Goal: Communication & Community: Answer question/provide support

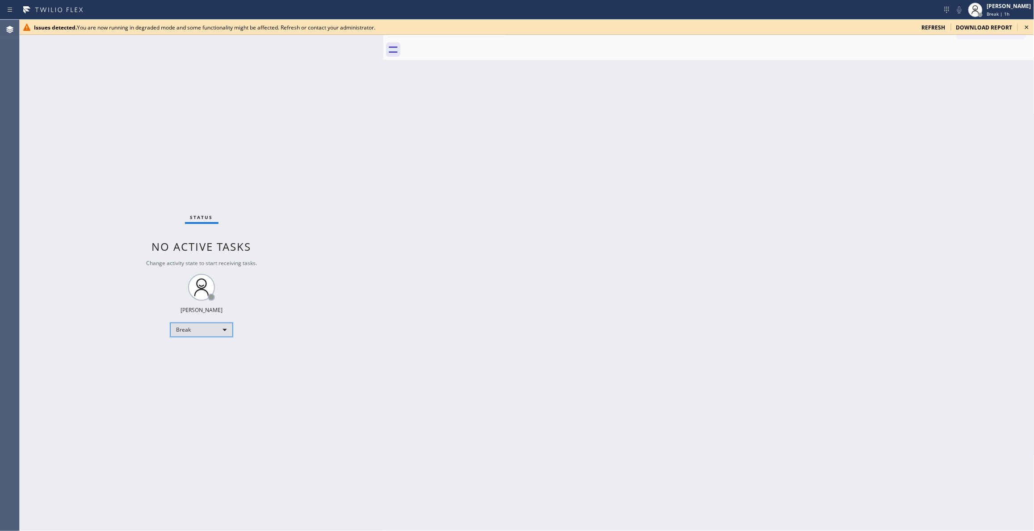
click at [173, 330] on div "Break" at bounding box center [201, 330] width 63 height 14
click at [201, 360] on li "Unavailable" at bounding box center [201, 364] width 60 height 11
click at [615, 240] on div "Back to Dashboard Change Sender ID Customers Technicians Select a contact Outbo…" at bounding box center [708, 275] width 651 height 511
click at [187, 145] on div "Status No active tasks Change activity state to start receiving tasks. [PERSON_…" at bounding box center [202, 275] width 364 height 511
click at [1026, 27] on icon at bounding box center [1027, 27] width 4 height 4
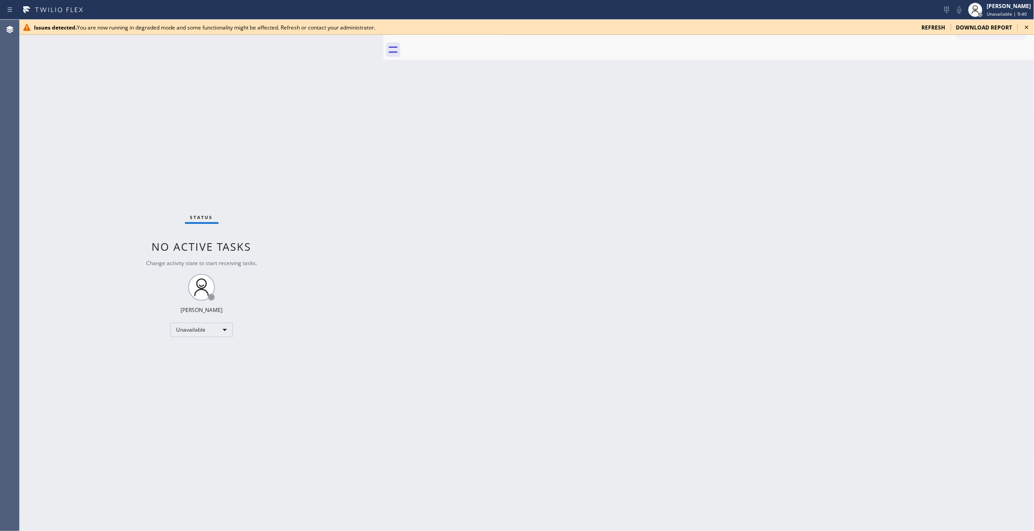
drag, startPoint x: 138, startPoint y: 496, endPoint x: 140, endPoint y: 477, distance: 18.4
click at [140, 486] on div "Status No active tasks Change activity state to start receiving tasks. [PERSON_…" at bounding box center [202, 275] width 364 height 511
click at [1028, 27] on icon at bounding box center [1027, 27] width 11 height 11
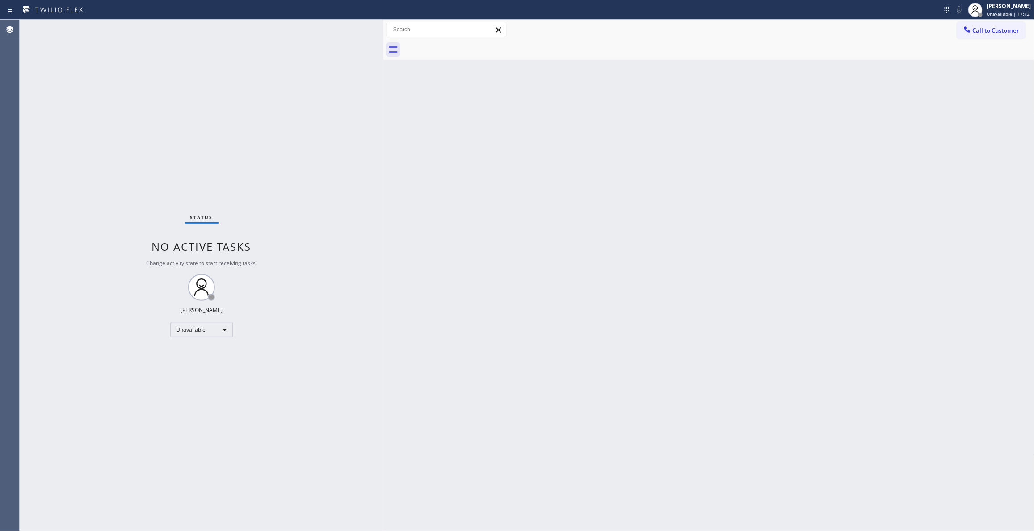
drag, startPoint x: 122, startPoint y: 493, endPoint x: 122, endPoint y: 488, distance: 4.9
click at [122, 493] on div "Status No active tasks Change activity state to start receiving tasks. [PERSON_…" at bounding box center [202, 275] width 364 height 511
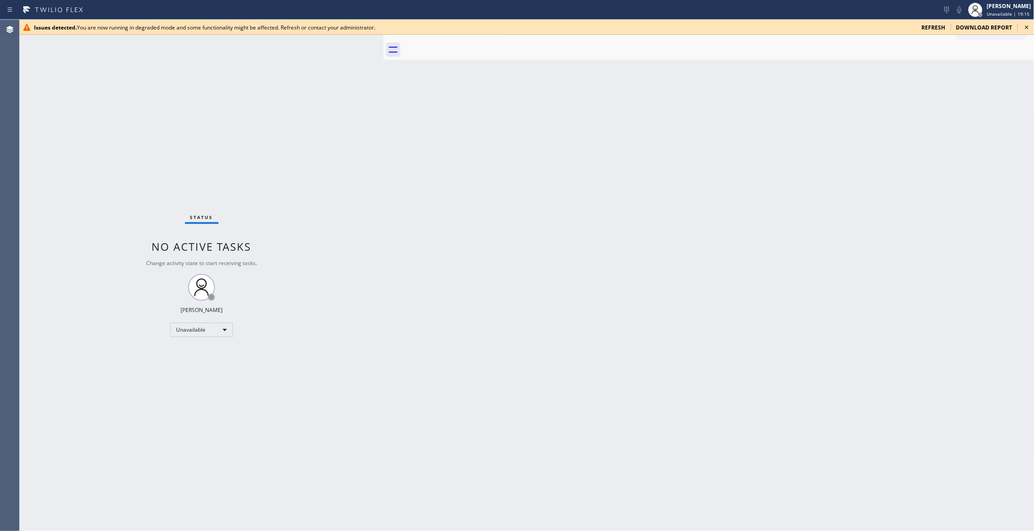
drag, startPoint x: 109, startPoint y: 109, endPoint x: 122, endPoint y: 67, distance: 43.8
click at [109, 108] on div "Status No active tasks Change activity state to start receiving tasks. [PERSON_…" at bounding box center [202, 275] width 364 height 511
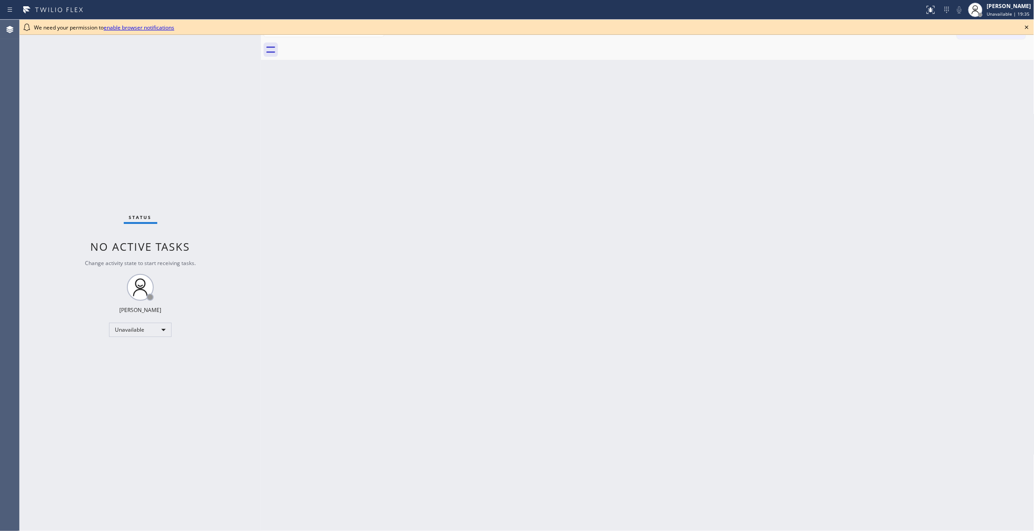
drag, startPoint x: 145, startPoint y: 61, endPoint x: 283, endPoint y: 80, distance: 139.0
click at [261, 80] on div at bounding box center [261, 275] width 0 height 511
click at [1028, 28] on icon at bounding box center [1027, 27] width 4 height 4
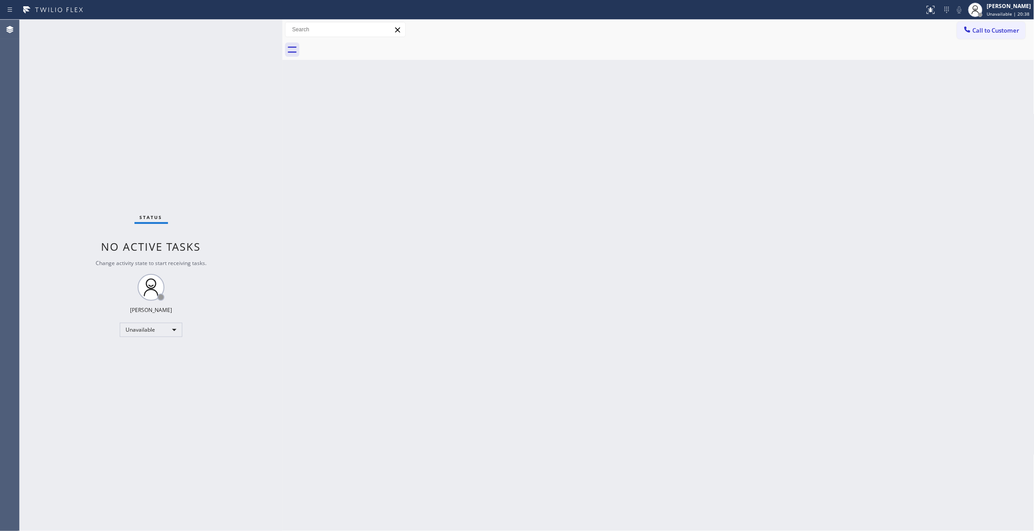
click at [199, 193] on div "Status No active tasks Change activity state to start receiving tasks. [PERSON_…" at bounding box center [151, 275] width 263 height 511
click at [235, 315] on div "Status No active tasks Change activity state to start receiving tasks. [PERSON_…" at bounding box center [151, 275] width 263 height 511
click at [190, 381] on div "Status No active tasks Change activity state to start receiving tasks. [PERSON_…" at bounding box center [151, 275] width 263 height 511
click at [534, 276] on div "Back to Dashboard Change Sender ID Customers Technicians Select a contact Outbo…" at bounding box center [658, 275] width 752 height 511
click at [996, 13] on span "Unavailable | 22:00" at bounding box center [1008, 14] width 43 height 6
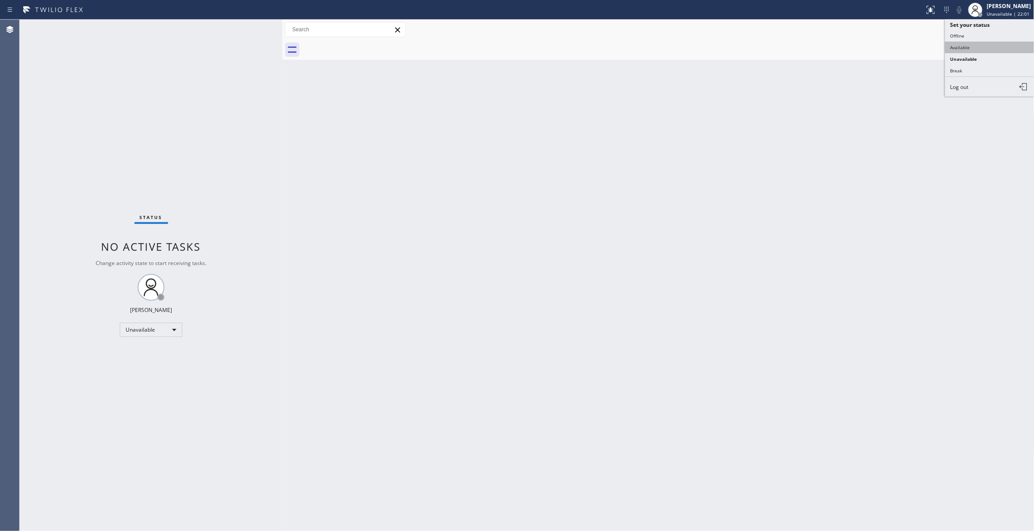
click at [964, 45] on button "Available" at bounding box center [989, 48] width 89 height 12
click at [81, 269] on div "Status No active tasks You are ready to start receiving tasks. [PERSON_NAME] Av…" at bounding box center [151, 275] width 263 height 511
drag, startPoint x: 122, startPoint y: 93, endPoint x: 159, endPoint y: 4, distance: 96.4
click at [122, 90] on div "Status No active tasks You are ready to start receiving tasks. [PERSON_NAME] Av…" at bounding box center [151, 275] width 263 height 511
drag, startPoint x: 122, startPoint y: 118, endPoint x: 76, endPoint y: 4, distance: 123.5
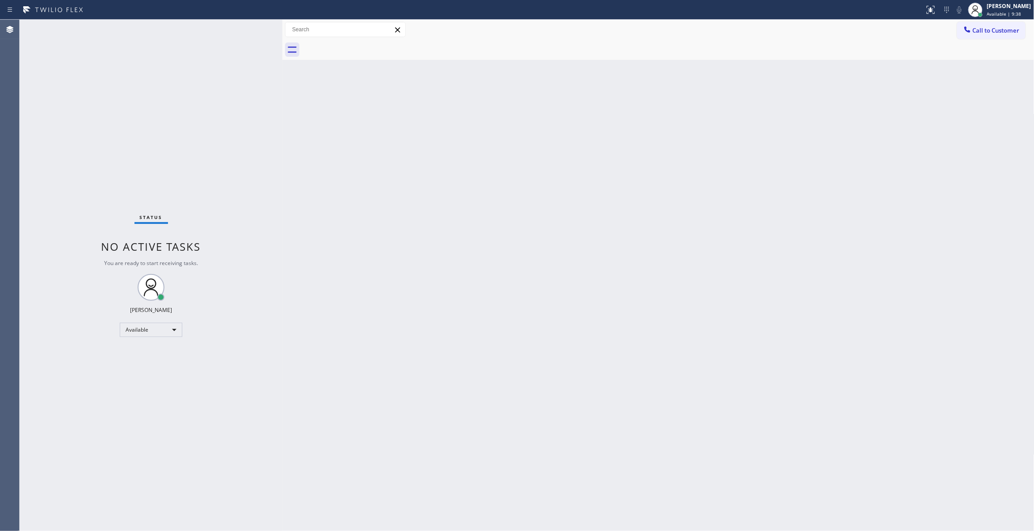
click at [122, 117] on div "Status No active tasks You are ready to start receiving tasks. [PERSON_NAME] Av…" at bounding box center [151, 275] width 263 height 511
drag, startPoint x: 789, startPoint y: 172, endPoint x: 928, endPoint y: 58, distance: 180.3
click at [793, 170] on div "Back to Dashboard Change Sender ID Customers Technicians Select a contact Outbo…" at bounding box center [658, 275] width 752 height 511
click at [985, 33] on span "Call to Customer" at bounding box center [996, 30] width 47 height 8
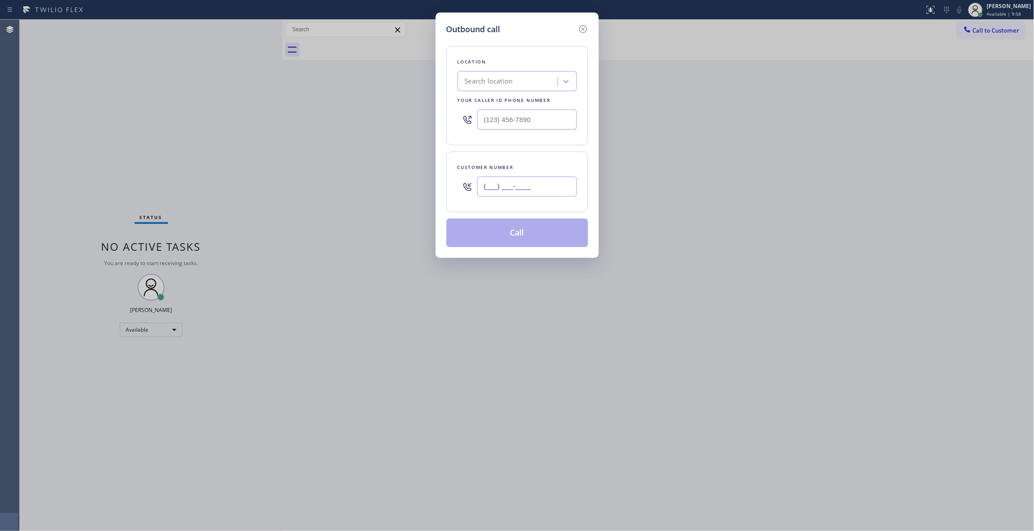
click at [501, 197] on input "(___) ___-____" at bounding box center [527, 187] width 100 height 20
paste input "760) 471-7970"
type input "[PHONE_NUMBER]"
paste input "844) 988-0068"
drag, startPoint x: 548, startPoint y: 124, endPoint x: 231, endPoint y: 142, distance: 317.8
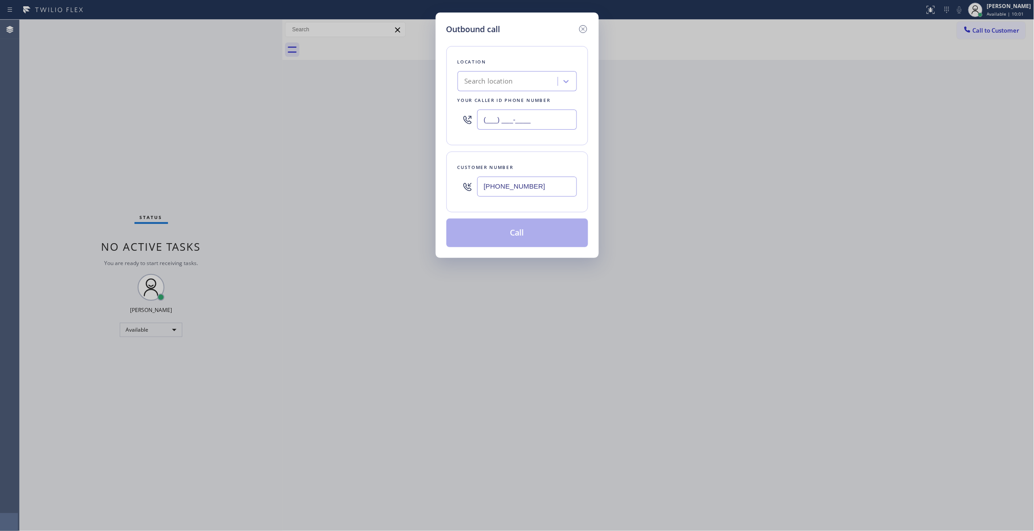
click at [231, 142] on div "Outbound call Location Search location Your caller id phone number (___) ___-__…" at bounding box center [517, 265] width 1034 height 531
type input "[PHONE_NUMBER]"
click at [546, 233] on button "Call" at bounding box center [517, 233] width 142 height 29
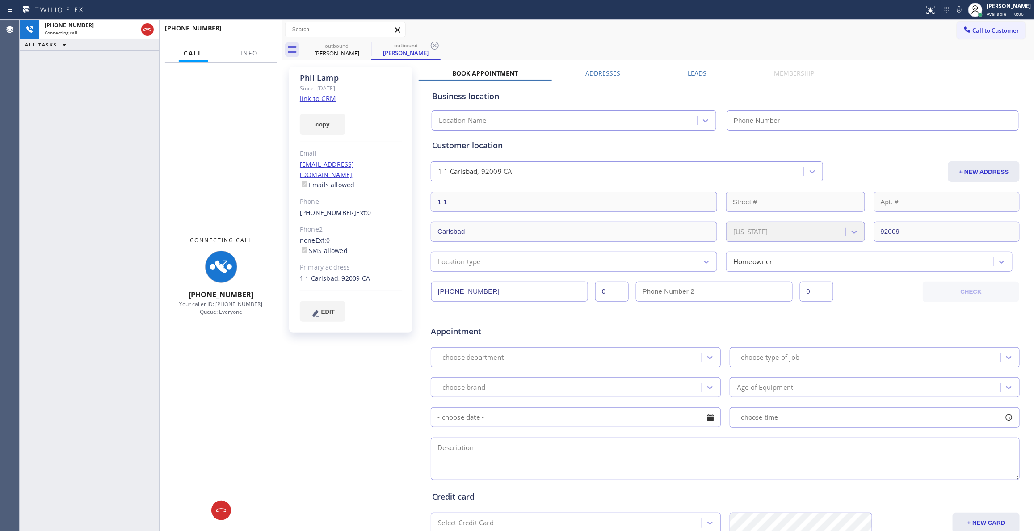
type input "[PHONE_NUMBER]"
click at [250, 54] on span "Info" at bounding box center [249, 53] width 17 height 8
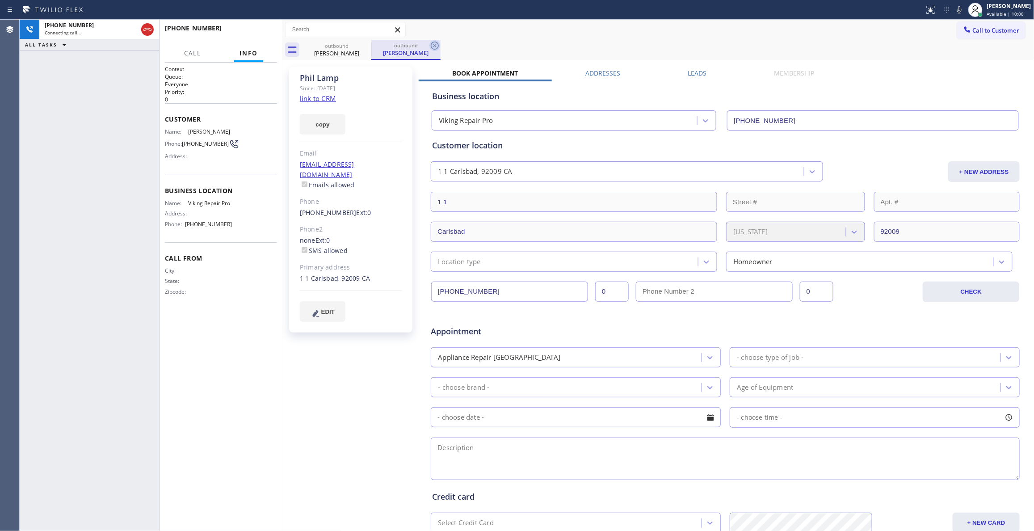
click at [433, 45] on icon at bounding box center [435, 46] width 8 height 8
click at [256, 34] on span "HANG UP" at bounding box center [256, 32] width 27 height 6
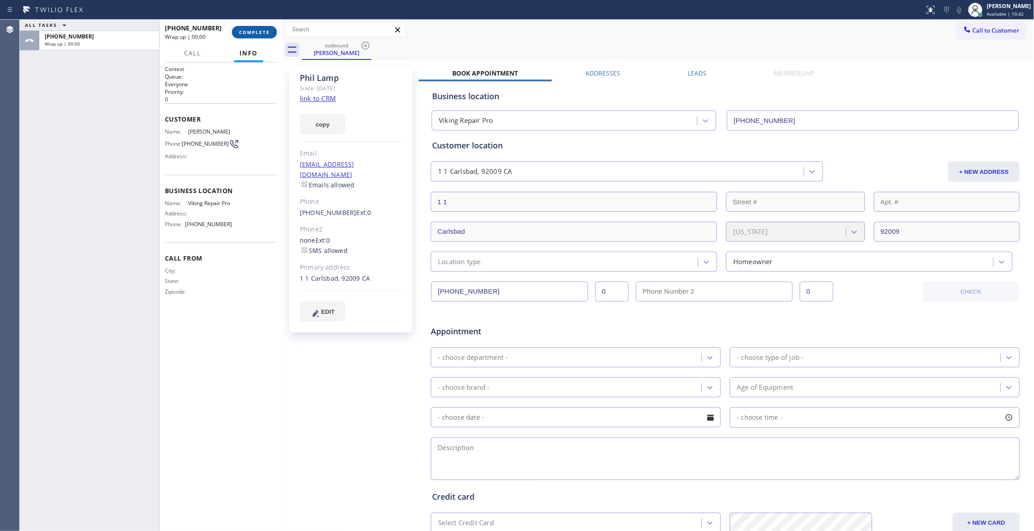
click at [256, 34] on span "COMPLETE" at bounding box center [254, 32] width 31 height 6
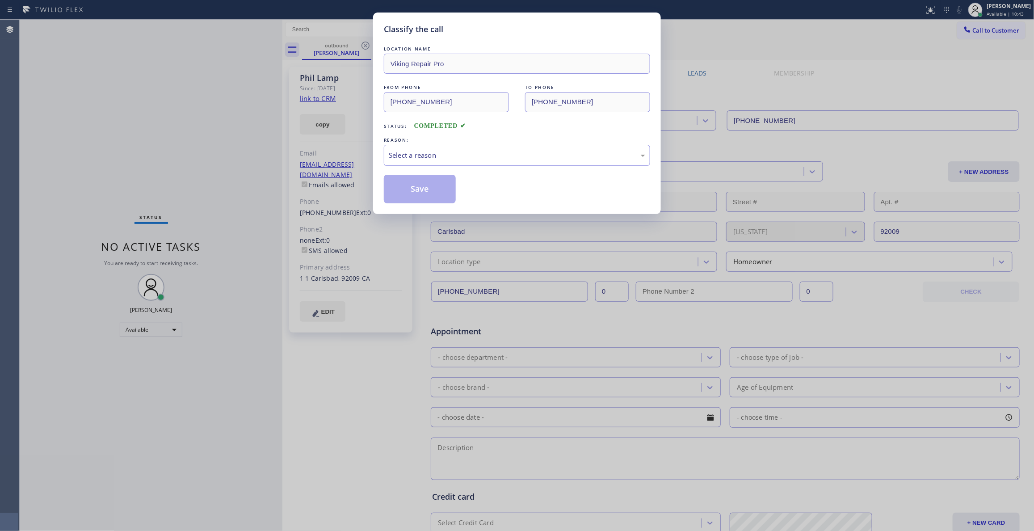
click at [192, 140] on div "Classify the call LOCATION NAME Viking Repair Pro FROM PHONE [PHONE_NUMBER] TO …" at bounding box center [517, 265] width 1034 height 531
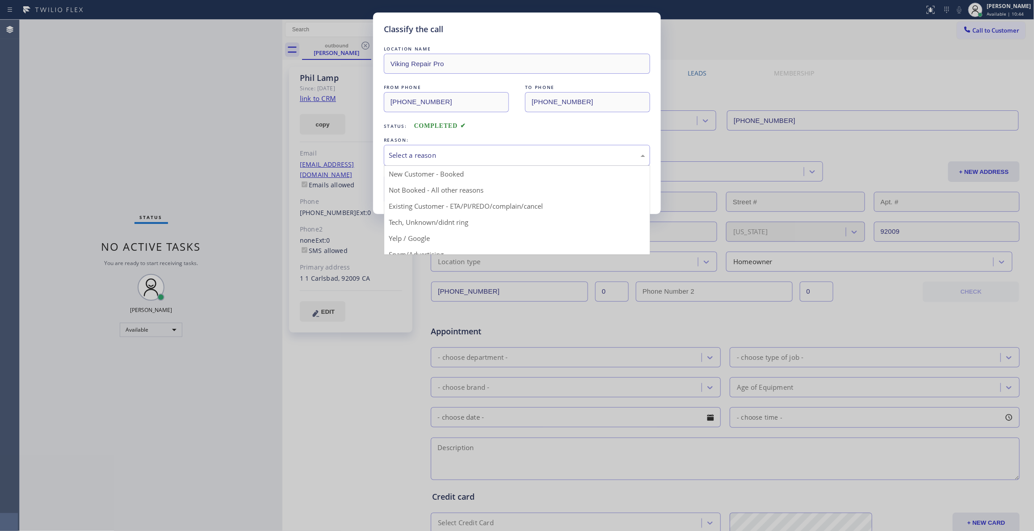
click at [391, 152] on div "Select a reason" at bounding box center [517, 155] width 257 height 10
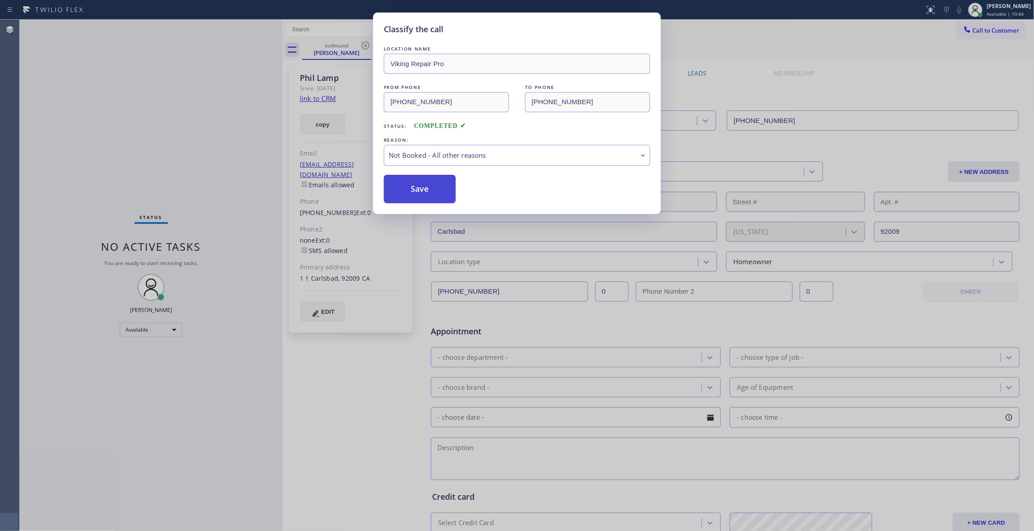
click at [417, 187] on button "Save" at bounding box center [420, 189] width 72 height 29
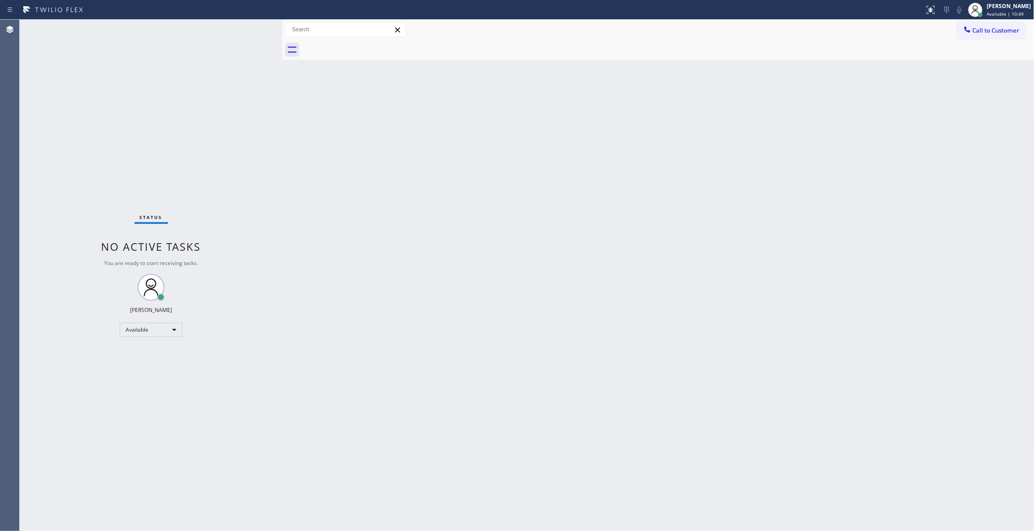
drag, startPoint x: 963, startPoint y: 185, endPoint x: 1014, endPoint y: 103, distance: 95.9
click at [963, 181] on div "Back to Dashboard Change Sender ID Customers Technicians Select a contact Outbo…" at bounding box center [658, 275] width 752 height 511
click at [994, 31] on span "Call to Customer" at bounding box center [996, 30] width 47 height 8
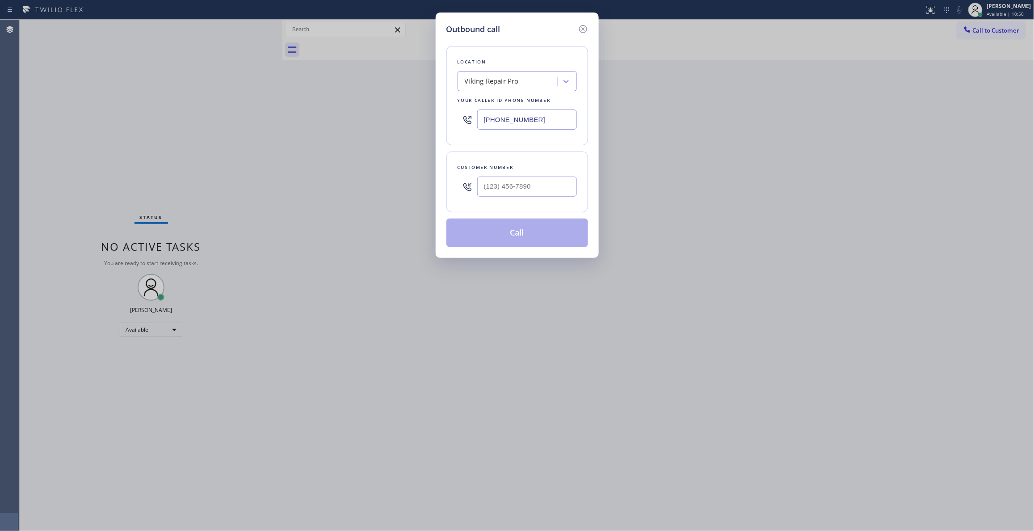
click at [535, 200] on div at bounding box center [527, 186] width 100 height 29
click at [535, 178] on input "(___) ___-____" at bounding box center [527, 187] width 100 height 20
paste input "760) 471-7970"
type input "[PHONE_NUMBER]"
click at [540, 239] on button "Call" at bounding box center [517, 233] width 142 height 29
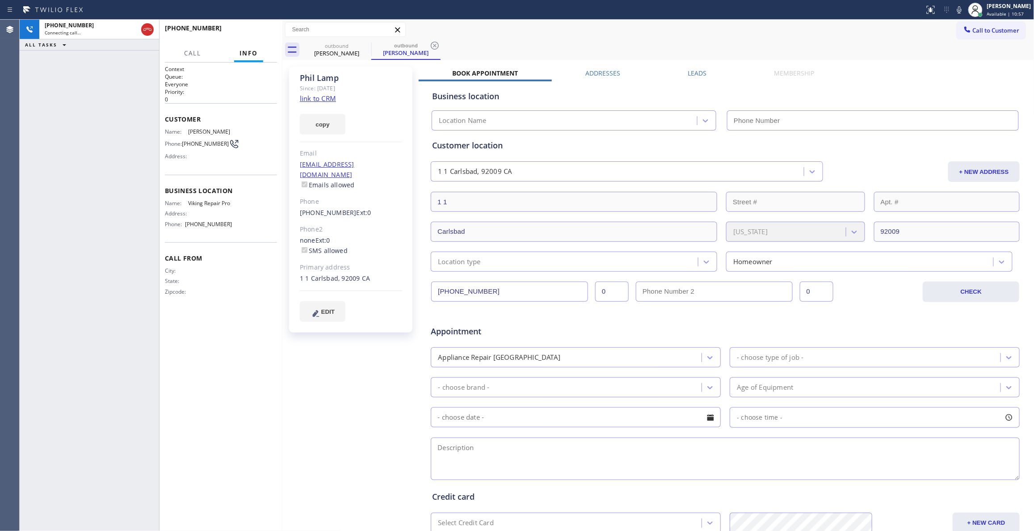
type input "[PHONE_NUMBER]"
click at [252, 21] on div "[PHONE_NUMBER] Live | 00:12 HANG UP" at bounding box center [221, 32] width 112 height 23
click at [269, 31] on span "HANG UP" at bounding box center [256, 32] width 27 height 6
click at [269, 31] on span "COMPLETE" at bounding box center [254, 32] width 31 height 6
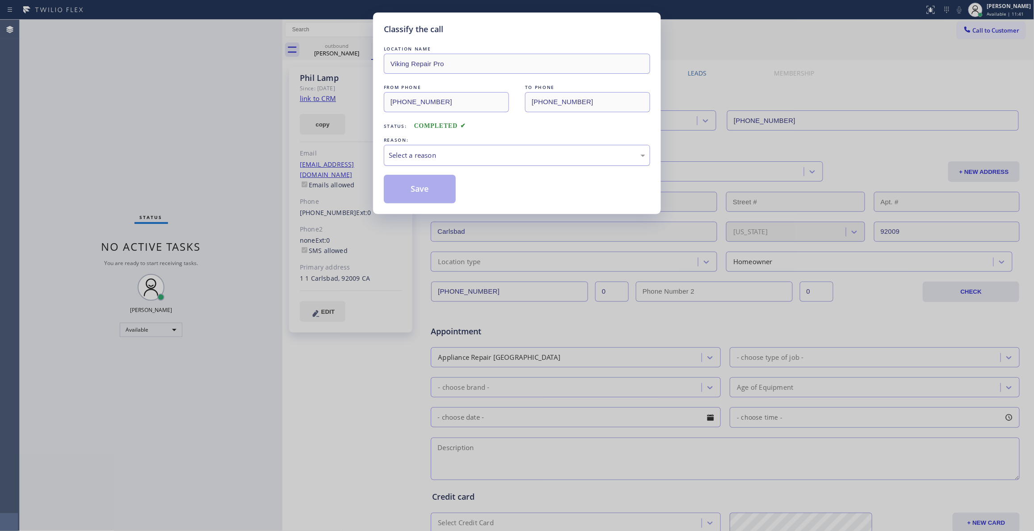
click at [396, 157] on div "Select a reason" at bounding box center [517, 155] width 257 height 10
click at [409, 188] on button "Save" at bounding box center [420, 189] width 72 height 29
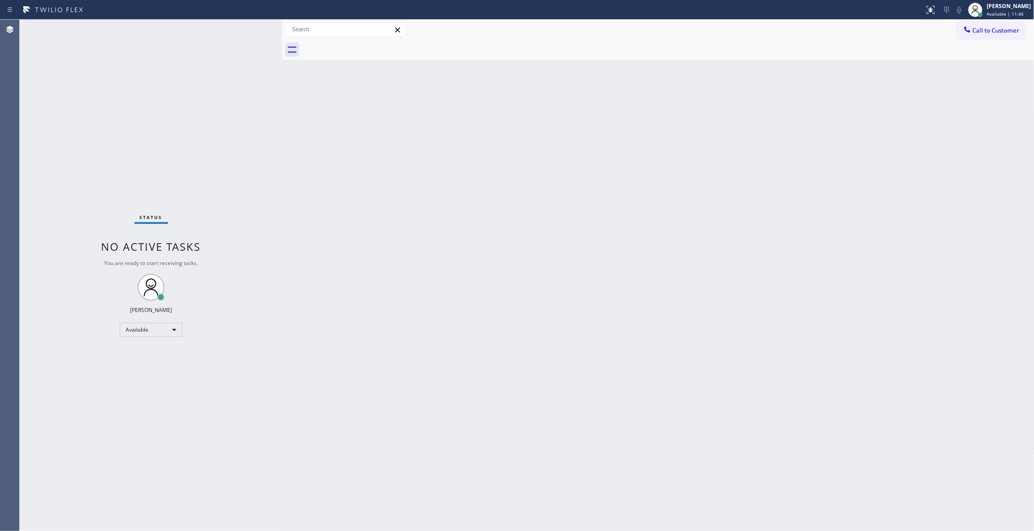
drag, startPoint x: 633, startPoint y: 177, endPoint x: 651, endPoint y: 154, distance: 29.6
click at [633, 177] on div "Back to Dashboard Change Sender ID Customers Technicians Select a contact Outbo…" at bounding box center [658, 275] width 752 height 511
click at [997, 28] on span "Call to Customer" at bounding box center [996, 30] width 47 height 8
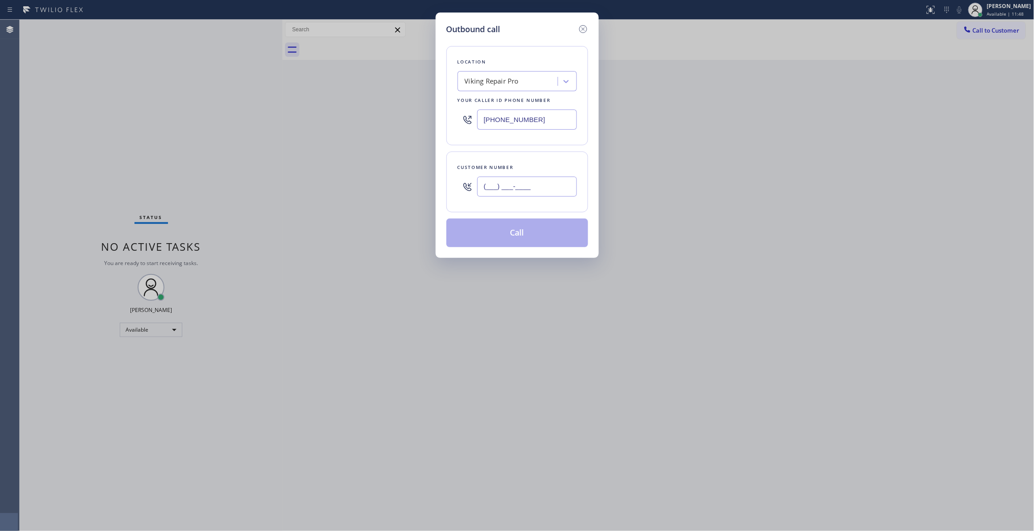
click at [545, 197] on input "(___) ___-____" at bounding box center [527, 187] width 100 height 20
paste input "360) 710-2018"
type input "[PHONE_NUMBER]"
click at [509, 227] on button "Call" at bounding box center [517, 233] width 142 height 29
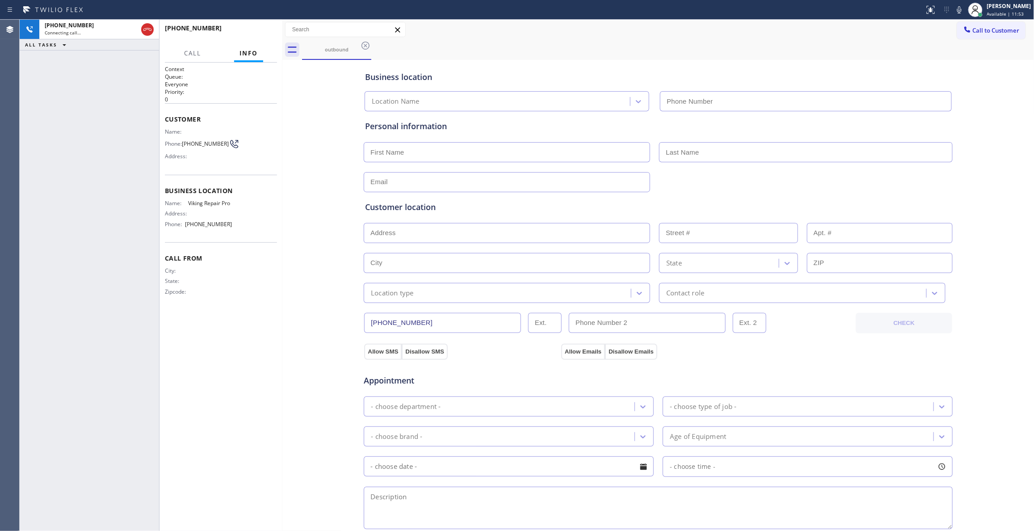
type input "[PHONE_NUMBER]"
drag, startPoint x: 186, startPoint y: 332, endPoint x: 188, endPoint y: 202, distance: 130.5
click at [186, 329] on div "Context Queue: Everyone Priority: 0 Customer Name: Phone: [PHONE_NUMBER] Addres…" at bounding box center [221, 296] width 112 height 463
click at [257, 32] on span "HANG UP" at bounding box center [256, 32] width 27 height 6
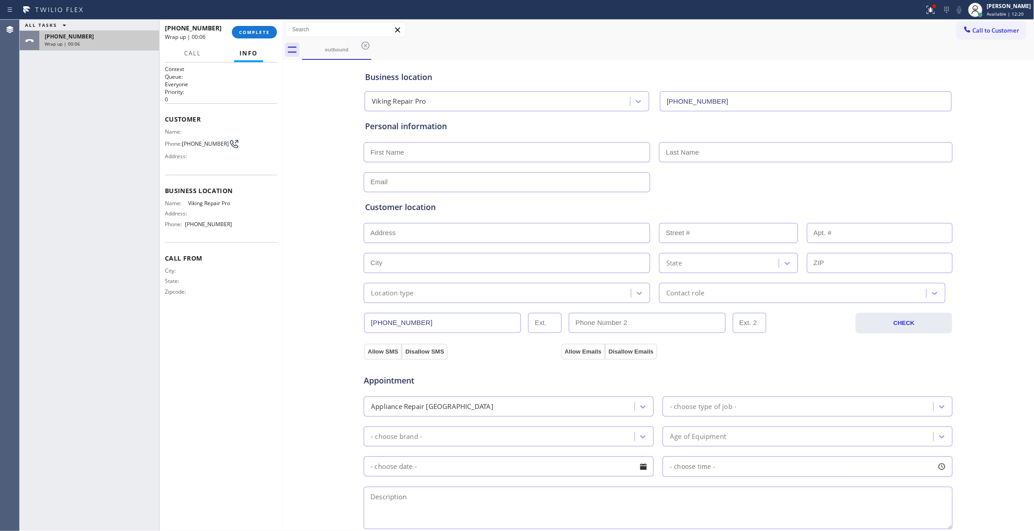
click at [130, 38] on div "[PHONE_NUMBER] Wrap up | 00:06" at bounding box center [97, 41] width 116 height 20
click at [254, 36] on button "COMPLETE" at bounding box center [254, 32] width 45 height 13
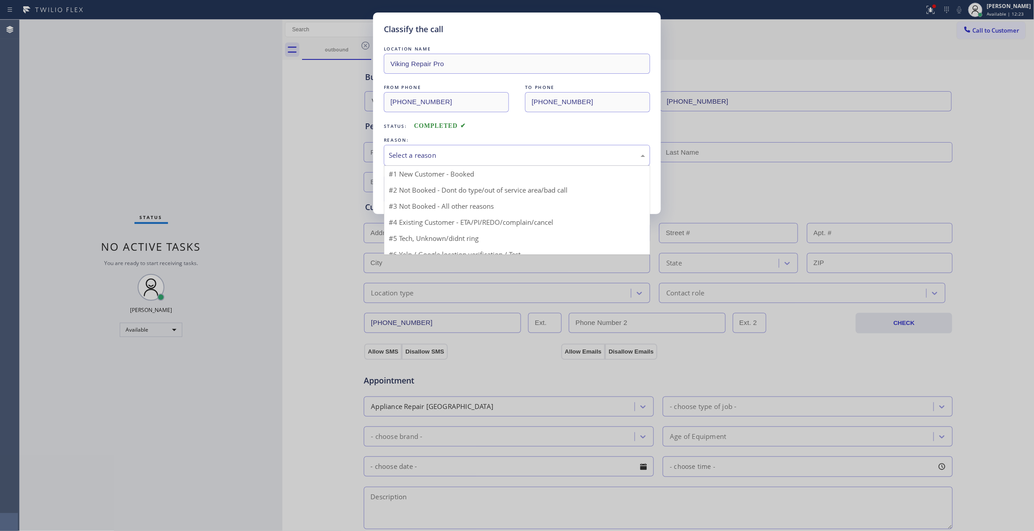
click at [394, 149] on div "Select a reason" at bounding box center [517, 155] width 266 height 21
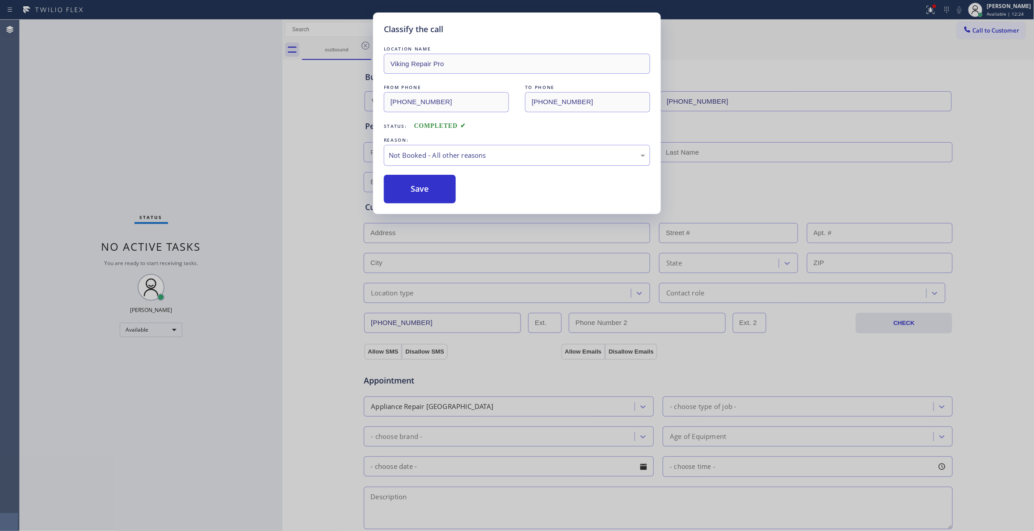
click at [415, 185] on button "Save" at bounding box center [420, 189] width 72 height 29
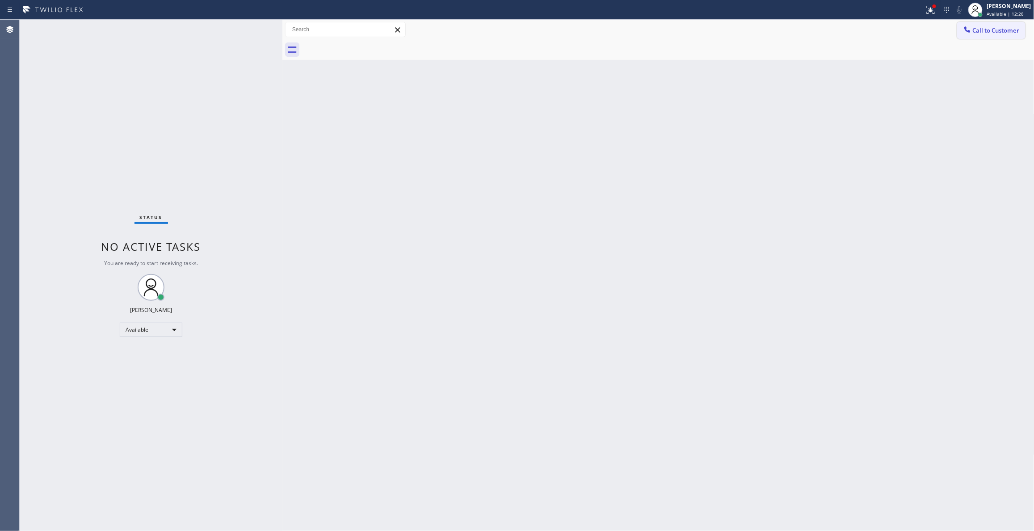
click at [1009, 35] on button "Call to Customer" at bounding box center [991, 30] width 68 height 17
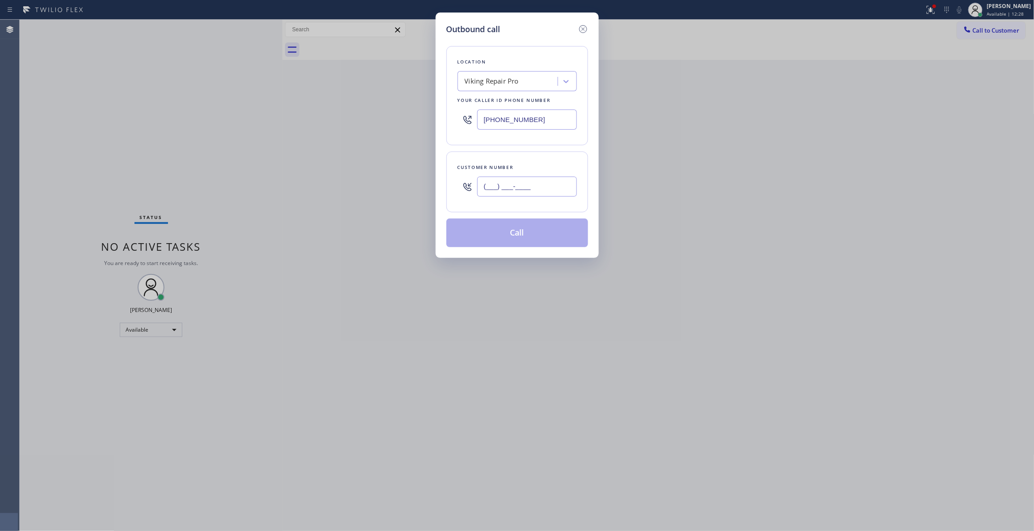
click at [515, 189] on input "(___) ___-____" at bounding box center [527, 187] width 100 height 20
paste input "360) 710-2018"
type input "[PHONE_NUMBER]"
click at [518, 233] on button "Call" at bounding box center [517, 233] width 142 height 29
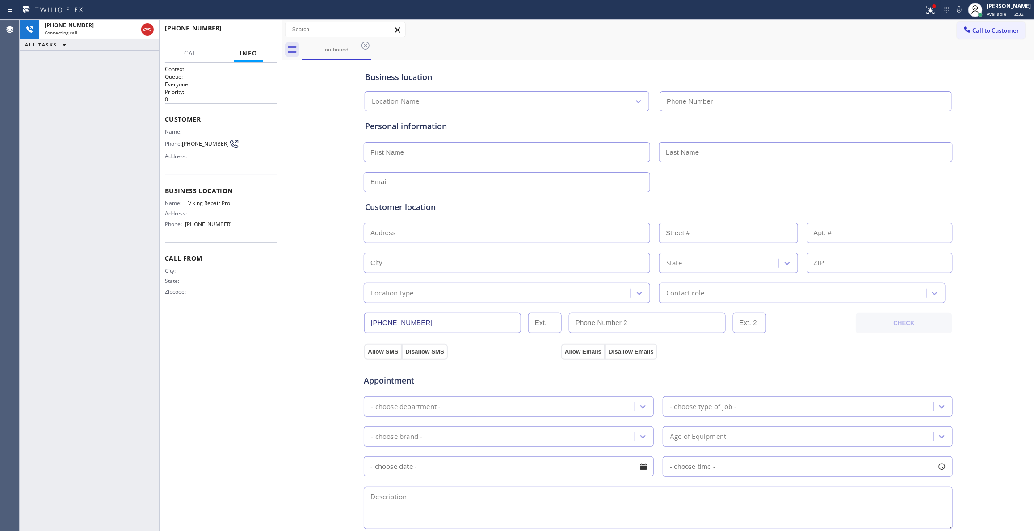
type input "[PHONE_NUMBER]"
drag, startPoint x: 103, startPoint y: 138, endPoint x: 127, endPoint y: 70, distance: 71.8
click at [104, 138] on div "[PHONE_NUMBER] Live | 00:04 ALL TASKS ALL TASKS ACTIVE TASKS TASKS IN WRAP UP" at bounding box center [89, 275] width 139 height 511
click at [265, 31] on span "HANG UP" at bounding box center [256, 32] width 27 height 6
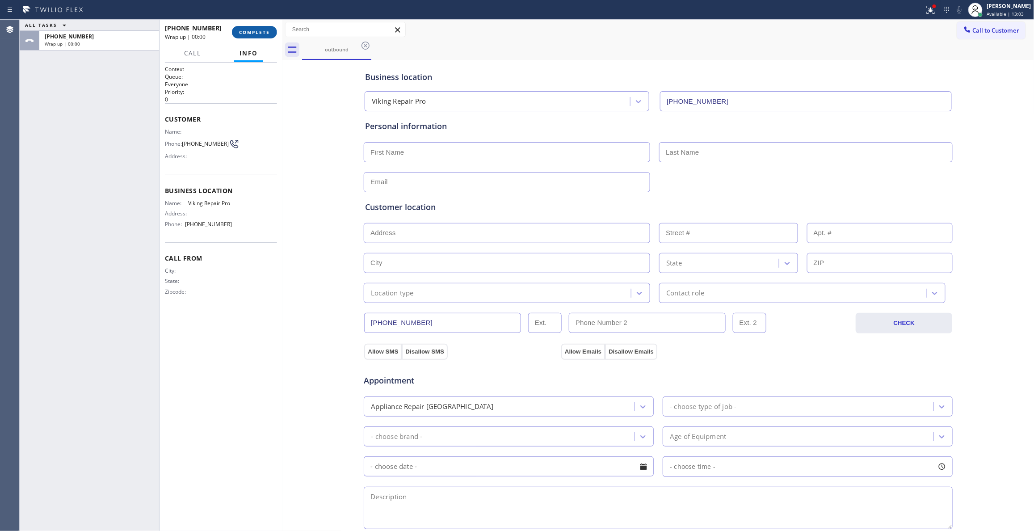
click at [265, 31] on span "COMPLETE" at bounding box center [254, 32] width 31 height 6
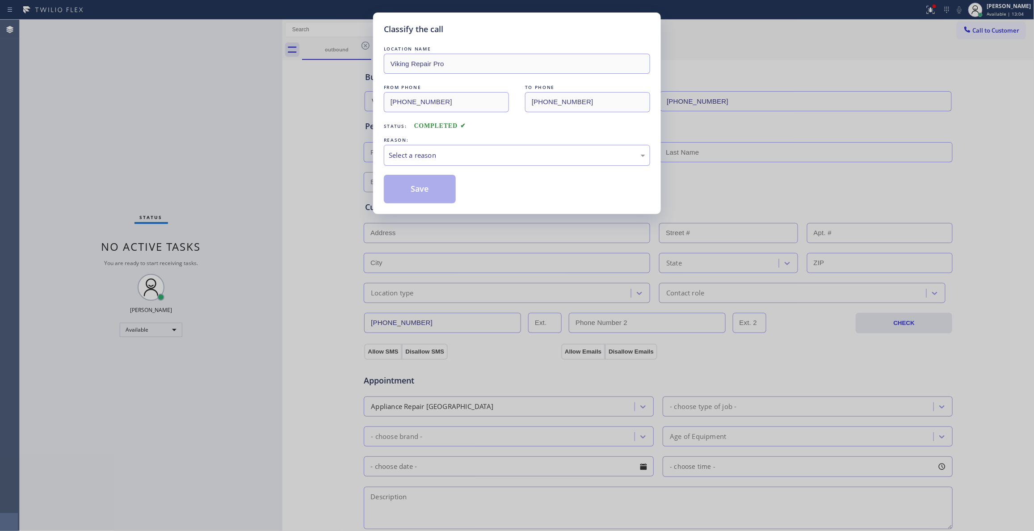
click at [245, 28] on div "Classify the call LOCATION NAME Viking Repair Pro FROM PHONE [PHONE_NUMBER] TO …" at bounding box center [517, 265] width 1034 height 531
drag, startPoint x: 458, startPoint y: 167, endPoint x: 448, endPoint y: 163, distance: 11.6
click at [448, 163] on div "LOCATION NAME Viking Repair Pro FROM PHONE [PHONE_NUMBER] TO PHONE [PHONE_NUMBE…" at bounding box center [517, 123] width 266 height 159
click at [437, 157] on div "Select a reason" at bounding box center [517, 155] width 257 height 10
click at [423, 182] on button "Save" at bounding box center [420, 189] width 72 height 29
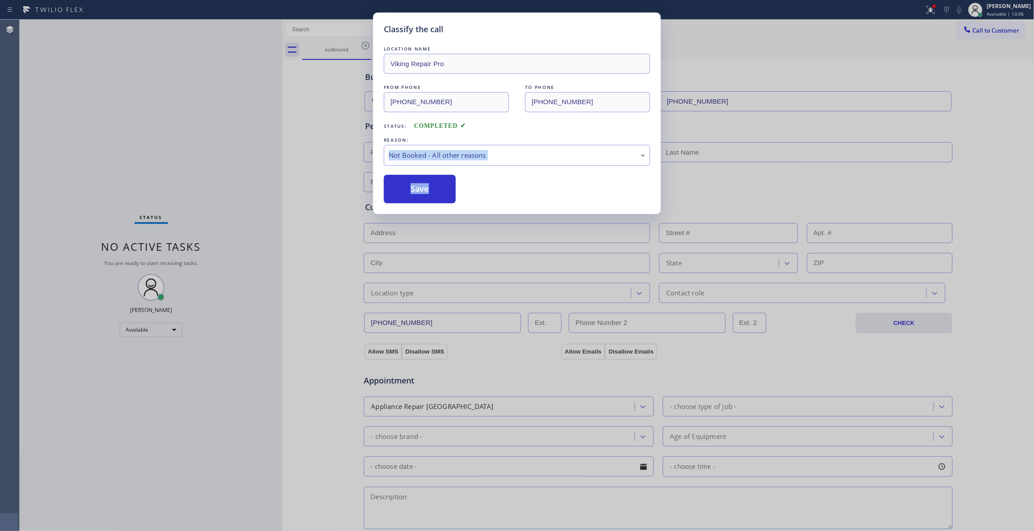
click at [423, 182] on button "Save" at bounding box center [420, 189] width 72 height 29
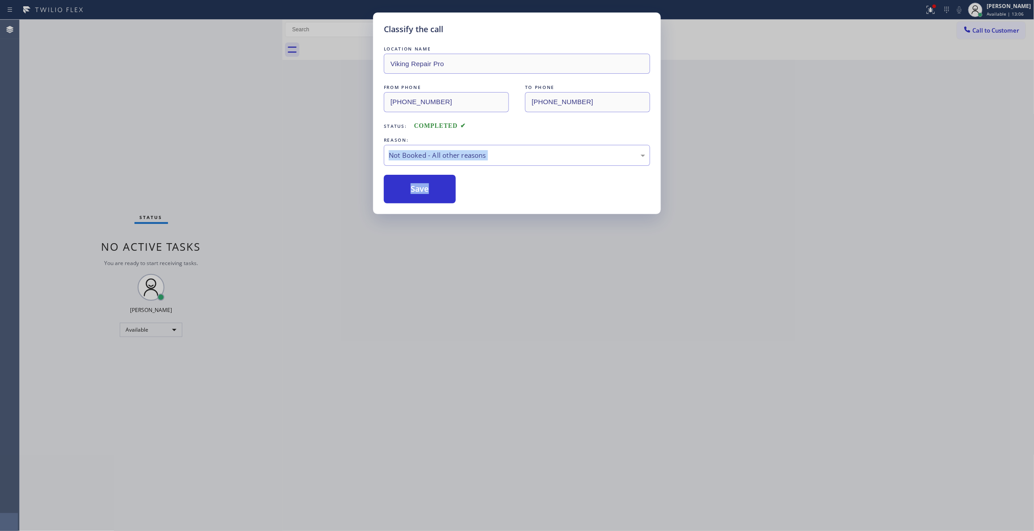
click at [423, 182] on button "Save" at bounding box center [420, 189] width 72 height 29
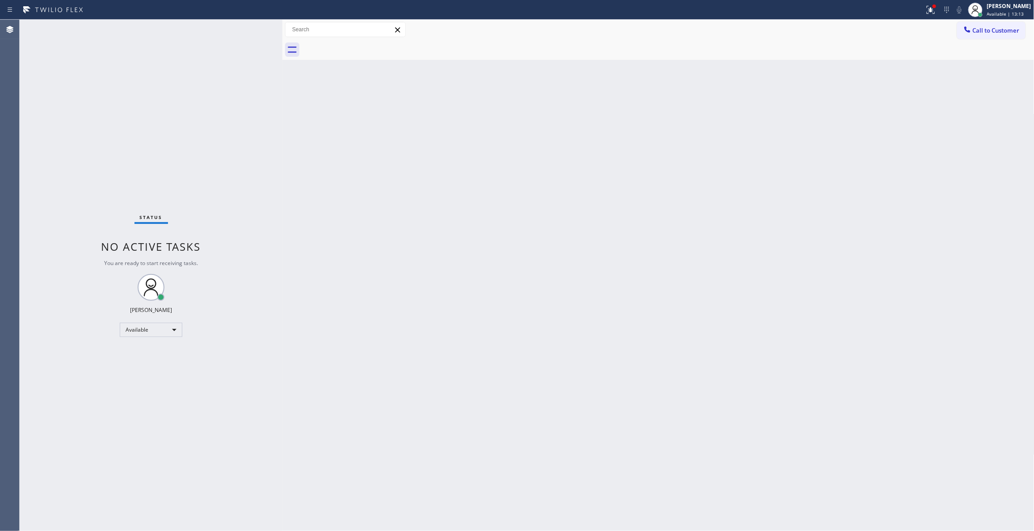
click at [169, 496] on div "Status No active tasks You are ready to start receiving tasks. [PERSON_NAME] Av…" at bounding box center [151, 275] width 263 height 511
drag, startPoint x: 135, startPoint y: 97, endPoint x: 131, endPoint y: 70, distance: 27.5
click at [133, 84] on div "ALL TASKS ALL TASKS ACTIVE TASKS TASKS IN WRAP UP [PHONE_NUMBER] Reserved" at bounding box center [89, 275] width 139 height 511
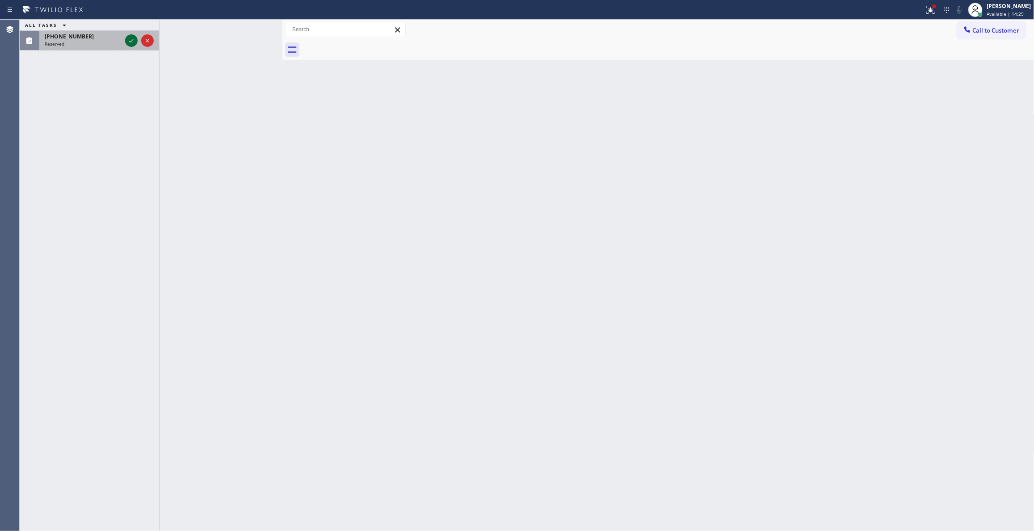
click at [129, 45] on button at bounding box center [131, 40] width 13 height 13
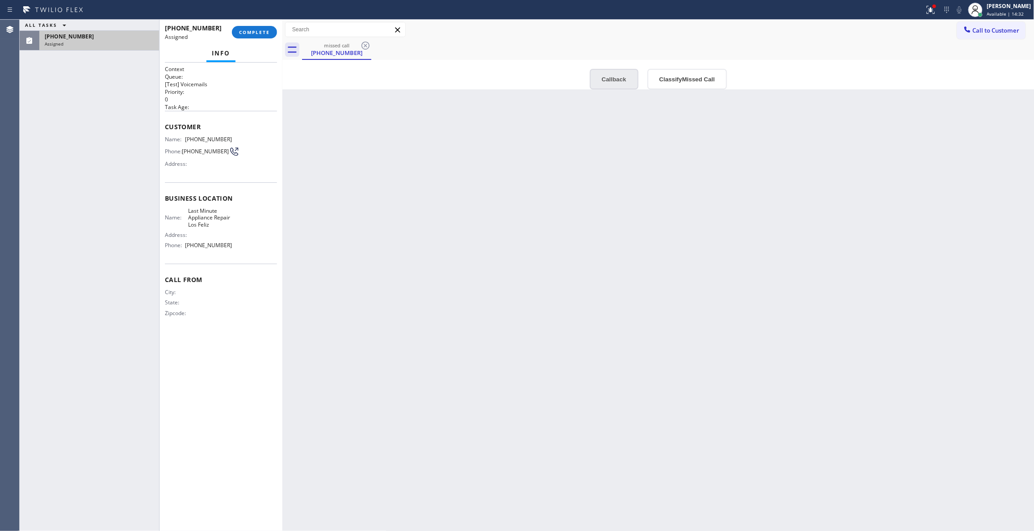
click at [612, 72] on button "Callback" at bounding box center [614, 79] width 49 height 21
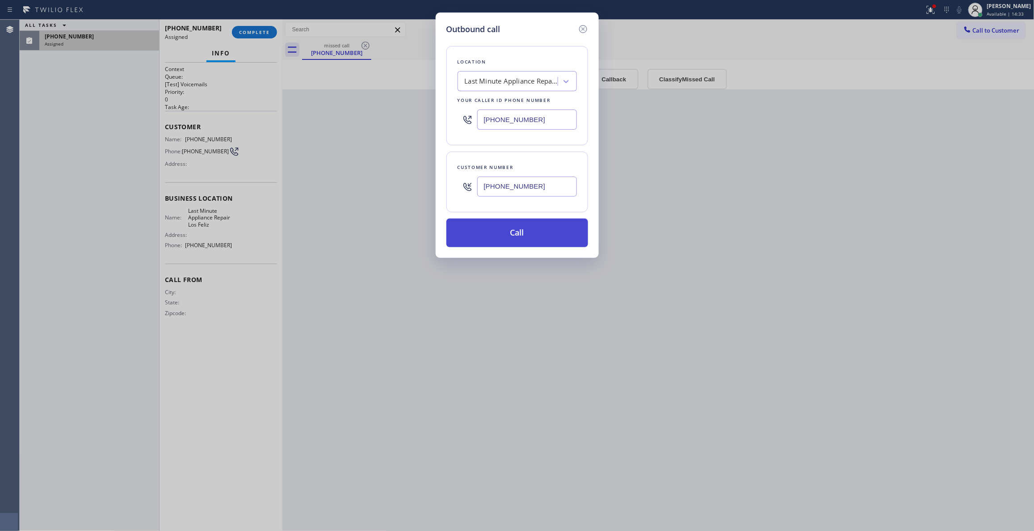
click at [520, 227] on button "Call" at bounding box center [517, 233] width 142 height 29
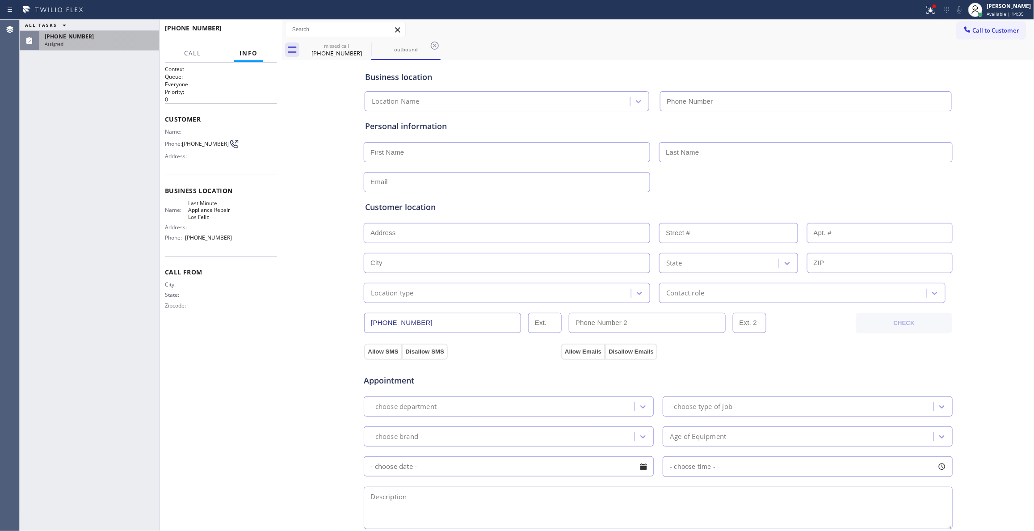
type input "[PHONE_NUMBER]"
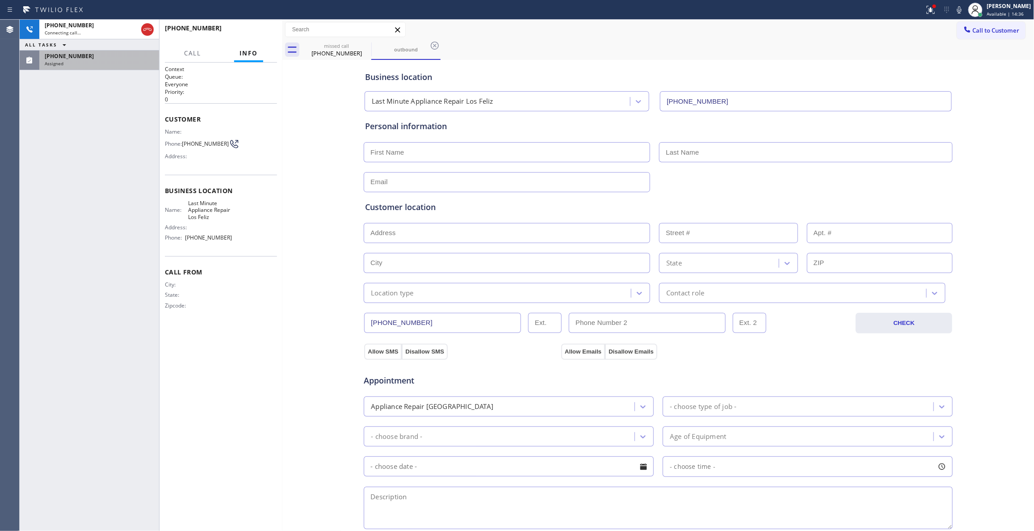
click at [107, 60] on div "Assigned" at bounding box center [99, 63] width 109 height 6
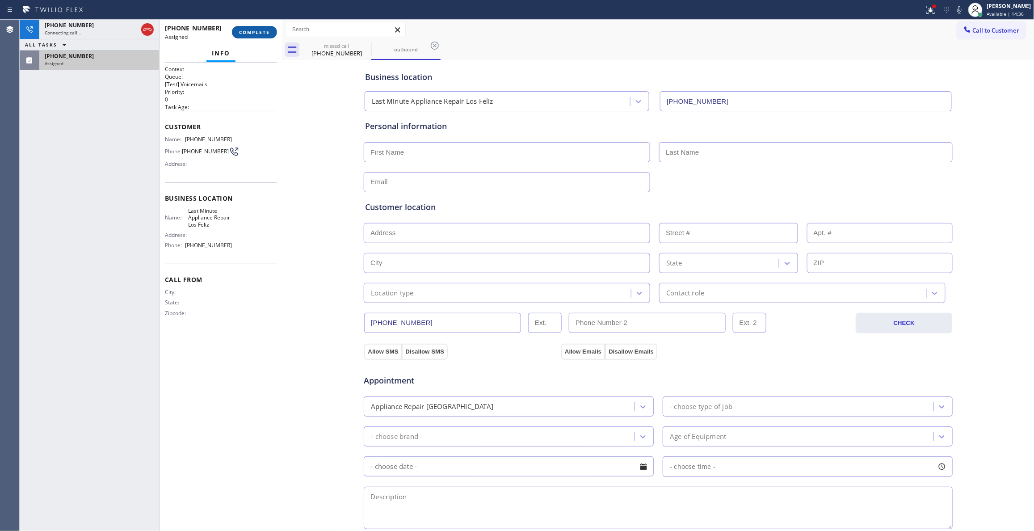
click at [252, 34] on span "COMPLETE" at bounding box center [254, 32] width 31 height 6
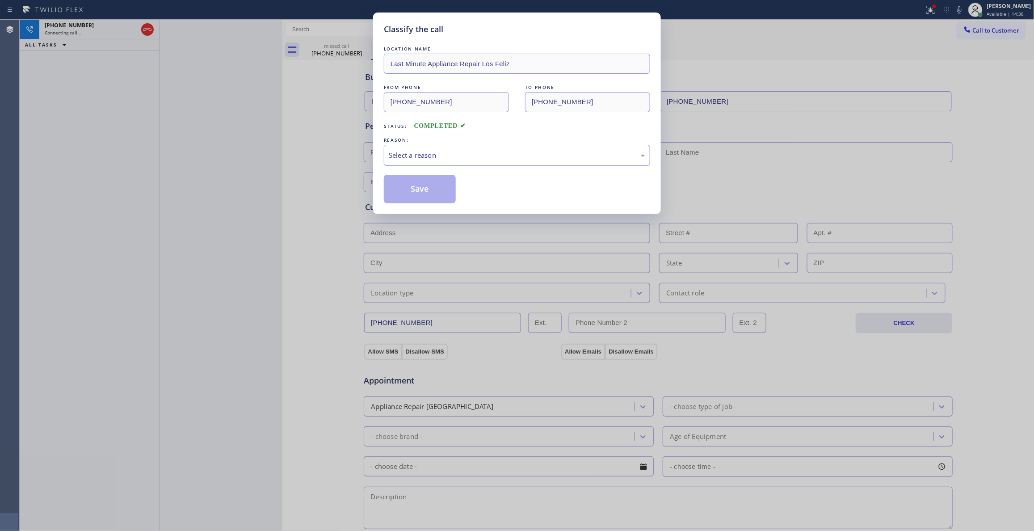
click at [418, 160] on div "Select a reason" at bounding box center [517, 155] width 257 height 10
click at [419, 189] on button "Save" at bounding box center [420, 189] width 72 height 29
drag, startPoint x: 419, startPoint y: 189, endPoint x: 186, endPoint y: 77, distance: 258.4
click at [419, 189] on button "Save" at bounding box center [420, 189] width 72 height 29
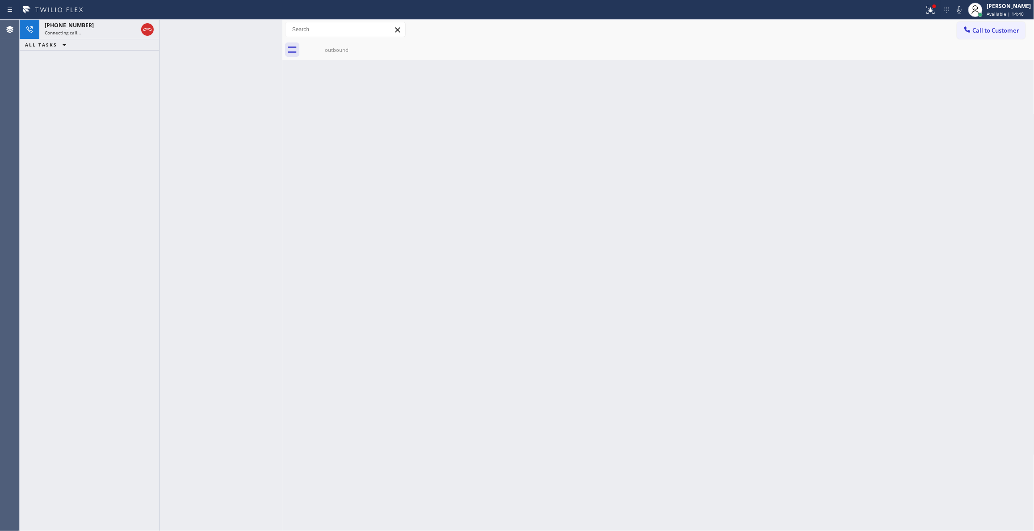
click at [97, 27] on div "[PHONE_NUMBER]" at bounding box center [91, 25] width 93 height 8
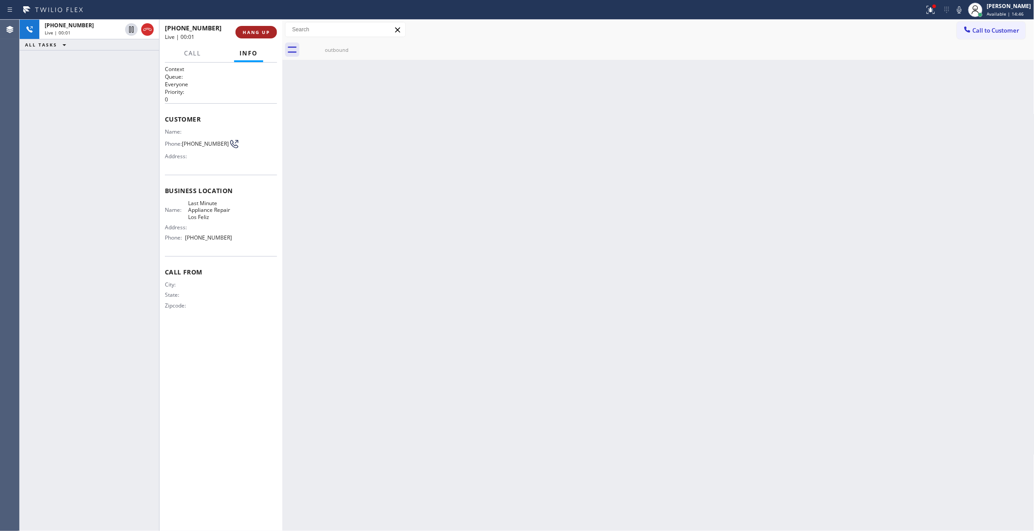
click at [258, 34] on span "HANG UP" at bounding box center [256, 32] width 27 height 6
click at [196, 143] on span "[PHONE_NUMBER]" at bounding box center [205, 143] width 47 height 7
click at [195, 143] on span "[PHONE_NUMBER]" at bounding box center [205, 143] width 47 height 7
copy div "[PHONE_NUMBER]"
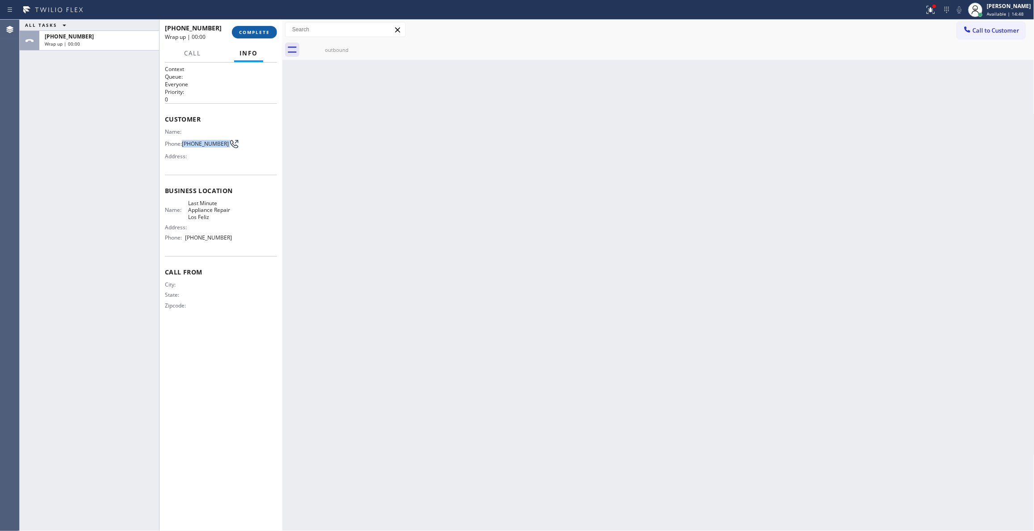
click at [249, 32] on span "COMPLETE" at bounding box center [254, 32] width 31 height 6
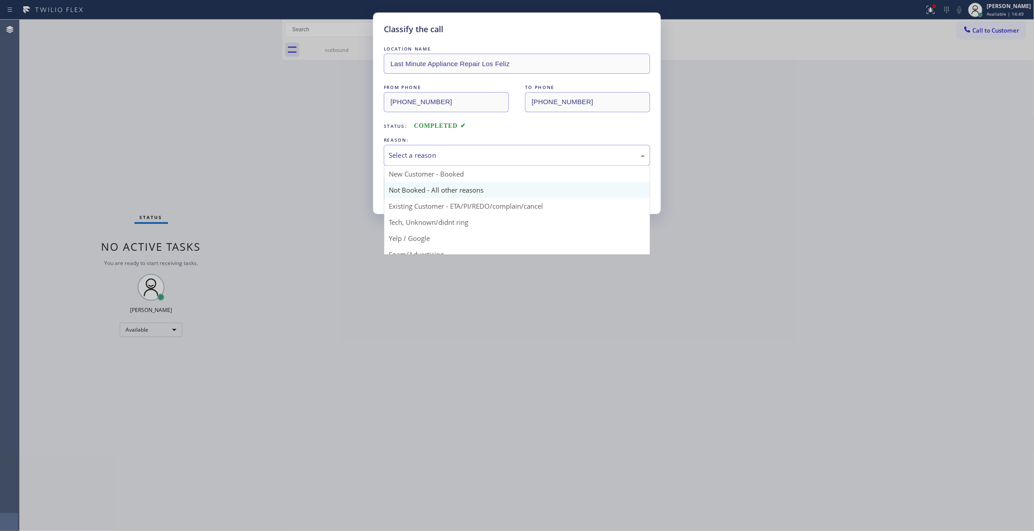
drag, startPoint x: 443, startPoint y: 157, endPoint x: 440, endPoint y: 194, distance: 36.8
click at [442, 158] on div "Select a reason" at bounding box center [517, 155] width 257 height 10
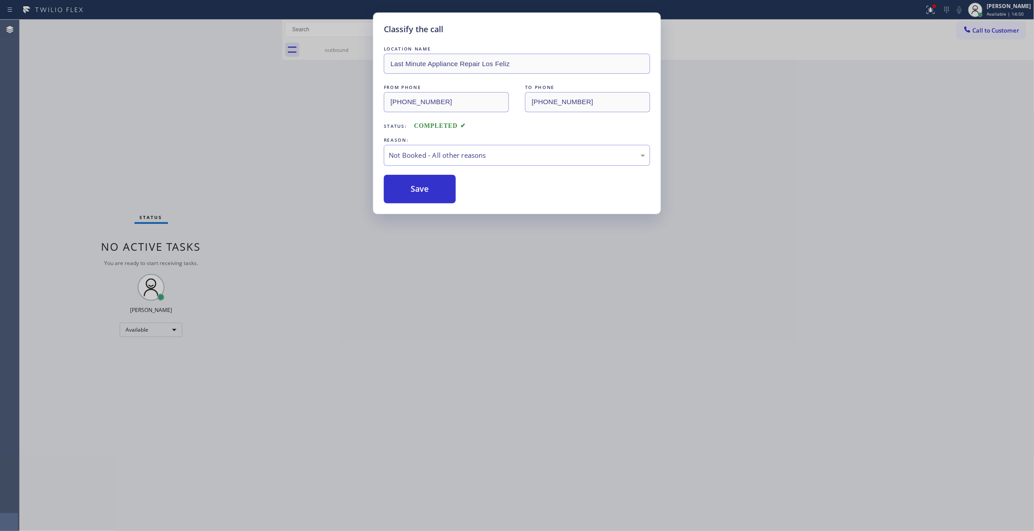
click at [438, 194] on button "Save" at bounding box center [420, 189] width 72 height 29
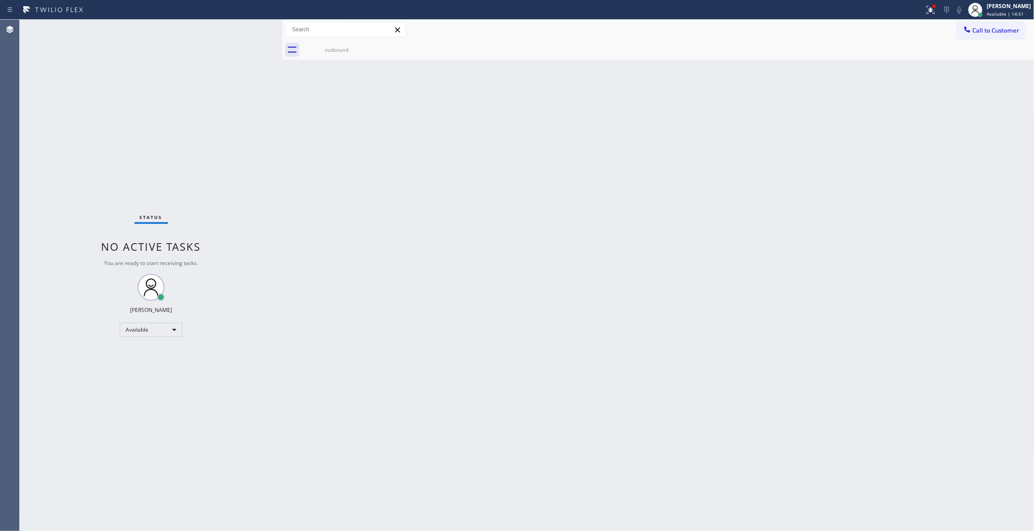
drag, startPoint x: 997, startPoint y: 30, endPoint x: 976, endPoint y: 30, distance: 21.4
click at [993, 30] on span "Call to Customer" at bounding box center [996, 30] width 47 height 8
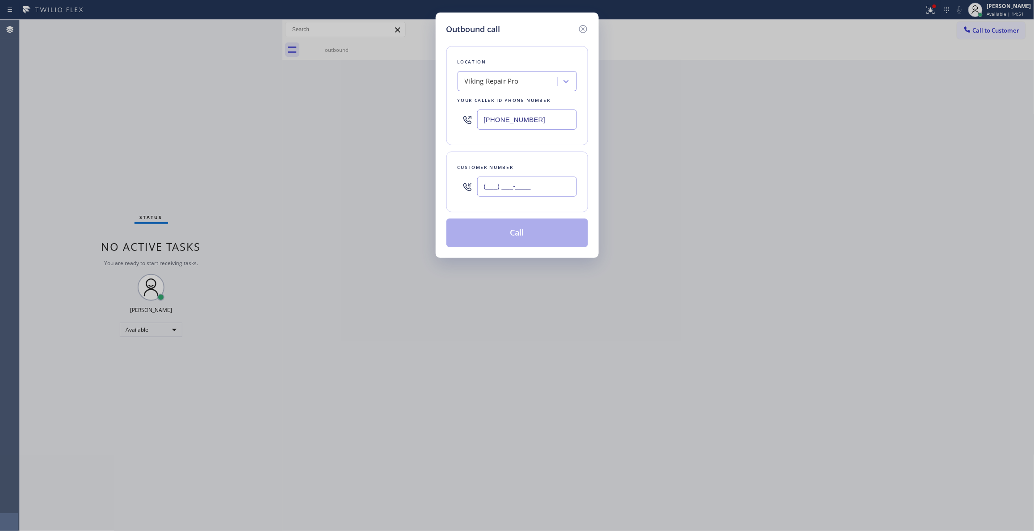
click at [548, 189] on input "(___) ___-____" at bounding box center [527, 187] width 100 height 20
paste input "213) 465-1922"
type input "[PHONE_NUMBER]"
click at [538, 235] on button "Call" at bounding box center [517, 233] width 142 height 29
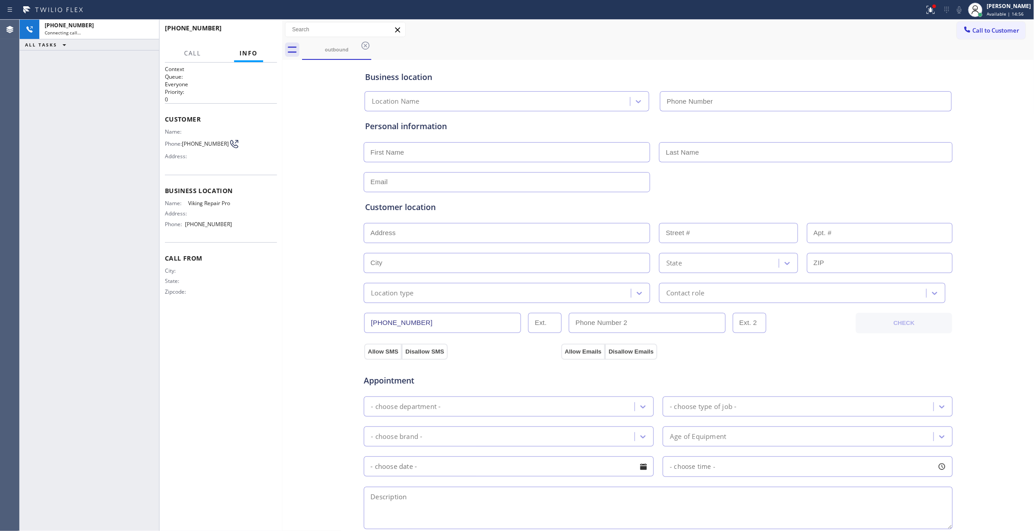
type input "[PHONE_NUMBER]"
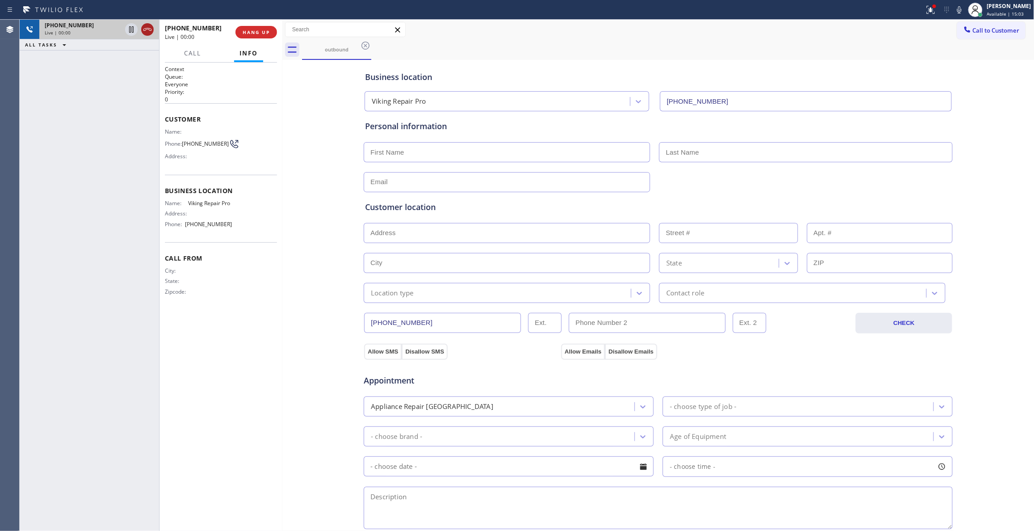
click at [144, 30] on icon at bounding box center [147, 29] width 11 height 11
click at [253, 34] on span "COMPLETE" at bounding box center [254, 32] width 31 height 6
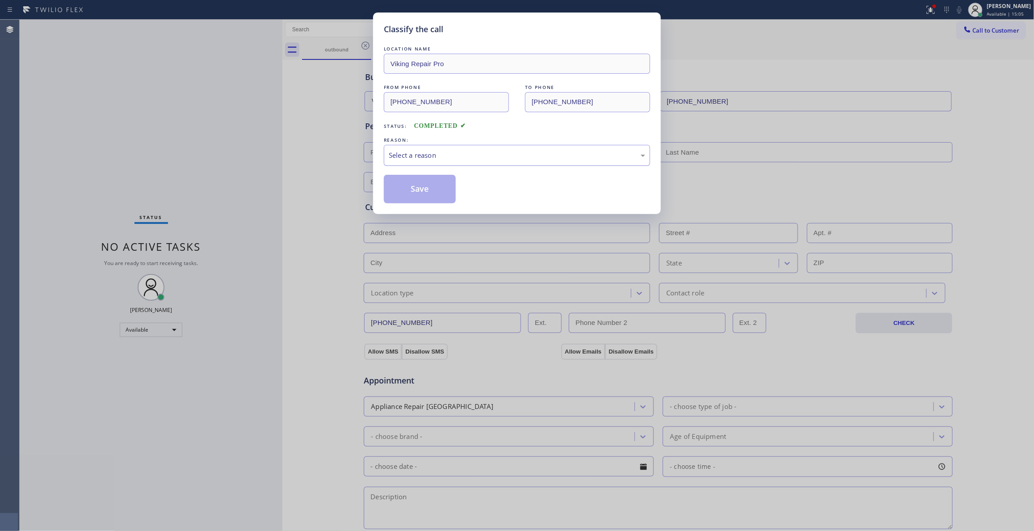
click at [437, 156] on div "Select a reason" at bounding box center [517, 155] width 257 height 10
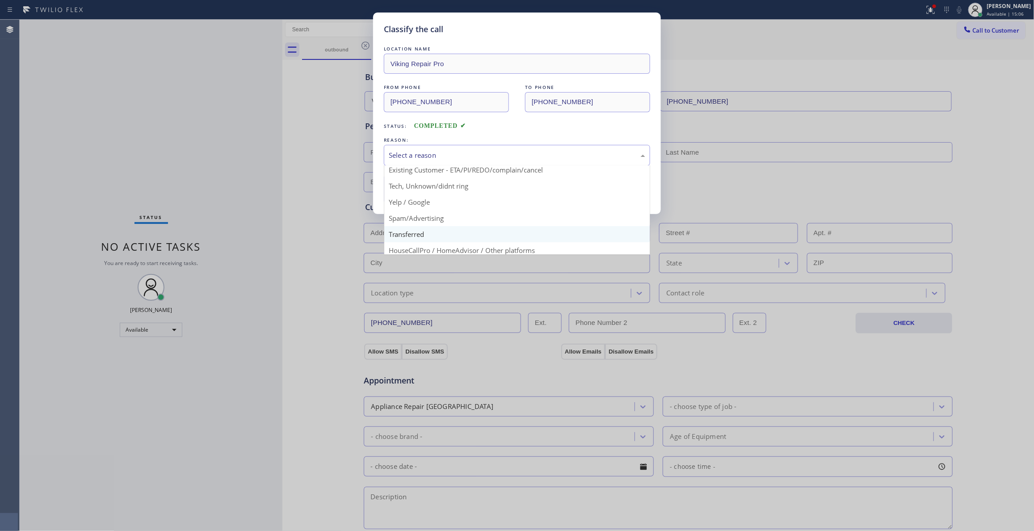
scroll to position [56, 0]
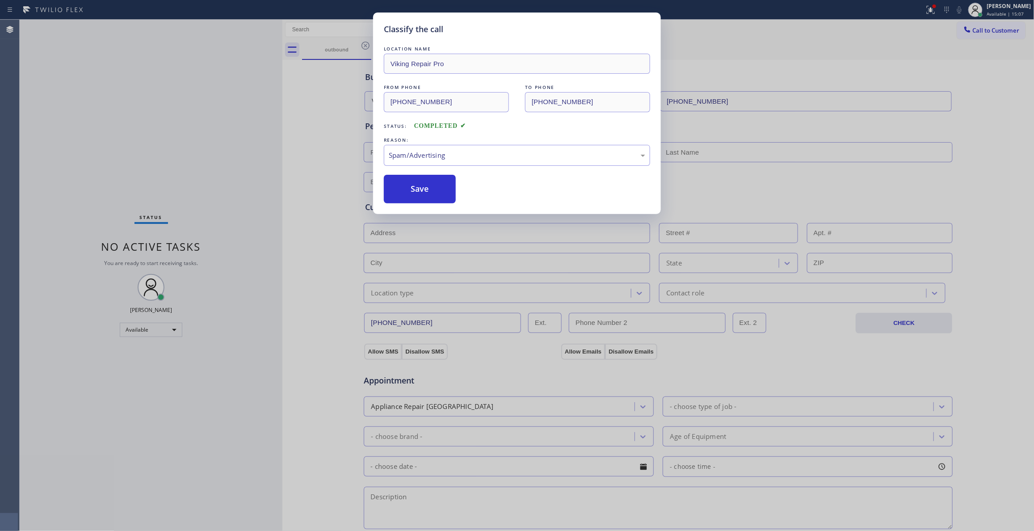
click at [412, 195] on button "Save" at bounding box center [420, 189] width 72 height 29
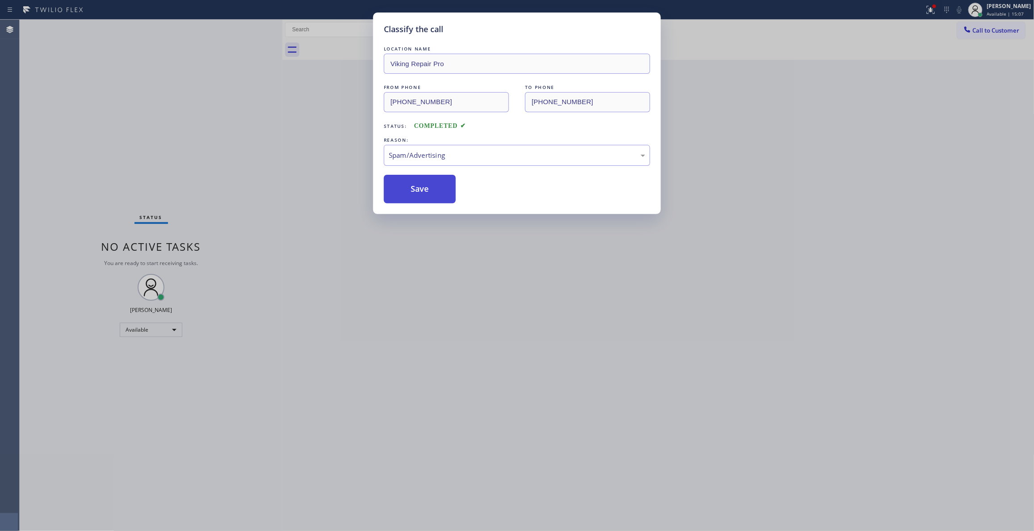
click at [412, 195] on button "Save" at bounding box center [420, 189] width 72 height 29
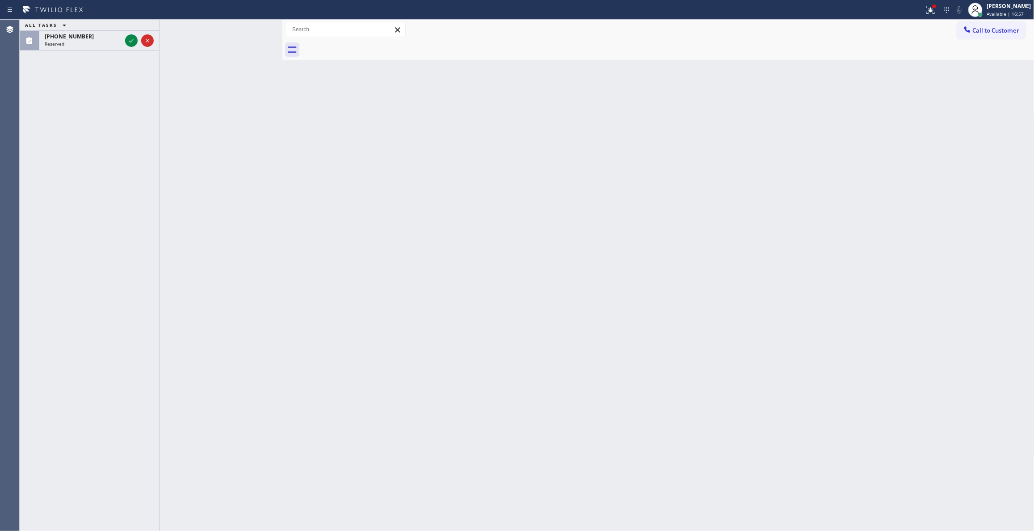
drag, startPoint x: 170, startPoint y: 111, endPoint x: 154, endPoint y: 65, distance: 48.6
click at [164, 92] on div at bounding box center [221, 275] width 123 height 511
click at [133, 39] on icon at bounding box center [131, 41] width 4 height 4
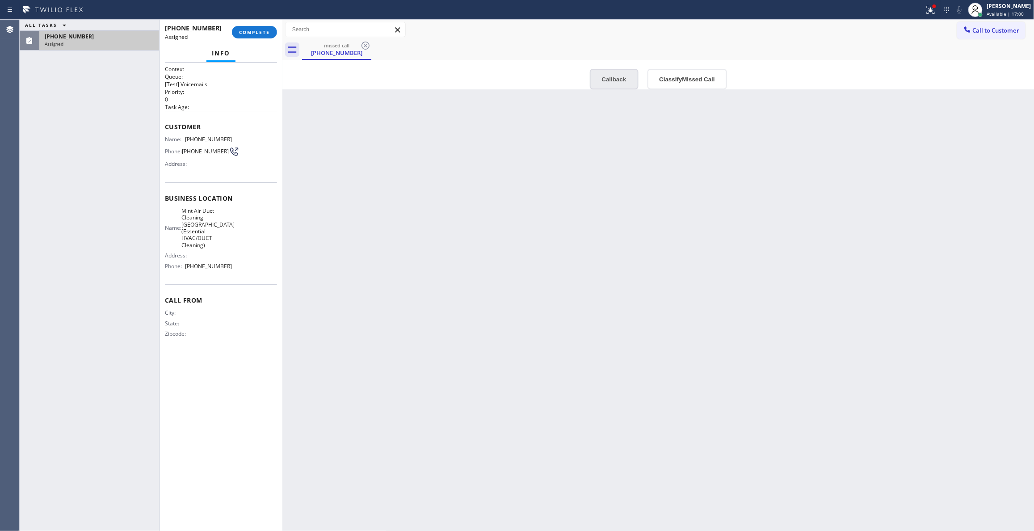
click at [604, 79] on button "Callback" at bounding box center [614, 79] width 49 height 21
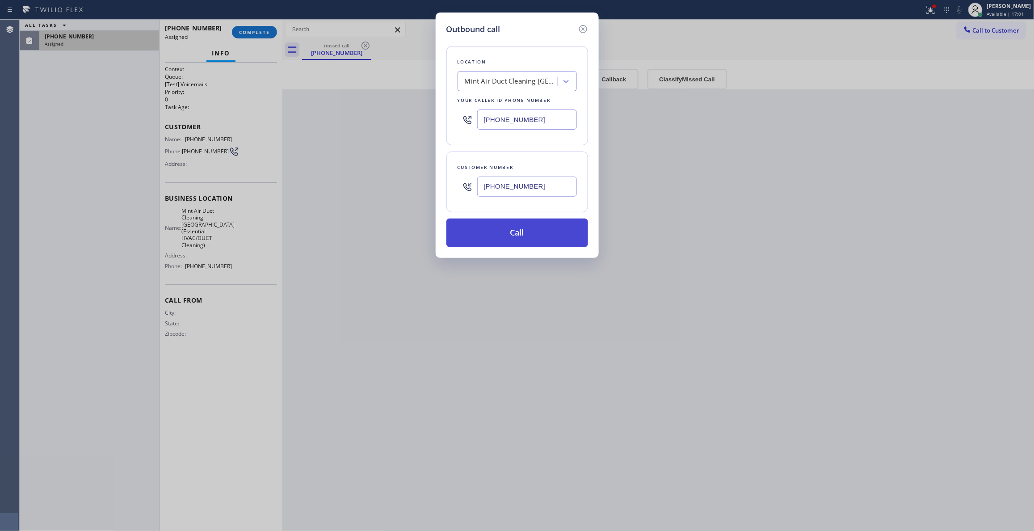
click at [509, 234] on button "Call" at bounding box center [517, 233] width 142 height 29
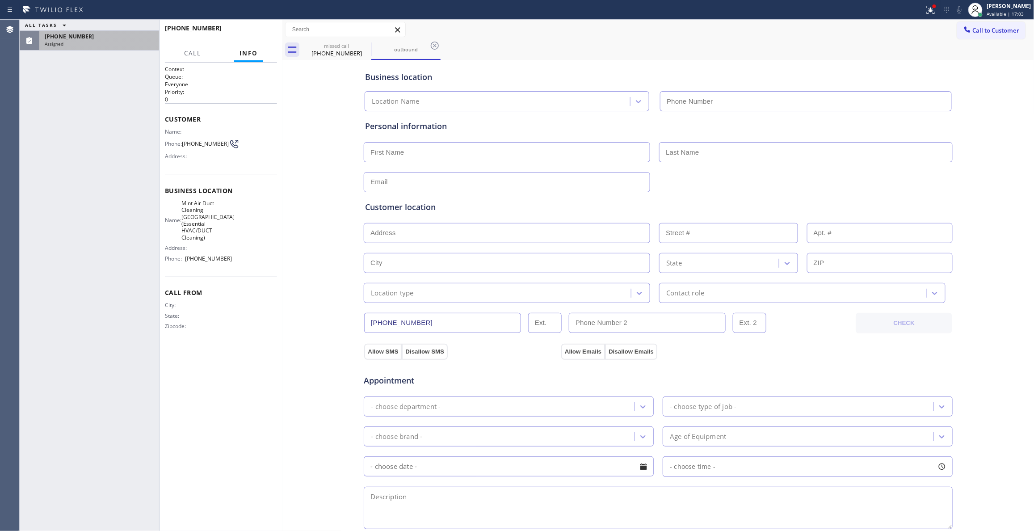
type input "[PHONE_NUMBER]"
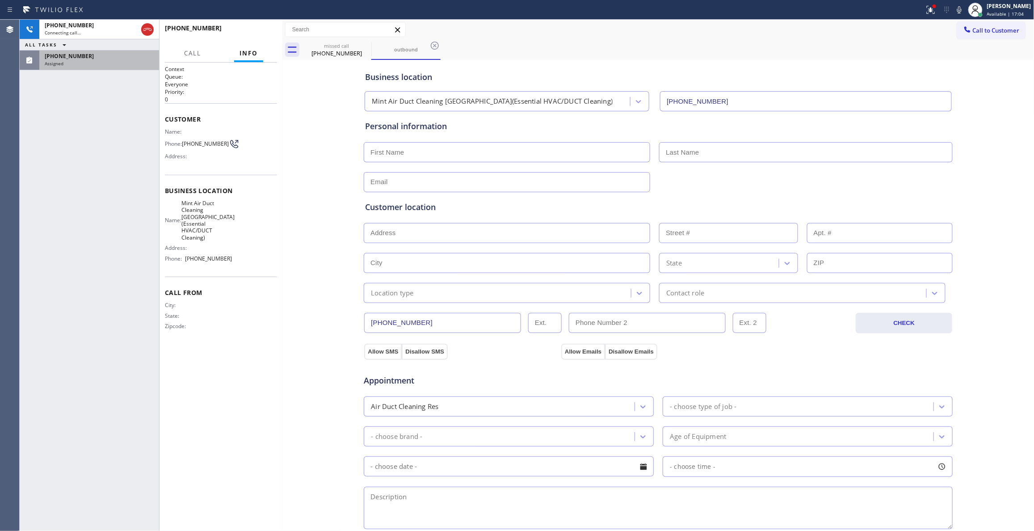
click at [141, 56] on div "[PHONE_NUMBER]" at bounding box center [99, 56] width 109 height 8
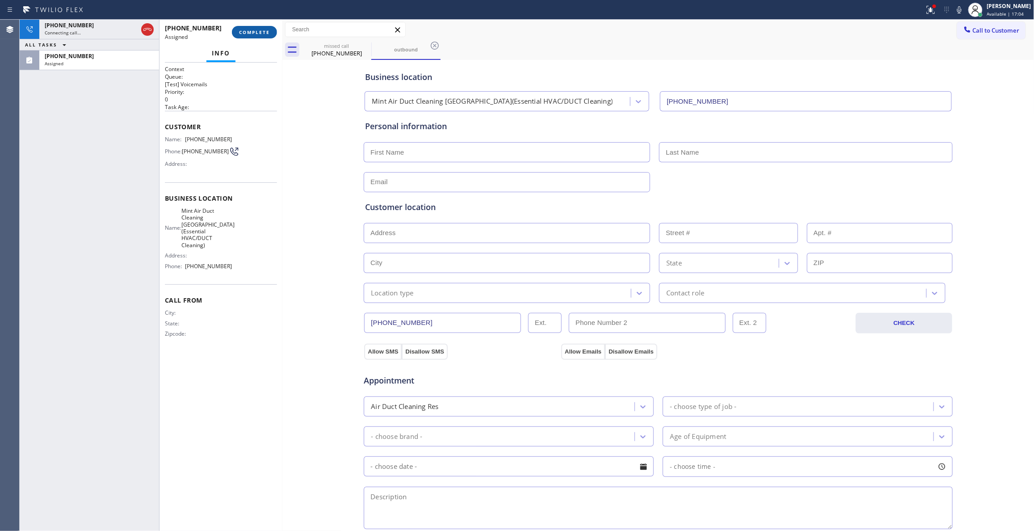
click at [265, 31] on span "COMPLETE" at bounding box center [254, 32] width 31 height 6
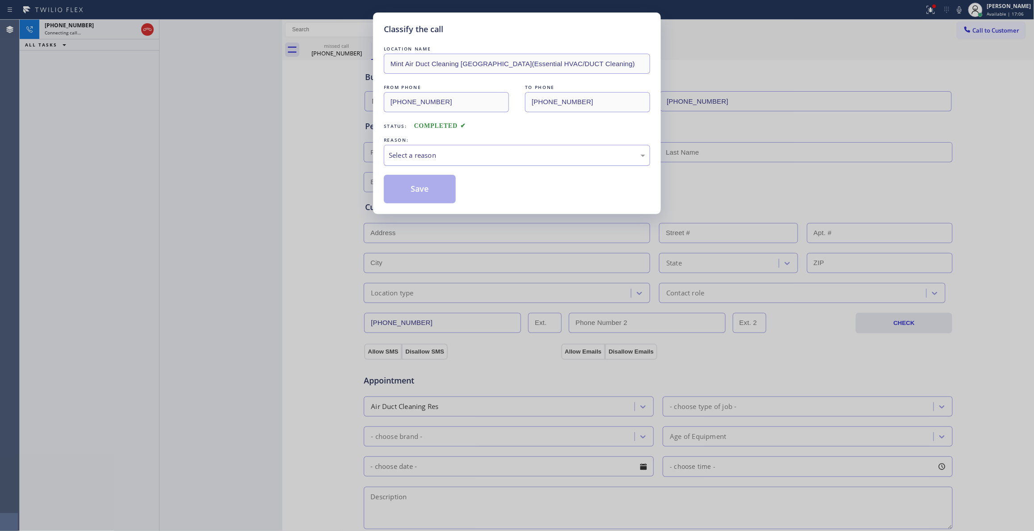
click at [428, 151] on div "Select a reason" at bounding box center [517, 155] width 257 height 10
click at [419, 190] on button "Save" at bounding box center [420, 189] width 72 height 29
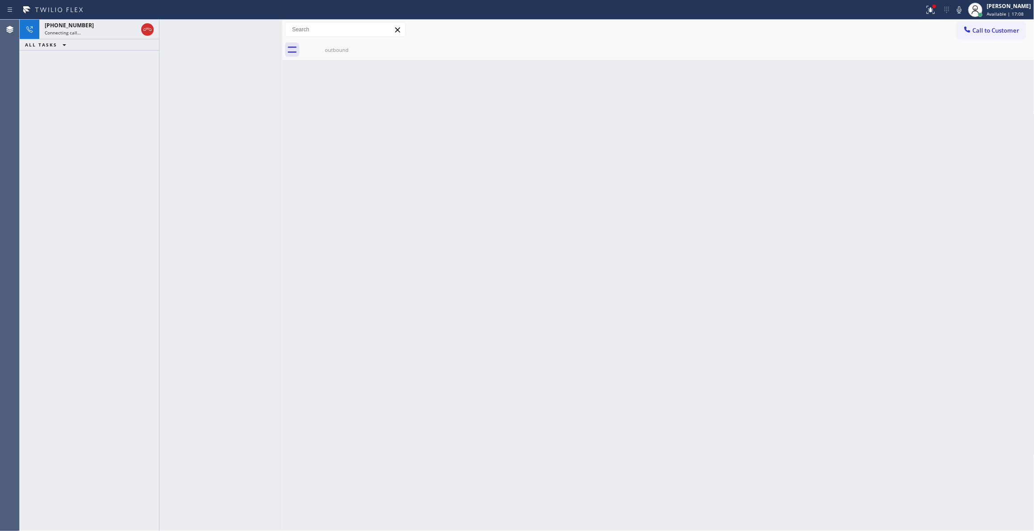
click at [115, 303] on div "[PHONE_NUMBER] Connecting call… ALL TASKS ALL TASKS ACTIVE TASKS TASKS IN WRAP …" at bounding box center [89, 275] width 139 height 511
click at [93, 30] on div "Connecting call…" at bounding box center [91, 32] width 93 height 6
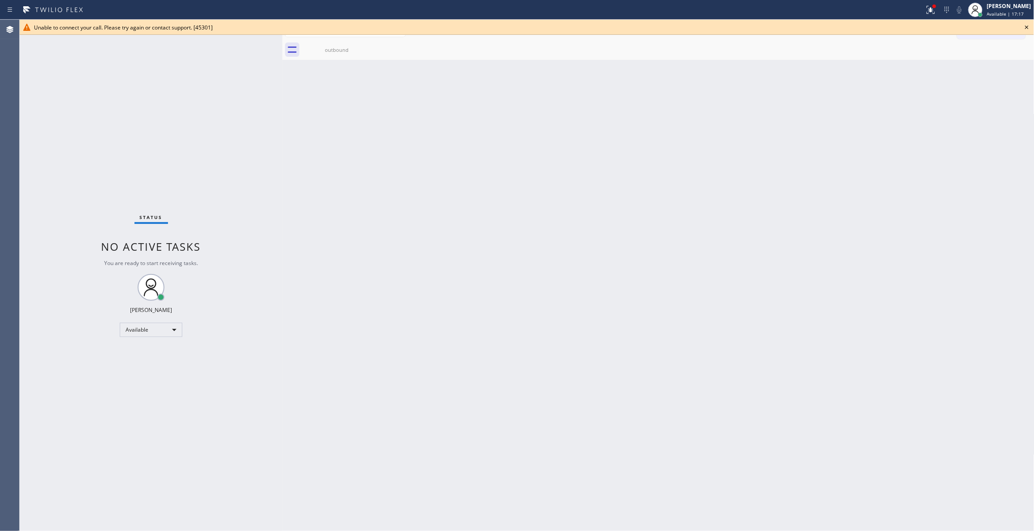
click at [1026, 29] on icon at bounding box center [1027, 27] width 4 height 4
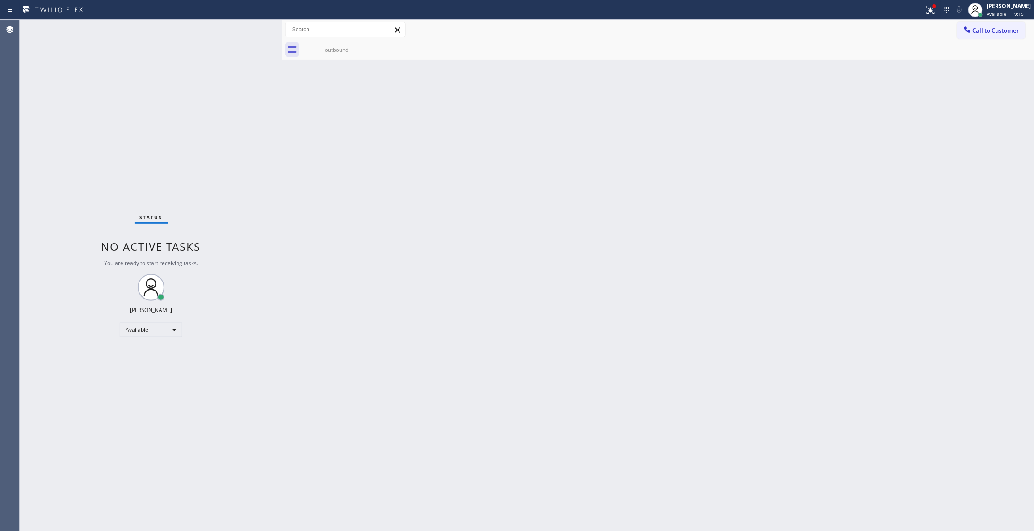
click at [164, 114] on div "Status No active tasks You are ready to start receiving tasks. [PERSON_NAME] Av…" at bounding box center [151, 275] width 263 height 511
click at [991, 36] on button "Call to Customer" at bounding box center [991, 30] width 68 height 17
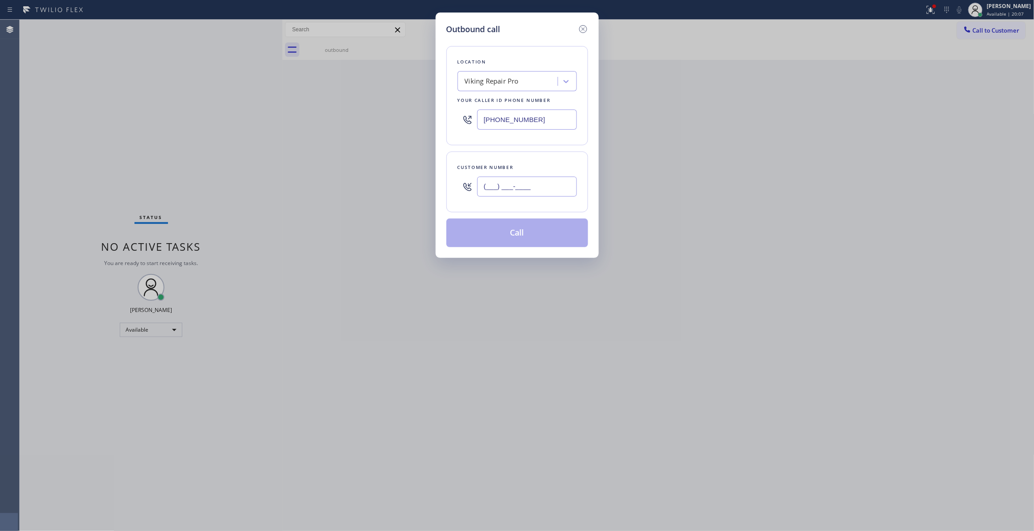
click at [526, 190] on input "(___) ___-____" at bounding box center [527, 187] width 100 height 20
paste input "805) 443-1329"
type input "[PHONE_NUMBER]"
paste input "18) 926-4987"
drag, startPoint x: 484, startPoint y: 111, endPoint x: 367, endPoint y: 110, distance: 116.2
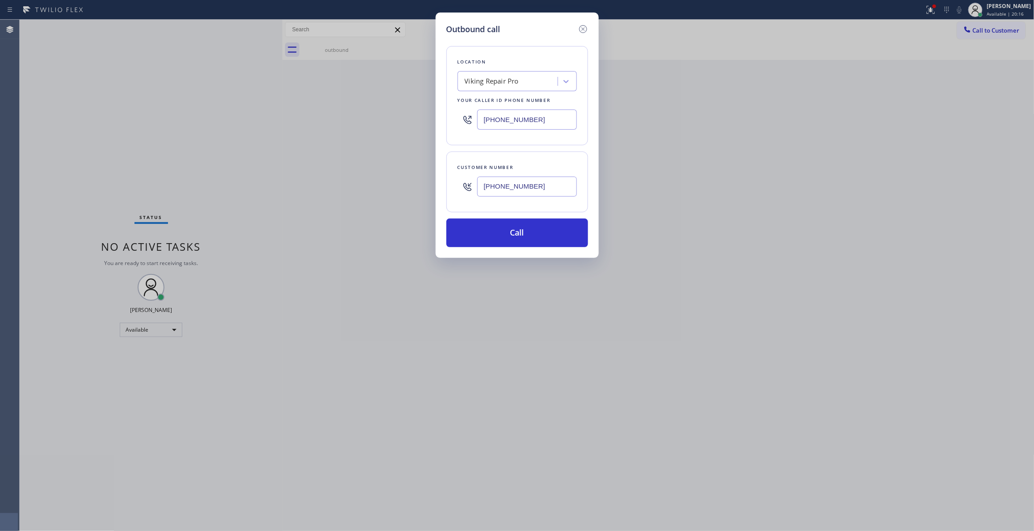
click at [367, 110] on div "Outbound call Location Viking Repair Pro Your caller id phone number [PHONE_NUM…" at bounding box center [517, 265] width 1034 height 531
type input "[PHONE_NUMBER]"
drag, startPoint x: 547, startPoint y: 190, endPoint x: 446, endPoint y: 193, distance: 101.9
click at [440, 183] on div "Outbound call Location [GEOGRAPHIC_DATA] Appliance Repair Service Your caller i…" at bounding box center [517, 135] width 163 height 245
click at [481, 229] on button "Call" at bounding box center [517, 233] width 142 height 29
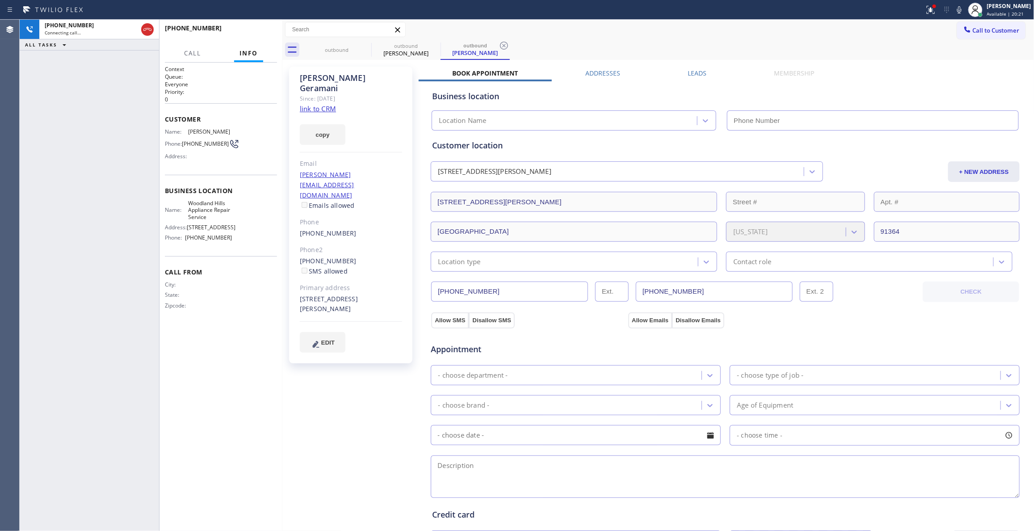
type input "[PHONE_NUMBER]"
click at [505, 46] on icon at bounding box center [504, 45] width 11 height 11
click at [363, 45] on icon at bounding box center [365, 45] width 11 height 11
click at [331, 46] on div "outbound" at bounding box center [336, 49] width 67 height 7
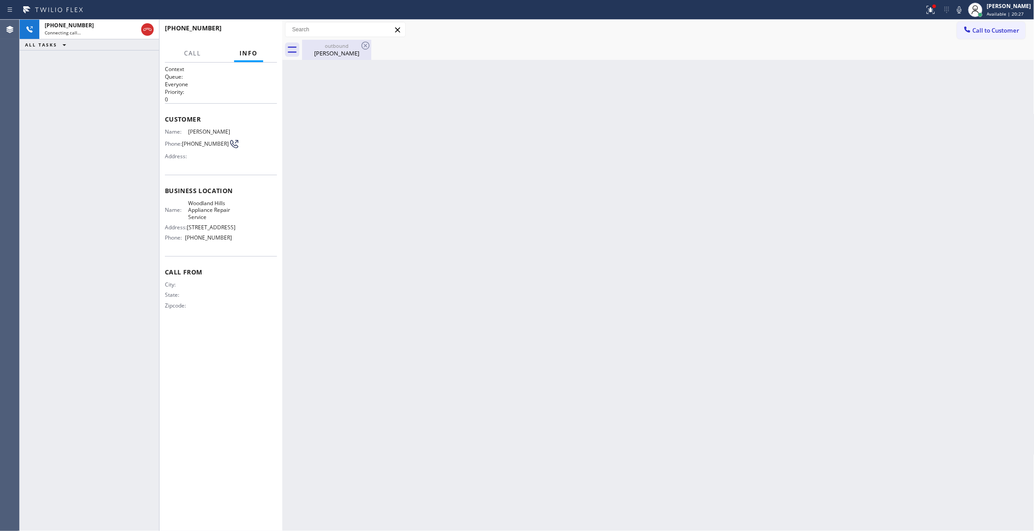
click at [344, 56] on div "[PERSON_NAME]" at bounding box center [336, 53] width 67 height 8
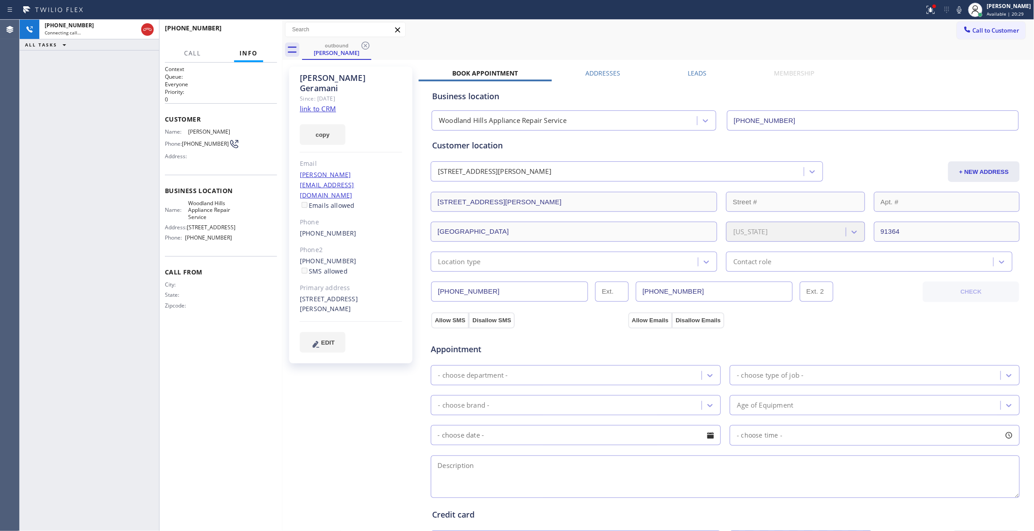
click at [324, 104] on link "link to CRM" at bounding box center [318, 108] width 36 height 9
click at [186, 462] on div "Context Queue: Everyone Priority: 0 Customer Name: [PERSON_NAME] Phone: [PHONE_…" at bounding box center [221, 296] width 112 height 463
click at [256, 31] on span "HANG UP" at bounding box center [256, 32] width 27 height 6
click at [260, 36] on button "COMPLETE" at bounding box center [254, 32] width 45 height 13
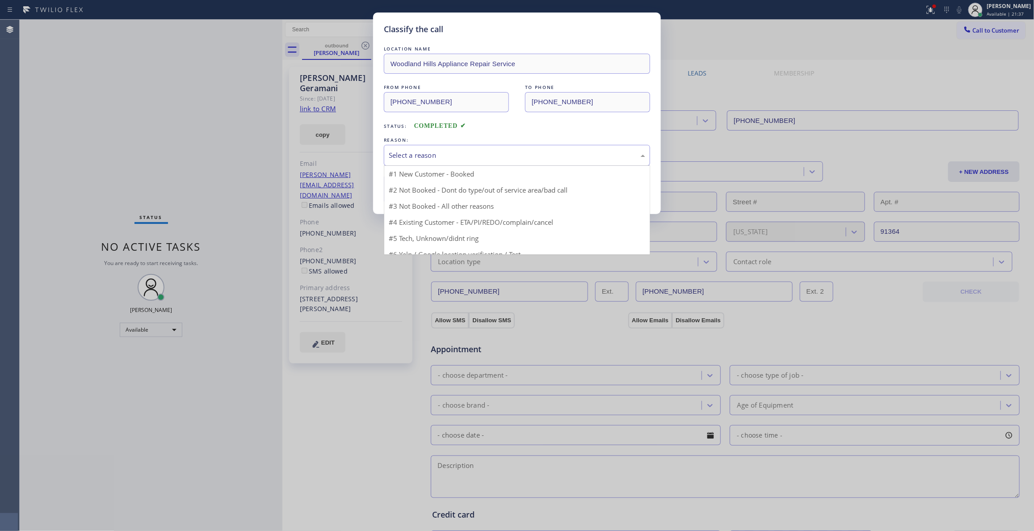
click at [433, 150] on div "Select a reason" at bounding box center [517, 155] width 257 height 10
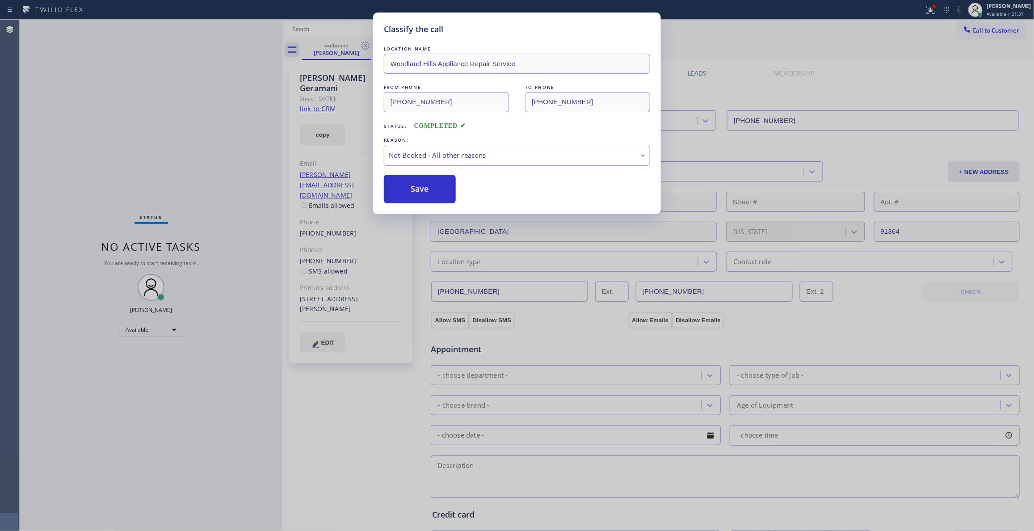
click at [412, 190] on button "Save" at bounding box center [420, 189] width 72 height 29
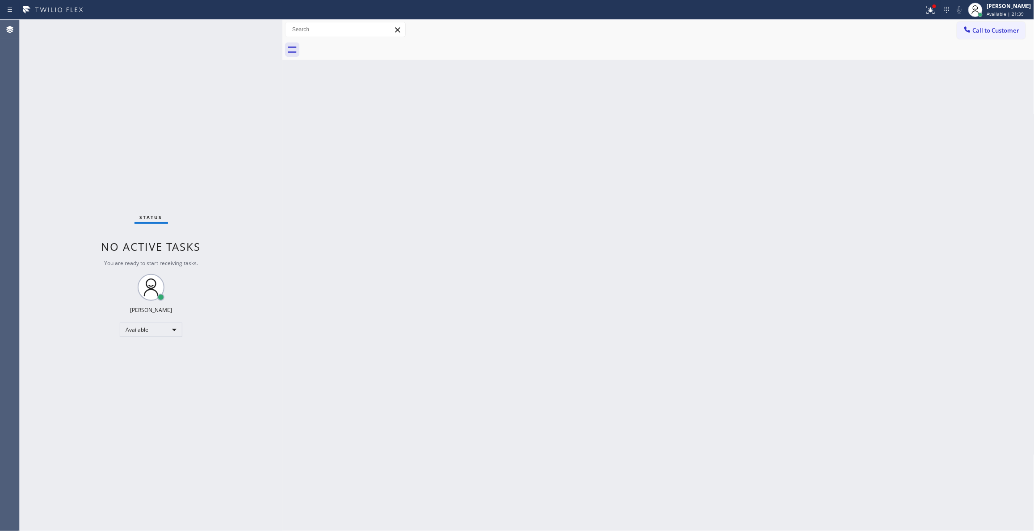
click at [999, 30] on span "Call to Customer" at bounding box center [996, 30] width 47 height 8
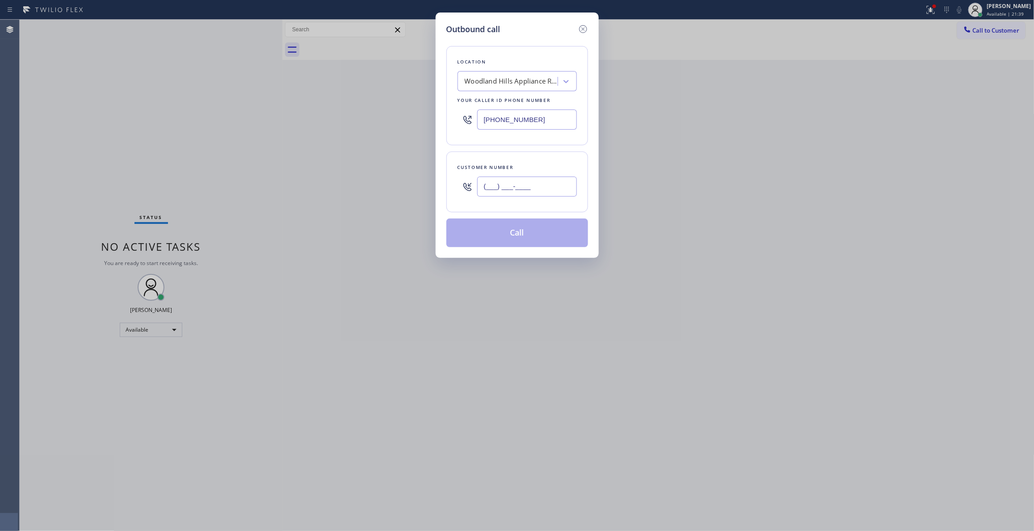
click at [512, 190] on input "(___) ___-____" at bounding box center [527, 187] width 100 height 20
paste input "805) 443-1329"
type input "[PHONE_NUMBER]"
click at [506, 240] on button "Call" at bounding box center [517, 233] width 142 height 29
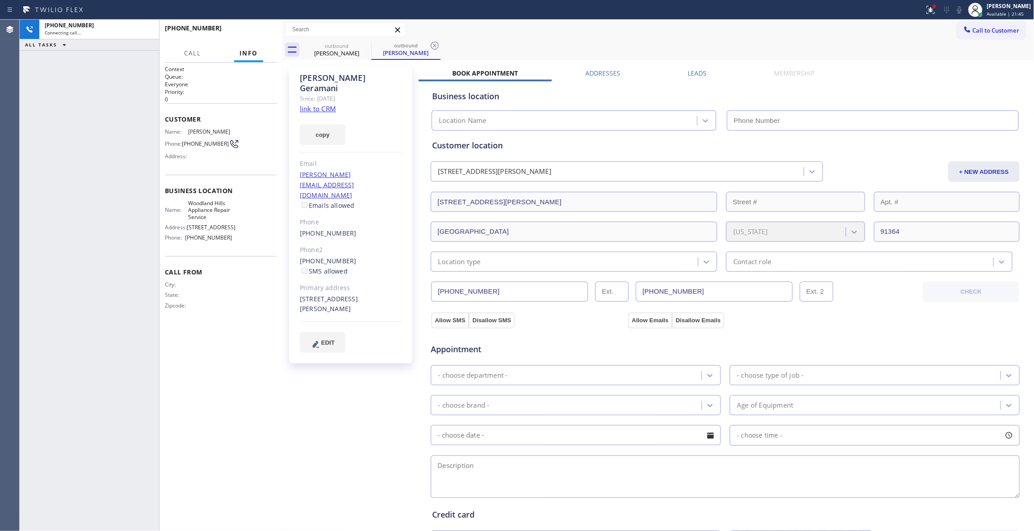
type input "[PHONE_NUMBER]"
drag, startPoint x: 442, startPoint y: 45, endPoint x: 437, endPoint y: 46, distance: 5.2
click at [439, 46] on div "outbound [PERSON_NAME] outbound [PERSON_NAME]" at bounding box center [668, 50] width 732 height 20
drag, startPoint x: 434, startPoint y: 46, endPoint x: 449, endPoint y: 3, distance: 46.2
click at [435, 46] on icon at bounding box center [435, 46] width 8 height 8
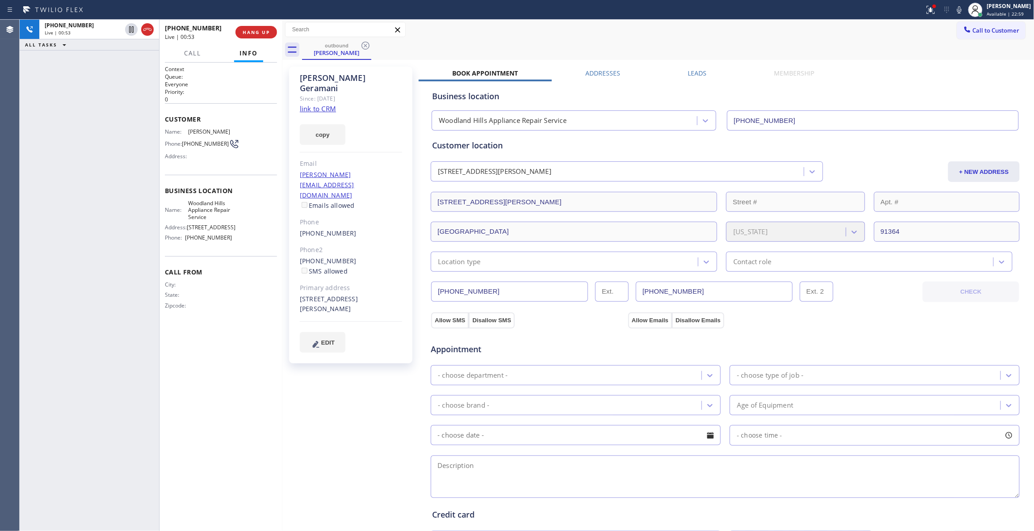
drag, startPoint x: 948, startPoint y: 12, endPoint x: 933, endPoint y: 10, distance: 15.3
click at [957, 12] on icon at bounding box center [959, 9] width 4 height 7
click at [134, 27] on icon at bounding box center [131, 29] width 11 height 11
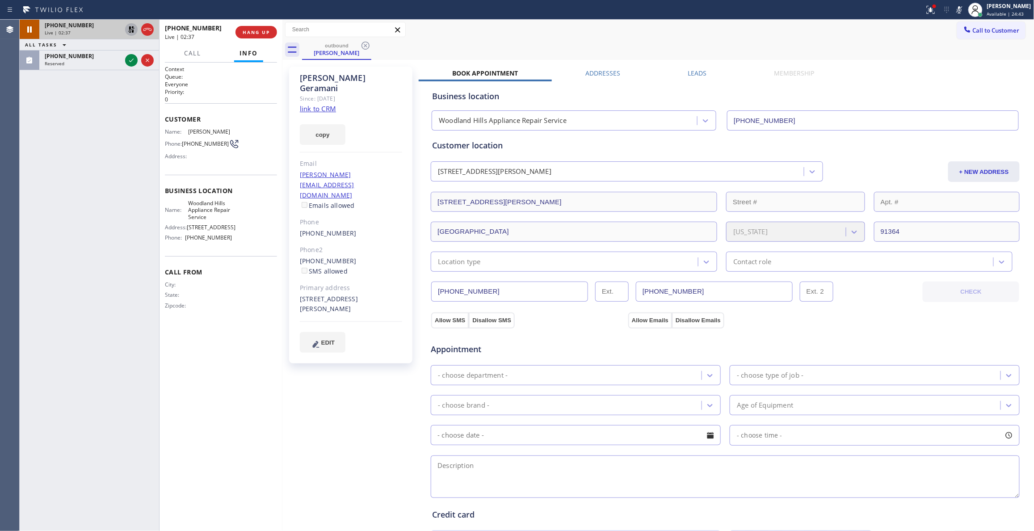
click at [109, 117] on div "[PHONE_NUMBER] Live | 02:37 ALL TASKS ALL TASKS ACTIVE TASKS TASKS IN WRAP UP […" at bounding box center [89, 275] width 139 height 511
click at [129, 58] on icon at bounding box center [131, 60] width 11 height 11
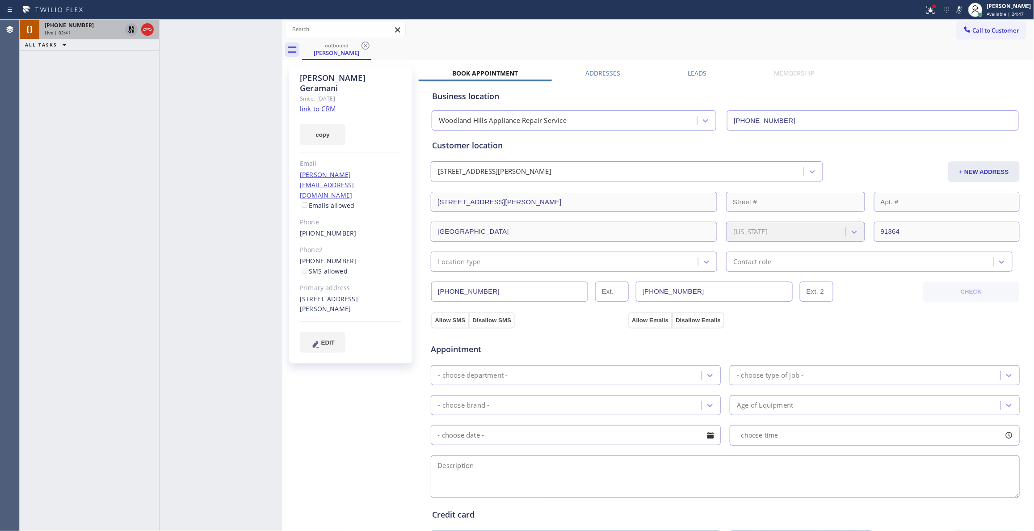
click at [111, 29] on div "Live | 02:41" at bounding box center [83, 32] width 77 height 6
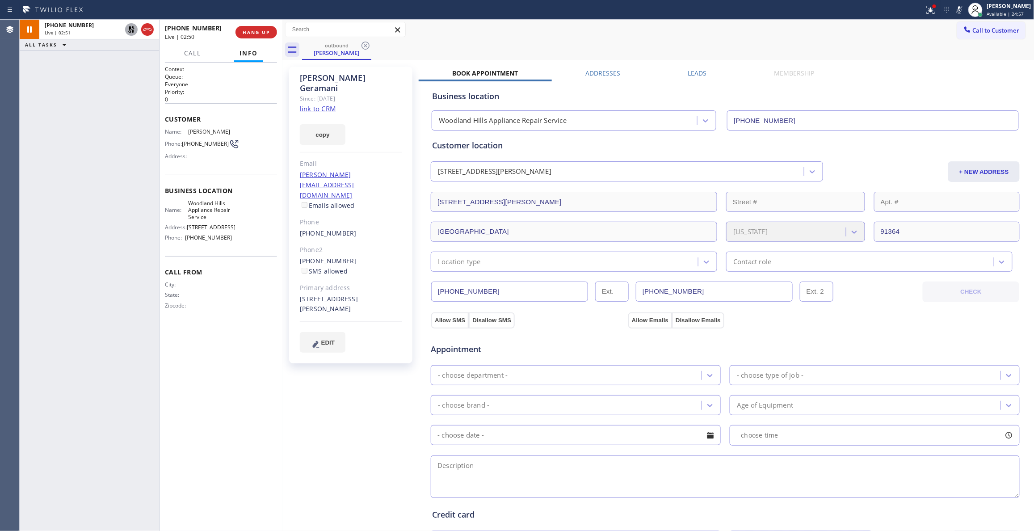
click at [111, 161] on div "[PHONE_NUMBER] Live | 02:51 ALL TASKS ALL TASKS ACTIVE TASKS TASKS IN WRAP UP" at bounding box center [89, 275] width 139 height 511
click at [129, 28] on icon at bounding box center [131, 29] width 6 height 6
click at [928, 8] on icon at bounding box center [930, 8] width 5 height 3
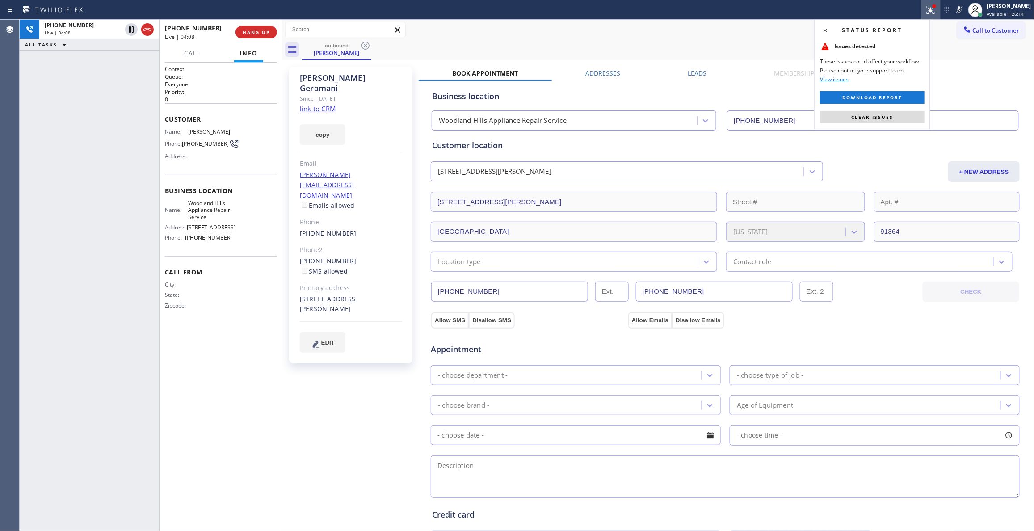
drag, startPoint x: 970, startPoint y: 83, endPoint x: 966, endPoint y: 20, distance: 63.1
click at [970, 76] on div "Book Appointment Addresses Leads Membership Business location [GEOGRAPHIC_DATA]…" at bounding box center [726, 364] width 614 height 590
click at [957, 11] on icon at bounding box center [959, 9] width 4 height 7
click at [871, 117] on span "Clear issues" at bounding box center [872, 117] width 42 height 6
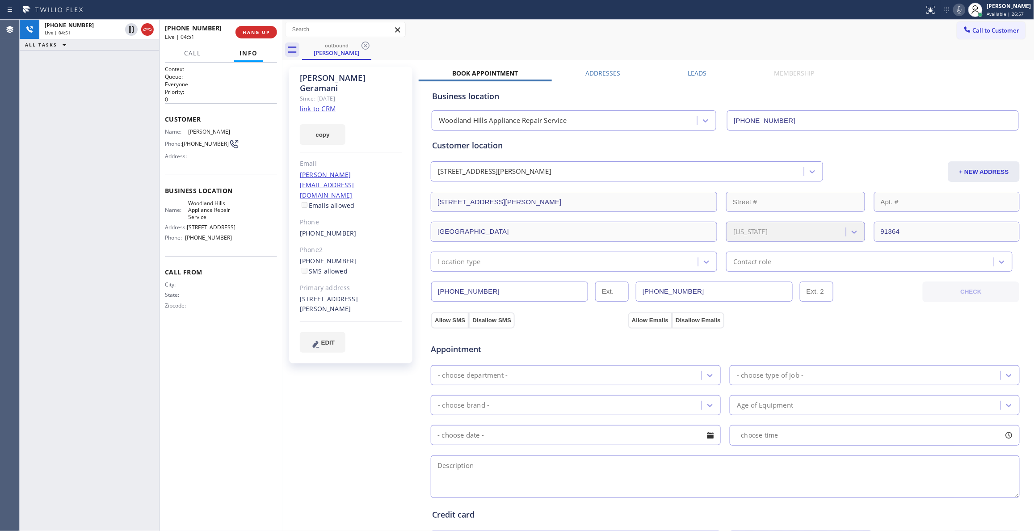
click at [123, 242] on div "[PHONE_NUMBER] Live | 04:51 ALL TASKS ALL TASKS ACTIVE TASKS TASKS IN WRAP UP" at bounding box center [89, 275] width 139 height 511
drag, startPoint x: 97, startPoint y: 251, endPoint x: 97, endPoint y: 241, distance: 9.9
click at [97, 248] on div "[PHONE_NUMBER] Live | 05:53 ALL TASKS ALL TASKS ACTIVE TASKS TASKS IN WRAP UP" at bounding box center [89, 275] width 139 height 511
click at [954, 7] on icon at bounding box center [959, 9] width 11 height 11
click at [104, 135] on div "[PHONE_NUMBER] Live | 06:05 ALL TASKS ALL TASKS ACTIVE TASKS TASKS IN WRAP UP" at bounding box center [89, 275] width 139 height 511
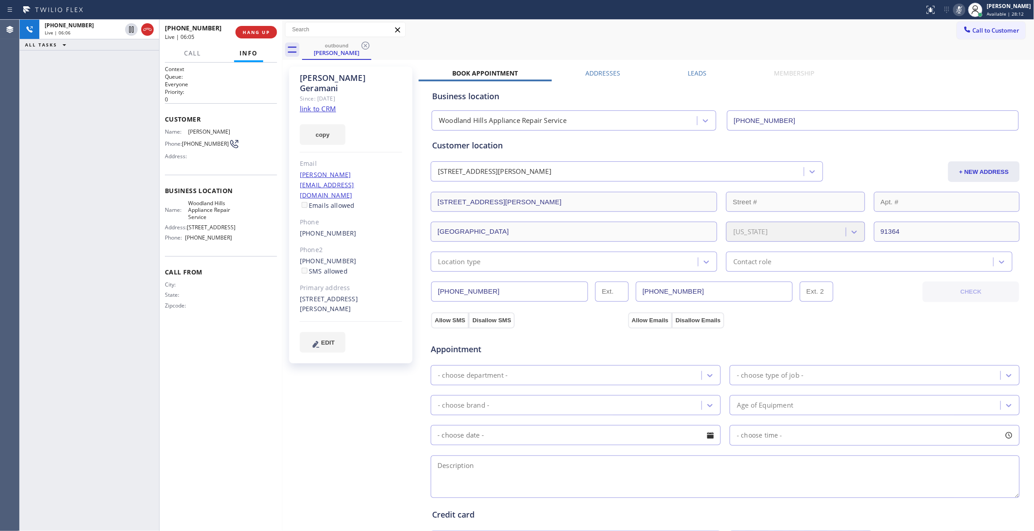
click at [957, 11] on icon at bounding box center [959, 9] width 4 height 7
click at [334, 368] on div "[PERSON_NAME] Since: [DATE] link to CRM copy Email [PERSON_NAME][EMAIL_ADDRESS]…" at bounding box center [352, 360] width 134 height 597
click at [285, 377] on div "[PERSON_NAME] Since: [DATE] link to CRM copy Email [PERSON_NAME][EMAIL_ADDRESS]…" at bounding box center [352, 360] width 134 height 597
click at [871, 341] on div "Appointment" at bounding box center [725, 343] width 591 height 23
click at [190, 346] on div "Context Queue: Everyone Priority: 0 Customer Name: [PERSON_NAME] Phone: [PHONE_…" at bounding box center [221, 296] width 112 height 463
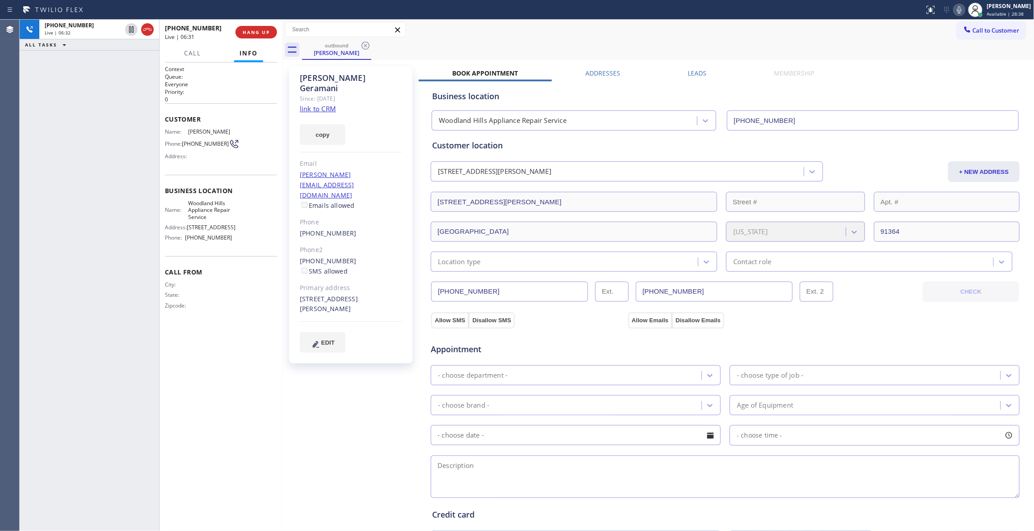
click at [934, 76] on div "Book Appointment Addresses Leads Membership Business location [GEOGRAPHIC_DATA]…" at bounding box center [726, 364] width 614 height 590
click at [553, 47] on div "outbound [PERSON_NAME]" at bounding box center [668, 50] width 732 height 20
click at [81, 262] on div "ALL TASKS ALL TASKS ACTIVE TASKS TASKS IN WRAP UP [PHONE_NUMBER] Wrap up | 00:13" at bounding box center [89, 275] width 139 height 511
drag, startPoint x: 122, startPoint y: 484, endPoint x: 189, endPoint y: 75, distance: 413.9
click at [122, 481] on div "ALL TASKS ALL TASKS ACTIVE TASKS TASKS IN WRAP UP [PHONE_NUMBER] Wrap up | 31:32" at bounding box center [89, 275] width 139 height 511
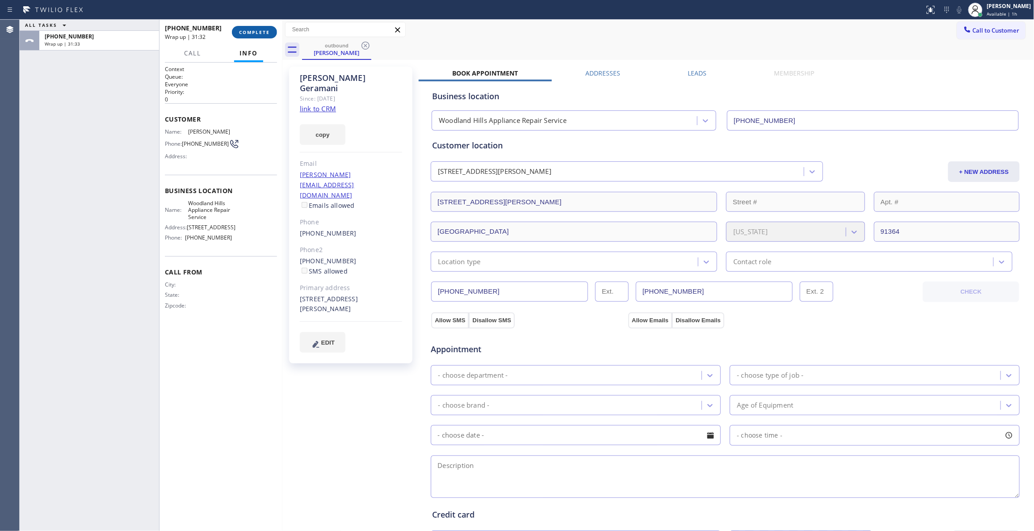
click at [261, 27] on button "COMPLETE" at bounding box center [254, 32] width 45 height 13
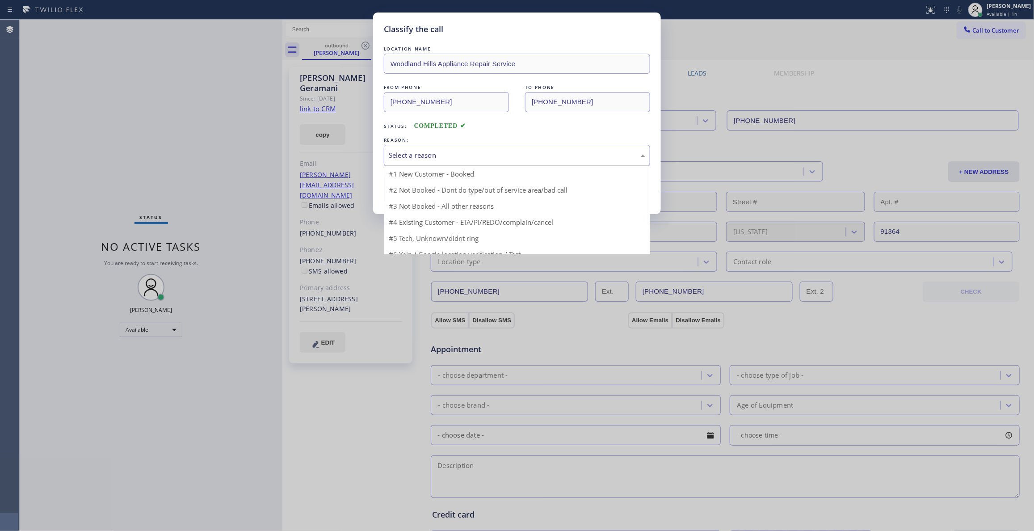
drag, startPoint x: 450, startPoint y: 155, endPoint x: 414, endPoint y: 204, distance: 61.7
click at [450, 155] on div "Select a reason" at bounding box center [517, 155] width 257 height 10
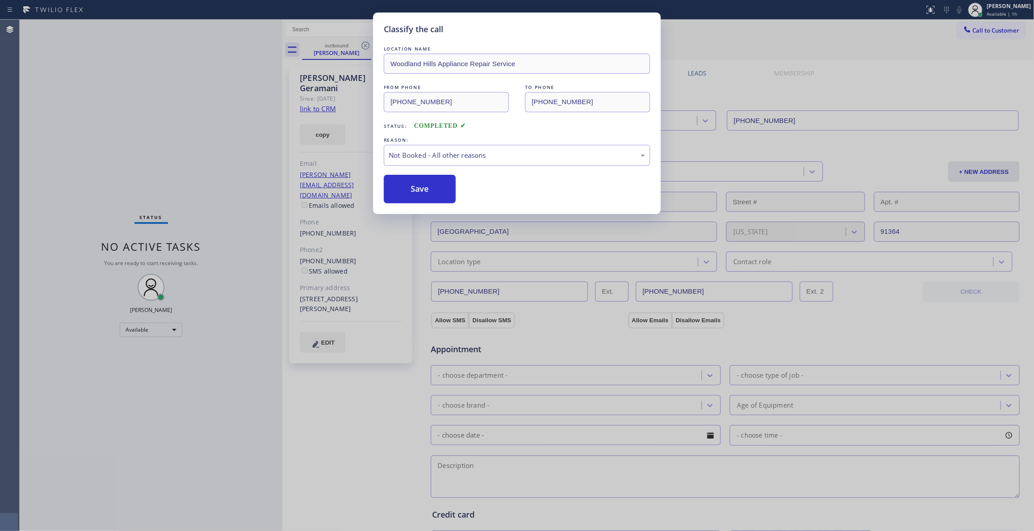
click at [408, 186] on button "Save" at bounding box center [420, 189] width 72 height 29
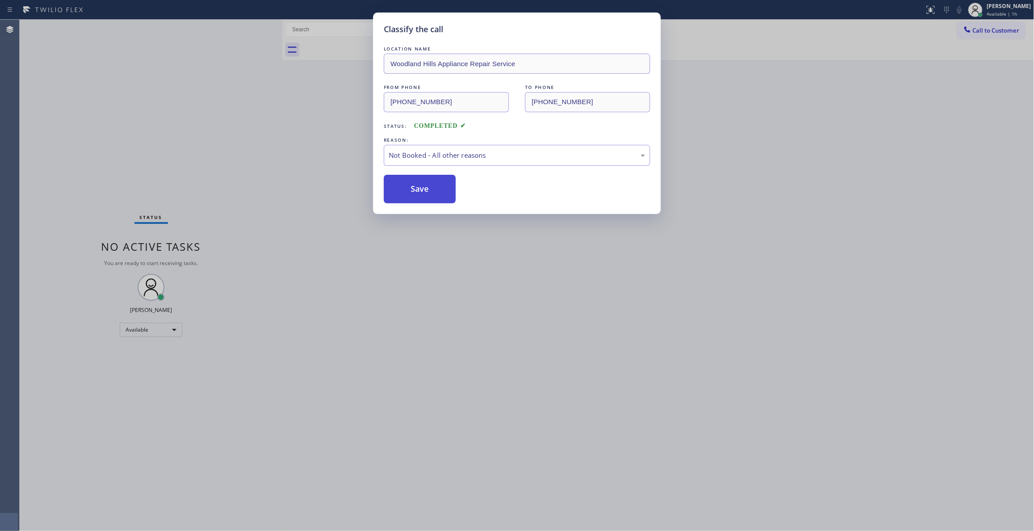
click at [408, 186] on button "Save" at bounding box center [420, 189] width 72 height 29
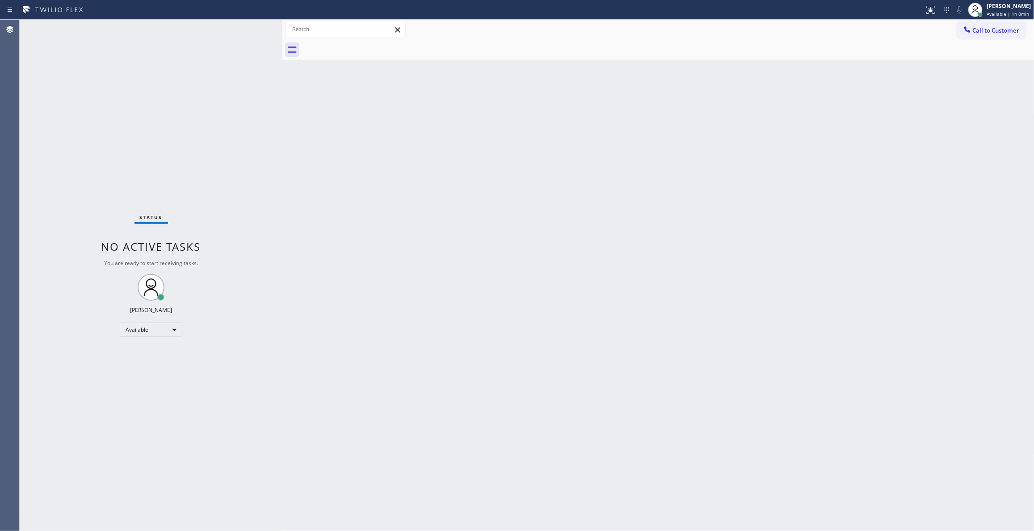
drag, startPoint x: 128, startPoint y: 128, endPoint x: 286, endPoint y: 6, distance: 200.1
click at [136, 113] on div "Status No active tasks You are ready to start receiving tasks. [PERSON_NAME] Av…" at bounding box center [151, 275] width 263 height 511
drag, startPoint x: 136, startPoint y: 506, endPoint x: 141, endPoint y: 490, distance: 17.2
click at [136, 505] on div "Status No active tasks You are ready to start receiving tasks. [PERSON_NAME] Av…" at bounding box center [151, 275] width 263 height 511
drag, startPoint x: 185, startPoint y: 97, endPoint x: 186, endPoint y: 6, distance: 91.6
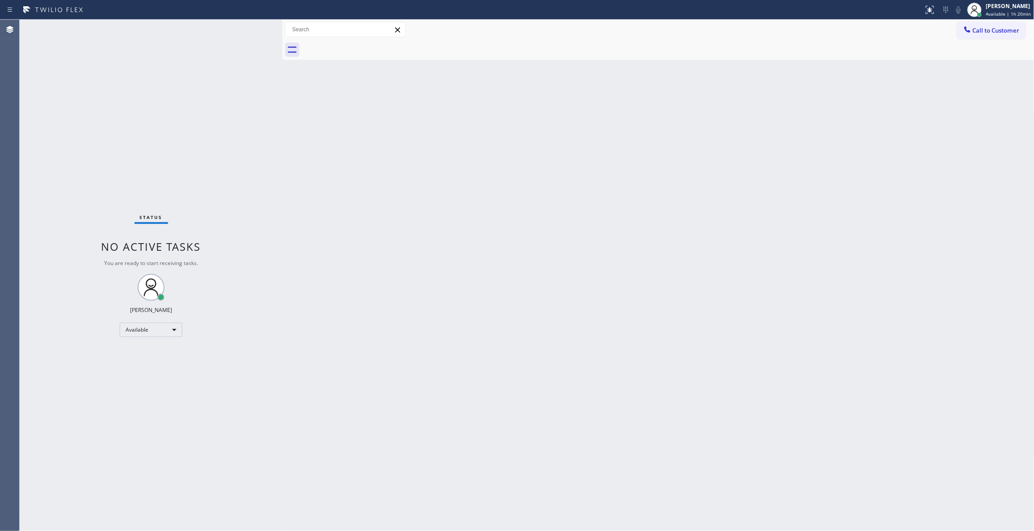
click at [185, 97] on div "Status No active tasks You are ready to start receiving tasks. [PERSON_NAME] Av…" at bounding box center [151, 275] width 263 height 511
drag, startPoint x: 988, startPoint y: 27, endPoint x: 531, endPoint y: 140, distance: 470.8
click at [986, 27] on span "Call to Customer" at bounding box center [996, 30] width 47 height 8
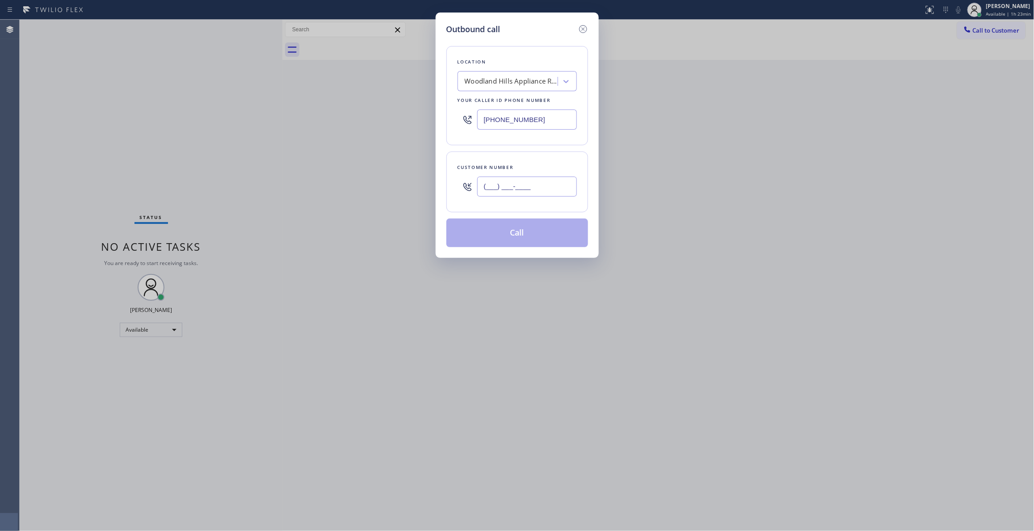
click at [524, 179] on input "(___) ___-____" at bounding box center [527, 187] width 100 height 20
paste input "470) 782-9857"
type input "[PHONE_NUMBER]"
click at [143, 97] on div "Outbound call Location [GEOGRAPHIC_DATA] Appliance Repair Service Your caller i…" at bounding box center [517, 265] width 1034 height 531
paste input "470) 782-985"
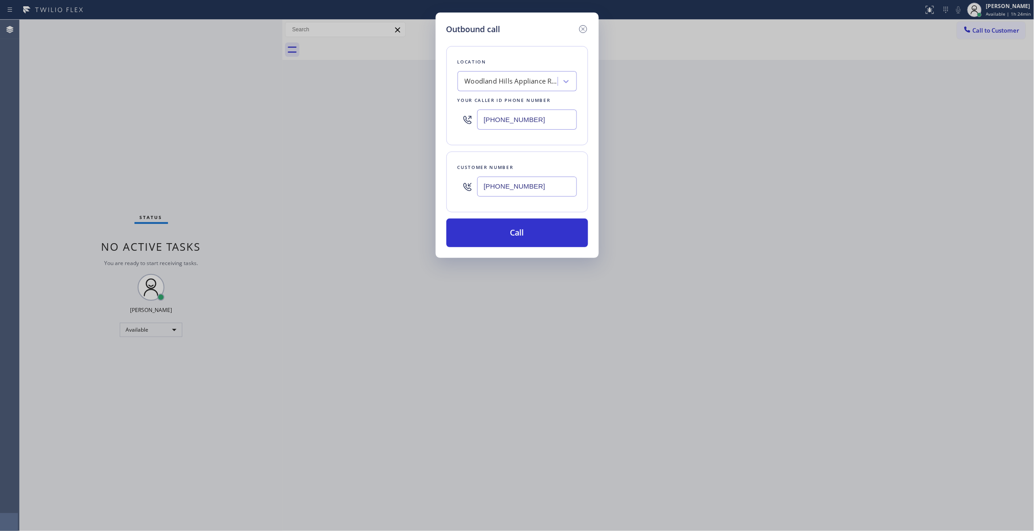
drag, startPoint x: 549, startPoint y: 122, endPoint x: 469, endPoint y: 118, distance: 80.1
click at [469, 118] on div "[PHONE_NUMBER]" at bounding box center [517, 119] width 119 height 29
type input "[PHONE_NUMBER]"
drag, startPoint x: 544, startPoint y: 186, endPoint x: 204, endPoint y: 188, distance: 339.6
click at [204, 188] on div "Outbound call Location Next Door Appliance Repair [PERSON_NAME][GEOGRAPHIC_DATA…" at bounding box center [517, 265] width 1034 height 531
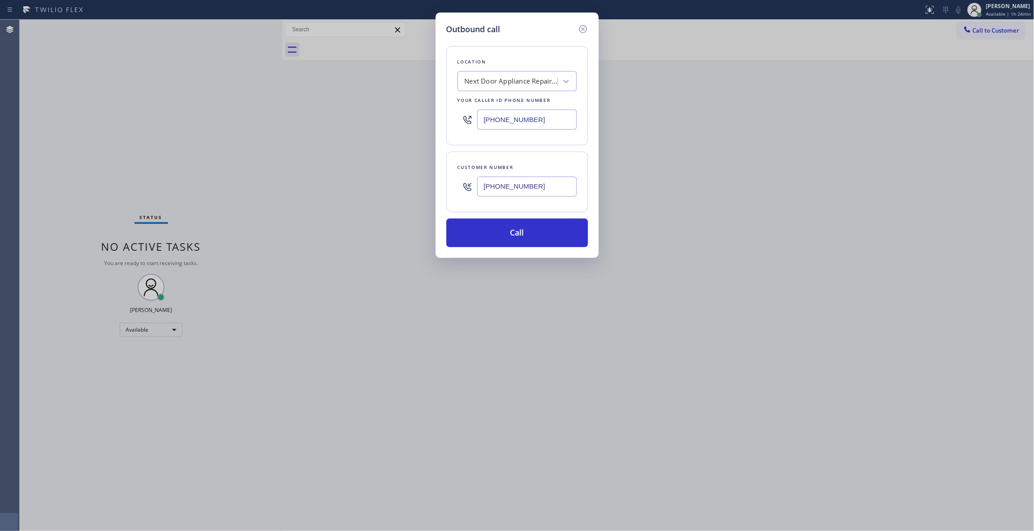
paste input "986) 286-1401"
click at [509, 228] on button "Call" at bounding box center [517, 233] width 142 height 29
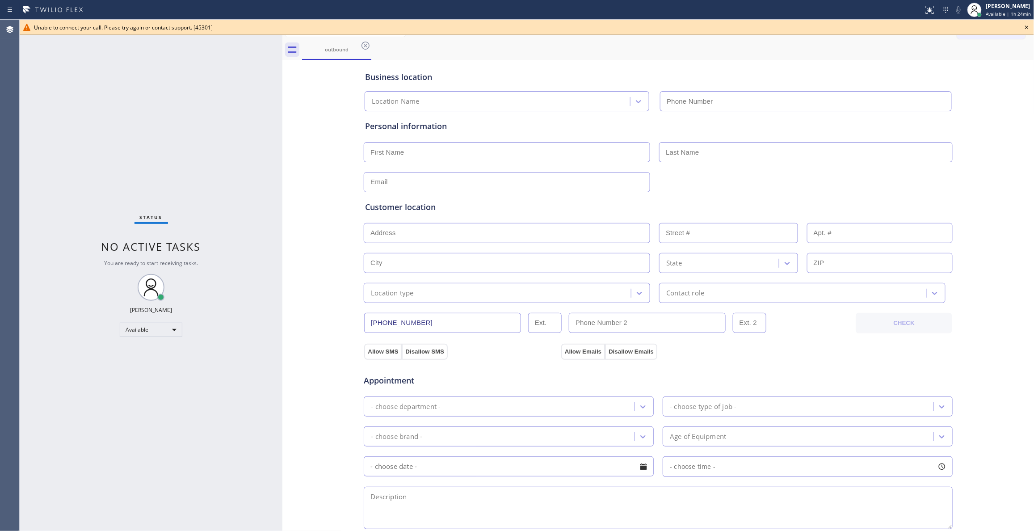
click at [1028, 25] on icon at bounding box center [1027, 27] width 11 height 11
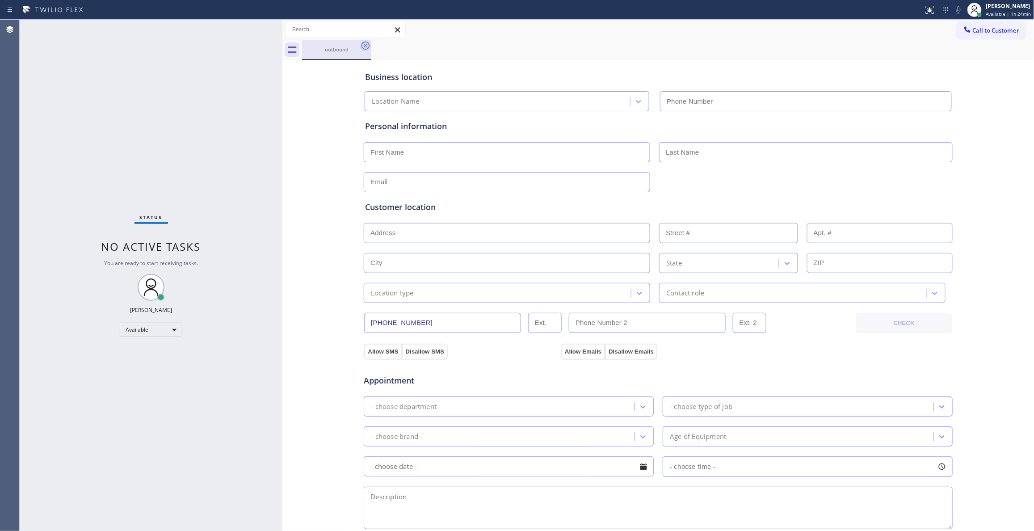
click at [367, 45] on icon at bounding box center [365, 45] width 11 height 11
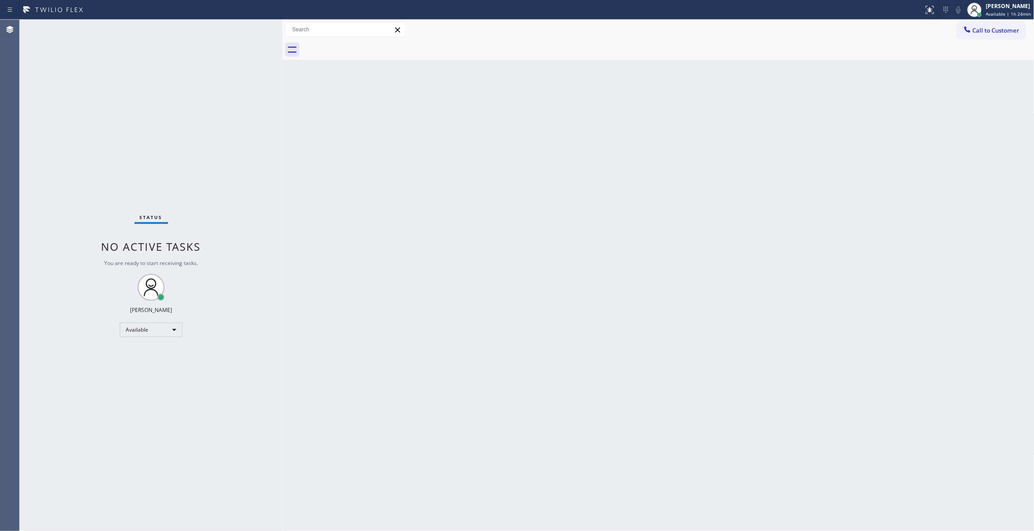
drag, startPoint x: 571, startPoint y: 177, endPoint x: 912, endPoint y: 71, distance: 356.5
click at [599, 150] on div "Back to Dashboard Change Sender ID Customers Technicians Select a contact Outbo…" at bounding box center [658, 275] width 752 height 511
click at [997, 26] on span "Call to Customer" at bounding box center [996, 30] width 47 height 8
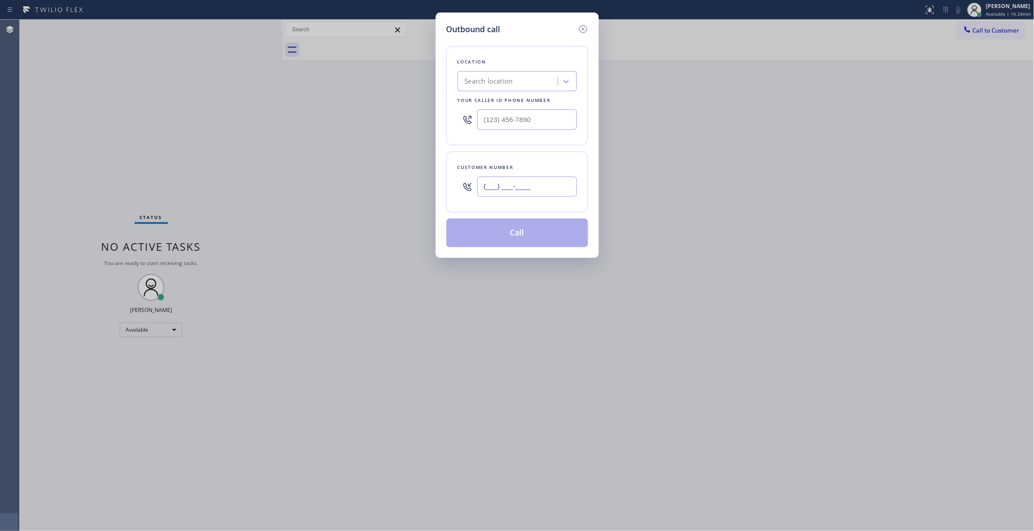
click at [543, 185] on input "(___) ___-____" at bounding box center [527, 187] width 100 height 20
paste input "986) 286-1401"
type input "[PHONE_NUMBER]"
drag, startPoint x: 547, startPoint y: 117, endPoint x: 342, endPoint y: 156, distance: 208.8
click at [270, 112] on div "Outbound call Location Search location Your caller id phone number (___) ___-__…" at bounding box center [517, 265] width 1034 height 531
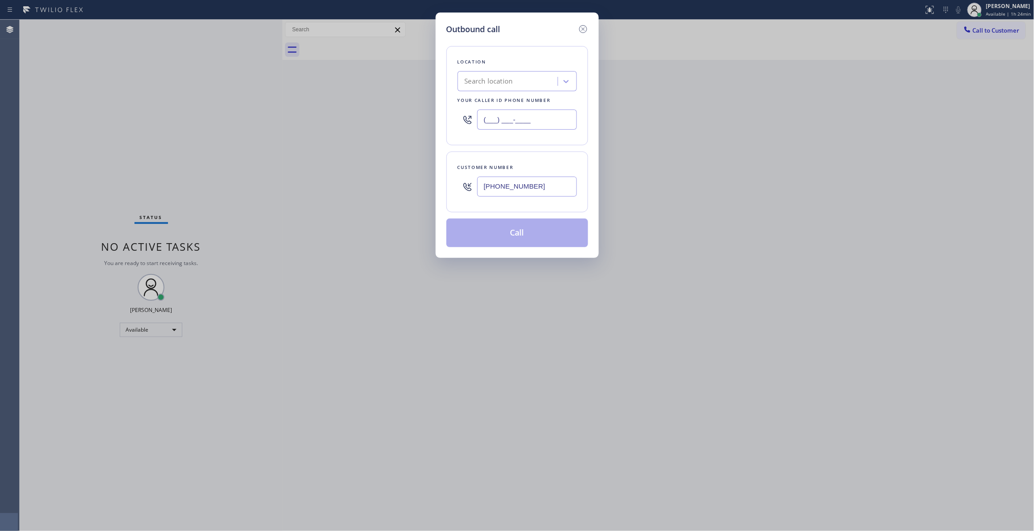
paste input "470) 782-9857"
type input "[PHONE_NUMBER]"
drag, startPoint x: 546, startPoint y: 181, endPoint x: 368, endPoint y: 176, distance: 177.9
click at [368, 176] on div "Outbound call Location Search location Your caller id phone number [PHONE_NUMBE…" at bounding box center [517, 265] width 1034 height 531
click at [546, 231] on button "Call" at bounding box center [517, 233] width 142 height 29
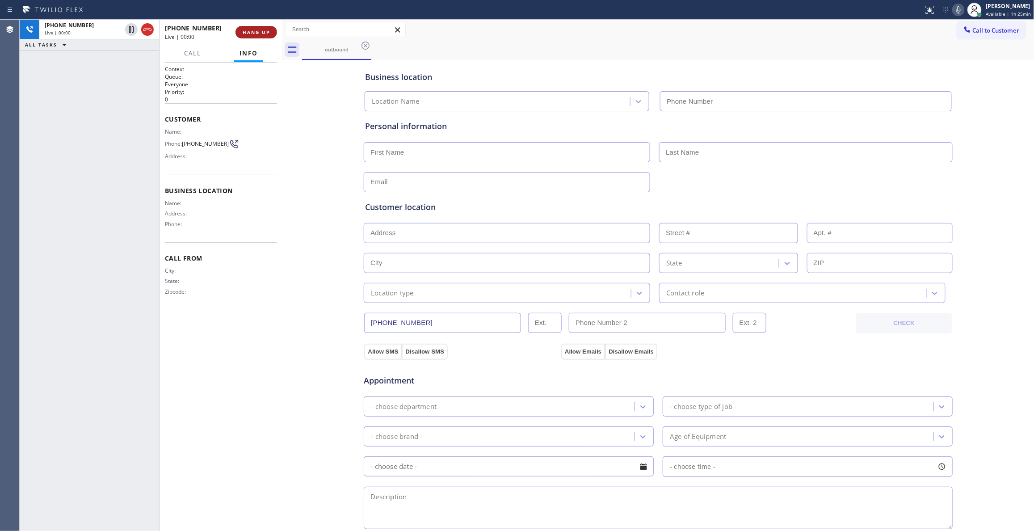
click at [254, 33] on span "HANG UP" at bounding box center [256, 32] width 27 height 6
click at [254, 33] on span "COMPLETE" at bounding box center [254, 32] width 31 height 6
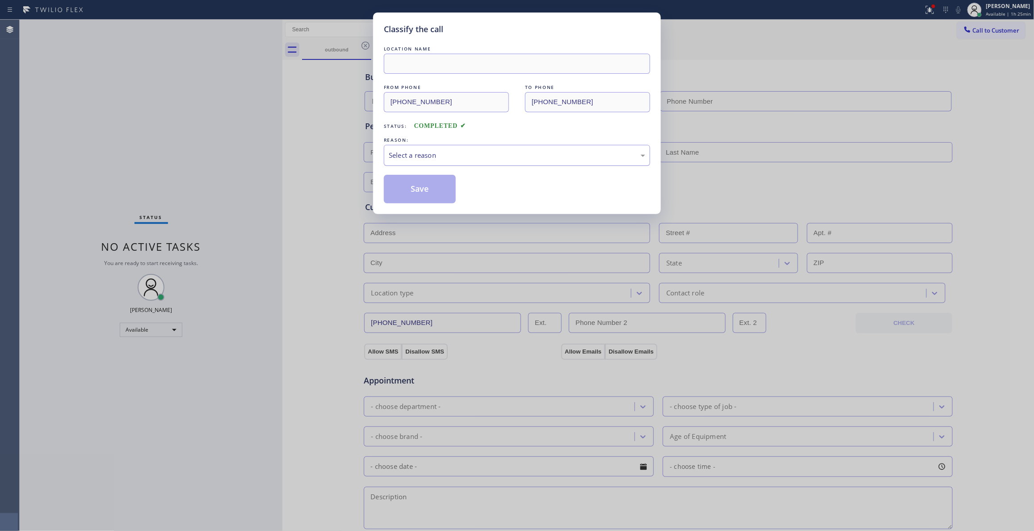
click at [433, 166] on div "Select a reason" at bounding box center [517, 155] width 266 height 21
click at [429, 191] on button "Save" at bounding box center [420, 189] width 72 height 29
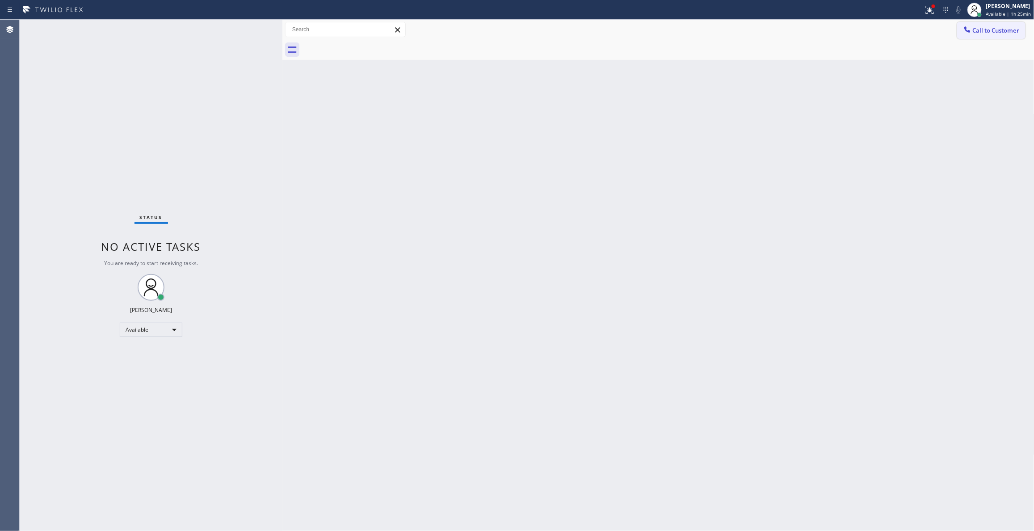
drag, startPoint x: 996, startPoint y: 31, endPoint x: 989, endPoint y: 32, distance: 6.8
click at [996, 31] on span "Call to Customer" at bounding box center [996, 30] width 47 height 8
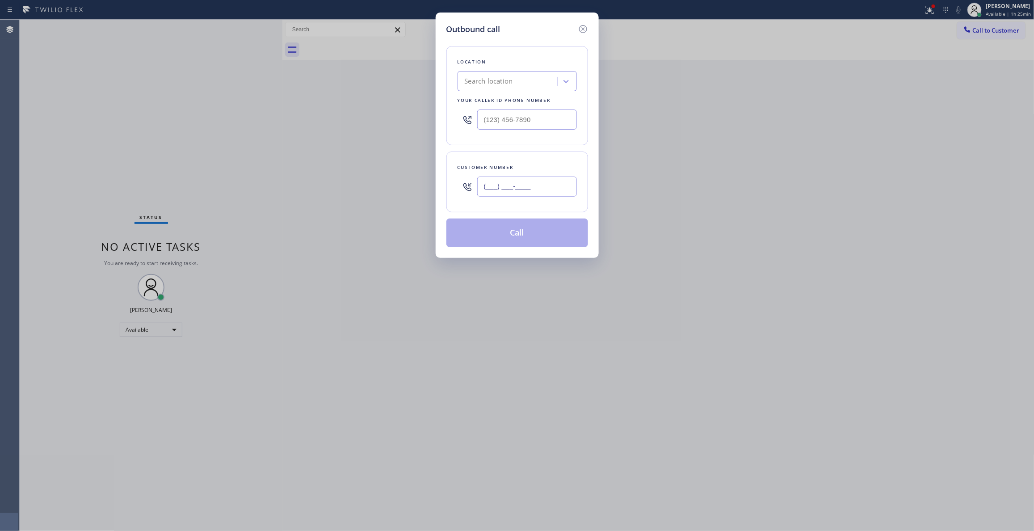
click at [556, 191] on input "(___) ___-____" at bounding box center [527, 187] width 100 height 20
paste input "986) 286-1401"
type input "[PHONE_NUMBER]"
click at [541, 124] on input "(___) ___-____" at bounding box center [527, 119] width 100 height 20
paste input "470) 782-9857"
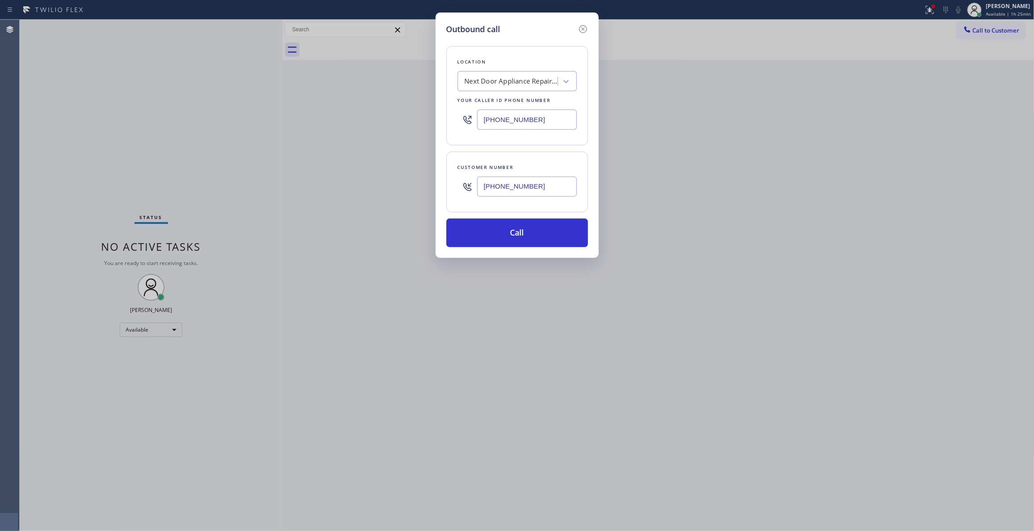
type input "[PHONE_NUMBER]"
drag, startPoint x: 556, startPoint y: 184, endPoint x: 390, endPoint y: 220, distance: 169.6
click at [335, 184] on div "Outbound call Location Next Door Appliance Repair [PERSON_NAME][GEOGRAPHIC_DATA…" at bounding box center [517, 265] width 1034 height 531
click at [492, 237] on button "Call" at bounding box center [517, 233] width 142 height 29
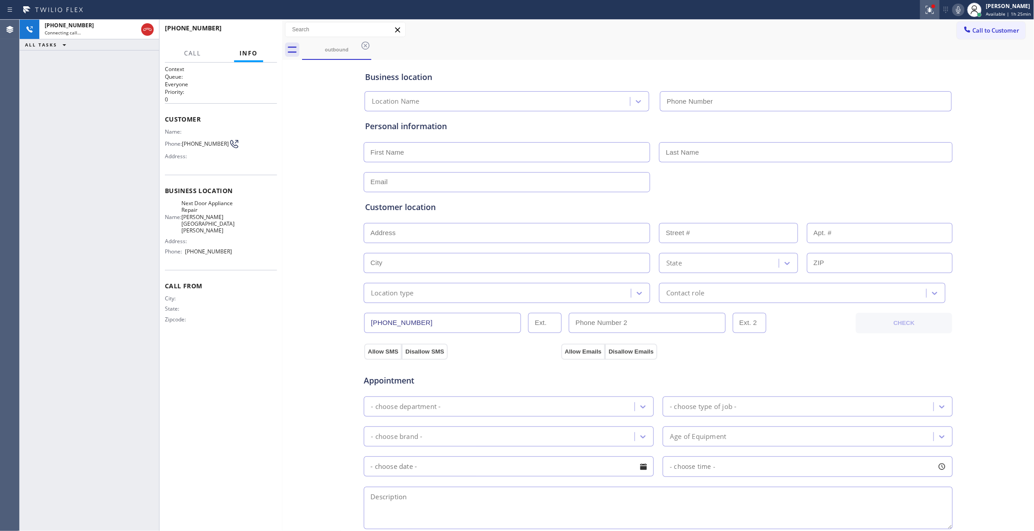
click at [925, 11] on icon at bounding box center [930, 9] width 11 height 11
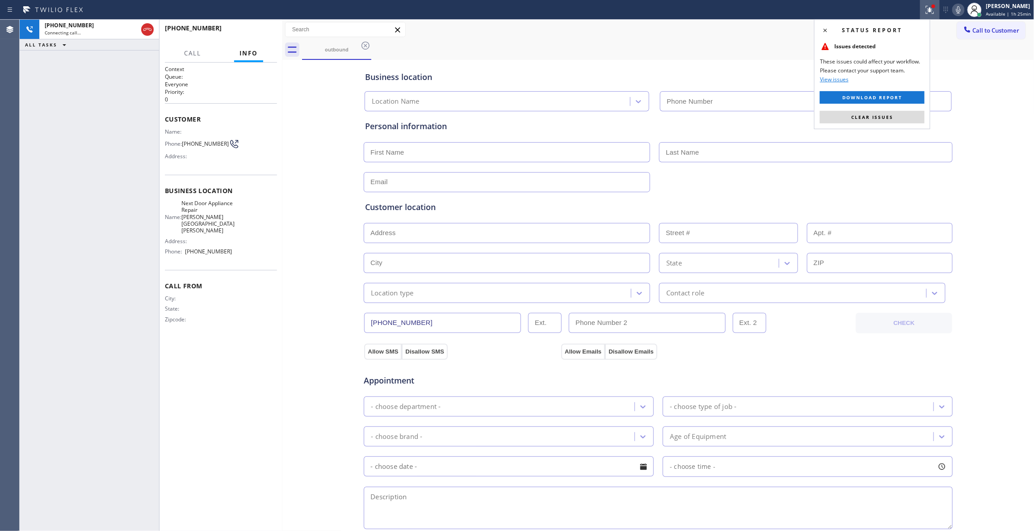
type input "[PHONE_NUMBER]"
click at [898, 121] on button "Clear issues" at bounding box center [872, 117] width 105 height 13
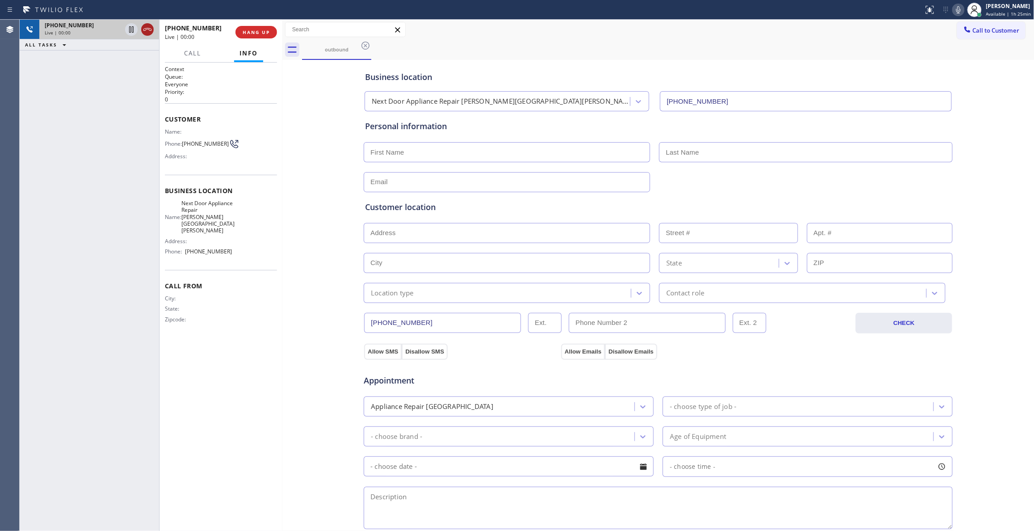
click at [148, 29] on icon at bounding box center [147, 29] width 11 height 11
click at [256, 31] on span "COMPLETE" at bounding box center [254, 32] width 31 height 6
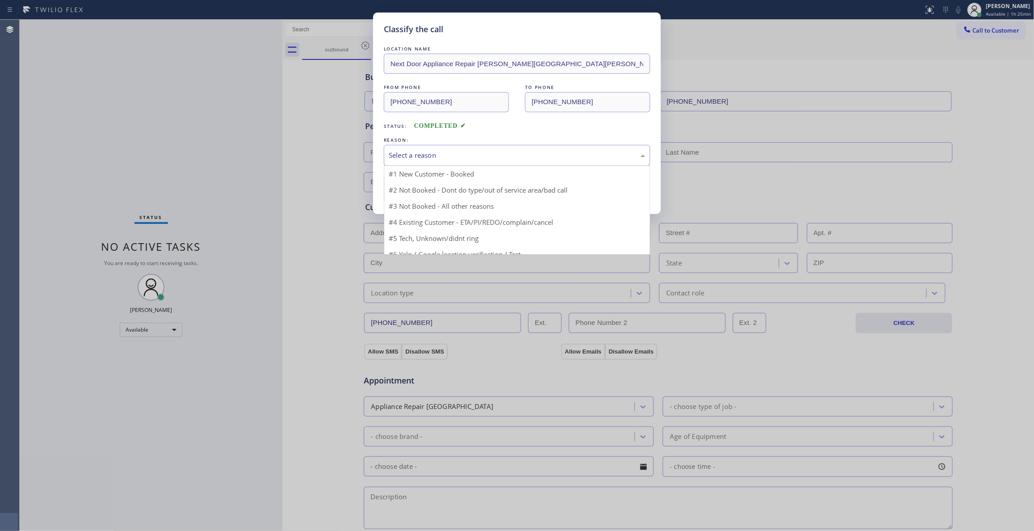
drag, startPoint x: 426, startPoint y: 151, endPoint x: 405, endPoint y: 196, distance: 49.4
click at [426, 152] on div "Select a reason" at bounding box center [517, 155] width 257 height 10
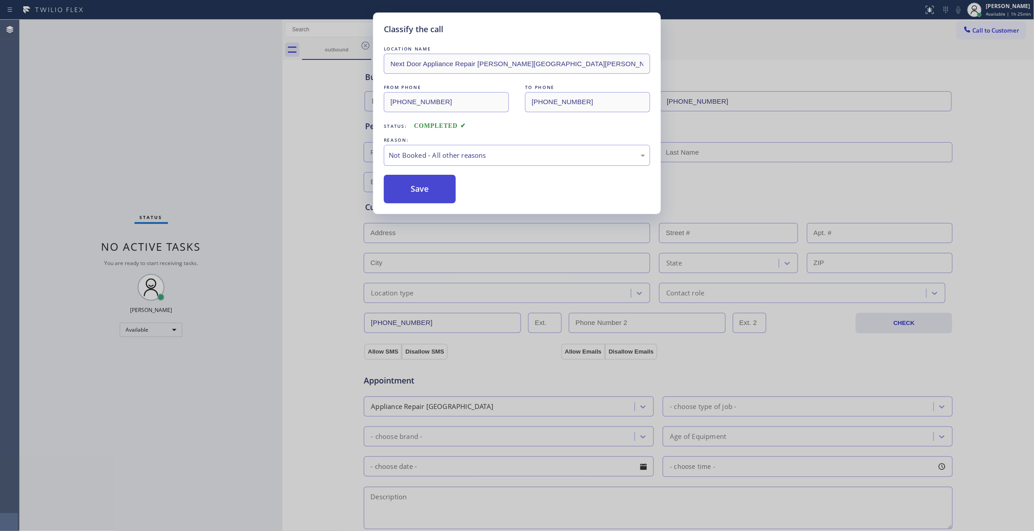
click at [403, 190] on button "Save" at bounding box center [420, 189] width 72 height 29
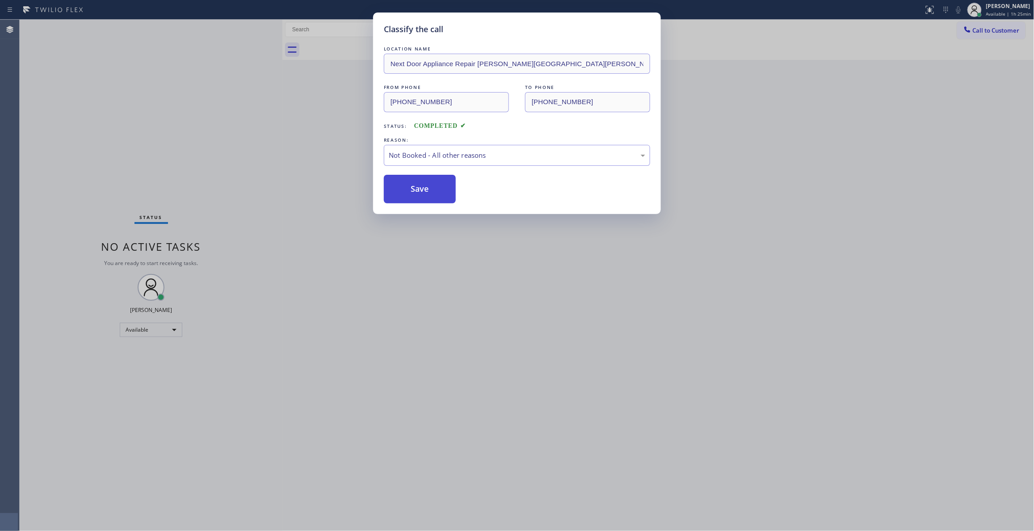
click at [403, 188] on button "Save" at bounding box center [420, 189] width 72 height 29
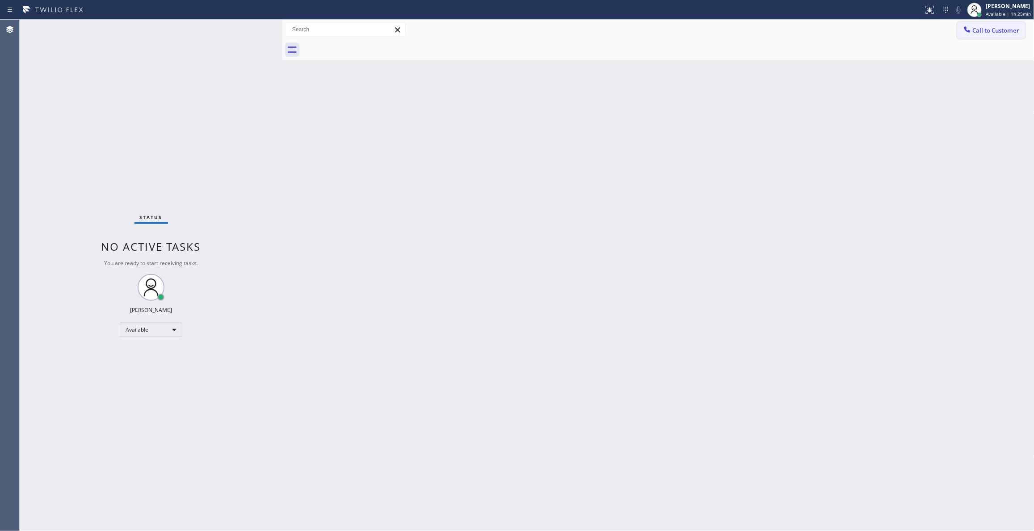
click at [1005, 29] on span "Call to Customer" at bounding box center [996, 30] width 47 height 8
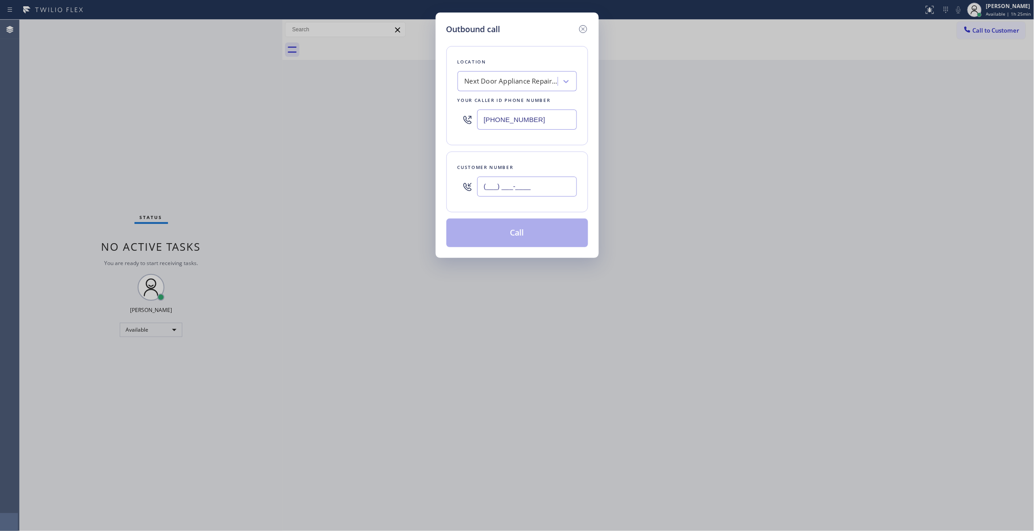
click at [509, 195] on input "(___) ___-____" at bounding box center [527, 187] width 100 height 20
paste input "986) 286-1401"
type input "[PHONE_NUMBER]"
click at [534, 237] on button "Call" at bounding box center [517, 233] width 142 height 29
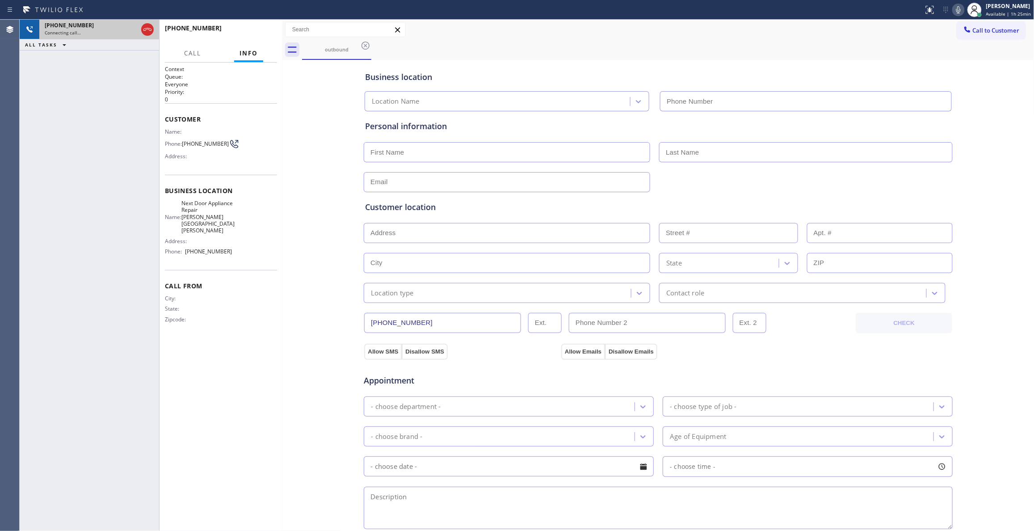
type input "[PHONE_NUMBER]"
click at [147, 26] on icon at bounding box center [147, 29] width 11 height 11
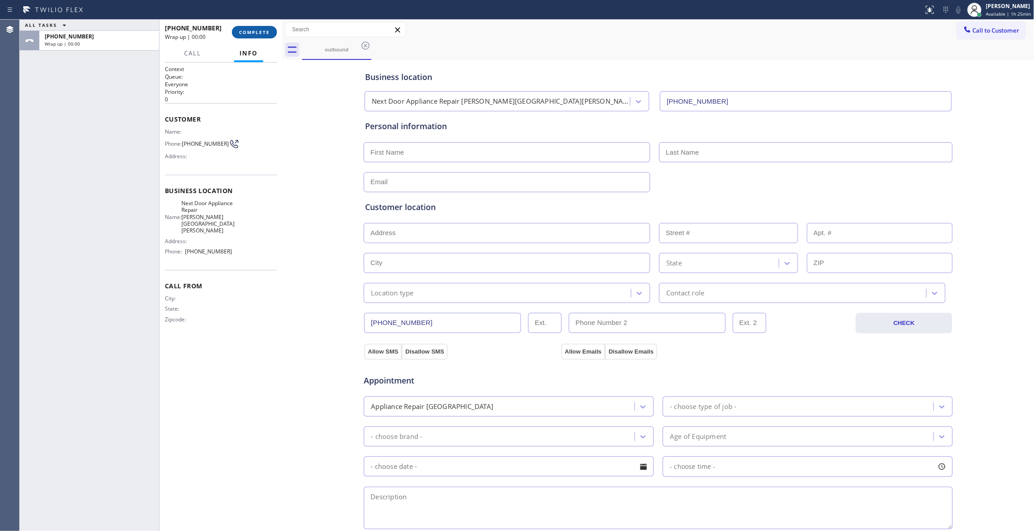
click at [253, 26] on button "COMPLETE" at bounding box center [254, 32] width 45 height 13
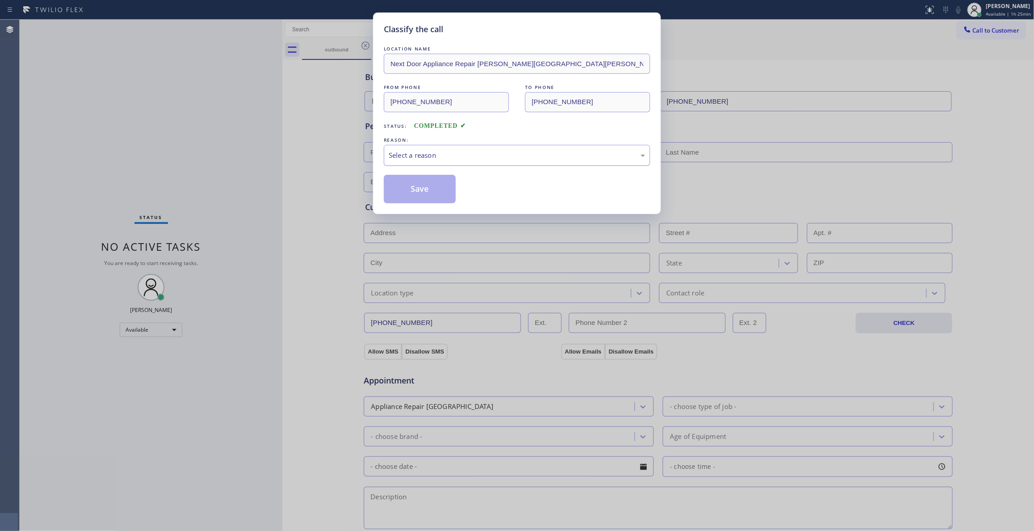
click at [412, 152] on div "Select a reason" at bounding box center [517, 155] width 257 height 10
click at [416, 190] on button "Save" at bounding box center [420, 189] width 72 height 29
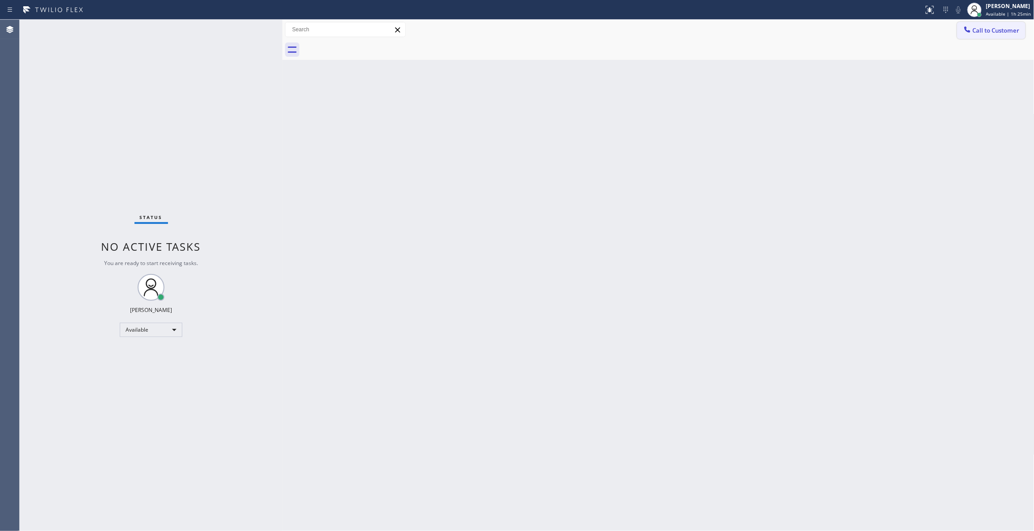
click at [1001, 30] on span "Call to Customer" at bounding box center [996, 30] width 47 height 8
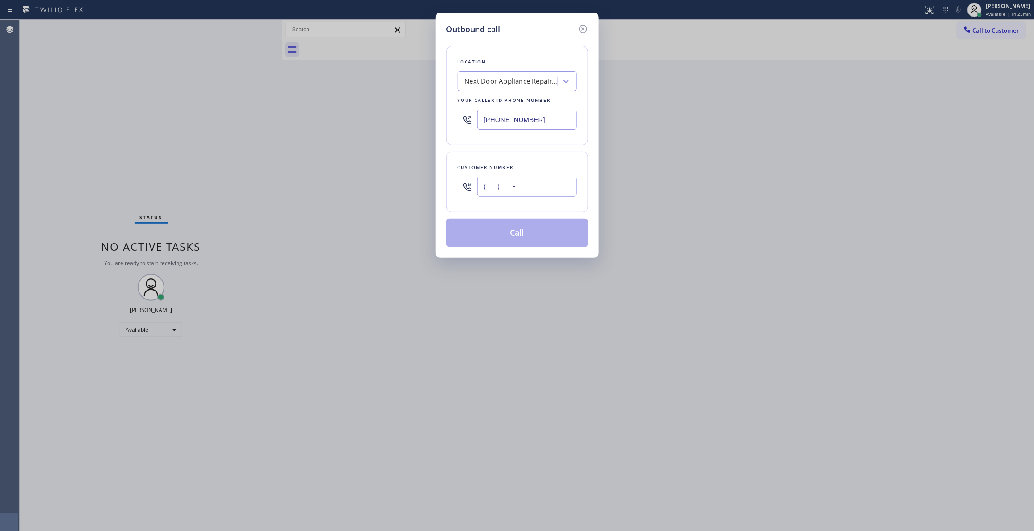
click at [500, 196] on input "(___) ___-____" at bounding box center [527, 187] width 100 height 20
paste input "986) 286-1401"
type input "[PHONE_NUMBER]"
click at [553, 229] on button "Call" at bounding box center [517, 233] width 142 height 29
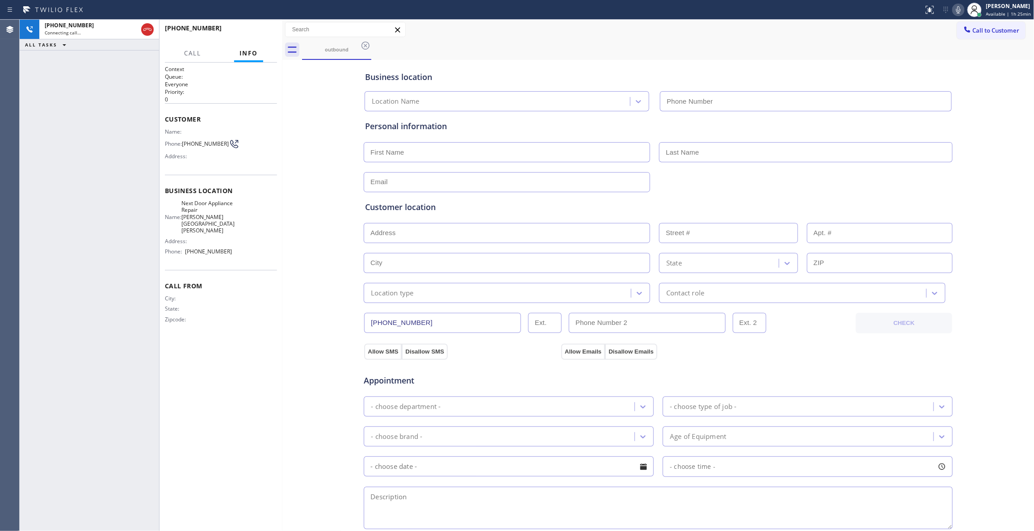
type input "[PHONE_NUMBER]"
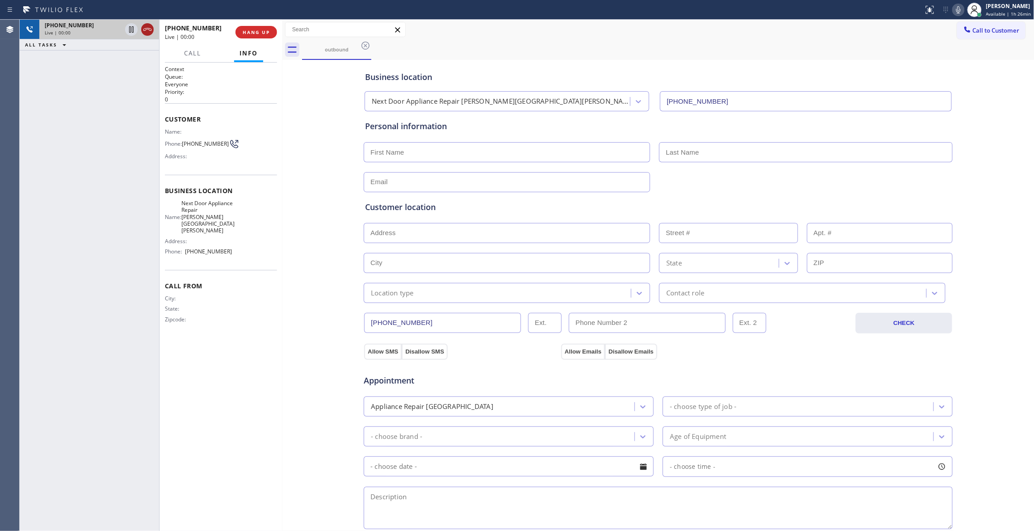
click at [151, 29] on icon at bounding box center [147, 29] width 8 height 3
click at [272, 38] on button "HANG UP" at bounding box center [257, 32] width 42 height 13
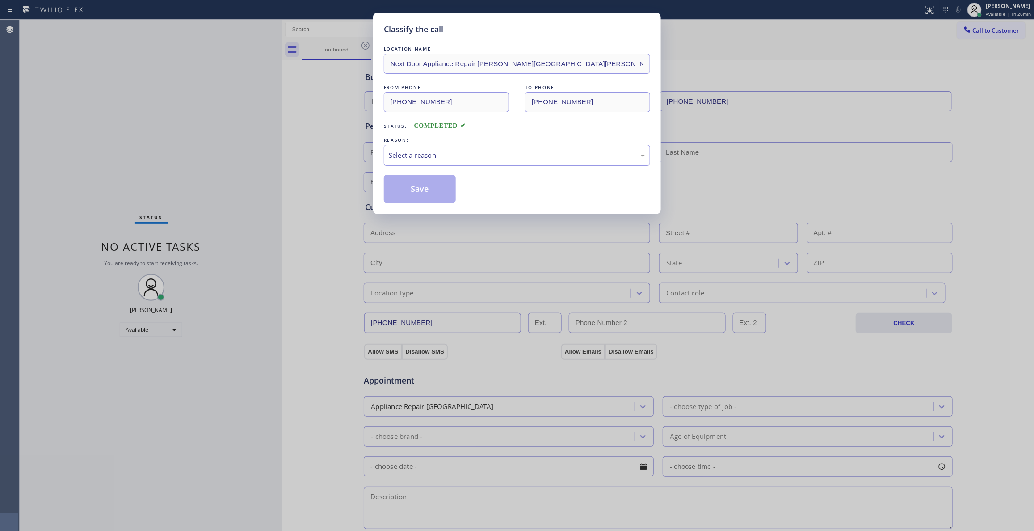
click at [422, 152] on div "Select a reason" at bounding box center [517, 155] width 257 height 10
click at [422, 188] on button "Save" at bounding box center [420, 189] width 72 height 29
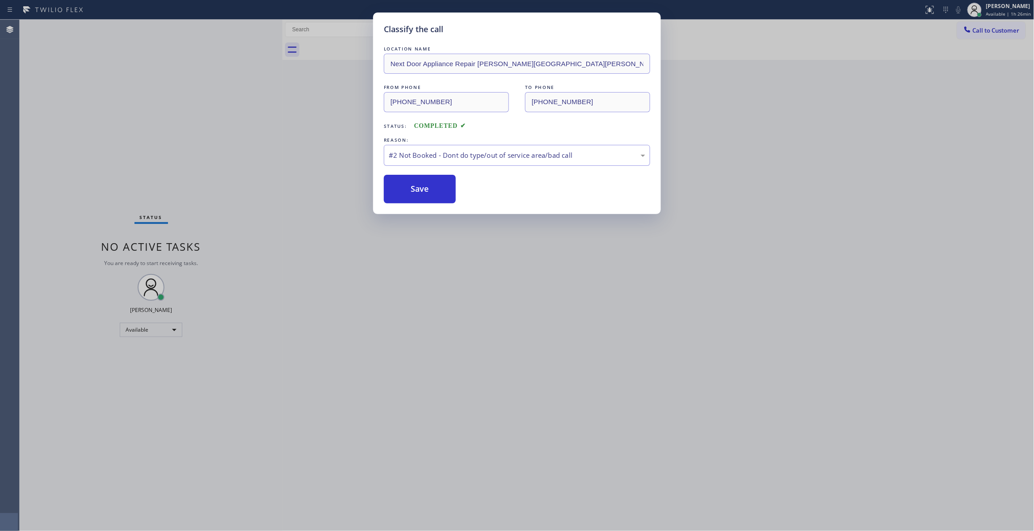
click at [422, 188] on button "Save" at bounding box center [420, 189] width 72 height 29
click at [411, 195] on button "Save" at bounding box center [420, 189] width 72 height 29
click at [432, 186] on button "Save" at bounding box center [420, 189] width 72 height 29
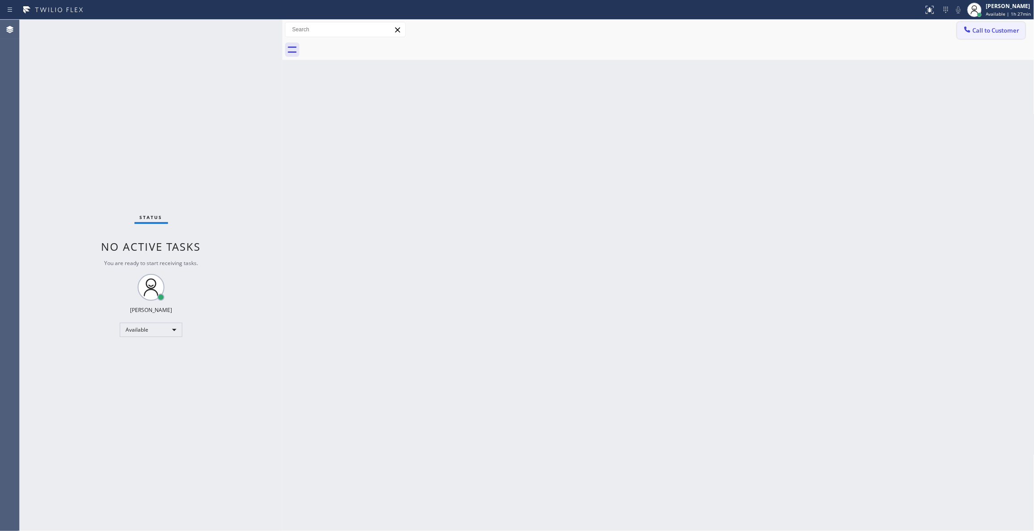
click at [1000, 33] on span "Call to Customer" at bounding box center [996, 30] width 47 height 8
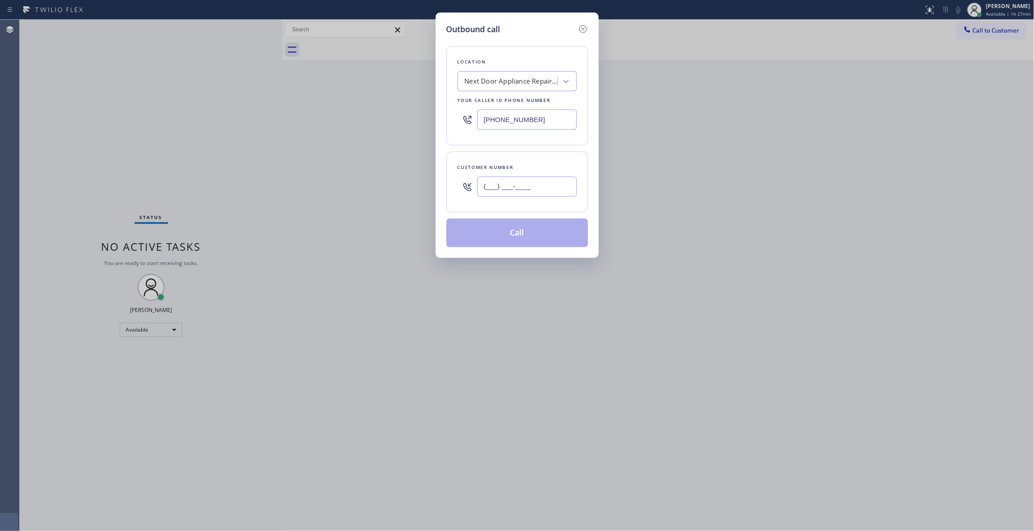
click at [527, 184] on input "(___) ___-____" at bounding box center [527, 187] width 100 height 20
paste input "305) 499-0920"
type input "[PHONE_NUMBER]"
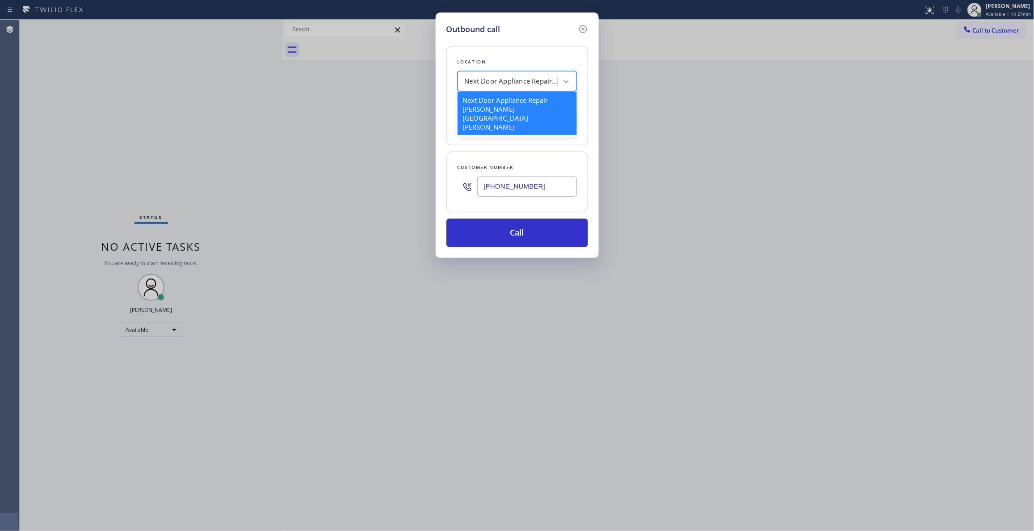
click at [520, 83] on div "Next Door Appliance Repair [PERSON_NAME][GEOGRAPHIC_DATA][PERSON_NAME]" at bounding box center [512, 81] width 94 height 10
paste input "Best Electric Pros Hollywood"
click at [467, 80] on input "Best Electric Pros Hollywood" at bounding box center [501, 82] width 103 height 8
type input "Best Electric Pros Hollywood"
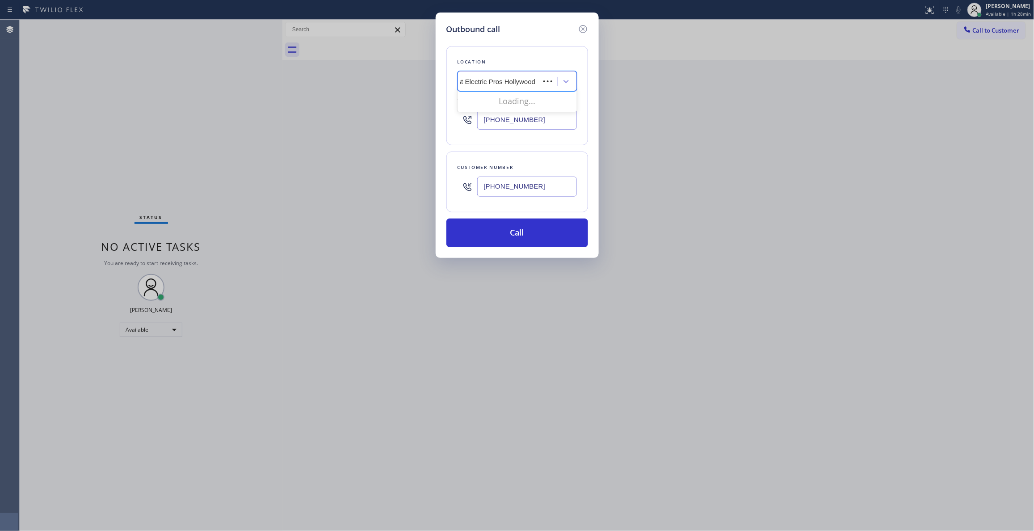
scroll to position [0, 13]
click at [508, 102] on div "Best Electric Pros Hollywood" at bounding box center [517, 100] width 119 height 16
type input "[PHONE_NUMBER]"
drag, startPoint x: 509, startPoint y: 180, endPoint x: 453, endPoint y: 179, distance: 56.3
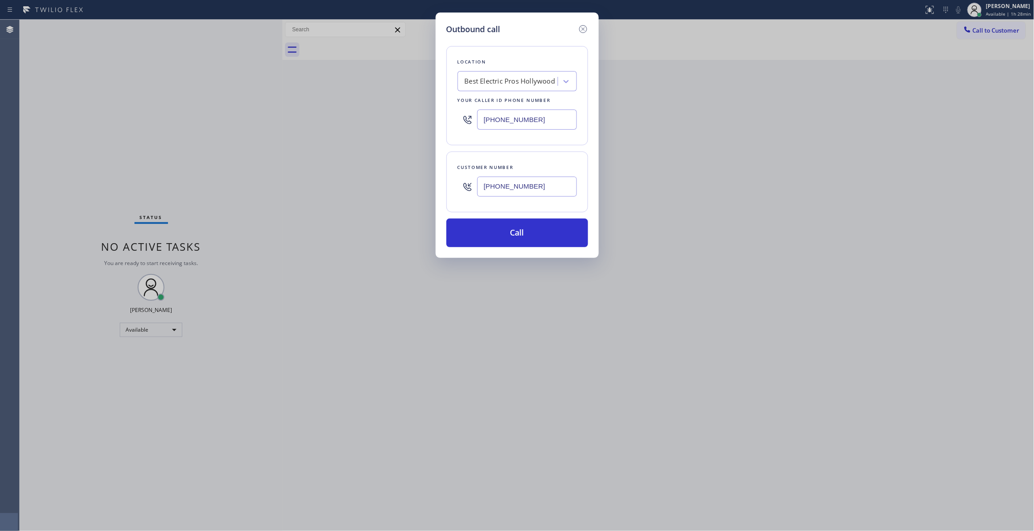
click at [453, 179] on div "Customer number [PHONE_NUMBER]" at bounding box center [517, 181] width 142 height 61
click at [509, 229] on button "Call" at bounding box center [517, 233] width 142 height 29
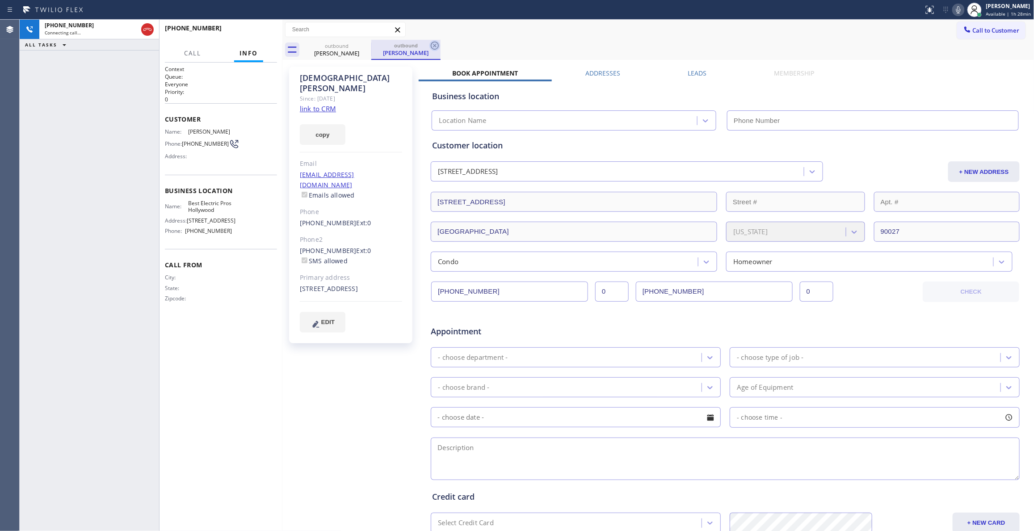
click at [437, 47] on icon at bounding box center [434, 45] width 11 height 11
type input "[PHONE_NUMBER]"
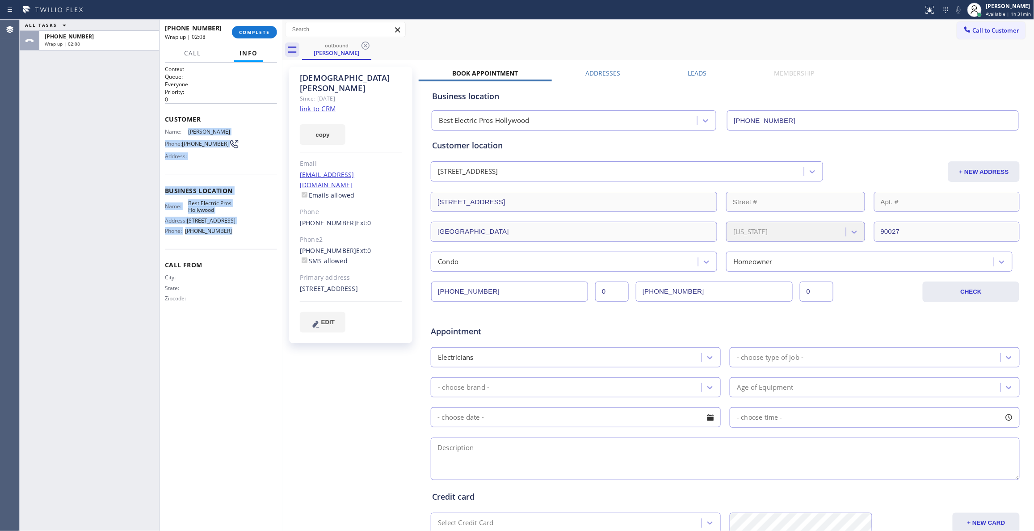
drag, startPoint x: 240, startPoint y: 240, endPoint x: 189, endPoint y: 131, distance: 119.5
click at [189, 131] on div "Context Queue: Everyone Priority: 0 Customer Name: [PERSON_NAME] Phone: [PHONE_…" at bounding box center [221, 191] width 112 height 252
copy div "[PERSON_NAME] Phone: [PHONE_NUMBER] Address: Business location Name: Best Elect…"
click at [349, 396] on div "[PERSON_NAME] Since: [DATE] link to CRM copy Email [EMAIL_ADDRESS][DOMAIN_NAME]…" at bounding box center [352, 351] width 134 height 579
click at [263, 29] on button "COMPLETE" at bounding box center [254, 32] width 45 height 13
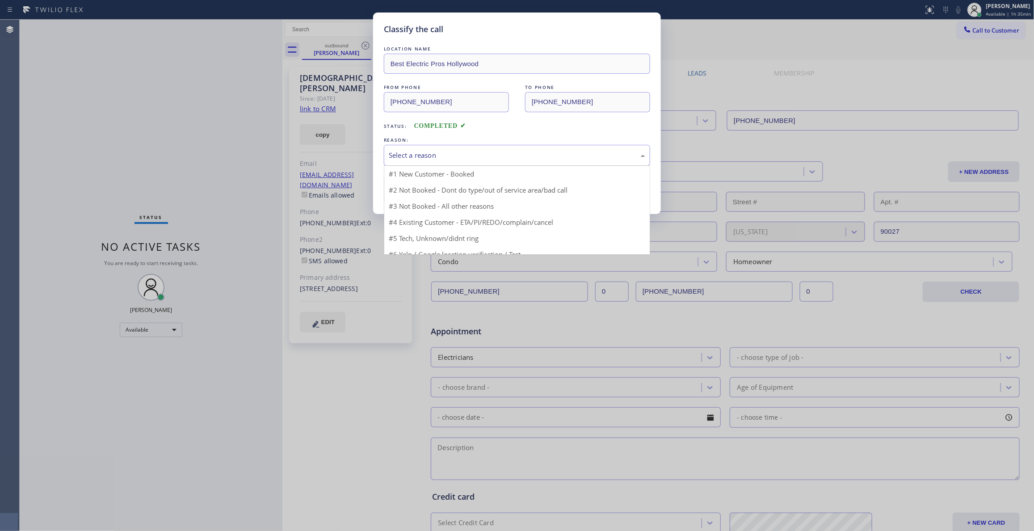
click at [440, 149] on div "Select a reason" at bounding box center [517, 155] width 266 height 21
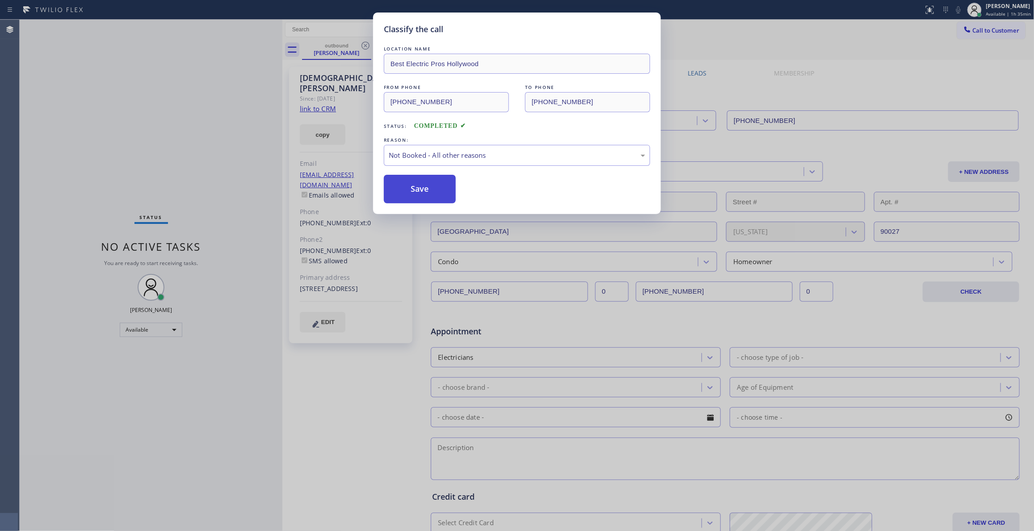
click at [428, 185] on button "Save" at bounding box center [420, 189] width 72 height 29
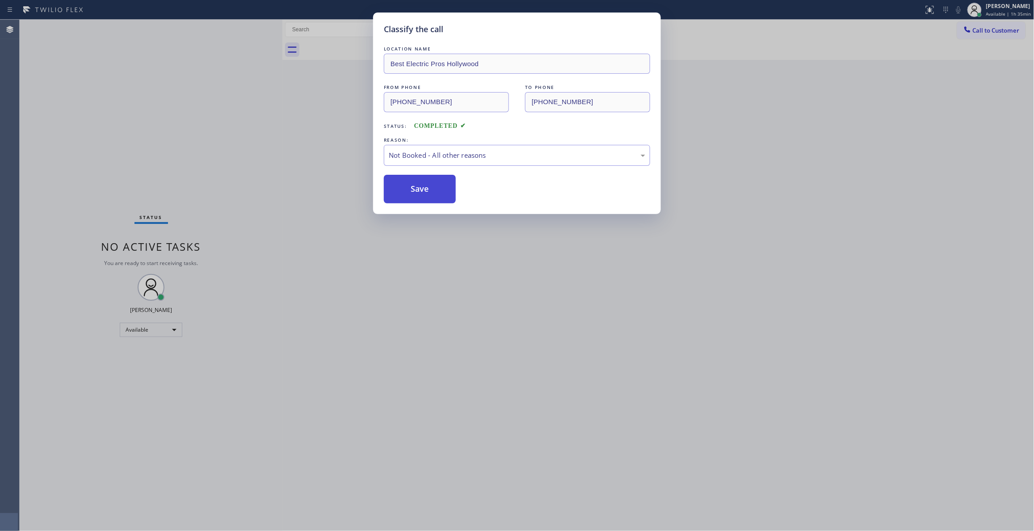
click at [429, 184] on button "Save" at bounding box center [420, 189] width 72 height 29
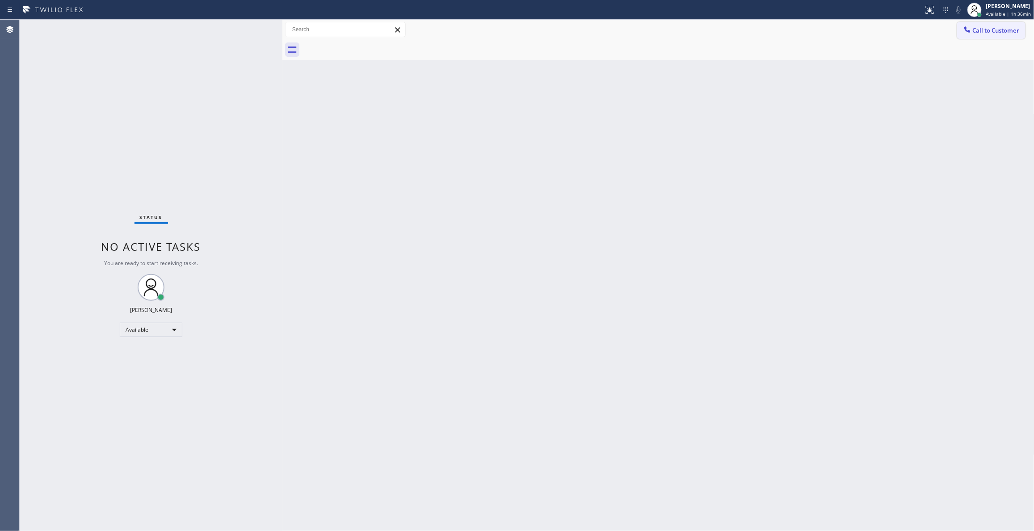
click at [1005, 31] on span "Call to Customer" at bounding box center [996, 30] width 47 height 8
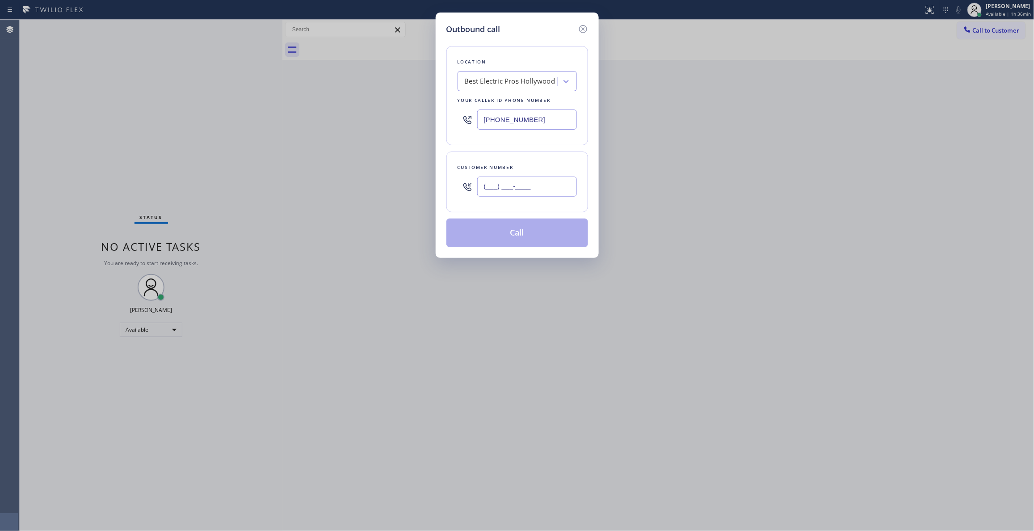
click at [536, 183] on input "(___) ___-____" at bounding box center [527, 187] width 100 height 20
paste input "760) 471-7970"
type input "[PHONE_NUMBER]"
drag, startPoint x: 550, startPoint y: 122, endPoint x: 230, endPoint y: 120, distance: 320.0
click at [230, 120] on div "Outbound call Location Best Electric Pros [GEOGRAPHIC_DATA] Your caller id phon…" at bounding box center [517, 265] width 1034 height 531
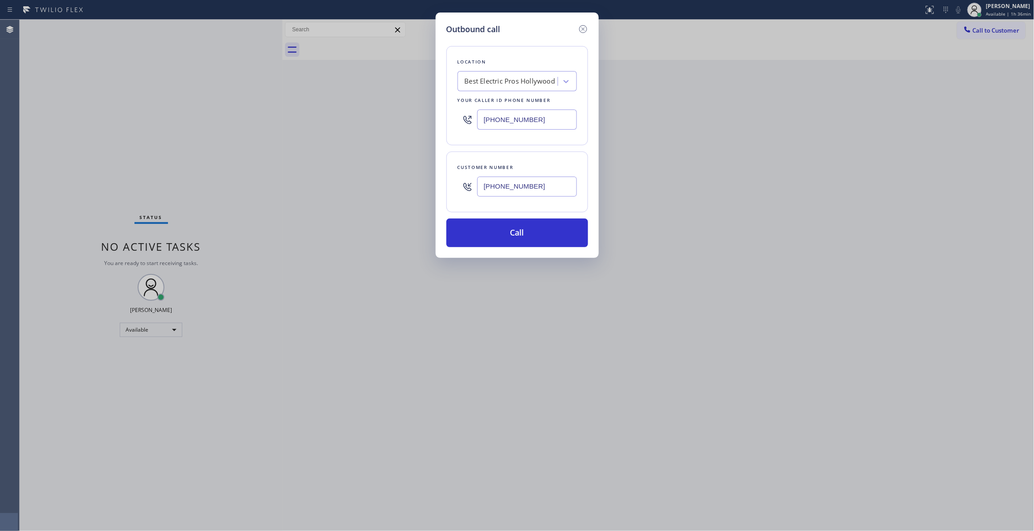
paste input "844) 988-0068"
type input "[PHONE_NUMBER]"
drag, startPoint x: 544, startPoint y: 181, endPoint x: 547, endPoint y: 186, distance: 6.2
click at [547, 185] on input "[PHONE_NUMBER]" at bounding box center [527, 187] width 100 height 20
drag, startPoint x: 548, startPoint y: 188, endPoint x: 374, endPoint y: 186, distance: 173.8
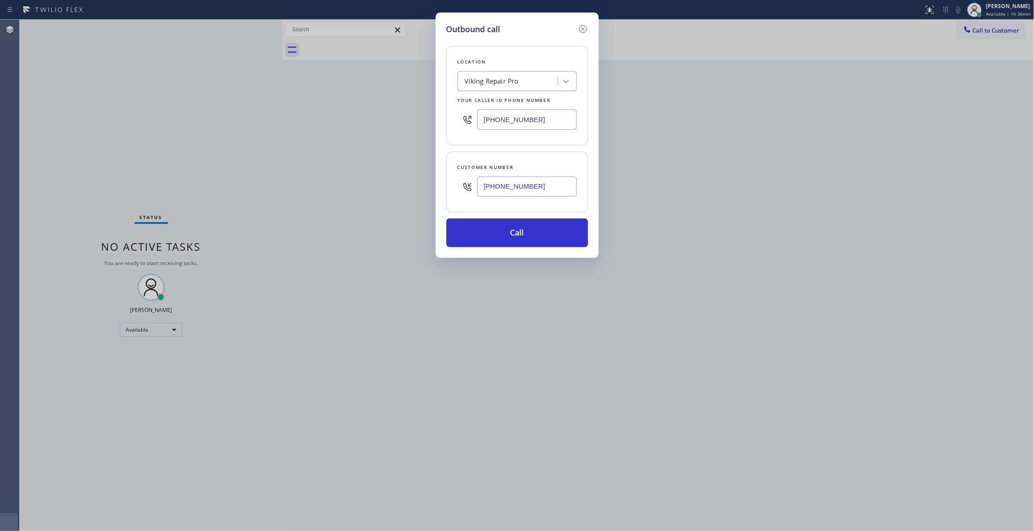
click at [374, 186] on div "Outbound call Location Viking Repair Pro Your caller id phone number [PHONE_NUM…" at bounding box center [517, 265] width 1034 height 531
click at [481, 237] on button "Call" at bounding box center [517, 233] width 142 height 29
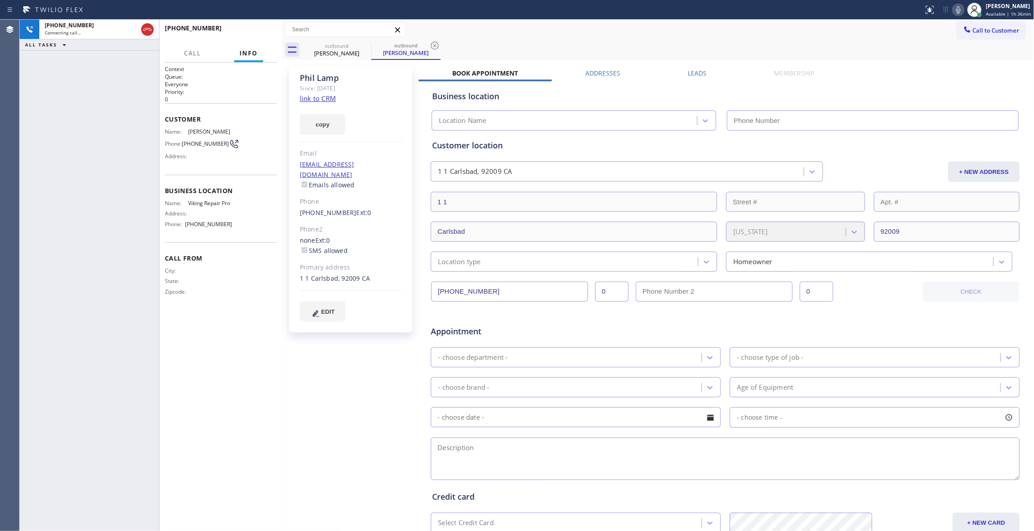
type input "[PHONE_NUMBER]"
click at [435, 46] on icon at bounding box center [435, 46] width 8 height 8
click at [272, 30] on button "HANG UP" at bounding box center [257, 32] width 42 height 13
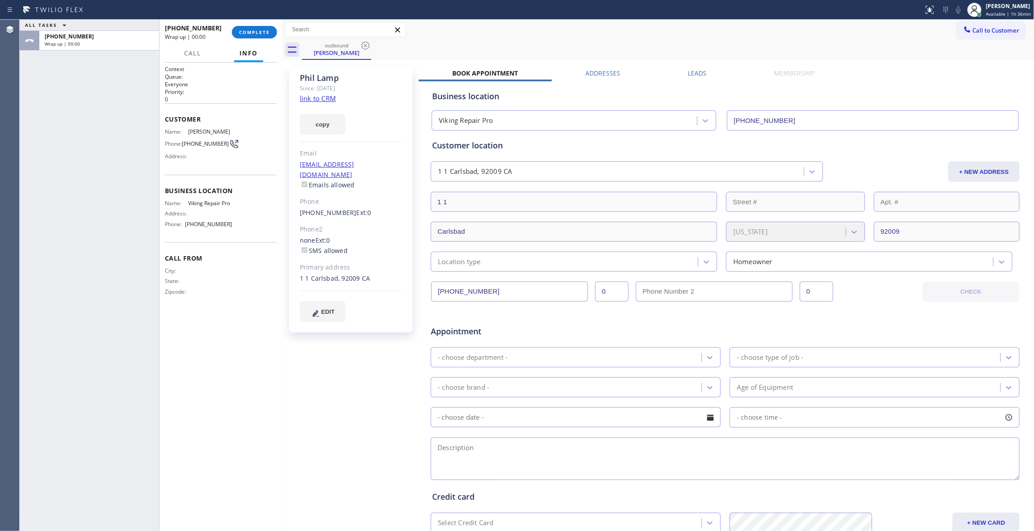
click at [192, 146] on span "[PHONE_NUMBER]" at bounding box center [205, 143] width 47 height 7
copy div "[PHONE_NUMBER]"
click at [256, 29] on span "COMPLETE" at bounding box center [254, 32] width 31 height 6
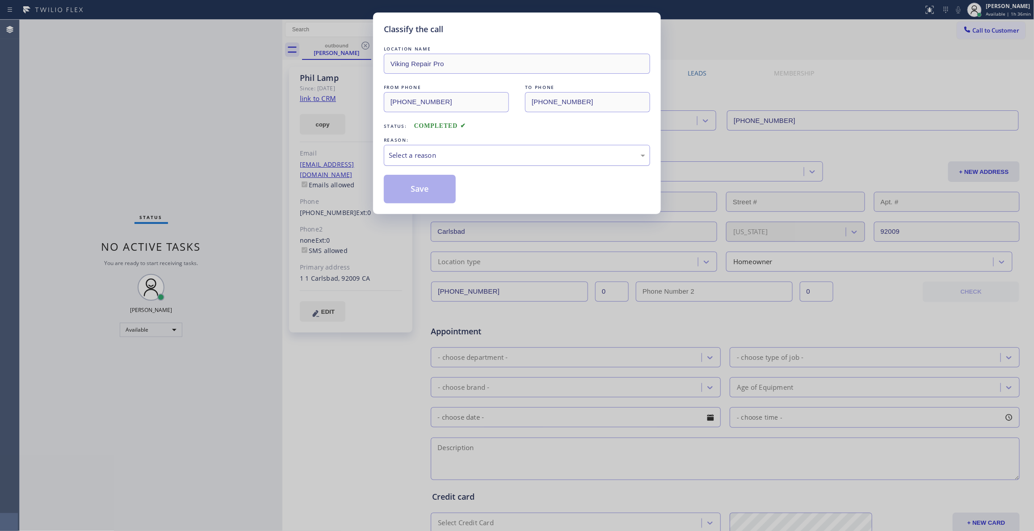
click at [406, 156] on div "Select a reason" at bounding box center [517, 155] width 257 height 10
click at [404, 190] on button "Save" at bounding box center [420, 189] width 72 height 29
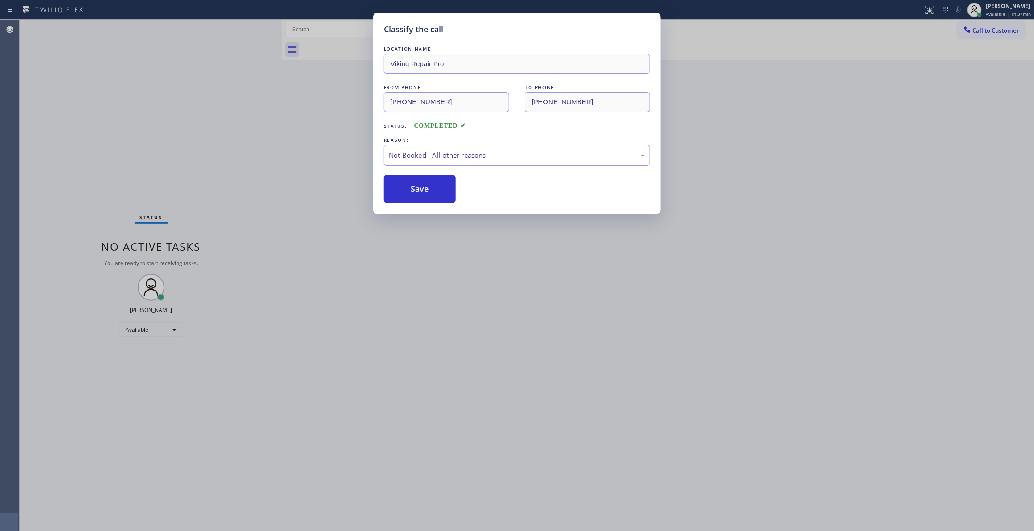
drag, startPoint x: 404, startPoint y: 190, endPoint x: 844, endPoint y: 122, distance: 445.0
click at [410, 181] on button "Save" at bounding box center [420, 189] width 72 height 29
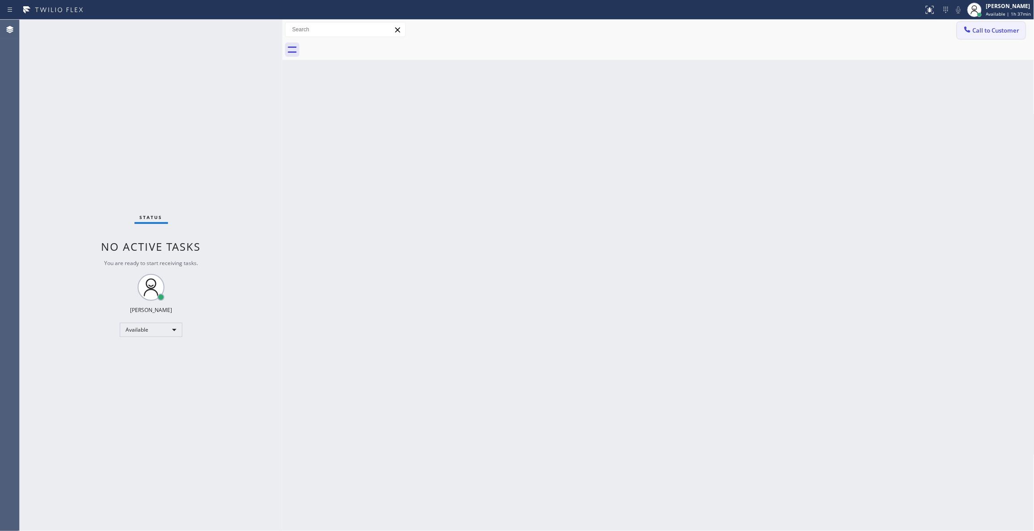
click at [989, 27] on span "Call to Customer" at bounding box center [996, 30] width 47 height 8
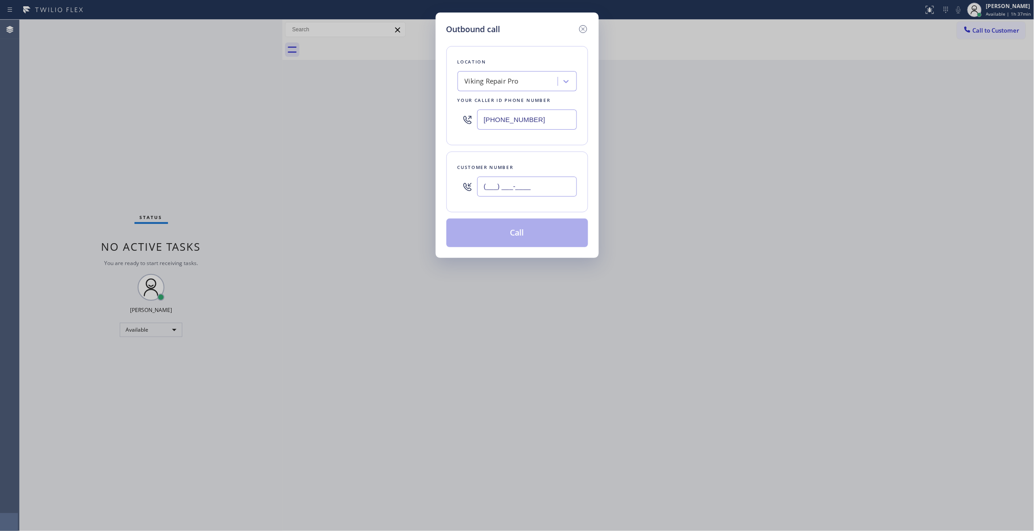
click at [517, 189] on input "(___) ___-____" at bounding box center [527, 187] width 100 height 20
paste input "760) 471-7970"
click at [507, 240] on button "Call" at bounding box center [517, 233] width 142 height 29
paste input "407) 758-8355"
drag, startPoint x: 540, startPoint y: 186, endPoint x: 353, endPoint y: 181, distance: 187.3
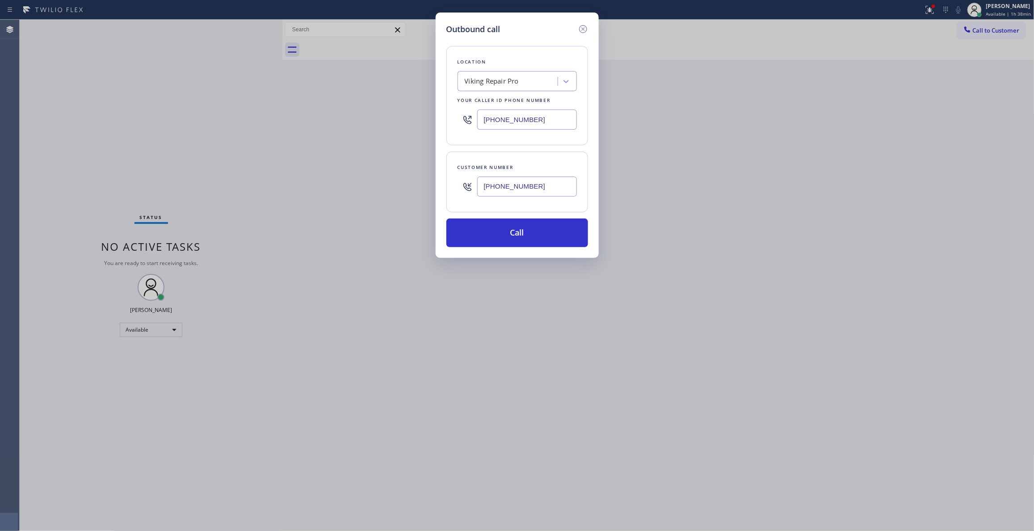
click at [353, 181] on div "Outbound call Location Viking Repair Pro Your caller id phone number [PHONE_NUM…" at bounding box center [517, 265] width 1034 height 531
type input "[PHONE_NUMBER]"
drag, startPoint x: 172, startPoint y: 128, endPoint x: 324, endPoint y: 92, distance: 156.2
click at [172, 128] on div "Outbound call Location Viking Repair Pro Your caller id phone number [PHONE_NUM…" at bounding box center [517, 265] width 1034 height 531
drag, startPoint x: 458, startPoint y: 118, endPoint x: 204, endPoint y: 113, distance: 254.3
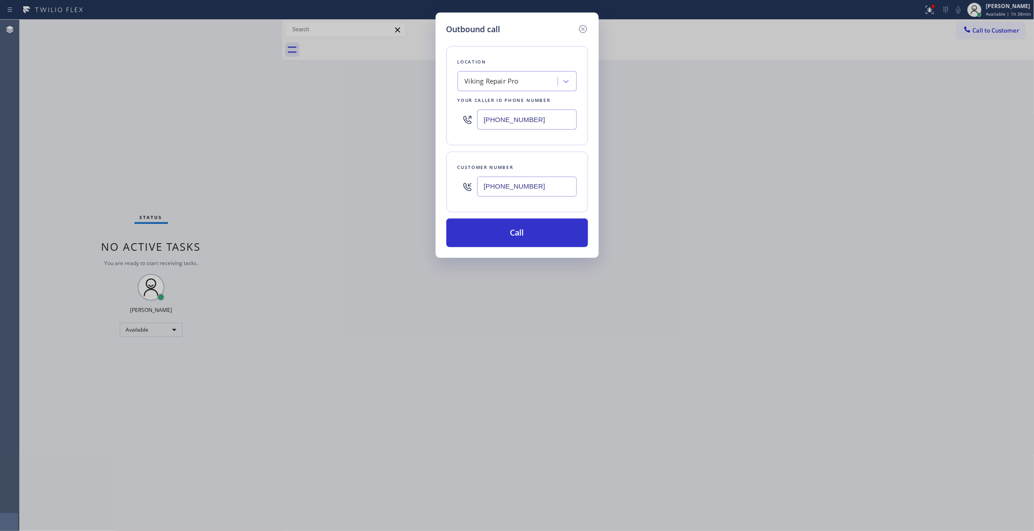
click at [204, 113] on div "Outbound call Location Viking Repair Pro Your caller id phone number [PHONE_NUM…" at bounding box center [517, 265] width 1034 height 531
paste input "33) 692-2271"
type input "[PHONE_NUMBER]"
click at [510, 237] on button "Call" at bounding box center [517, 233] width 142 height 29
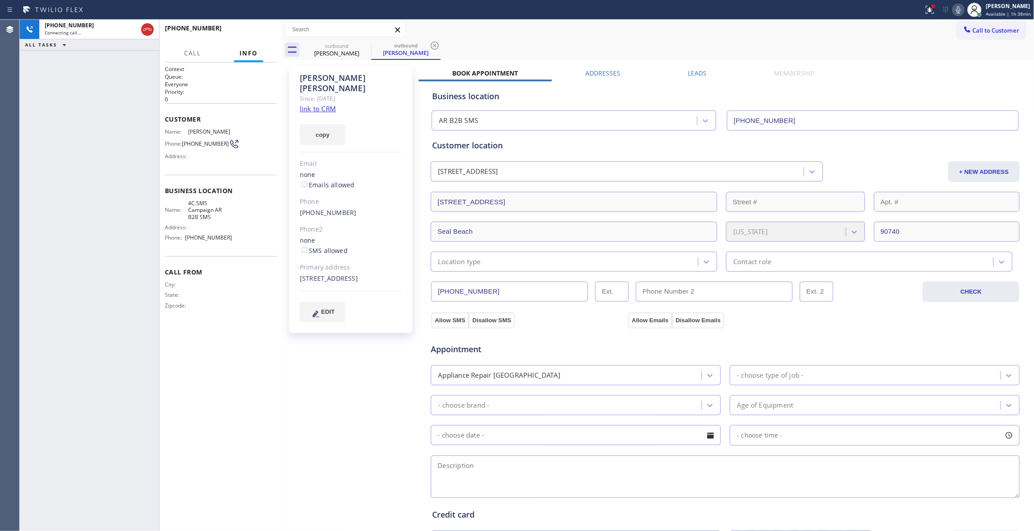
type input "[PHONE_NUMBER]"
click at [433, 46] on icon at bounding box center [435, 46] width 8 height 8
click at [254, 34] on span "HANG UP" at bounding box center [256, 32] width 27 height 6
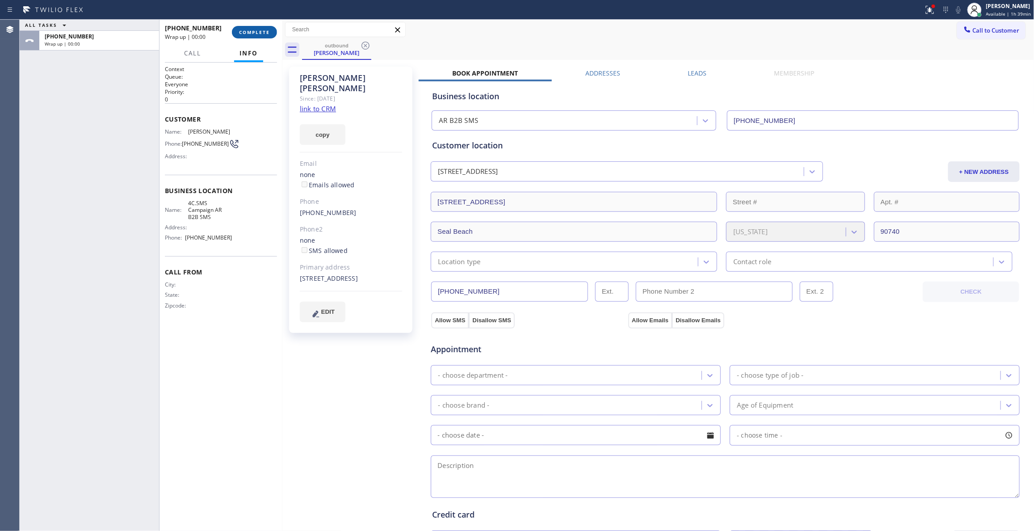
click at [254, 32] on span "COMPLETE" at bounding box center [254, 32] width 31 height 6
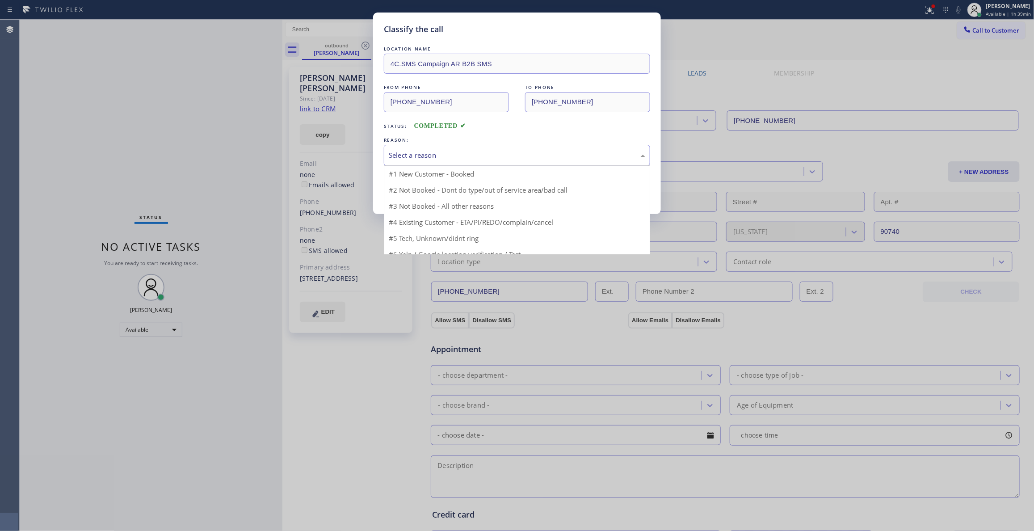
click at [401, 155] on div "Select a reason" at bounding box center [517, 155] width 257 height 10
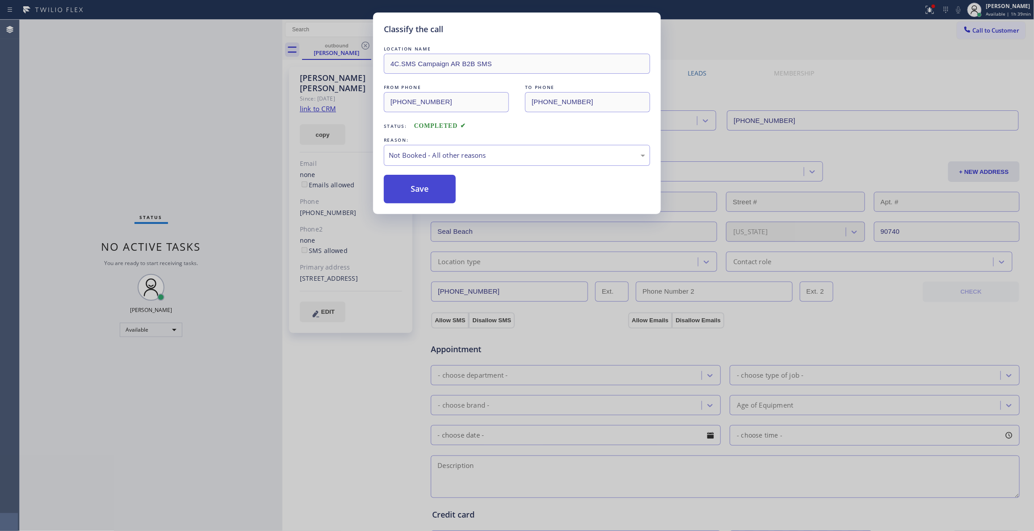
click at [421, 191] on button "Save" at bounding box center [420, 189] width 72 height 29
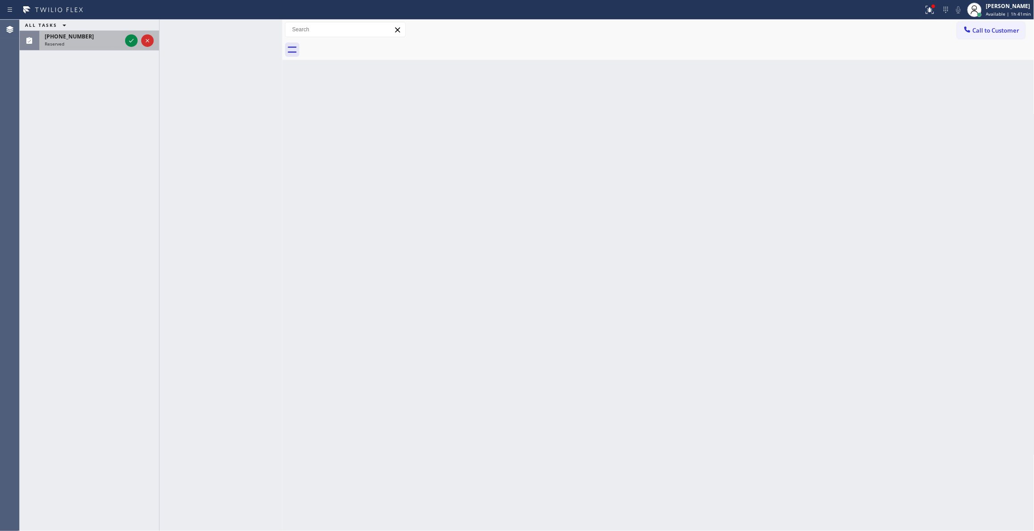
drag, startPoint x: 133, startPoint y: 80, endPoint x: 127, endPoint y: 33, distance: 46.8
click at [129, 65] on div "ALL TASKS ALL TASKS ACTIVE TASKS TASKS IN WRAP UP [PHONE_NUMBER] Reserved" at bounding box center [89, 275] width 139 height 511
click at [127, 33] on div at bounding box center [139, 41] width 32 height 20
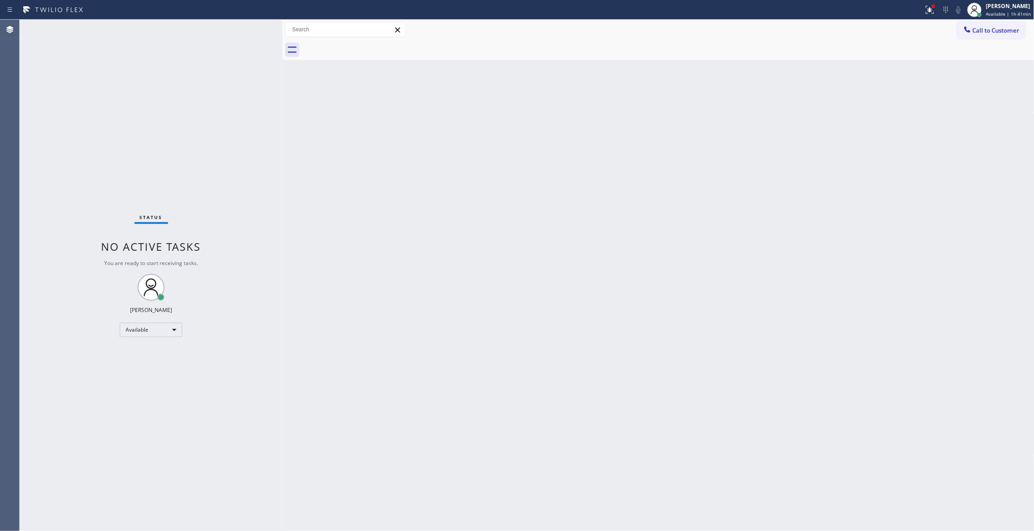
click at [133, 39] on div "Status No active tasks You are ready to start receiving tasks. [PERSON_NAME] Av…" at bounding box center [151, 275] width 263 height 511
click at [356, 129] on div "Back to Dashboard Change Sender ID Customers Technicians Select a contact Outbo…" at bounding box center [658, 275] width 752 height 511
click at [578, 208] on div "Back to Dashboard Change Sender ID Customers Technicians Select a contact Outbo…" at bounding box center [658, 275] width 752 height 511
click at [627, 237] on div "Back to Dashboard Change Sender ID Customers Technicians Select a contact Outbo…" at bounding box center [658, 275] width 752 height 511
drag, startPoint x: 597, startPoint y: 158, endPoint x: 785, endPoint y: 79, distance: 203.9
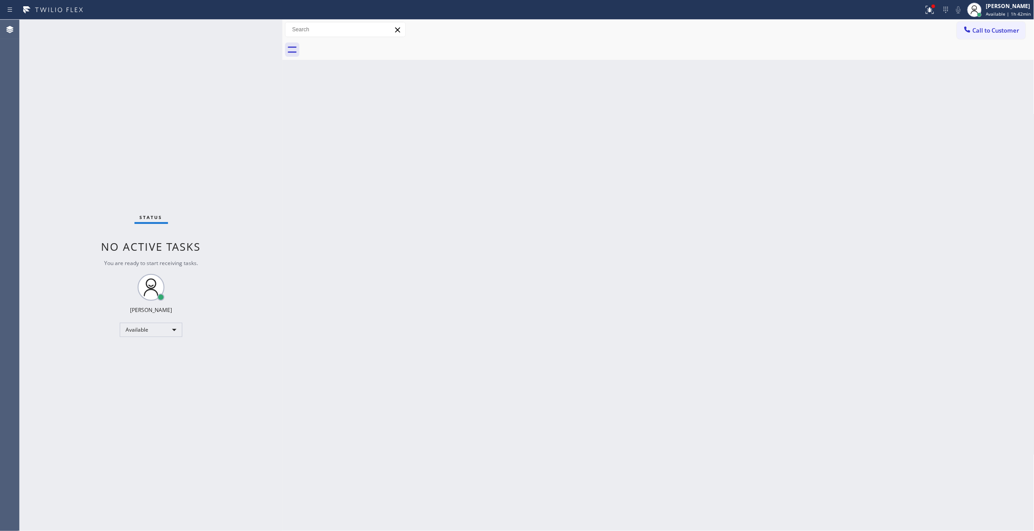
click at [599, 157] on div "Back to Dashboard Change Sender ID Customers Technicians Select a contact Outbo…" at bounding box center [658, 275] width 752 height 511
click at [986, 27] on span "Call to Customer" at bounding box center [996, 30] width 47 height 8
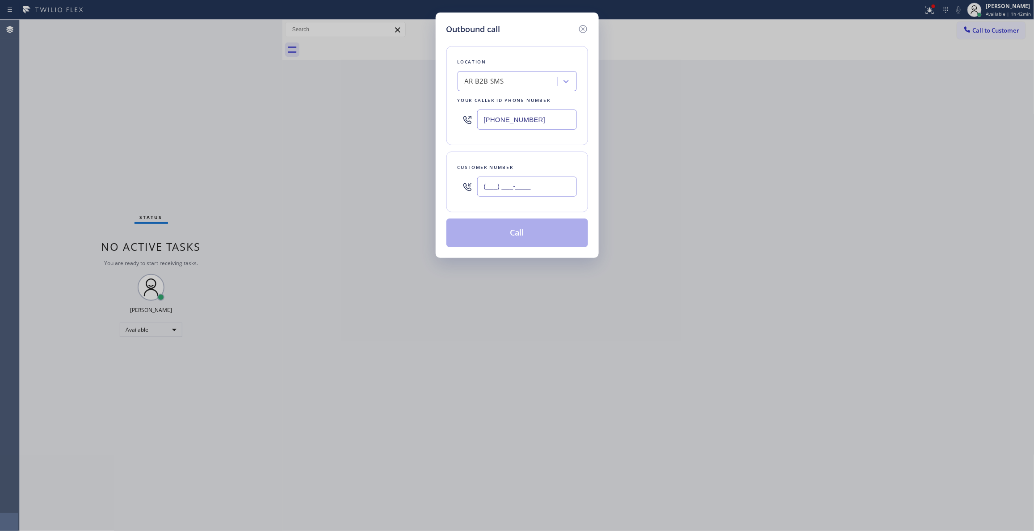
click at [512, 187] on input "(___) ___-____" at bounding box center [527, 187] width 100 height 20
paste input "360) 626-5927"
type input "[PHONE_NUMBER]"
drag, startPoint x: 545, startPoint y: 117, endPoint x: 140, endPoint y: 110, distance: 404.9
click at [141, 111] on div "Outbound call Location AR B2B SMS Your caller id phone number [PHONE_NUMBER] Cu…" at bounding box center [517, 265] width 1034 height 531
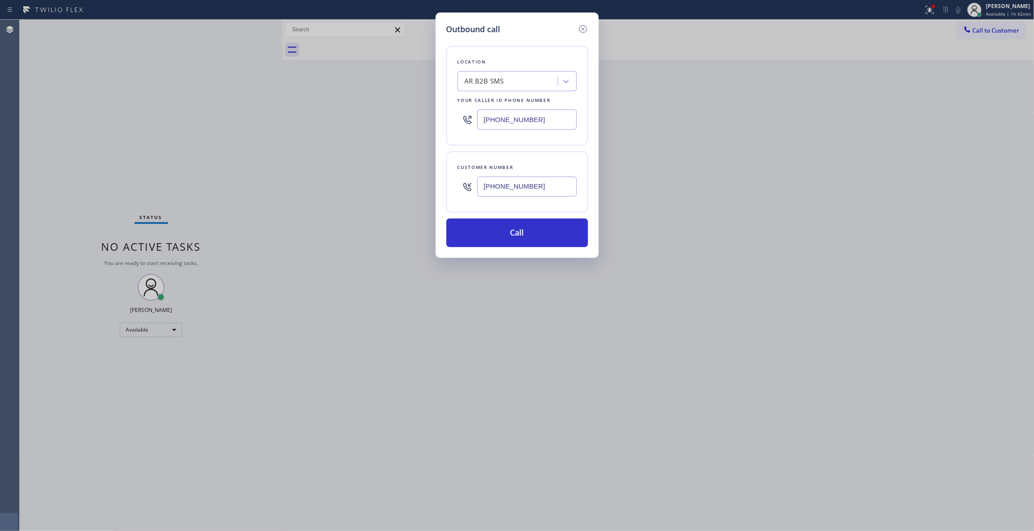
paste input "360) 469-5900"
type input "[PHONE_NUMBER]"
drag, startPoint x: 549, startPoint y: 185, endPoint x: 390, endPoint y: 197, distance: 159.5
click at [390, 192] on div "Outbound call Location Viking Repair Pro [GEOGRAPHIC_DATA] Your caller id phone…" at bounding box center [517, 265] width 1034 height 531
click at [463, 228] on button "Call" at bounding box center [517, 233] width 142 height 29
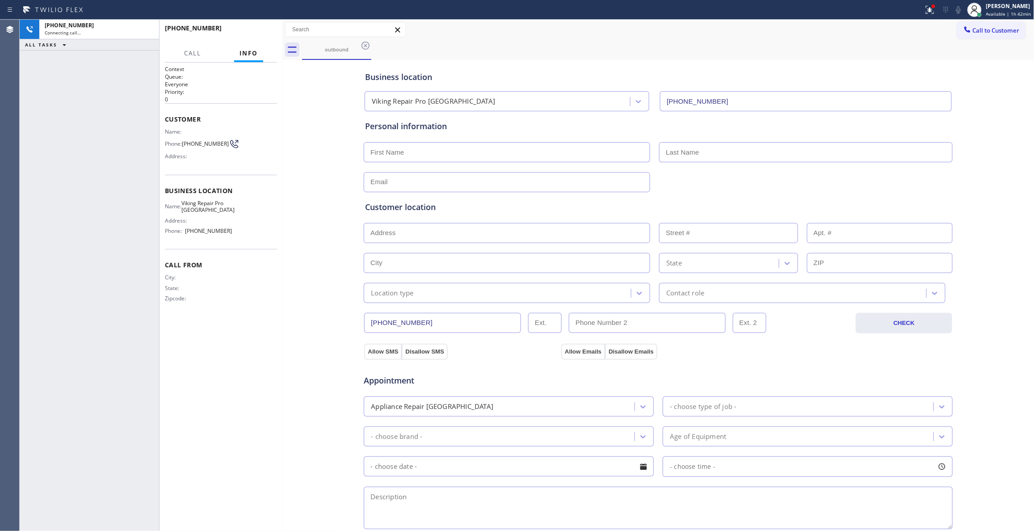
type input "[PHONE_NUMBER]"
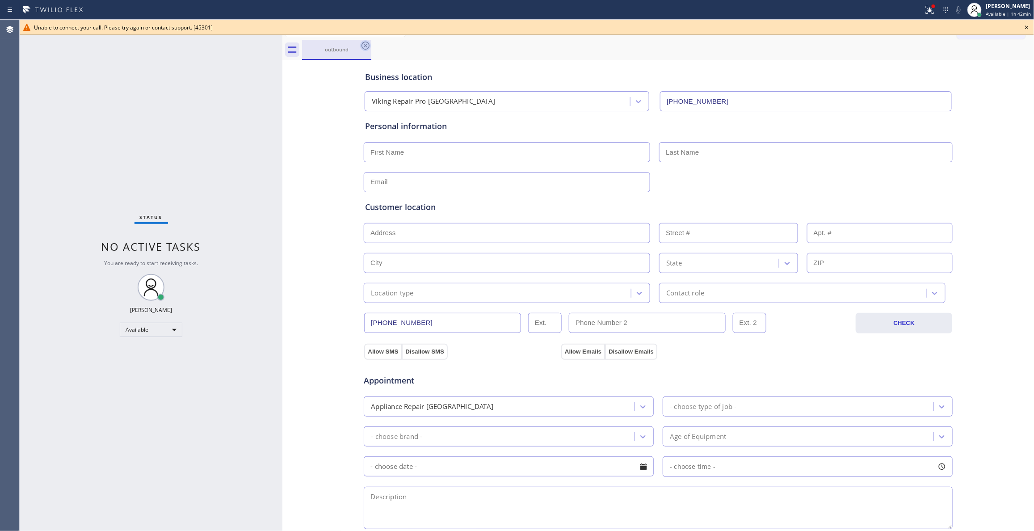
click at [368, 43] on icon at bounding box center [366, 46] width 8 height 8
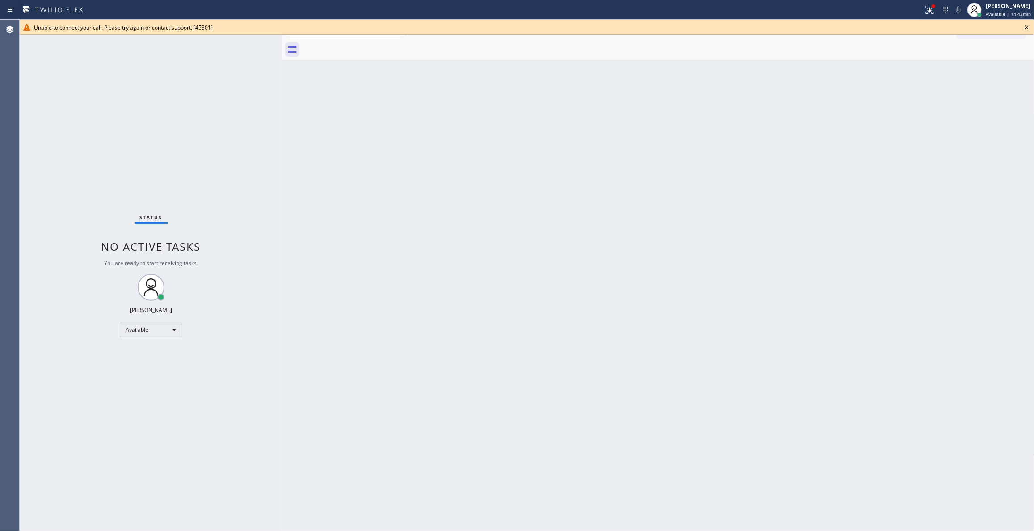
click at [1026, 31] on icon at bounding box center [1027, 27] width 11 height 11
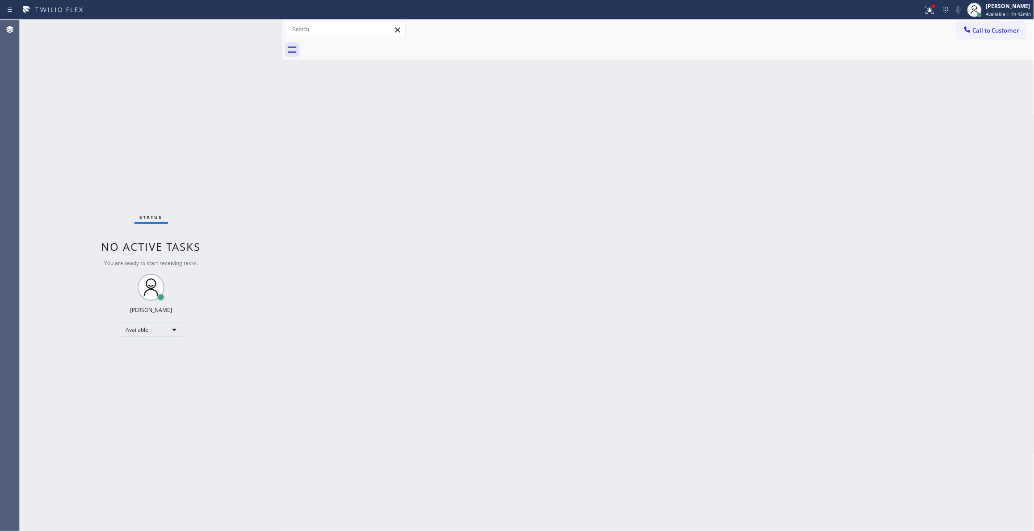
click at [825, 174] on div "Back to Dashboard Change Sender ID Customers Technicians Select a contact Outbo…" at bounding box center [658, 275] width 752 height 511
click at [986, 30] on span "Call to Customer" at bounding box center [996, 30] width 47 height 8
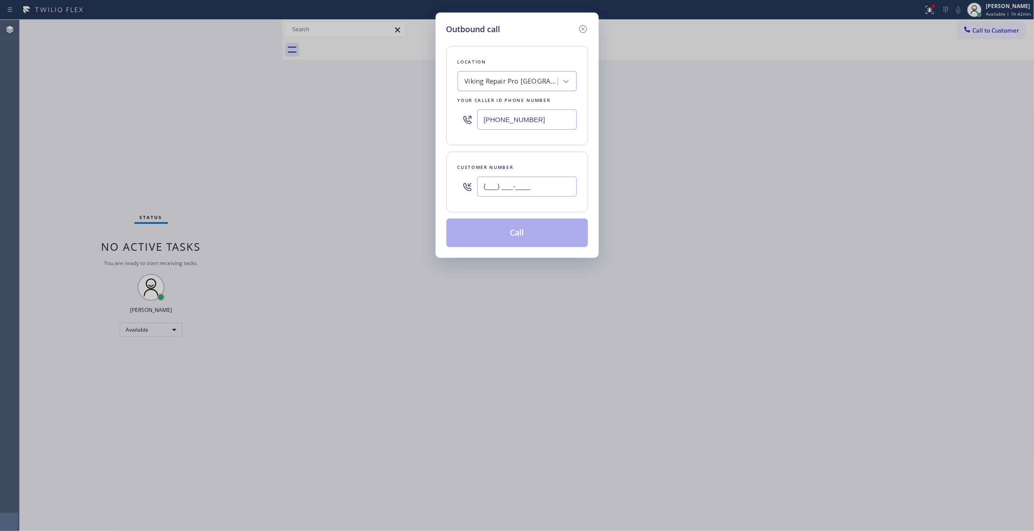
click at [503, 181] on input "(___) ___-____" at bounding box center [527, 187] width 100 height 20
paste input "425) 648-6160"
type input "[PHONE_NUMBER]"
drag, startPoint x: 553, startPoint y: 122, endPoint x: 279, endPoint y: 121, distance: 274.4
click at [279, 121] on div "Outbound call Location Viking Repair Pro [GEOGRAPHIC_DATA] Your caller id phone…" at bounding box center [517, 265] width 1034 height 531
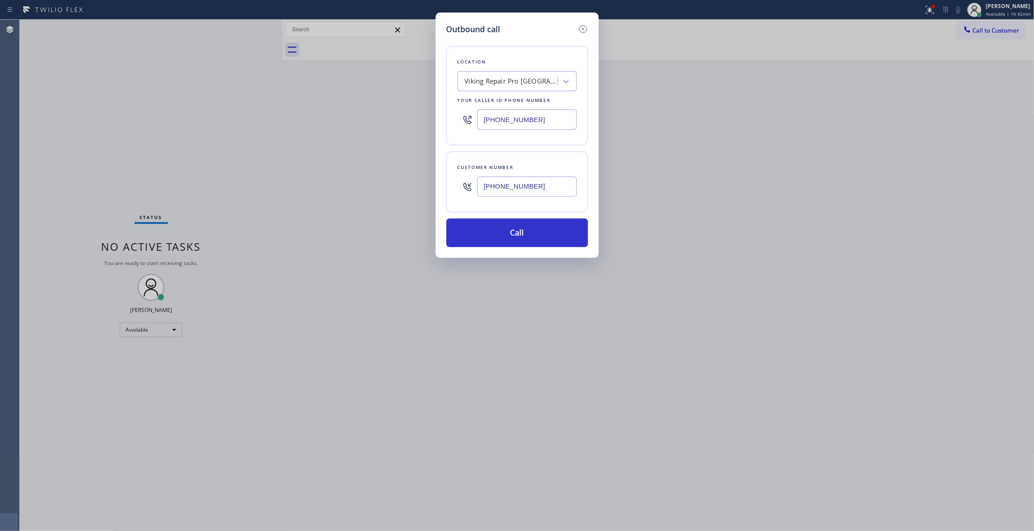
paste input "425) 800-5181"
type input "[PHONE_NUMBER]"
drag, startPoint x: 574, startPoint y: 187, endPoint x: 383, endPoint y: 179, distance: 191.9
click at [383, 179] on div "Outbound call Location Spectrum Appliance Repair [GEOGRAPHIC_DATA] Your caller …" at bounding box center [517, 265] width 1034 height 531
click at [512, 235] on button "Call" at bounding box center [517, 233] width 142 height 29
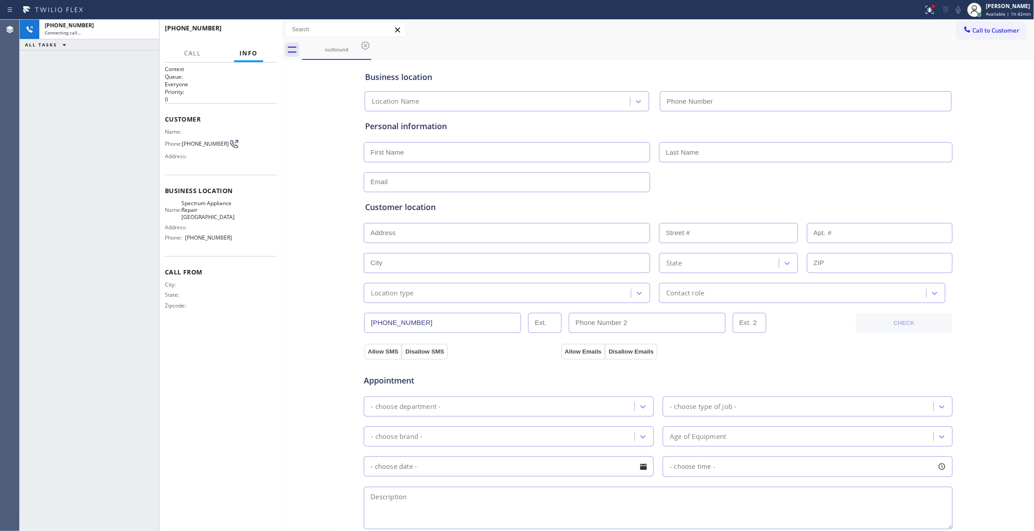
type input "[PHONE_NUMBER]"
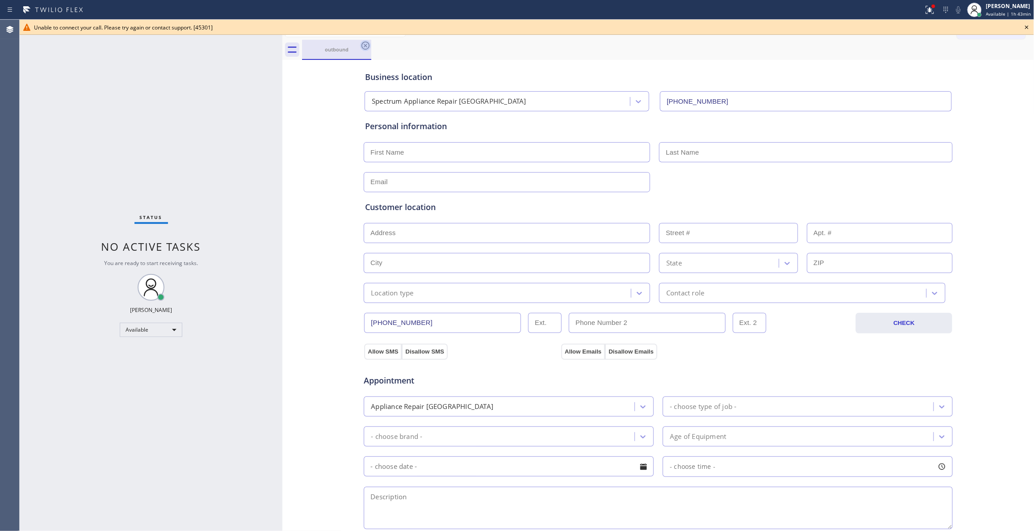
click at [365, 43] on icon at bounding box center [365, 45] width 11 height 11
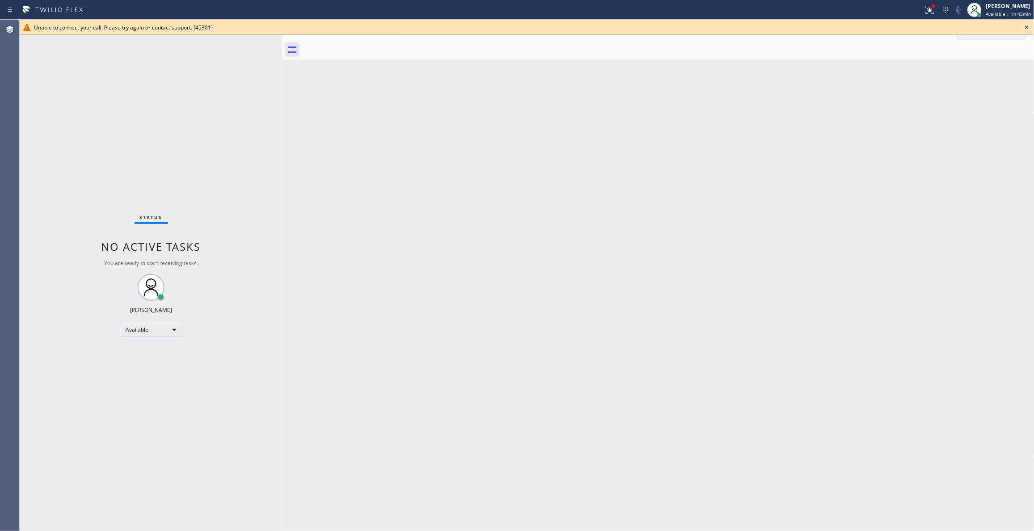
drag, startPoint x: 1028, startPoint y: 27, endPoint x: 1022, endPoint y: 25, distance: 6.9
click at [1026, 27] on icon at bounding box center [1027, 27] width 11 height 11
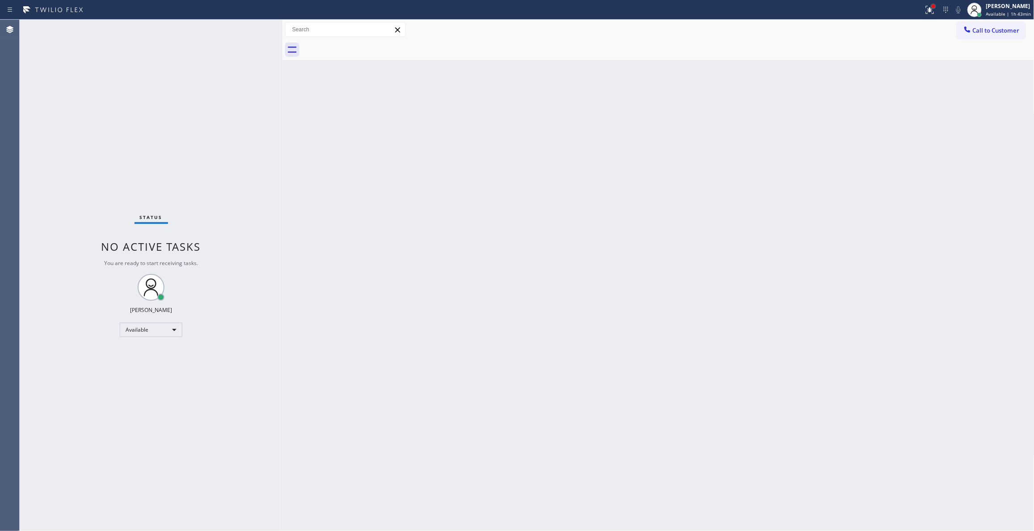
click at [931, 7] on div at bounding box center [933, 6] width 5 height 5
click at [867, 120] on span "Clear issue" at bounding box center [872, 117] width 38 height 6
click at [979, 34] on span "Call to Customer" at bounding box center [996, 30] width 47 height 8
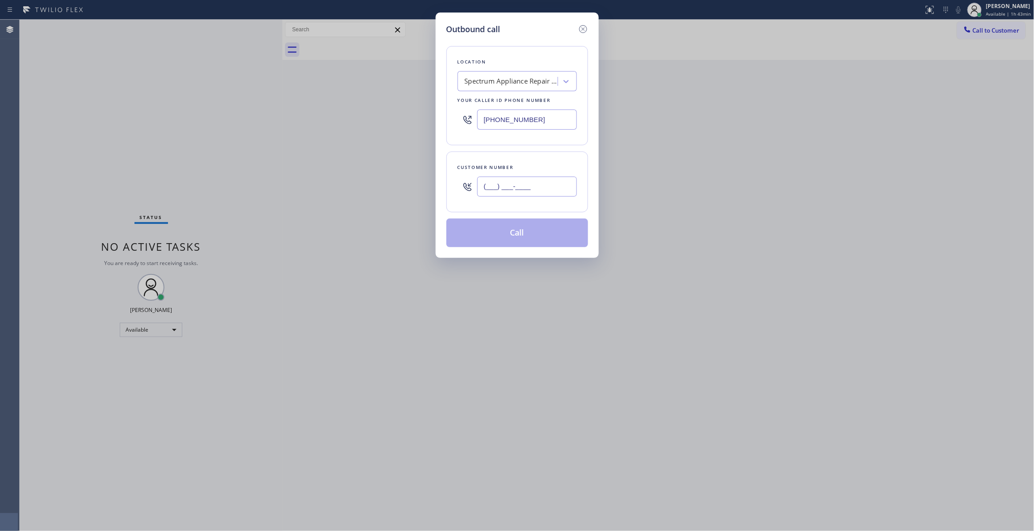
click at [497, 190] on input "(___) ___-____" at bounding box center [527, 187] width 100 height 20
paste input "425) 648-6160"
type input "[PHONE_NUMBER]"
drag, startPoint x: 557, startPoint y: 119, endPoint x: 377, endPoint y: 129, distance: 179.9
click at [377, 129] on div "Outbound call Location Spectrum Appliance Repair [GEOGRAPHIC_DATA] Your caller …" at bounding box center [517, 265] width 1034 height 531
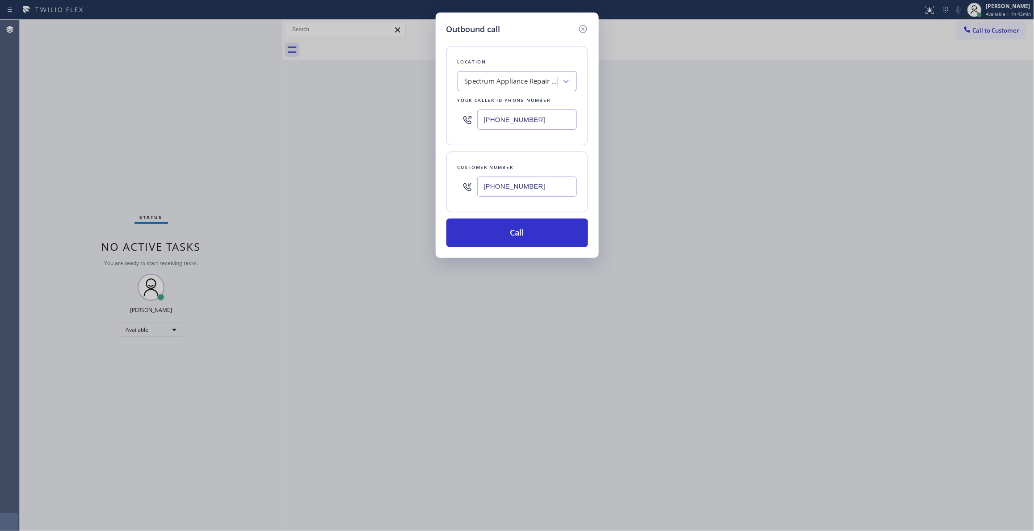
paste input "text"
type input "[PHONE_NUMBER]"
drag, startPoint x: 544, startPoint y: 188, endPoint x: 384, endPoint y: 183, distance: 160.1
click at [384, 183] on div "Outbound call Location Spectrum Appliance Repair [GEOGRAPHIC_DATA] Your caller …" at bounding box center [517, 265] width 1034 height 531
click at [492, 231] on button "Call" at bounding box center [517, 233] width 142 height 29
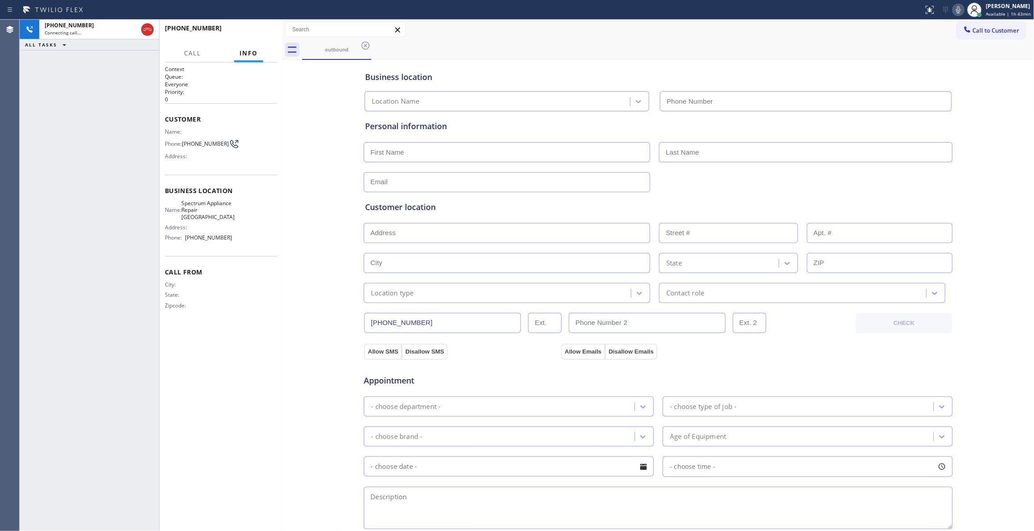
click at [258, 387] on div "Context Queue: Everyone Priority: 0 Customer Name: Phone: [PHONE_NUMBER] Addres…" at bounding box center [221, 296] width 112 height 463
type input "[PHONE_NUMBER]"
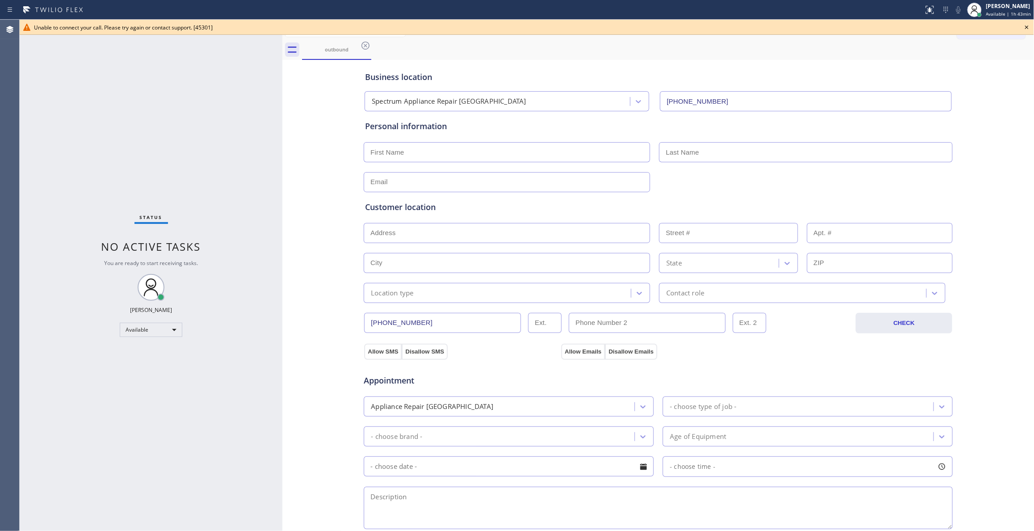
click at [1027, 25] on icon at bounding box center [1027, 27] width 11 height 11
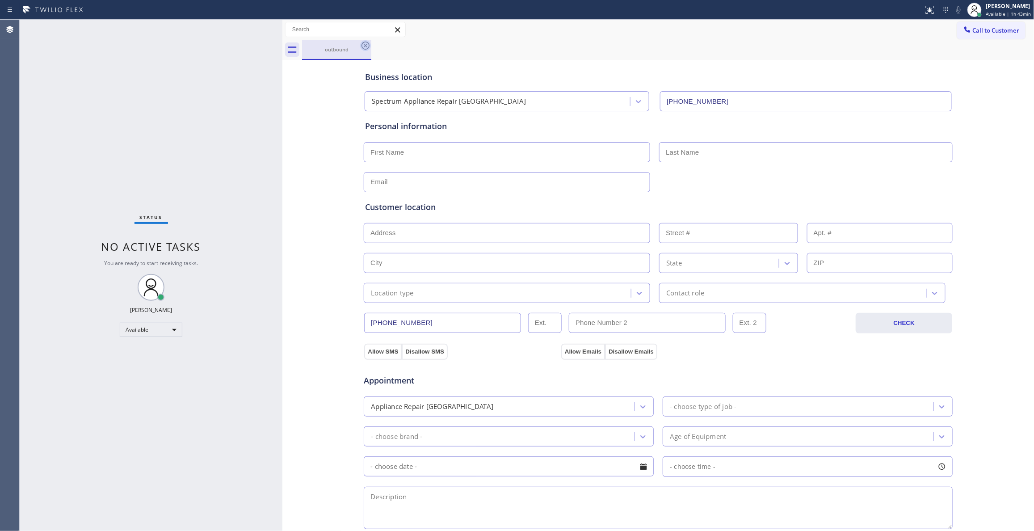
click at [367, 46] on icon at bounding box center [365, 45] width 11 height 11
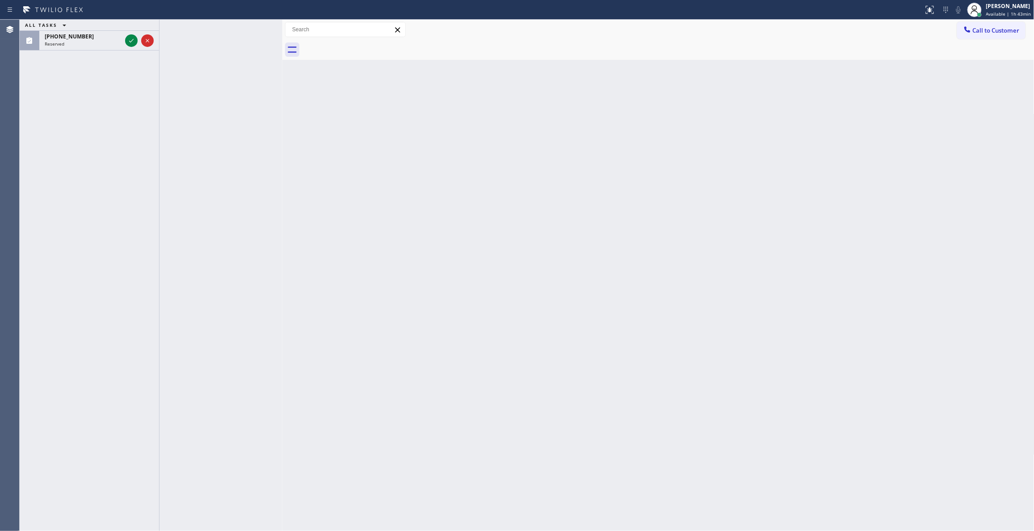
click at [614, 288] on div "Back to Dashboard Change Sender ID Customers Technicians Select a contact Outbo…" at bounding box center [658, 275] width 752 height 511
click at [129, 40] on icon at bounding box center [131, 40] width 11 height 11
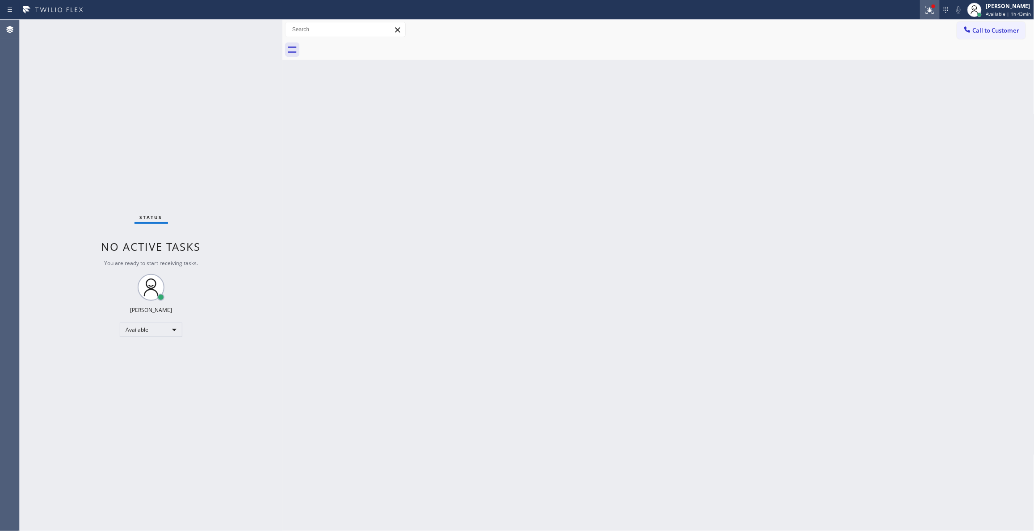
click at [925, 9] on icon at bounding box center [930, 9] width 11 height 11
click at [905, 121] on button "Clear issue" at bounding box center [872, 117] width 105 height 13
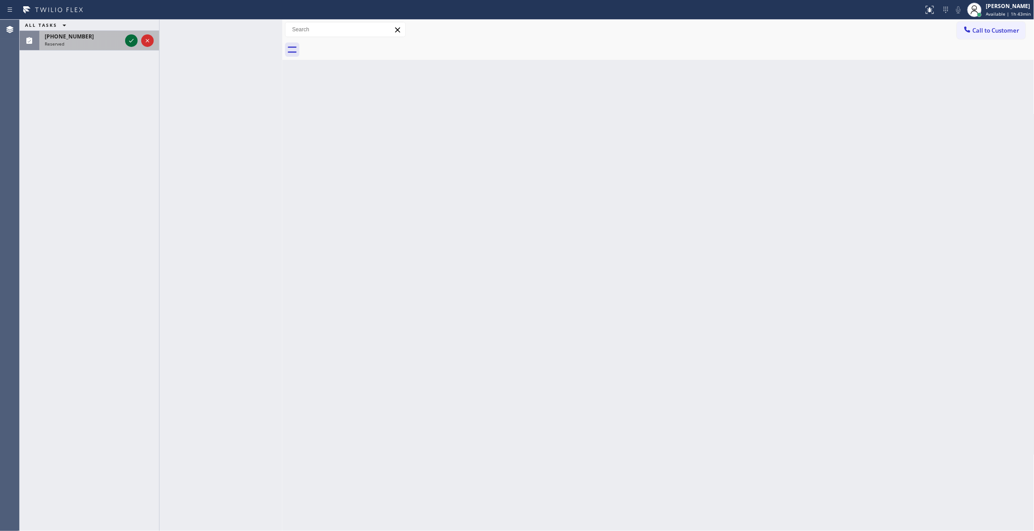
click at [133, 39] on icon at bounding box center [131, 40] width 11 height 11
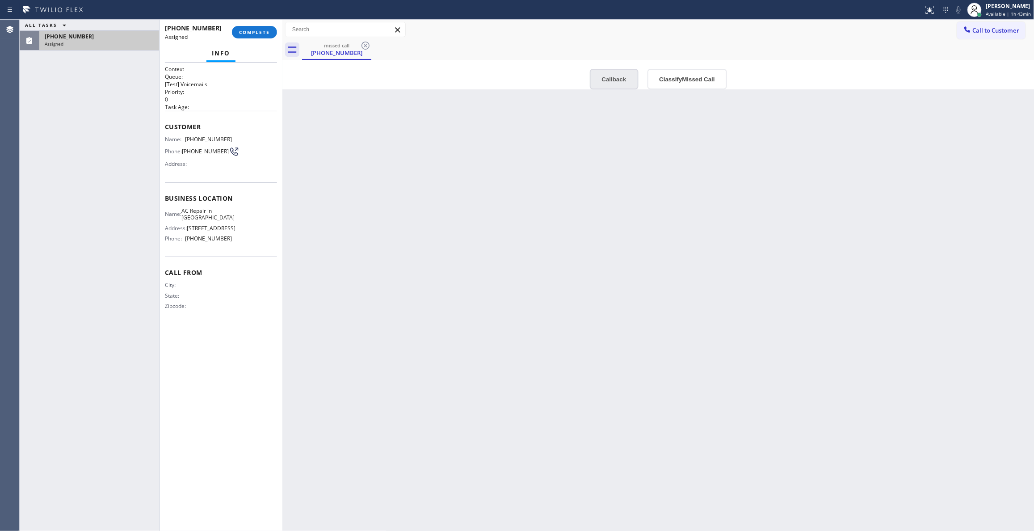
click at [610, 81] on button "Callback" at bounding box center [614, 79] width 49 height 21
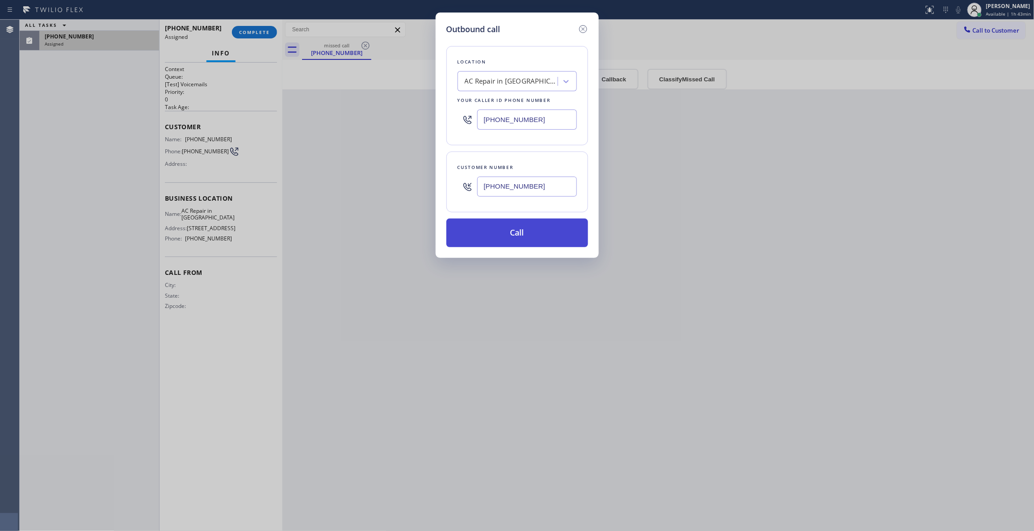
click at [526, 243] on button "Call" at bounding box center [517, 233] width 142 height 29
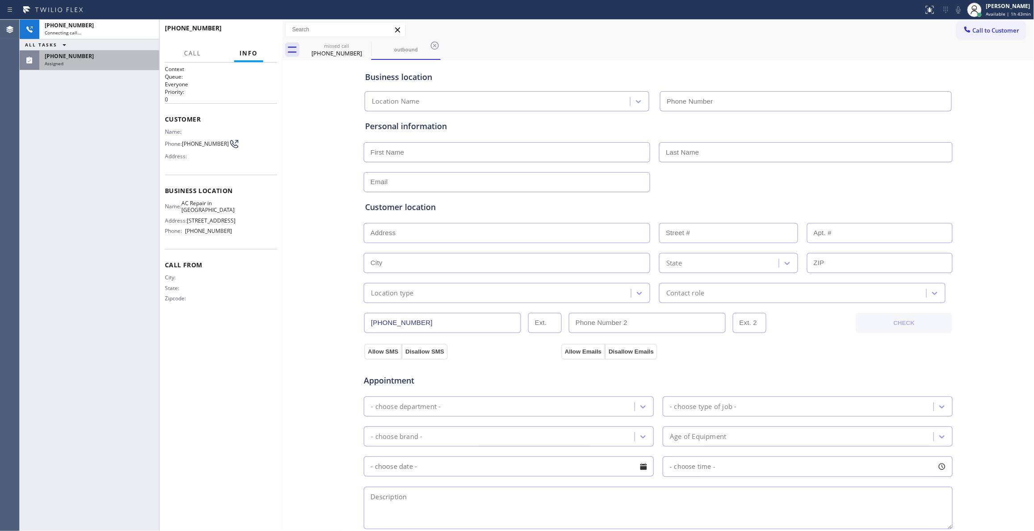
type input "[PHONE_NUMBER]"
click at [126, 58] on div "[PHONE_NUMBER]" at bounding box center [99, 56] width 109 height 8
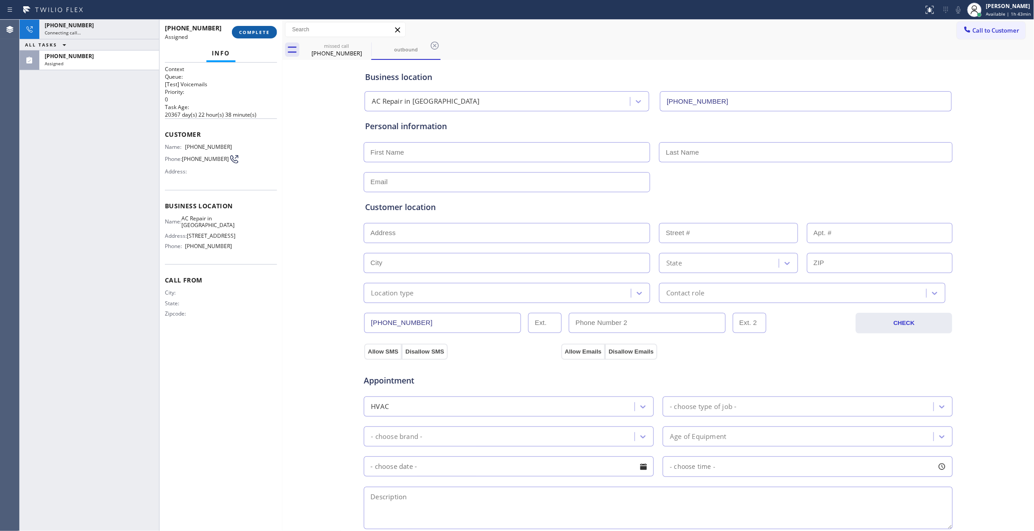
click at [248, 31] on span "COMPLETE" at bounding box center [254, 32] width 31 height 6
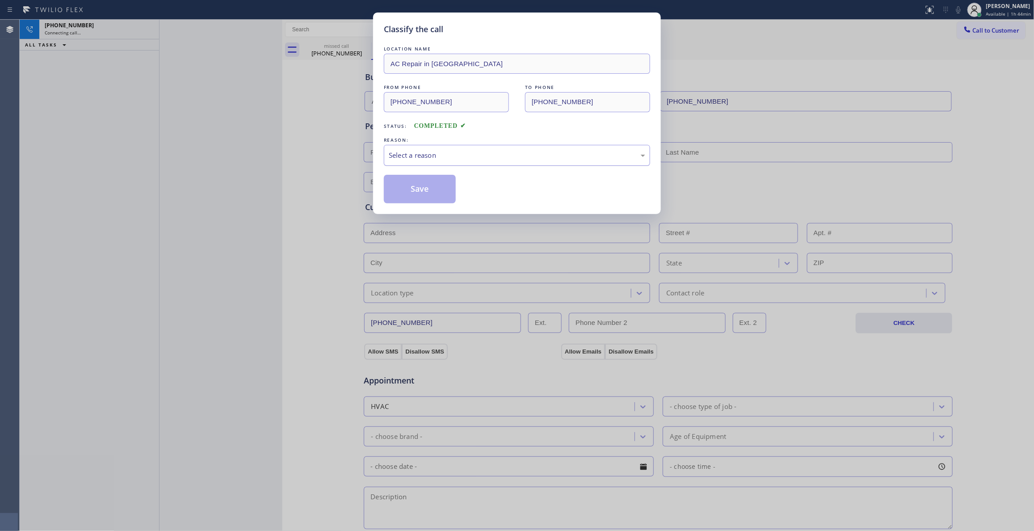
click at [431, 154] on div "Select a reason" at bounding box center [517, 155] width 257 height 10
click at [413, 195] on button "Save" at bounding box center [420, 189] width 72 height 29
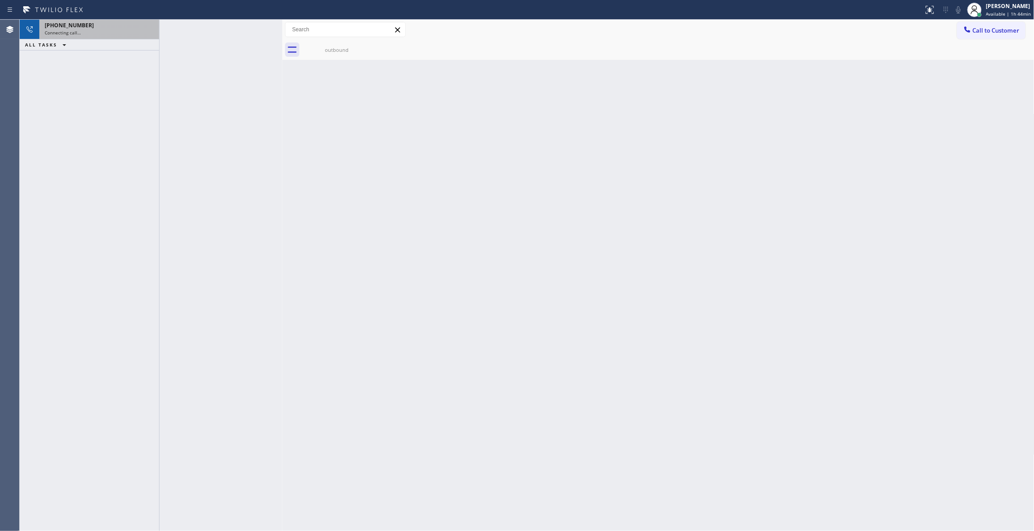
click at [109, 31] on div "Connecting call…" at bounding box center [99, 32] width 109 height 6
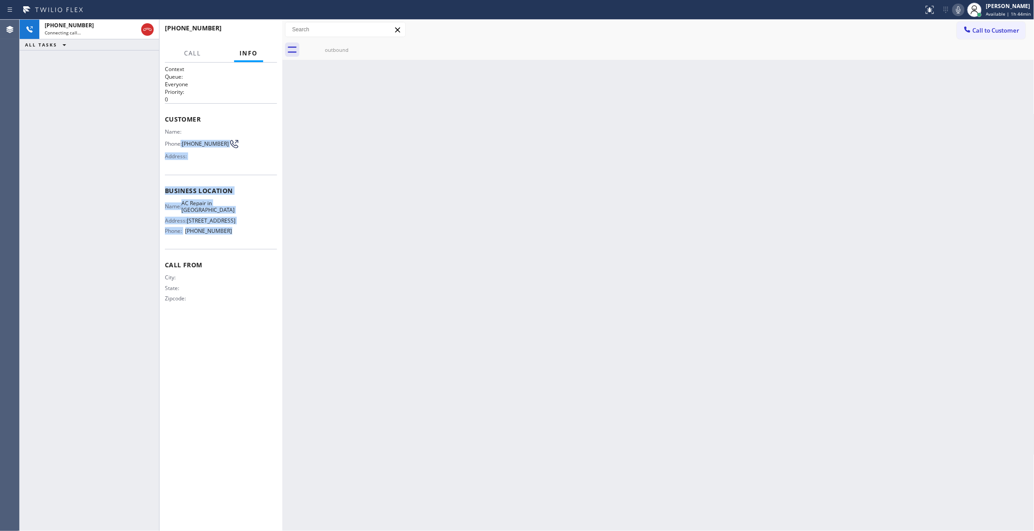
drag, startPoint x: 231, startPoint y: 245, endPoint x: 181, endPoint y: 140, distance: 116.1
click at [181, 140] on div "Context Queue: Everyone Priority: 0 Customer Name: Phone: [PHONE_NUMBER] Addres…" at bounding box center [221, 191] width 112 height 252
copy div ": [PHONE_NUMBER] Address: Business location Name: AC Repair in [GEOGRAPHIC_DATA…"
drag, startPoint x: 391, startPoint y: 231, endPoint x: 238, endPoint y: 1, distance: 276.0
click at [385, 210] on div "Back to Dashboard Change Sender ID Customers Technicians Select a contact Outbo…" at bounding box center [658, 275] width 752 height 511
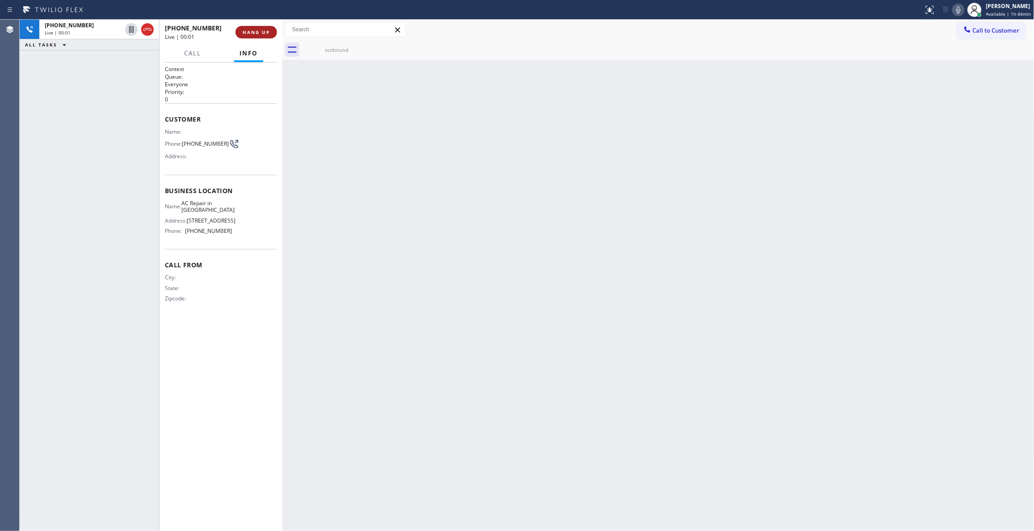
click at [251, 32] on span "HANG UP" at bounding box center [256, 32] width 27 height 6
drag, startPoint x: 199, startPoint y: 152, endPoint x: 229, endPoint y: 71, distance: 86.1
click at [183, 143] on div "Phone: [PHONE_NUMBER]" at bounding box center [198, 144] width 67 height 11
copy div "[PHONE_NUMBER]"
click at [256, 31] on span "COMPLETE" at bounding box center [254, 32] width 31 height 6
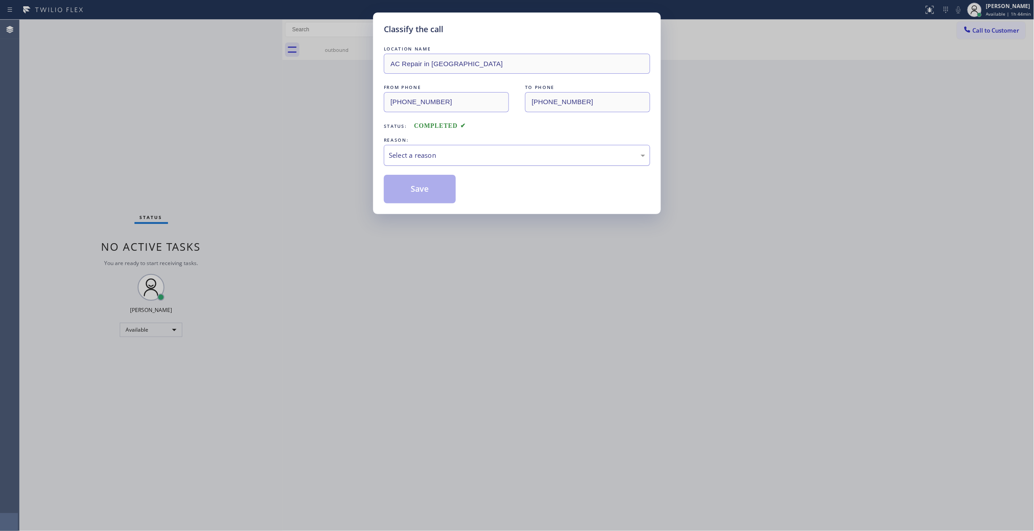
click at [447, 149] on div "Select a reason" at bounding box center [517, 155] width 266 height 21
click at [408, 188] on button "Save" at bounding box center [420, 189] width 72 height 29
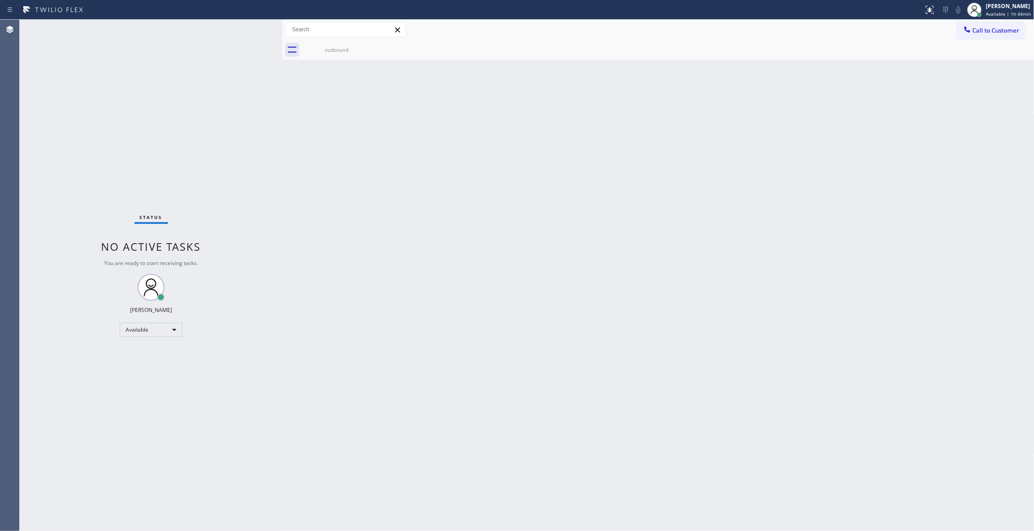
click at [992, 29] on span "Call to Customer" at bounding box center [996, 30] width 47 height 8
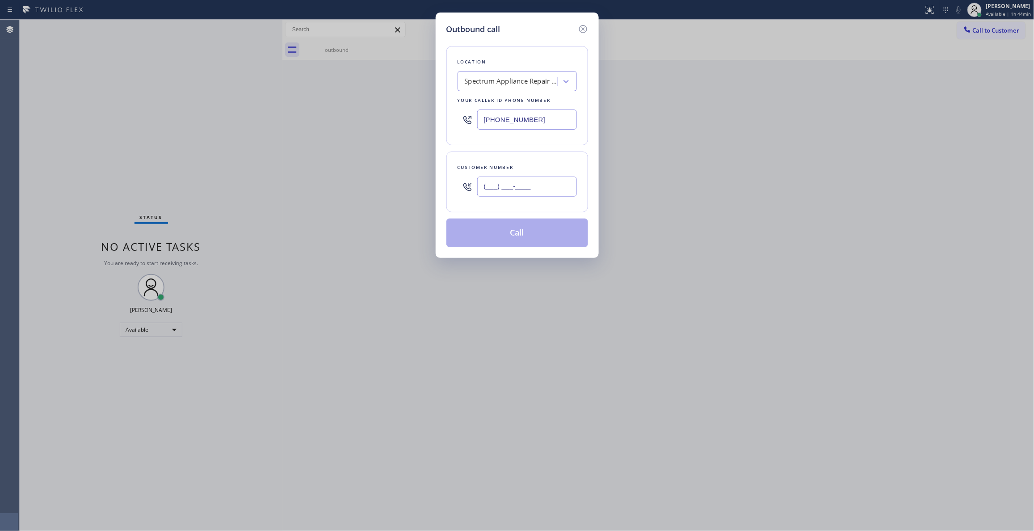
click at [518, 189] on input "(___) ___-____" at bounding box center [527, 187] width 100 height 20
paste input "213) 597-4953"
type input "[PHONE_NUMBER]"
drag, startPoint x: 492, startPoint y: 111, endPoint x: 381, endPoint y: 133, distance: 113.9
click at [345, 104] on div "Outbound call Location Spectrum Appliance Repair [GEOGRAPHIC_DATA] Your caller …" at bounding box center [517, 265] width 1034 height 531
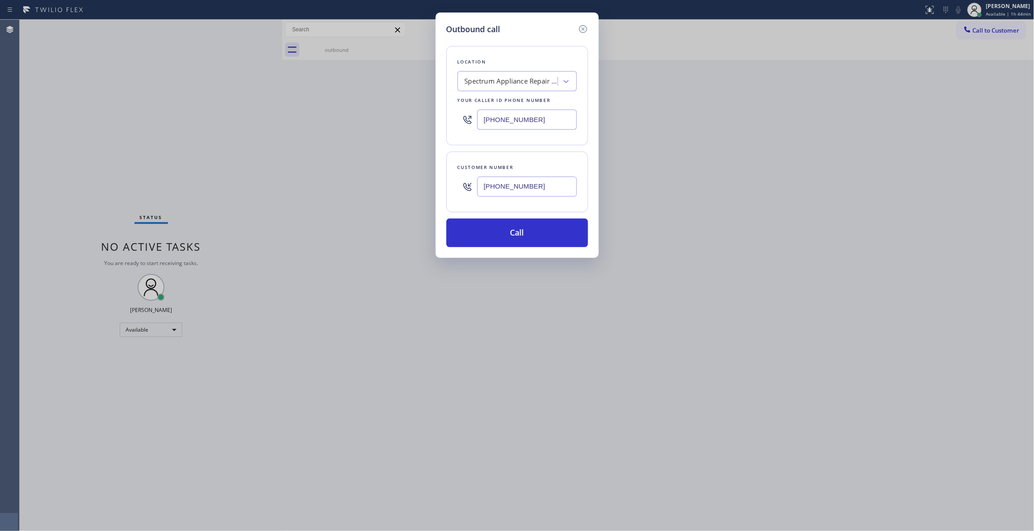
paste input "213) 596-7817"
type input "[PHONE_NUMBER]"
drag, startPoint x: 547, startPoint y: 189, endPoint x: 311, endPoint y: 170, distance: 236.7
click at [311, 170] on div "Outbound call Location AC Repair in [GEOGRAPHIC_DATA] Your caller id phone numb…" at bounding box center [517, 265] width 1034 height 531
click at [499, 229] on button "Call" at bounding box center [517, 233] width 142 height 29
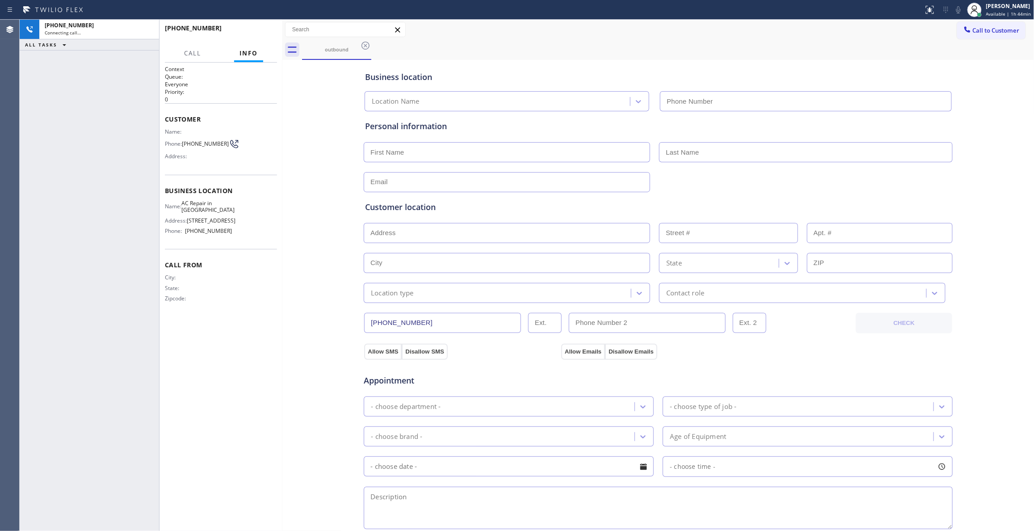
type input "[PHONE_NUMBER]"
click at [129, 409] on div "[PHONE_NUMBER] Connecting call… ALL TASKS ALL TASKS ACTIVE TASKS TASKS IN WRAP …" at bounding box center [89, 275] width 139 height 511
click at [301, 336] on div "Business location AC Repair in [GEOGRAPHIC_DATA] [PHONE_NUMBER] Personal inform…" at bounding box center [659, 367] width 748 height 610
click at [256, 34] on span "HANG UP" at bounding box center [256, 32] width 27 height 6
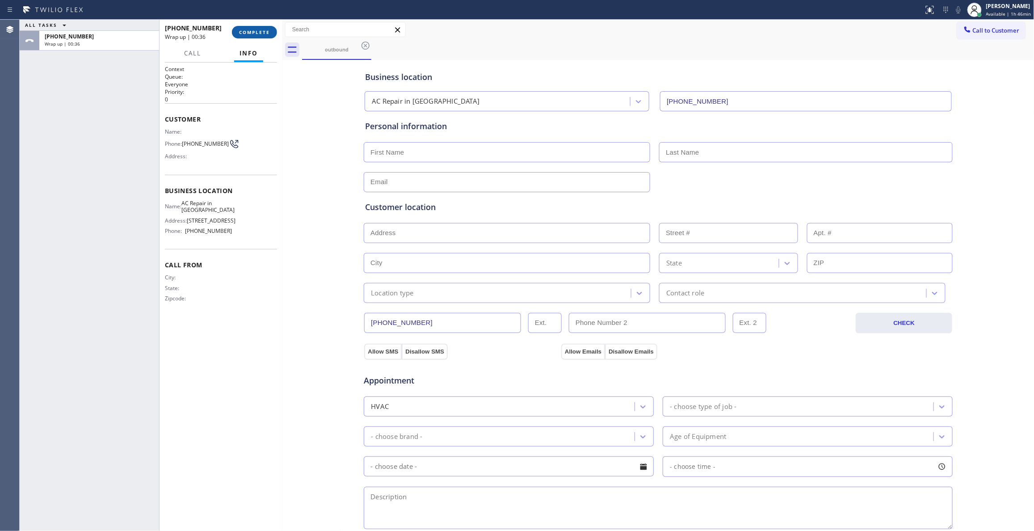
click at [240, 32] on span "COMPLETE" at bounding box center [254, 32] width 31 height 6
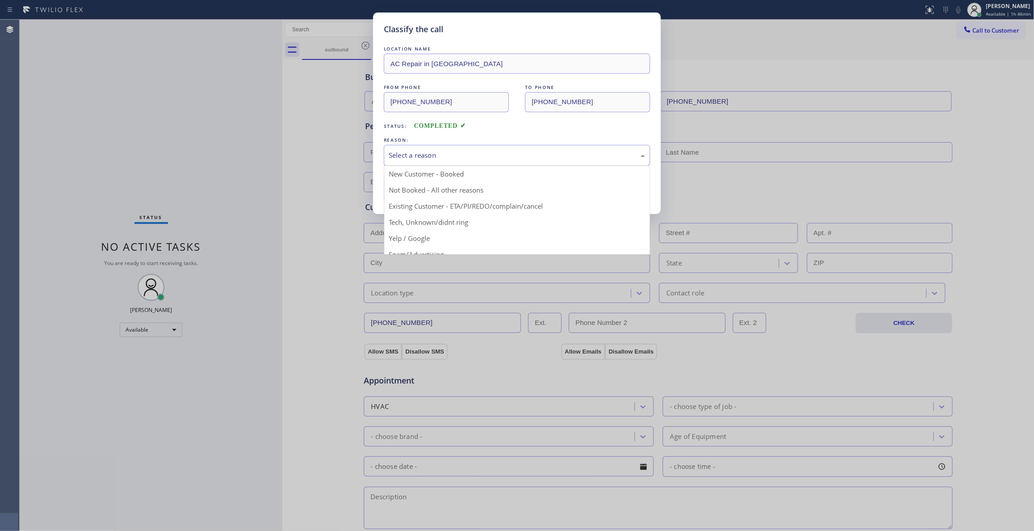
click at [397, 156] on div "Select a reason" at bounding box center [517, 155] width 257 height 10
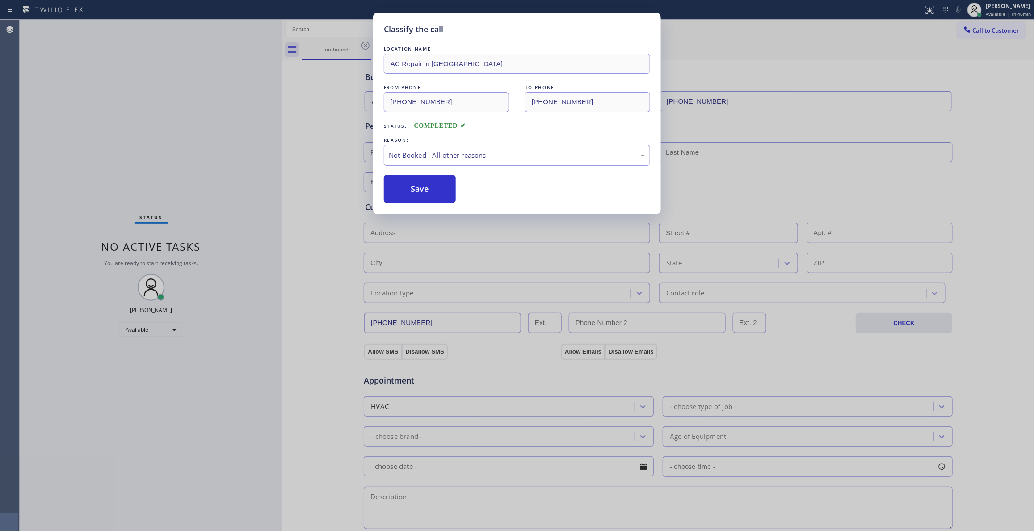
click at [404, 187] on button "Save" at bounding box center [420, 189] width 72 height 29
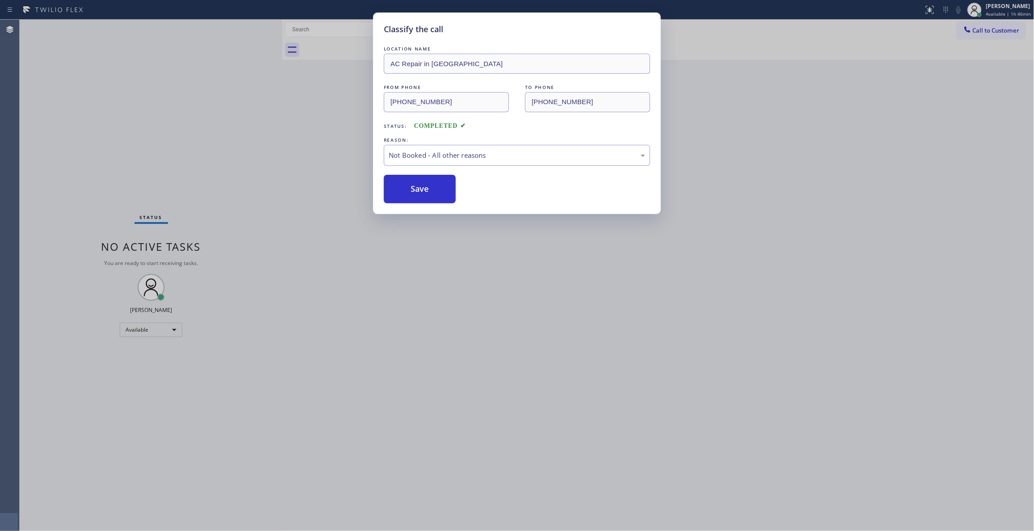
click at [404, 187] on button "Save" at bounding box center [420, 189] width 72 height 29
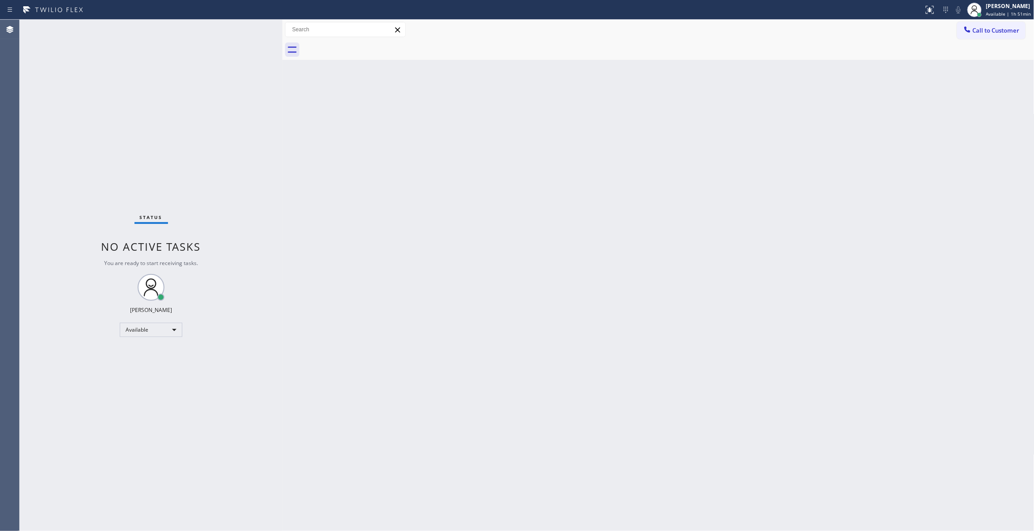
click at [621, 244] on div "Back to Dashboard Change Sender ID Customers Technicians Select a contact Outbo…" at bounding box center [658, 275] width 752 height 511
drag, startPoint x: 193, startPoint y: 495, endPoint x: 135, endPoint y: 316, distance: 188.1
click at [193, 495] on div "Status No active tasks You are ready to start receiving tasks. [PERSON_NAME] Av…" at bounding box center [151, 275] width 263 height 511
click at [994, 33] on span "Call to Customer" at bounding box center [996, 30] width 47 height 8
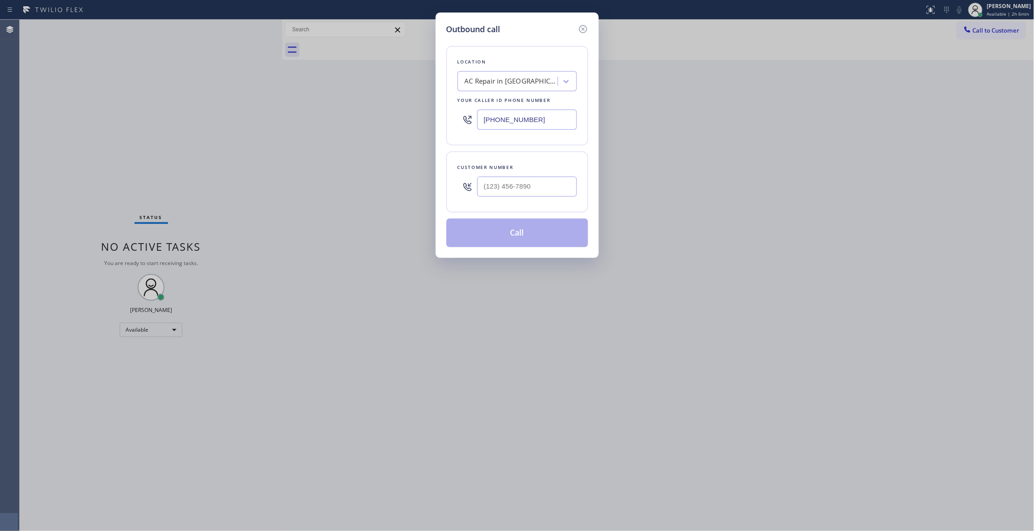
drag, startPoint x: 317, startPoint y: 100, endPoint x: 211, endPoint y: 36, distance: 123.9
click at [163, 100] on div "Outbound call Location AC Repair in [GEOGRAPHIC_DATA] Your caller id phone numb…" at bounding box center [517, 265] width 1034 height 531
paste input "619) 762-3215"
type input "[PHONE_NUMBER]"
click at [522, 186] on input "(___) ___-____" at bounding box center [527, 187] width 100 height 20
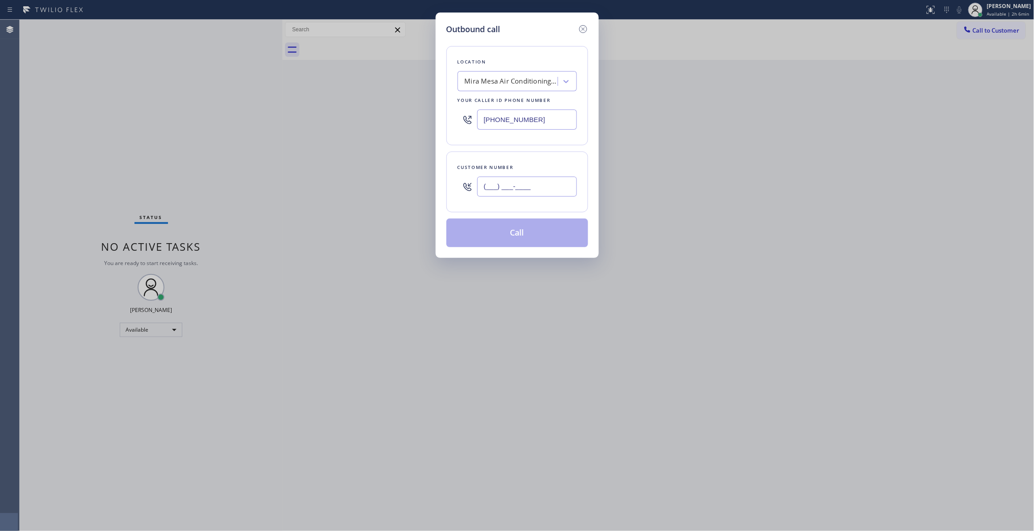
paste input "858) 231-0629"
type input "[PHONE_NUMBER]"
click at [512, 236] on button "Call" at bounding box center [517, 233] width 142 height 29
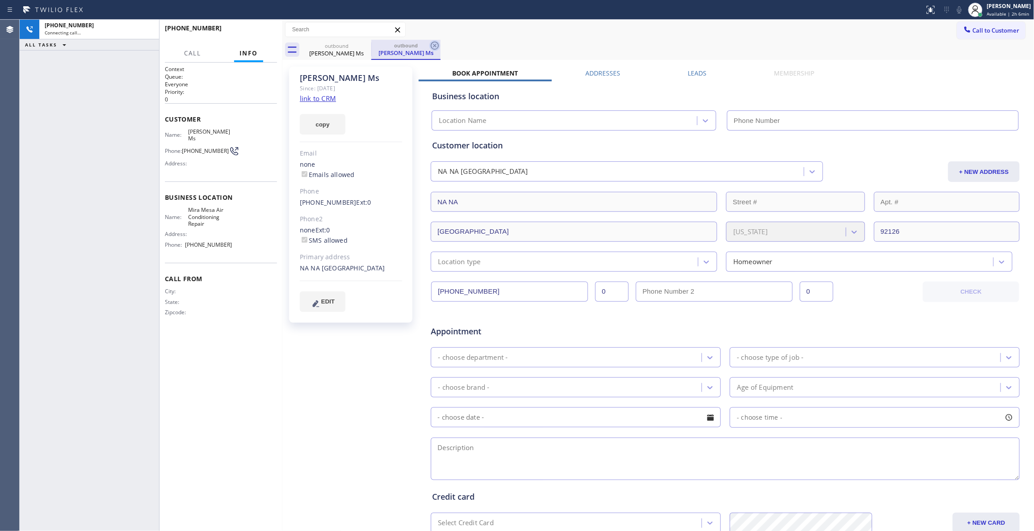
click at [431, 47] on icon at bounding box center [435, 46] width 8 height 8
type input "[PHONE_NUMBER]"
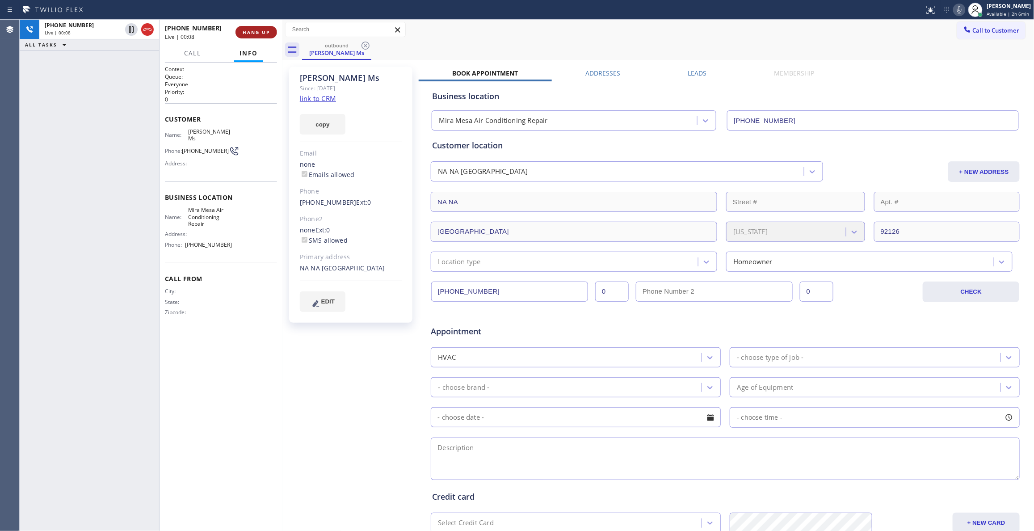
click at [266, 29] on span "HANG UP" at bounding box center [256, 32] width 27 height 6
click at [265, 30] on span "COMPLETE" at bounding box center [254, 32] width 31 height 6
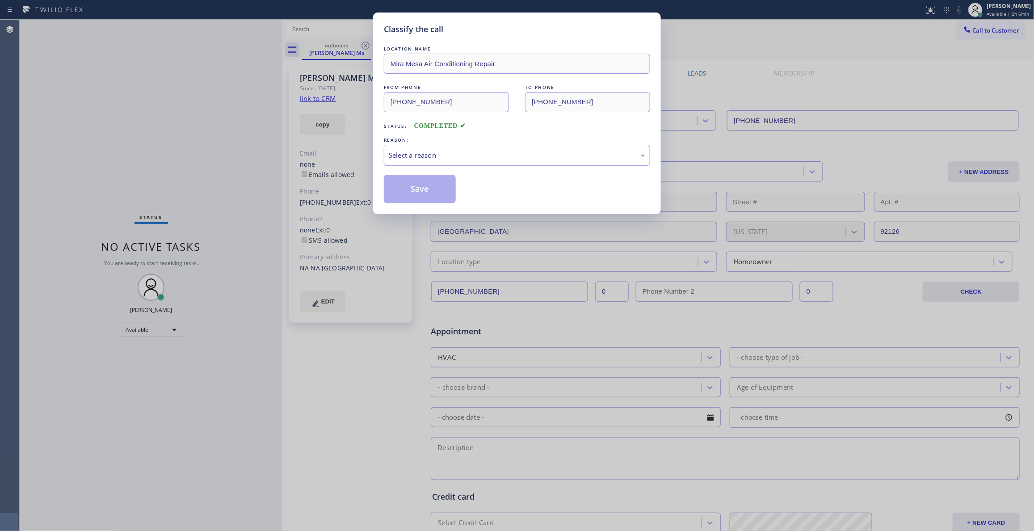
click at [384, 142] on div "REASON:" at bounding box center [517, 139] width 266 height 9
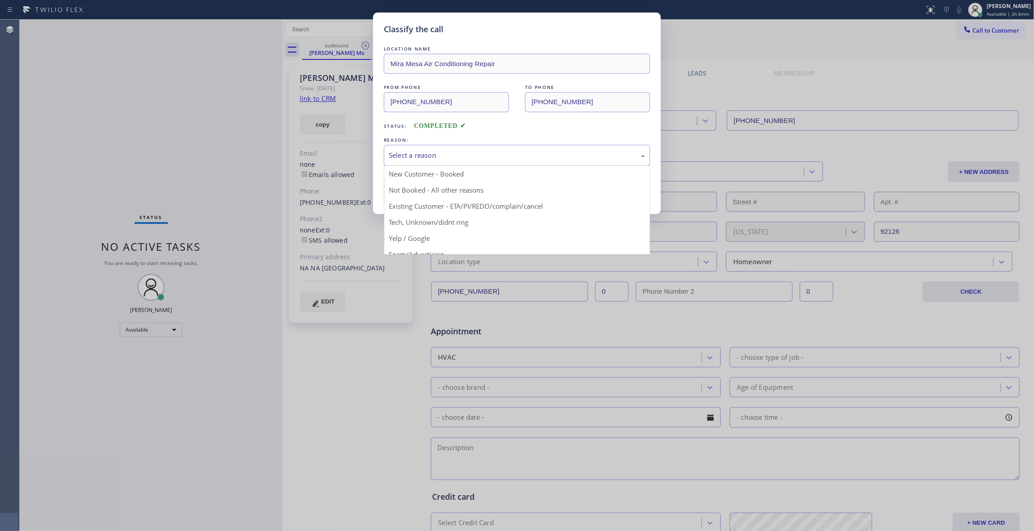
click at [395, 156] on div "Select a reason" at bounding box center [517, 155] width 257 height 10
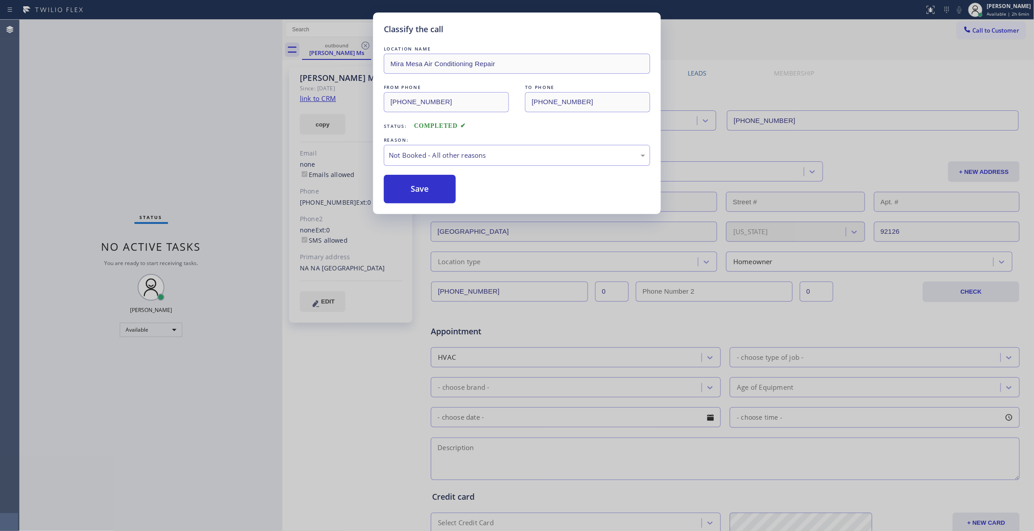
click at [412, 188] on button "Save" at bounding box center [420, 189] width 72 height 29
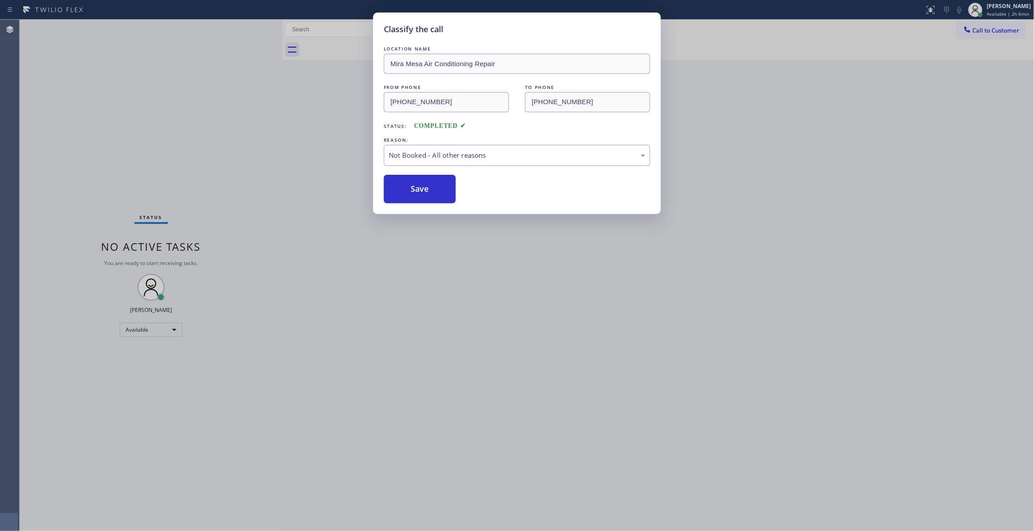
click at [412, 188] on button "Save" at bounding box center [420, 189] width 72 height 29
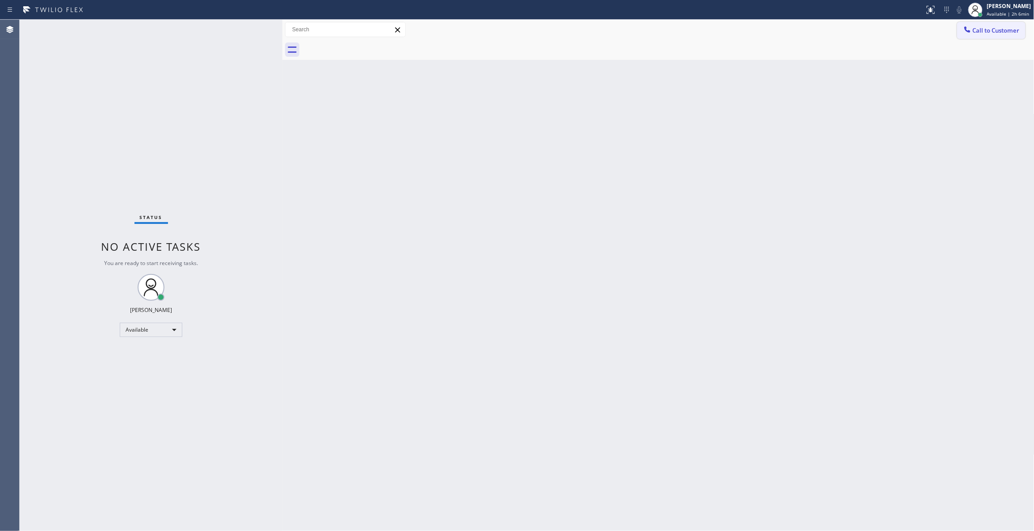
click at [999, 29] on span "Call to Customer" at bounding box center [996, 30] width 47 height 8
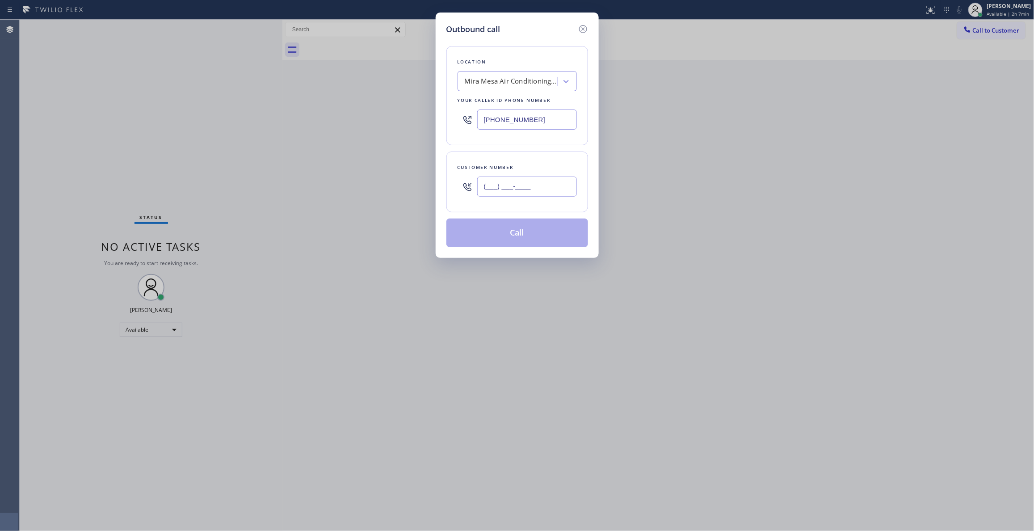
click at [500, 197] on input "(___) ___-____" at bounding box center [527, 187] width 100 height 20
paste input "text"
type input "(___) ___-____"
click at [515, 192] on input "(___) ___-____" at bounding box center [527, 187] width 100 height 20
paste input "858) 231-0629"
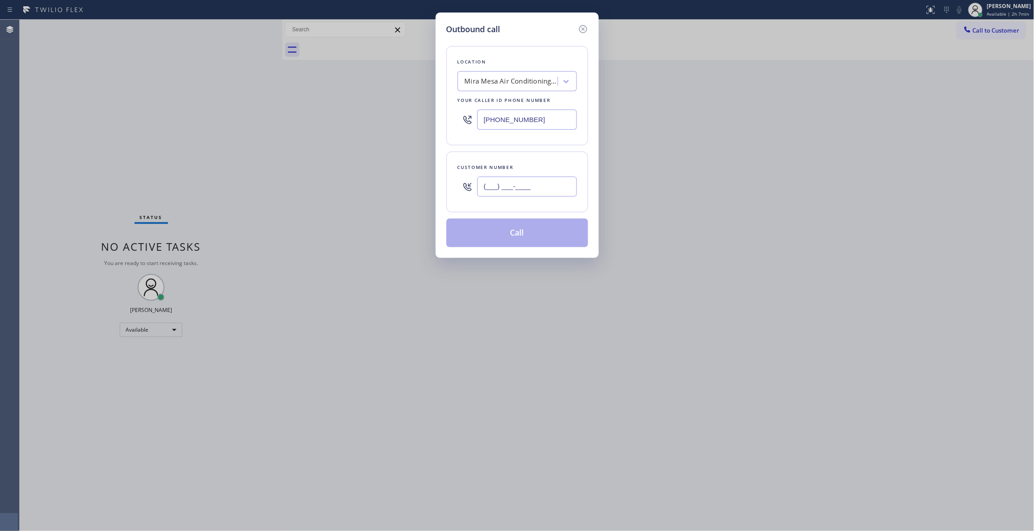
drag, startPoint x: 494, startPoint y: 190, endPoint x: 483, endPoint y: 244, distance: 54.8
click at [219, 192] on div "Outbound call Location [GEOGRAPHIC_DATA] Air Conditioning Repair Your caller id…" at bounding box center [517, 265] width 1034 height 531
type input "[PHONE_NUMBER]"
click at [506, 237] on button "Call" at bounding box center [517, 233] width 142 height 29
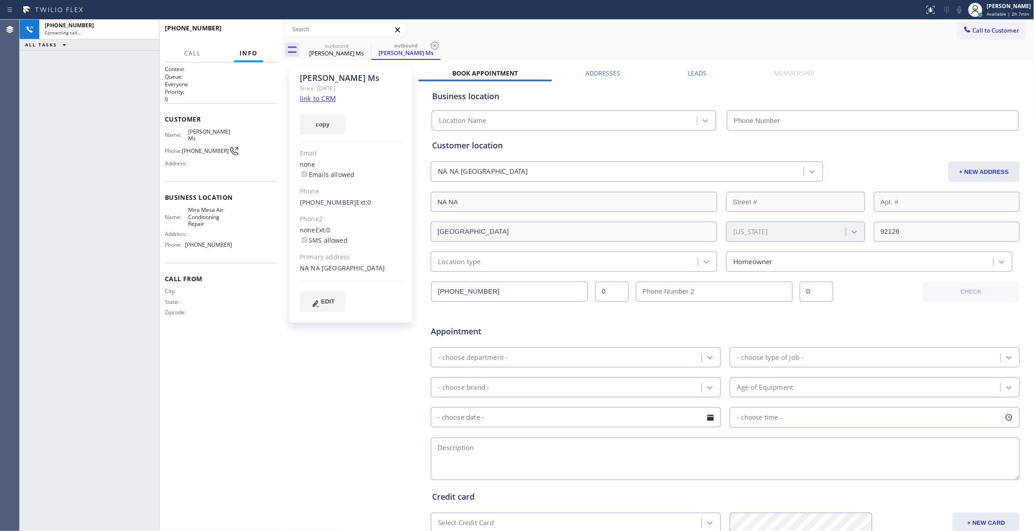
type input "[PHONE_NUMBER]"
click at [433, 47] on icon at bounding box center [435, 46] width 8 height 8
click at [40, 470] on div "[PHONE_NUMBER] Live | 00:04 ALL TASKS ALL TASKS ACTIVE TASKS TASKS IN WRAP UP" at bounding box center [89, 275] width 139 height 511
click at [254, 28] on button "HANG UP" at bounding box center [257, 32] width 42 height 13
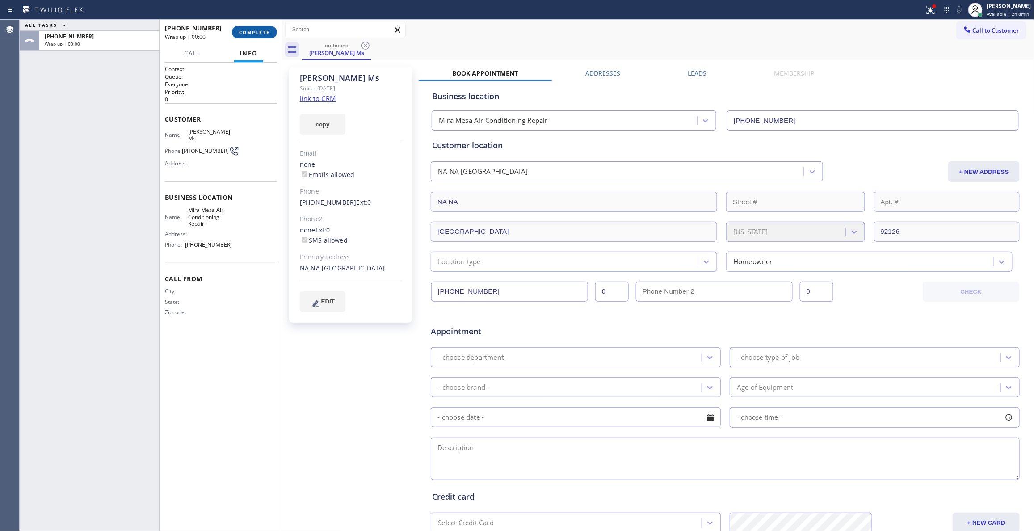
click at [257, 30] on span "COMPLETE" at bounding box center [254, 32] width 31 height 6
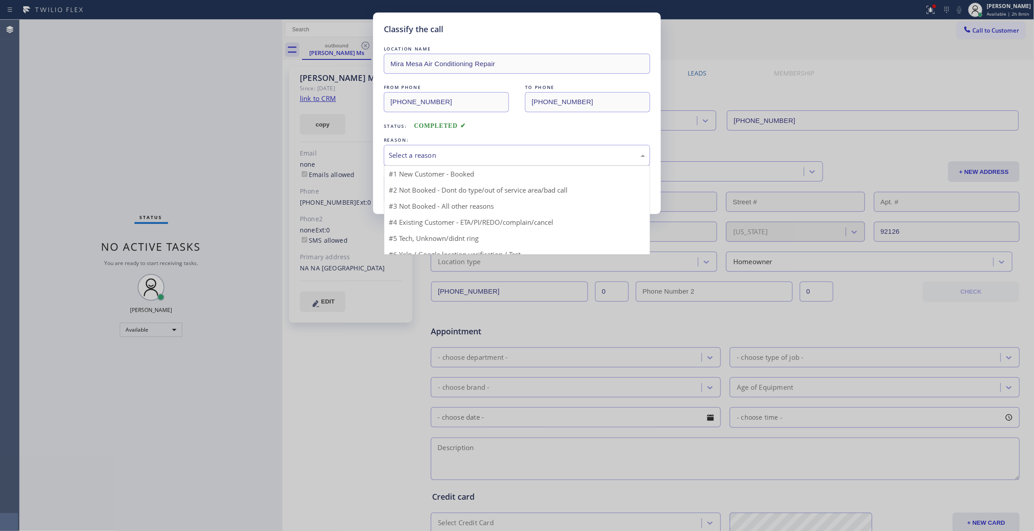
click at [405, 156] on div "Select a reason" at bounding box center [517, 155] width 257 height 10
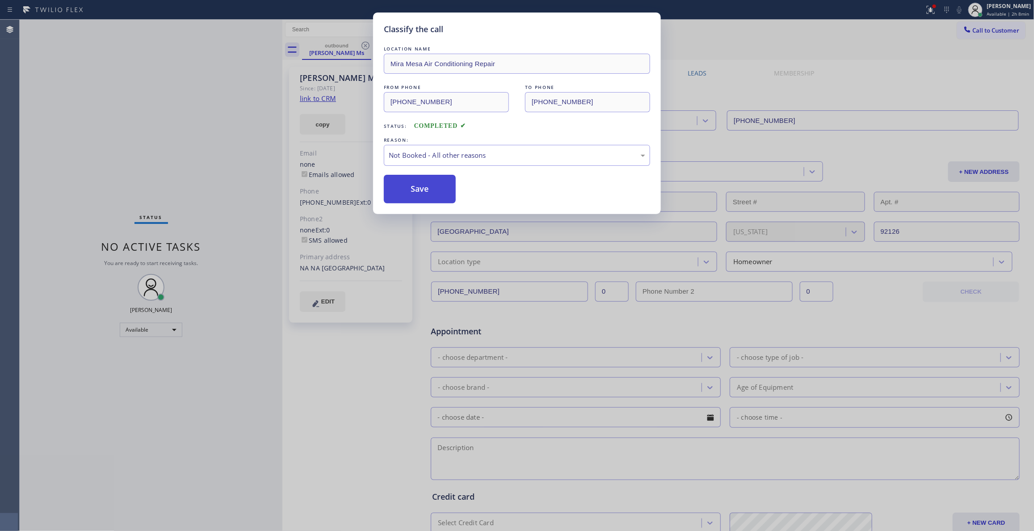
click at [422, 191] on button "Save" at bounding box center [420, 189] width 72 height 29
click at [422, 190] on button "Save" at bounding box center [420, 189] width 72 height 29
click at [421, 188] on button "Save" at bounding box center [420, 189] width 72 height 29
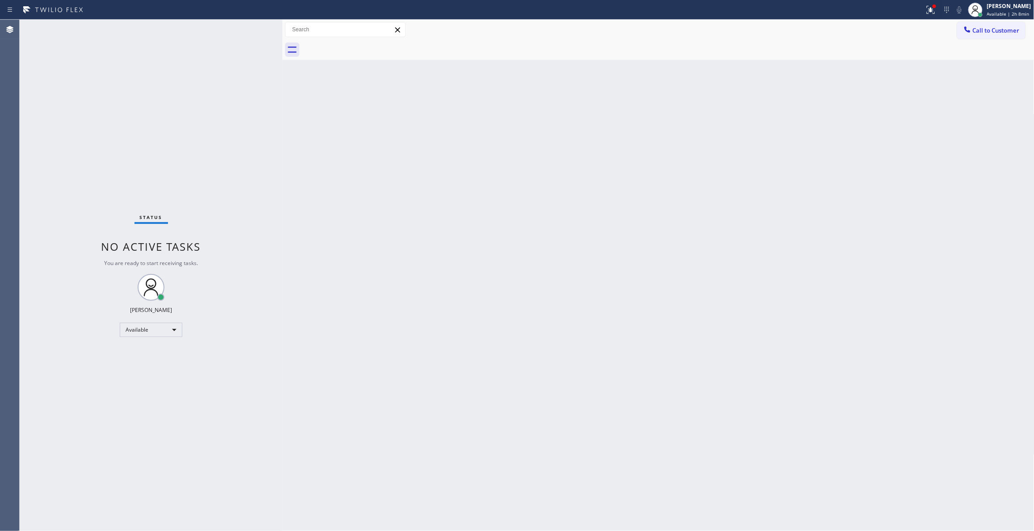
click at [117, 485] on div "Status No active tasks You are ready to start receiving tasks. [PERSON_NAME] Av…" at bounding box center [151, 275] width 263 height 511
drag, startPoint x: 994, startPoint y: 28, endPoint x: 953, endPoint y: 31, distance: 41.3
click at [993, 28] on span "Call to Customer" at bounding box center [996, 30] width 47 height 8
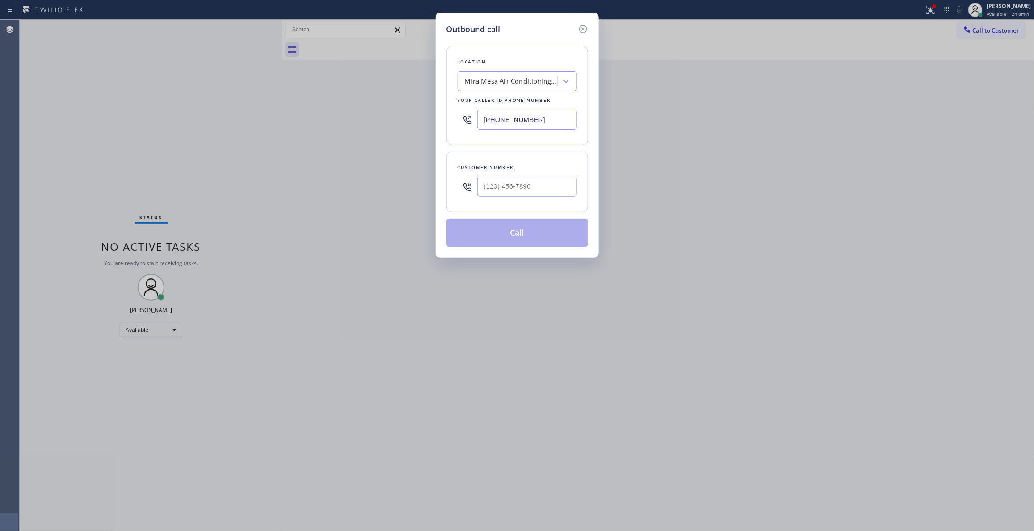
drag, startPoint x: 537, startPoint y: 122, endPoint x: 198, endPoint y: 113, distance: 338.9
click at [198, 113] on div "Outbound call Location [GEOGRAPHIC_DATA] Air Conditioning Repair Your caller id…" at bounding box center [517, 265] width 1034 height 531
paste input "202) 933-7030"
type input "[PHONE_NUMBER]"
click at [525, 190] on input "(___) ___-____" at bounding box center [527, 187] width 100 height 20
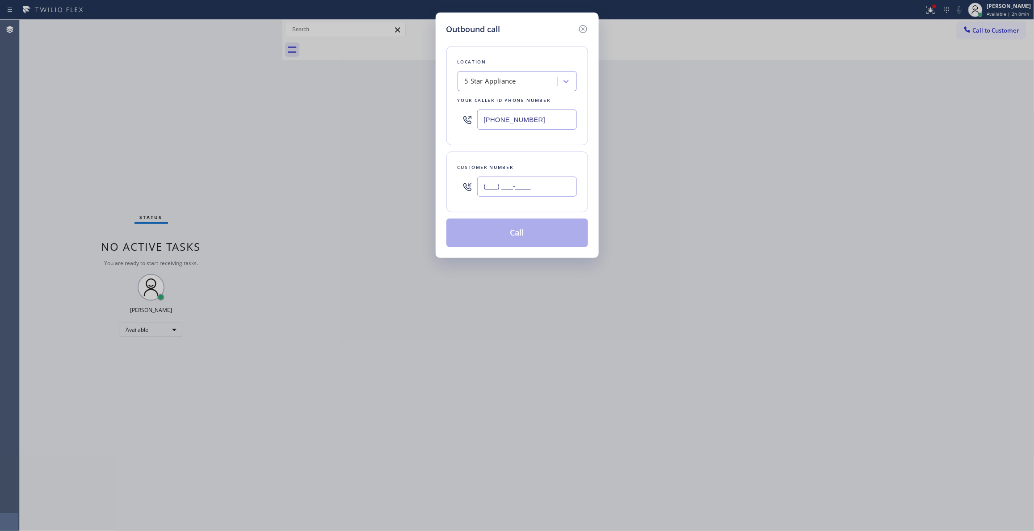
paste input "651) 353-4559"
type input "[PHONE_NUMBER]"
click at [510, 241] on button "Call" at bounding box center [517, 233] width 142 height 29
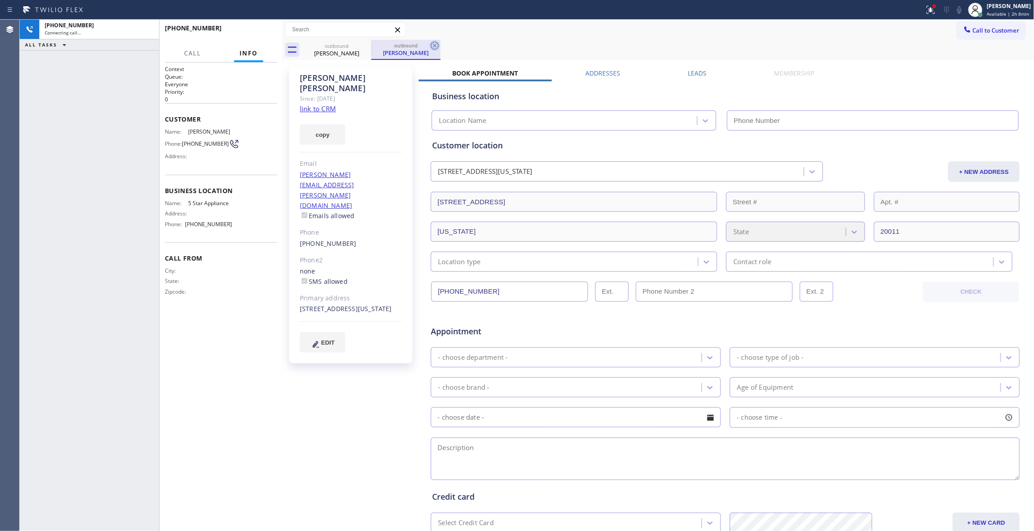
type input "[PHONE_NUMBER]"
click at [437, 45] on icon at bounding box center [434, 45] width 11 height 11
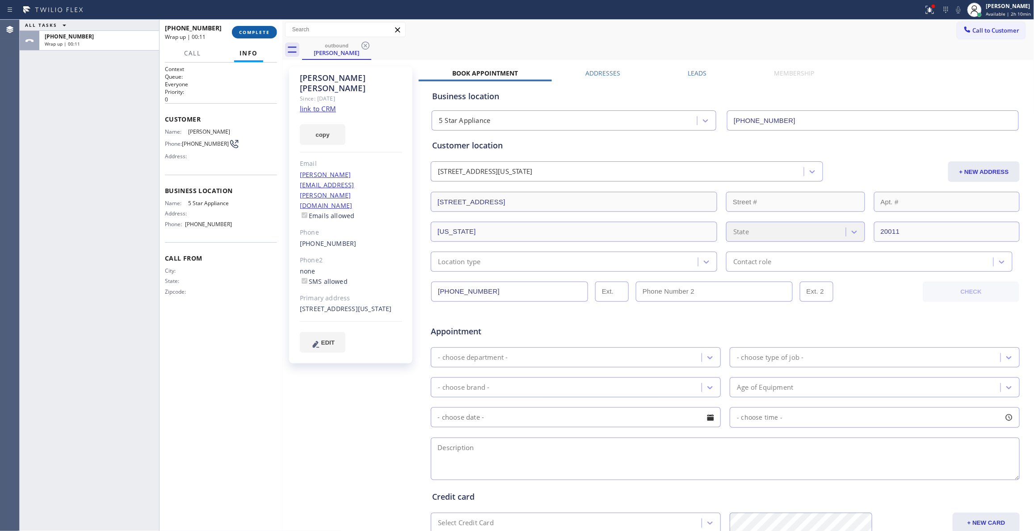
click at [266, 31] on span "COMPLETE" at bounding box center [254, 32] width 31 height 6
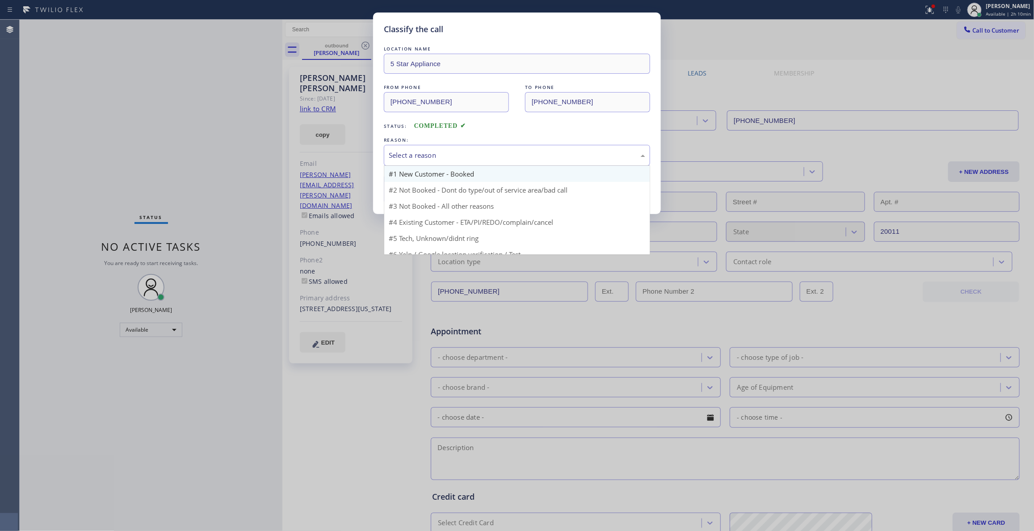
drag, startPoint x: 413, startPoint y: 152, endPoint x: 412, endPoint y: 181, distance: 28.2
click at [412, 152] on div "Select a reason" at bounding box center [517, 155] width 257 height 10
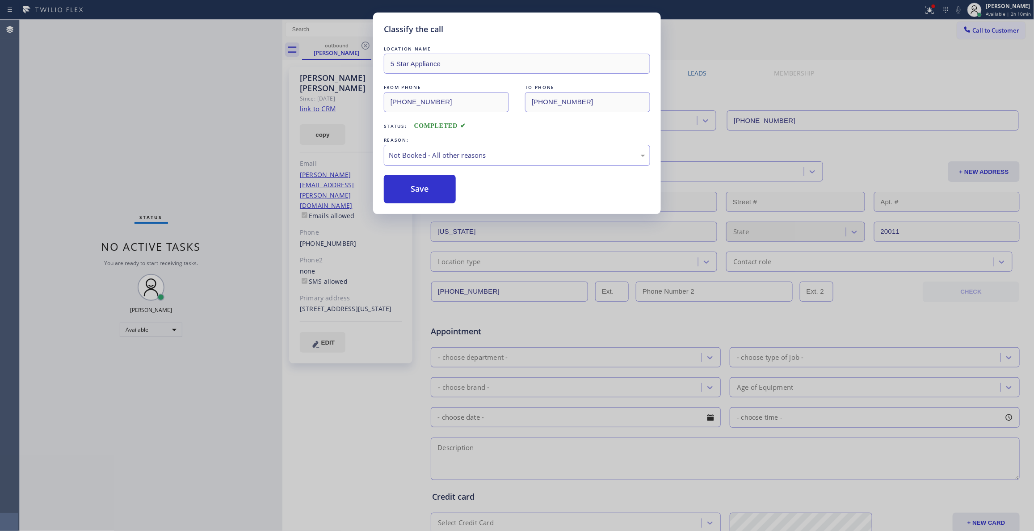
click at [413, 191] on button "Save" at bounding box center [420, 189] width 72 height 29
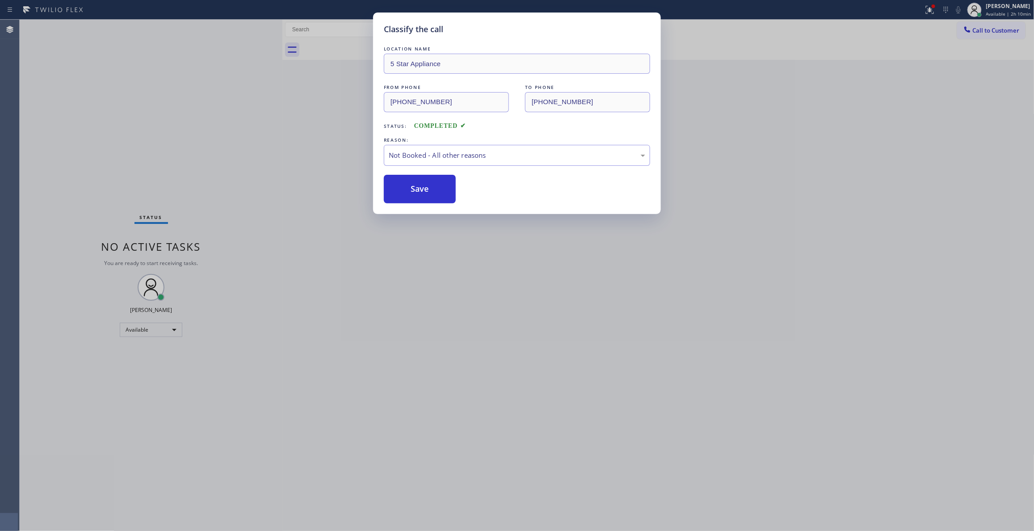
drag, startPoint x: 413, startPoint y: 191, endPoint x: 462, endPoint y: 1, distance: 196.4
click at [413, 189] on button "Save" at bounding box center [420, 189] width 72 height 29
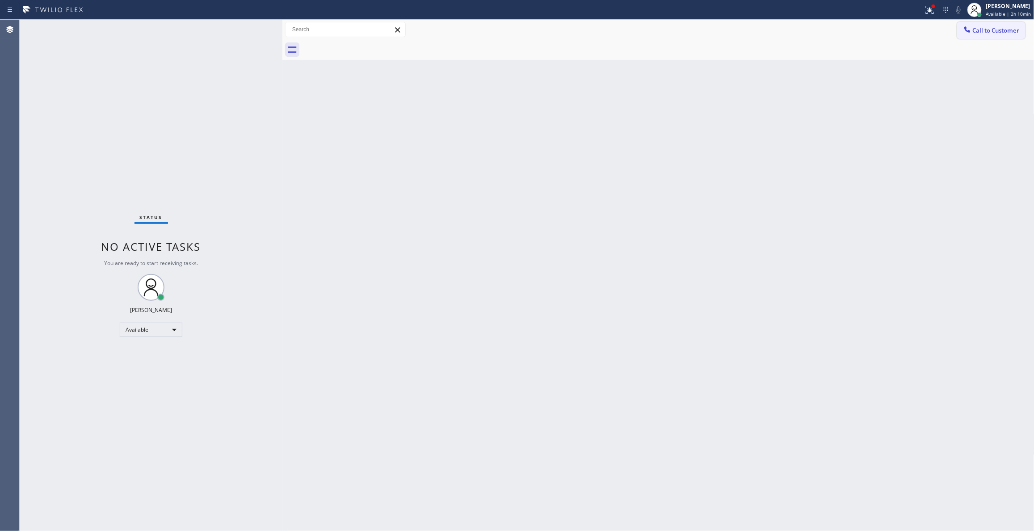
click at [1001, 27] on span "Call to Customer" at bounding box center [996, 30] width 47 height 8
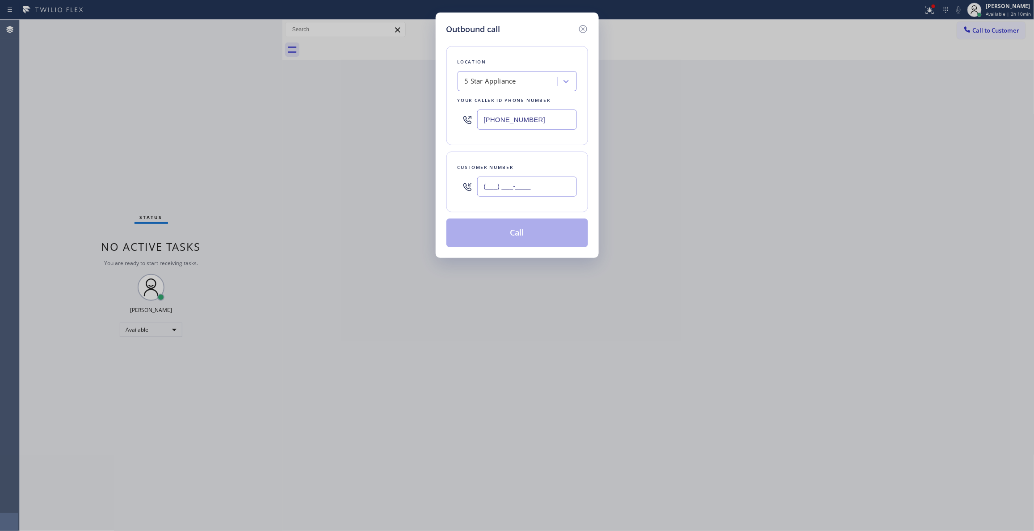
click at [525, 187] on input "(___) ___-____" at bounding box center [527, 187] width 100 height 20
paste input "415) 583-9292"
type input "[PHONE_NUMBER]"
click at [496, 240] on button "Call" at bounding box center [517, 233] width 142 height 29
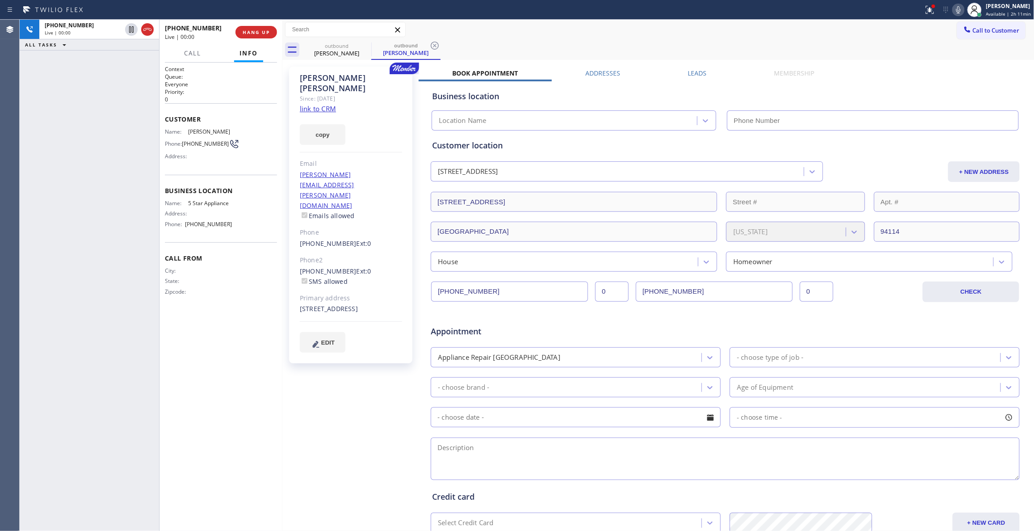
type input "[PHONE_NUMBER]"
click at [267, 32] on span "HANG UP" at bounding box center [256, 32] width 27 height 6
click at [431, 46] on icon at bounding box center [434, 45] width 11 height 11
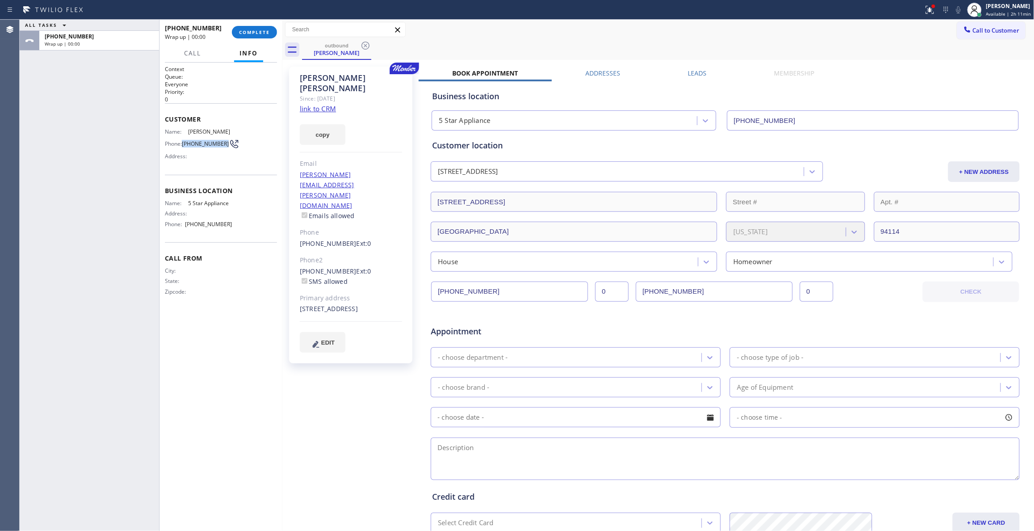
drag, startPoint x: 209, startPoint y: 154, endPoint x: 182, endPoint y: 154, distance: 26.8
click at [182, 149] on div "Phone: [PHONE_NUMBER]" at bounding box center [198, 144] width 67 height 11
copy div "[PHONE_NUMBER]"
click at [256, 31] on span "COMPLETE" at bounding box center [254, 32] width 31 height 6
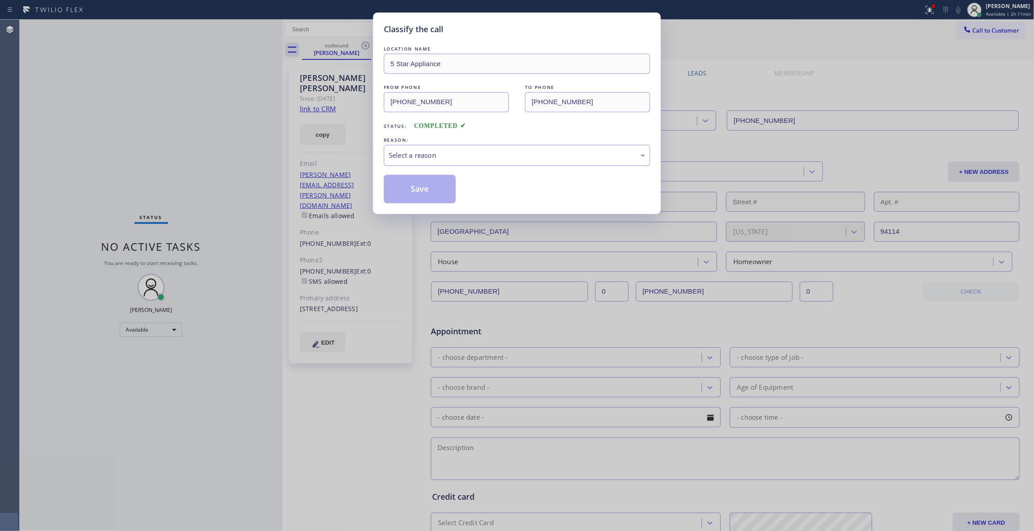
click at [436, 156] on div "Select a reason" at bounding box center [517, 155] width 257 height 10
click at [426, 186] on button "Save" at bounding box center [420, 189] width 72 height 29
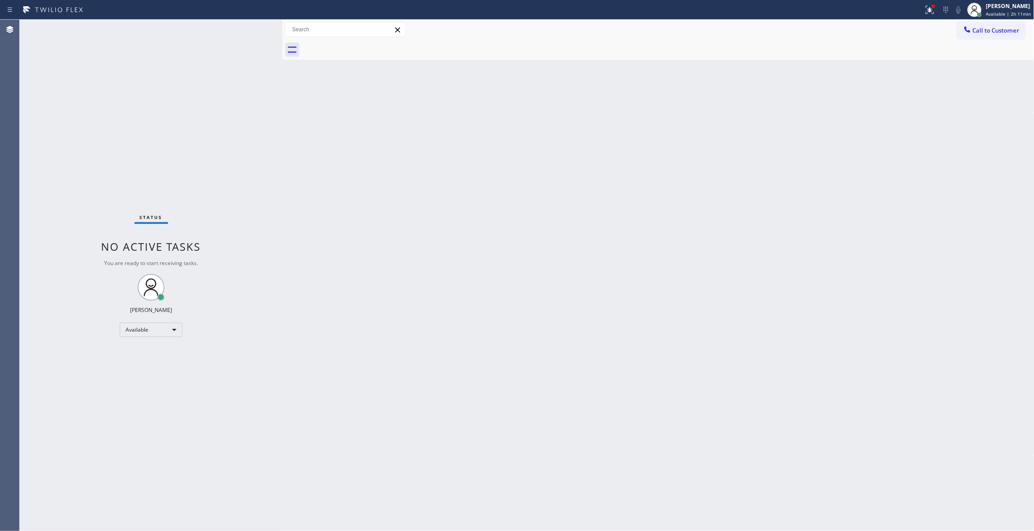
click at [998, 29] on span "Call to Customer" at bounding box center [996, 30] width 47 height 8
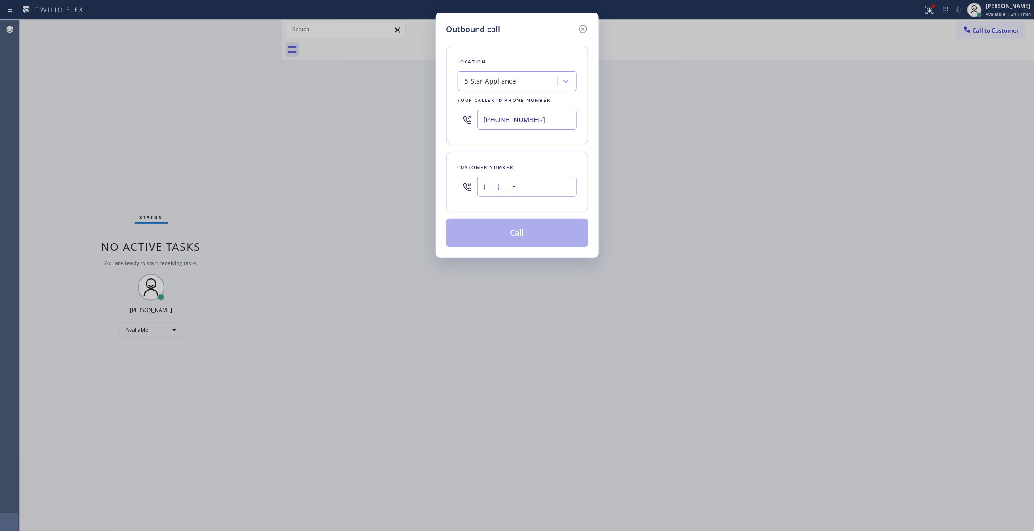
click at [531, 191] on input "(___) ___-____" at bounding box center [527, 187] width 100 height 20
paste input "415) 583-9292"
type input "[PHONE_NUMBER]"
click at [517, 235] on button "Call" at bounding box center [517, 233] width 142 height 29
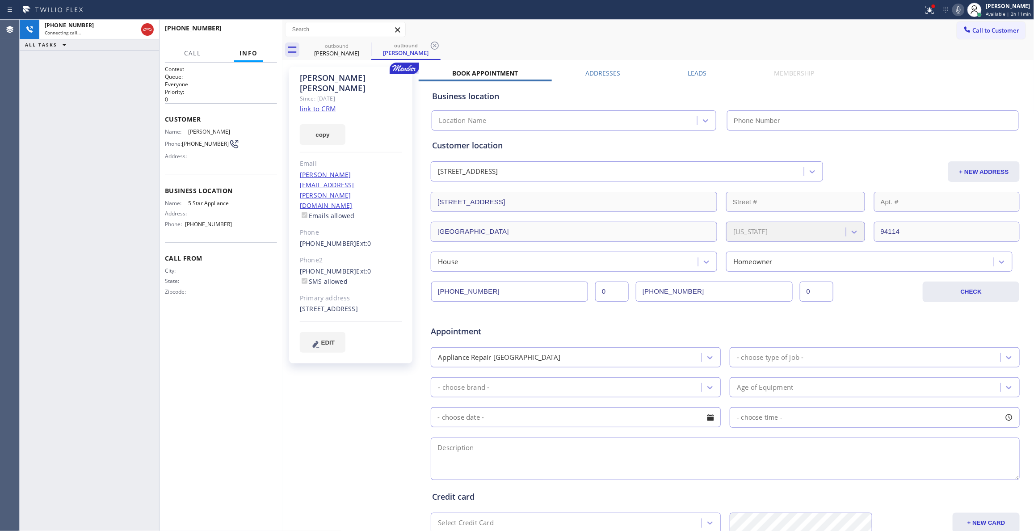
type input "[PHONE_NUMBER]"
drag, startPoint x: 436, startPoint y: 47, endPoint x: 435, endPoint y: 6, distance: 40.7
click at [436, 46] on icon at bounding box center [435, 46] width 8 height 8
click at [254, 33] on span "HANG UP" at bounding box center [256, 32] width 27 height 6
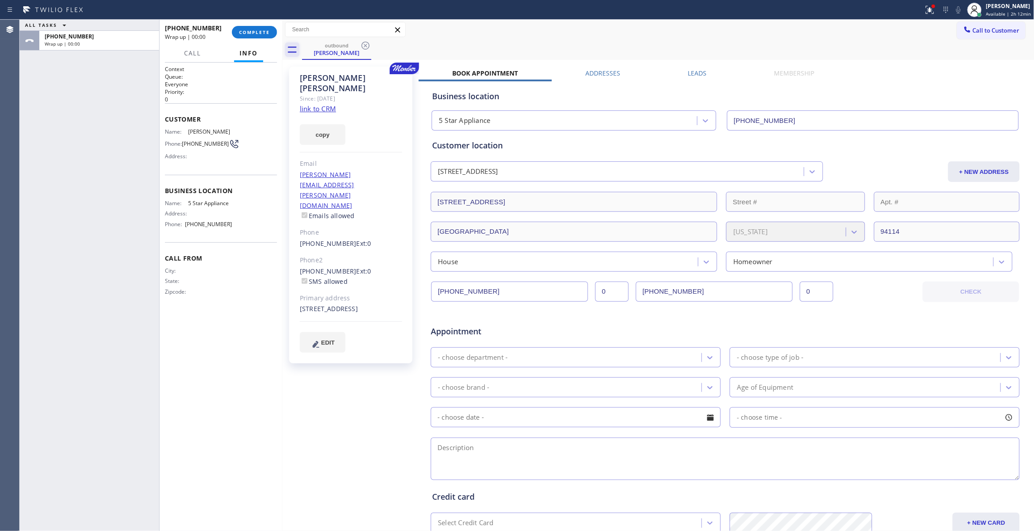
drag, startPoint x: 249, startPoint y: 30, endPoint x: 296, endPoint y: 50, distance: 50.9
click at [248, 30] on span "COMPLETE" at bounding box center [254, 32] width 31 height 6
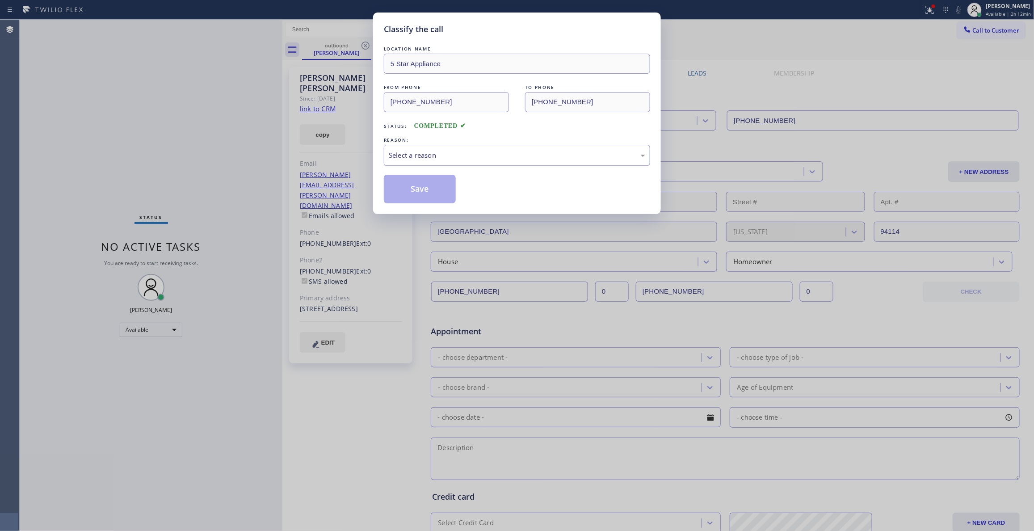
click at [413, 152] on div "Select a reason" at bounding box center [517, 155] width 257 height 10
click at [410, 189] on button "Save" at bounding box center [420, 189] width 72 height 29
drag, startPoint x: 410, startPoint y: 189, endPoint x: 423, endPoint y: 4, distance: 185.9
click at [409, 179] on button "Save" at bounding box center [420, 189] width 72 height 29
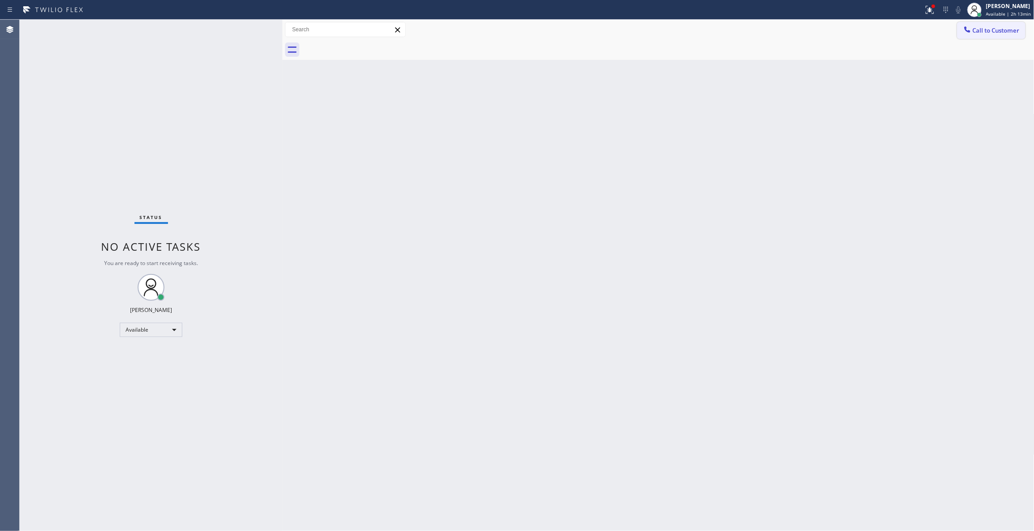
click at [1003, 33] on span "Call to Customer" at bounding box center [996, 30] width 47 height 8
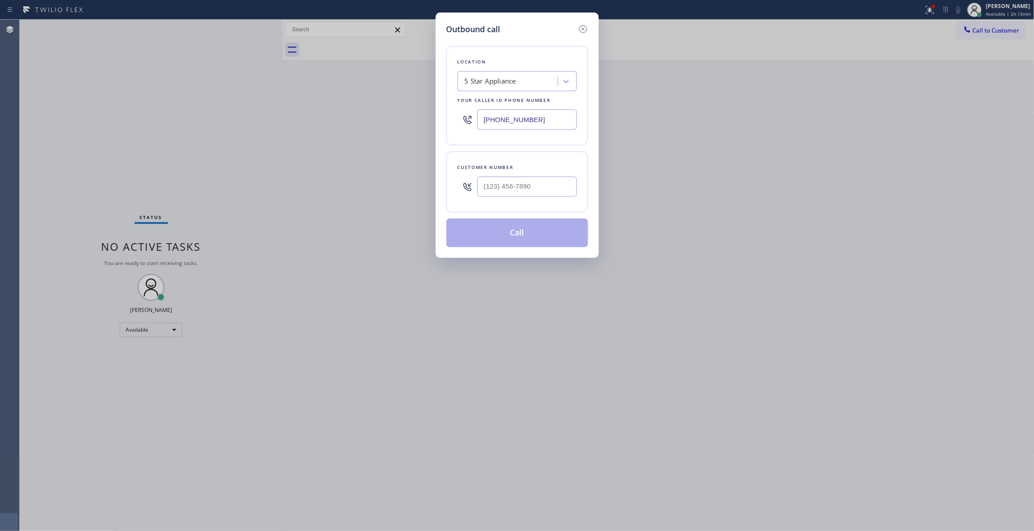
drag, startPoint x: 553, startPoint y: 117, endPoint x: 208, endPoint y: 101, distance: 345.8
click at [208, 108] on div "Outbound call Location 5 Star Appliance Your caller id phone number [PHONE_NUMB…" at bounding box center [517, 265] width 1034 height 531
paste input "714) 908-9899"
type input "[PHONE_NUMBER]"
click at [512, 186] on input "(___) ___-____" at bounding box center [527, 187] width 100 height 20
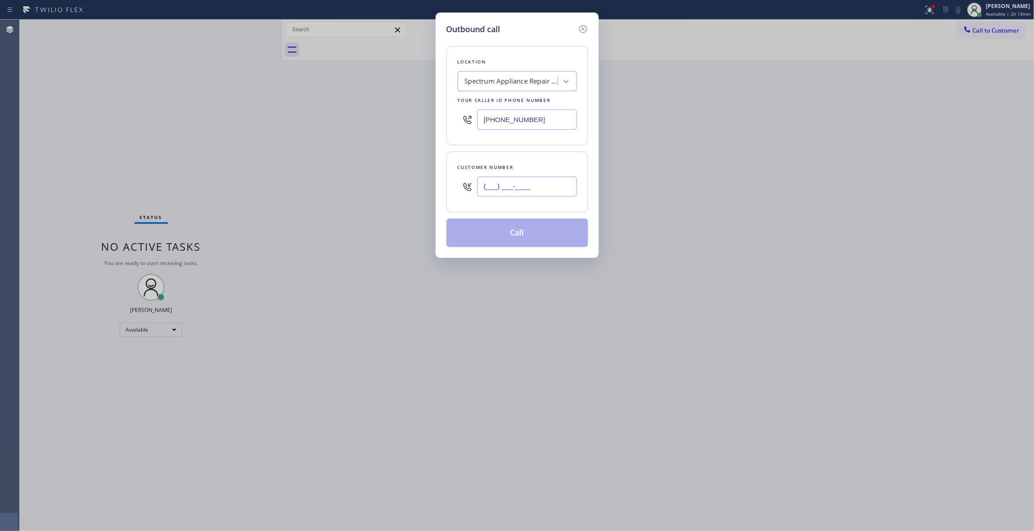
paste input "714) 299-7673"
type input "[PHONE_NUMBER]"
click at [535, 236] on button "Call" at bounding box center [517, 233] width 142 height 29
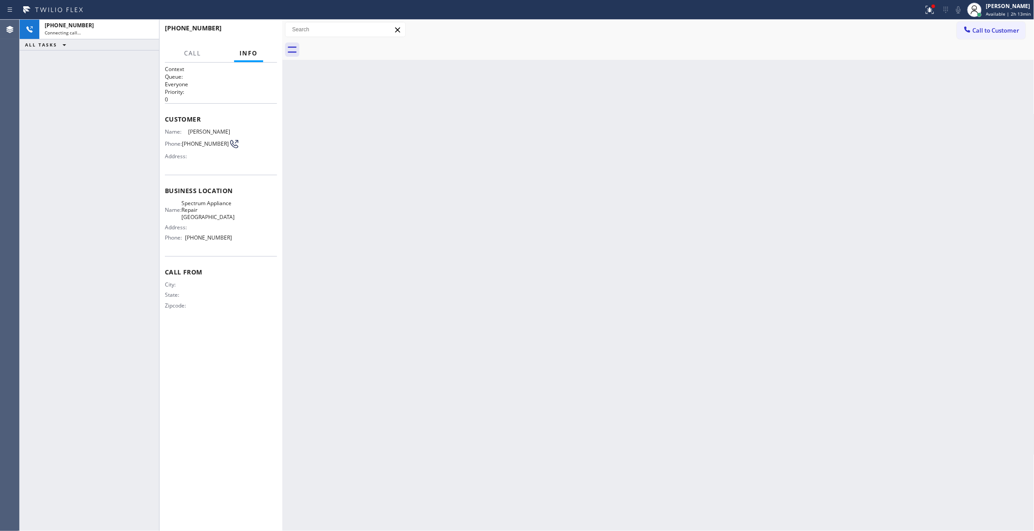
click at [925, 11] on icon at bounding box center [930, 9] width 11 height 11
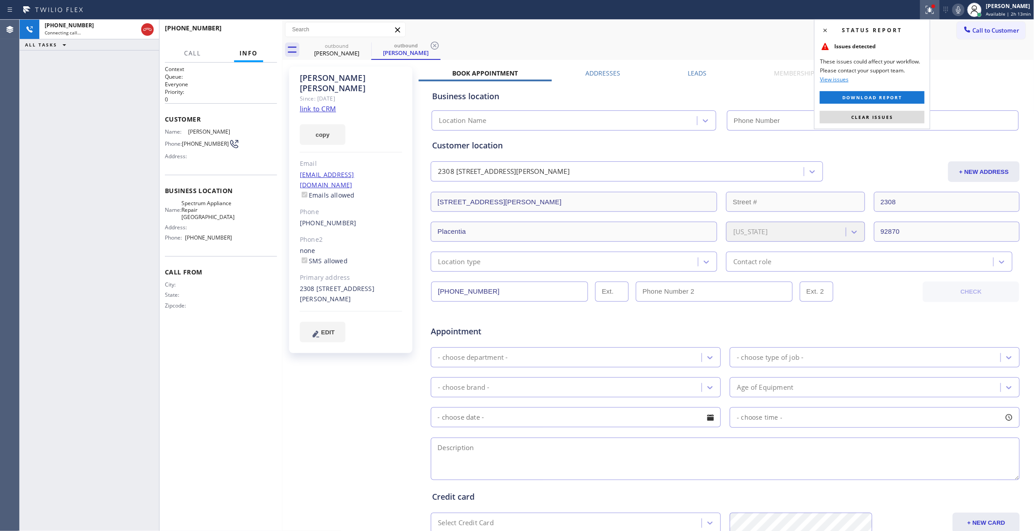
click at [882, 119] on span "Clear issues" at bounding box center [872, 117] width 42 height 6
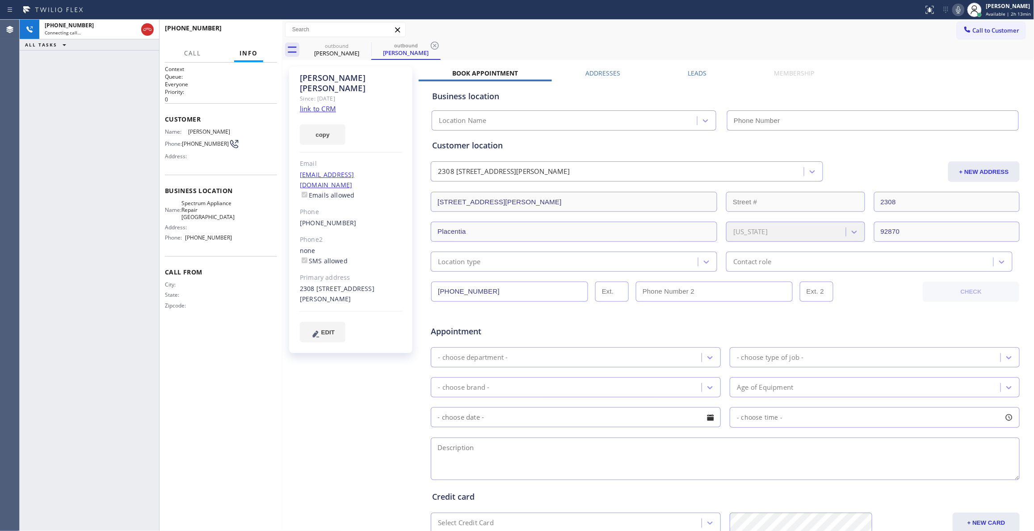
type input "[PHONE_NUMBER]"
click at [242, 33] on button "HANG UP" at bounding box center [257, 32] width 42 height 13
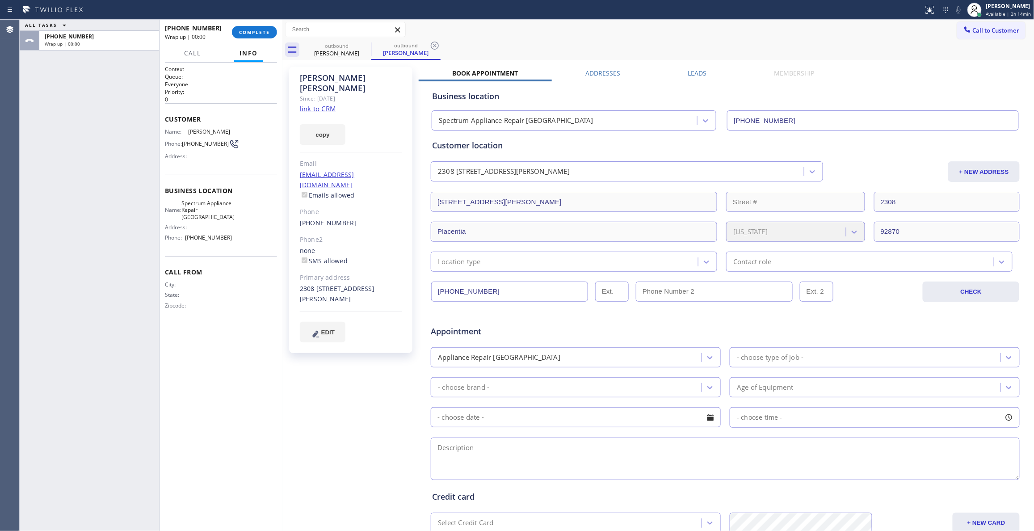
click at [191, 147] on span "[PHONE_NUMBER]" at bounding box center [205, 143] width 47 height 7
click at [190, 147] on span "[PHONE_NUMBER]" at bounding box center [205, 143] width 47 height 7
click at [188, 147] on span "[PHONE_NUMBER]" at bounding box center [205, 143] width 47 height 7
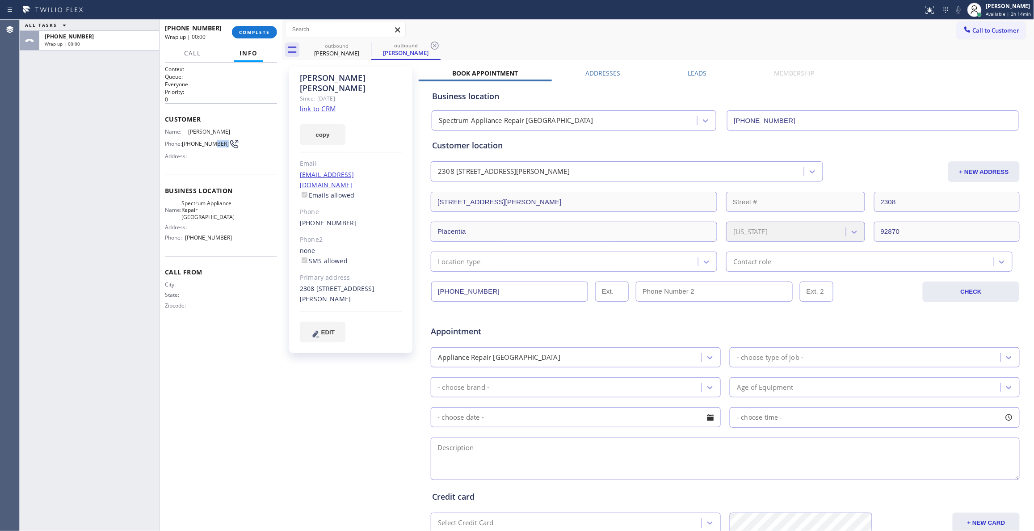
click at [188, 147] on span "[PHONE_NUMBER]" at bounding box center [205, 143] width 47 height 7
click at [186, 147] on span "[PHONE_NUMBER]" at bounding box center [205, 143] width 47 height 7
click at [186, 145] on span "[PHONE_NUMBER]" at bounding box center [205, 143] width 47 height 7
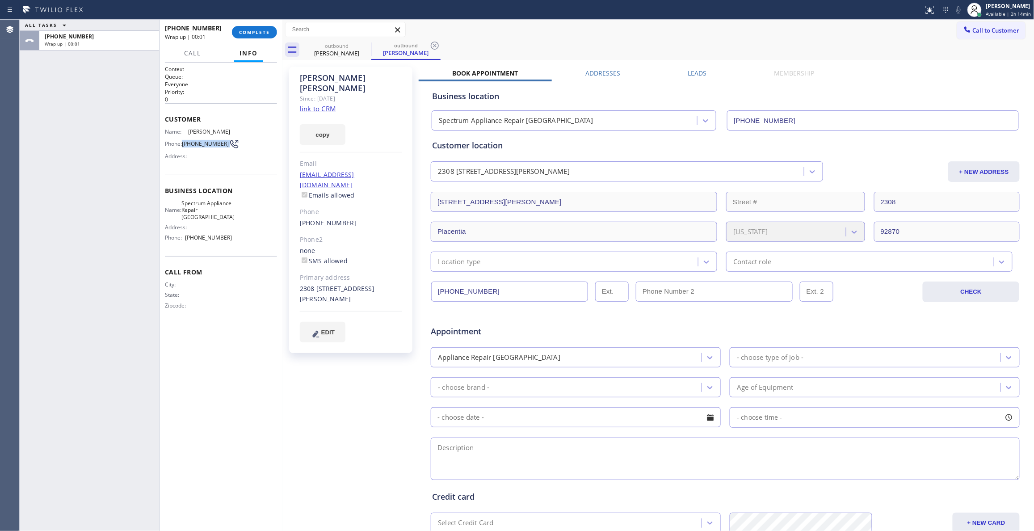
click at [186, 145] on span "[PHONE_NUMBER]" at bounding box center [205, 143] width 47 height 7
copy div "[PHONE_NUMBER]"
click at [263, 29] on span "COMPLETE" at bounding box center [254, 32] width 31 height 6
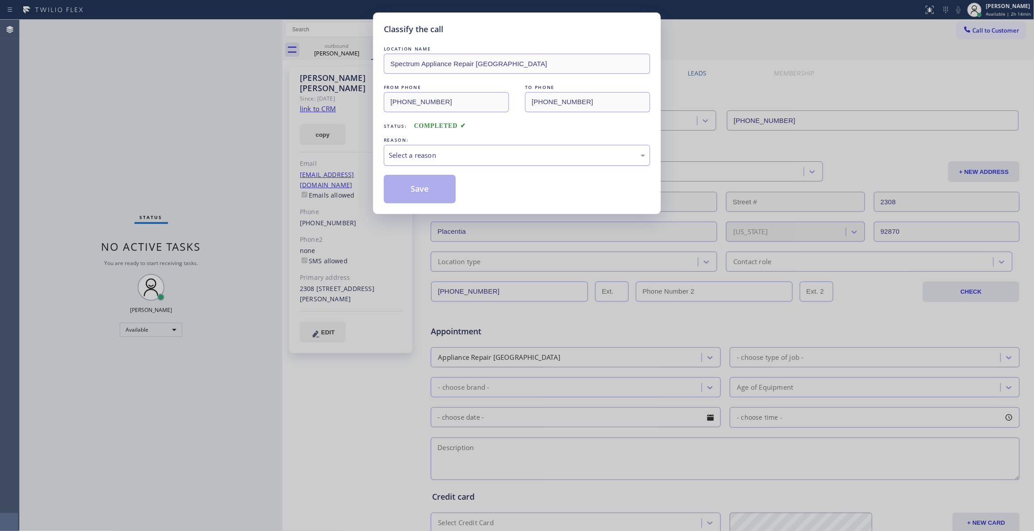
click at [425, 148] on div "Select a reason" at bounding box center [517, 155] width 266 height 21
click at [429, 184] on button "Save" at bounding box center [420, 189] width 72 height 29
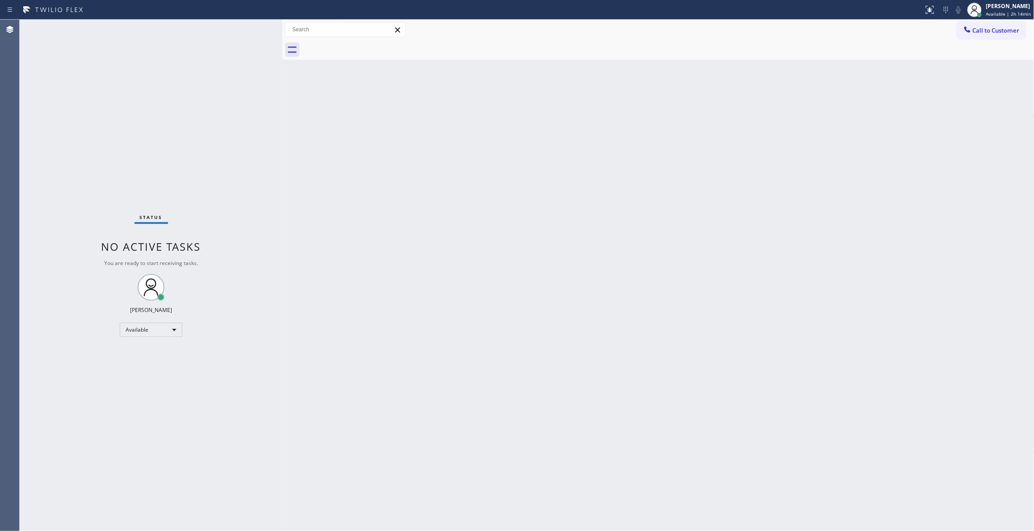
click at [230, 118] on div "Status No active tasks You are ready to start receiving tasks. [PERSON_NAME] Av…" at bounding box center [151, 275] width 263 height 511
click at [1003, 31] on span "Call to Customer" at bounding box center [996, 30] width 47 height 8
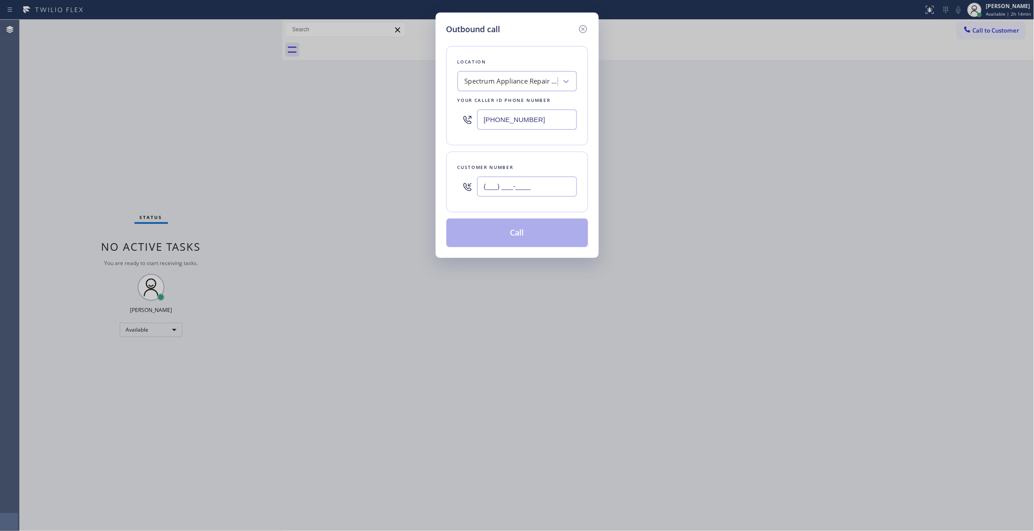
click at [514, 193] on input "(___) ___-____" at bounding box center [527, 187] width 100 height 20
paste input "714) 299-7673"
type input "[PHONE_NUMBER]"
click at [544, 231] on button "Call" at bounding box center [517, 233] width 142 height 29
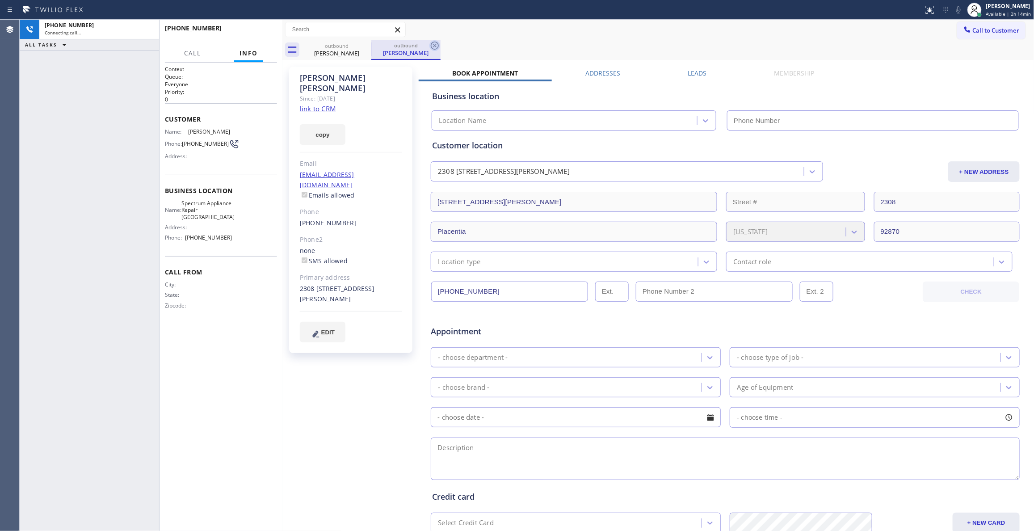
click at [435, 42] on icon at bounding box center [435, 46] width 8 height 8
type input "[PHONE_NUMBER]"
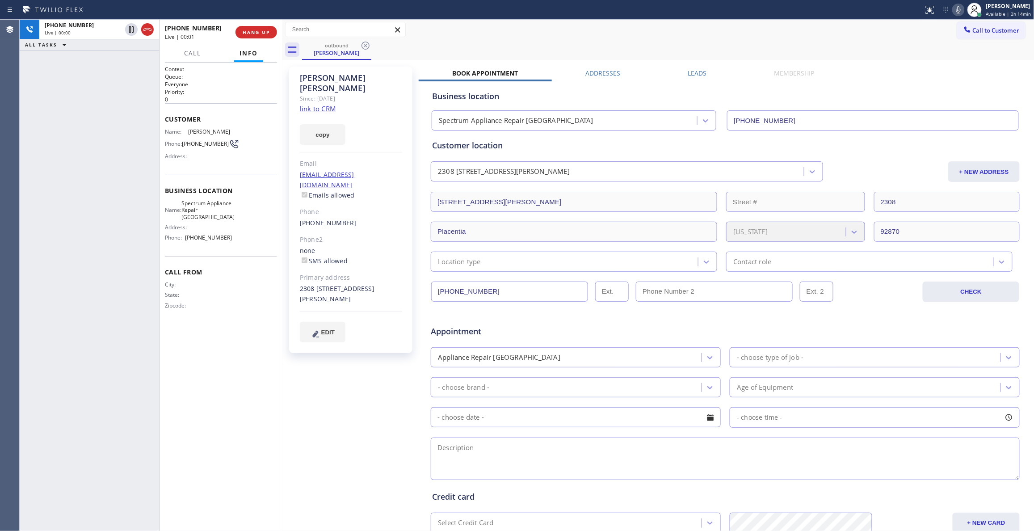
click at [265, 340] on div "Context Queue: Everyone Priority: 0 Customer Name: [PERSON_NAME] Phone: [PHONE_…" at bounding box center [221, 296] width 112 height 463
click at [251, 33] on span "COMPLETE" at bounding box center [254, 32] width 31 height 6
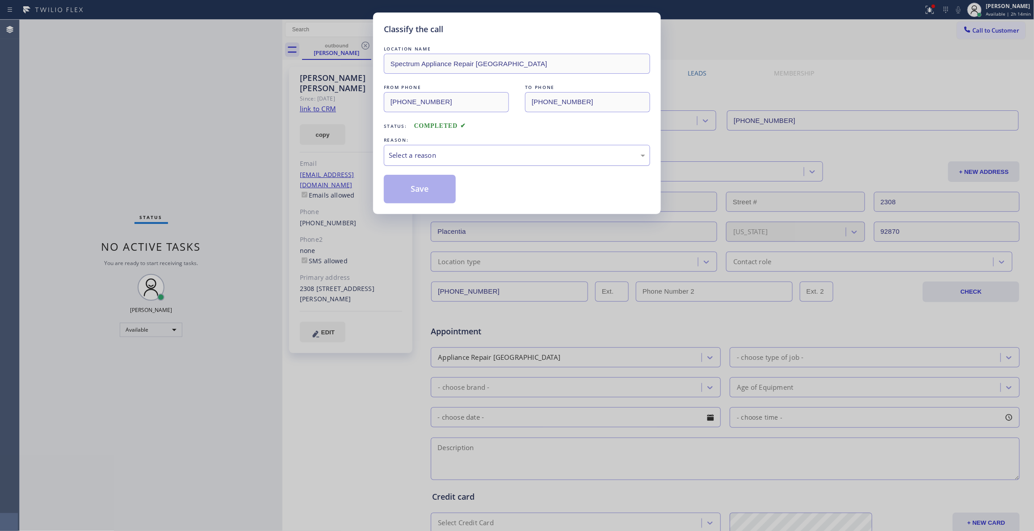
click at [407, 152] on div "Select a reason" at bounding box center [517, 155] width 257 height 10
click at [415, 190] on button "Save" at bounding box center [420, 189] width 72 height 29
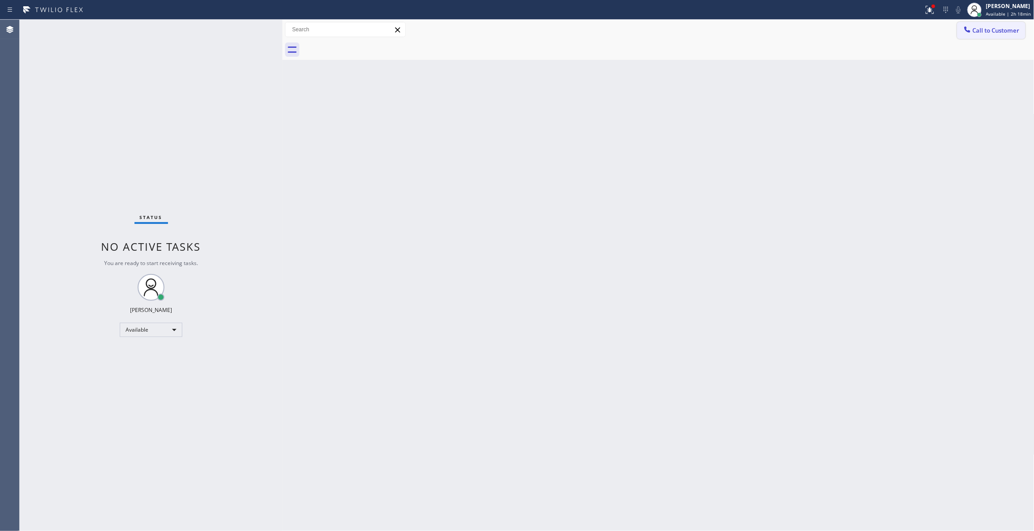
click at [989, 34] on button "Call to Customer" at bounding box center [991, 30] width 68 height 17
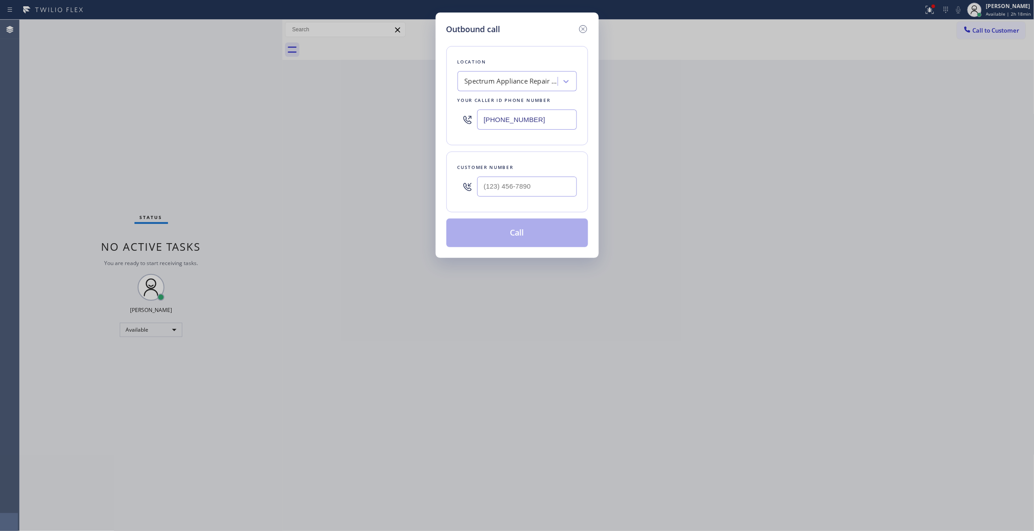
drag, startPoint x: 542, startPoint y: 118, endPoint x: 117, endPoint y: 117, distance: 425.0
click at [120, 117] on div "Outbound call Location Spectrum Appliance Repair [GEOGRAPHIC_DATA] Your caller …" at bounding box center [517, 265] width 1034 height 531
paste input "602) 975-4672"
type input "[PHONE_NUMBER]"
click at [514, 192] on input "(___) ___-____" at bounding box center [527, 187] width 100 height 20
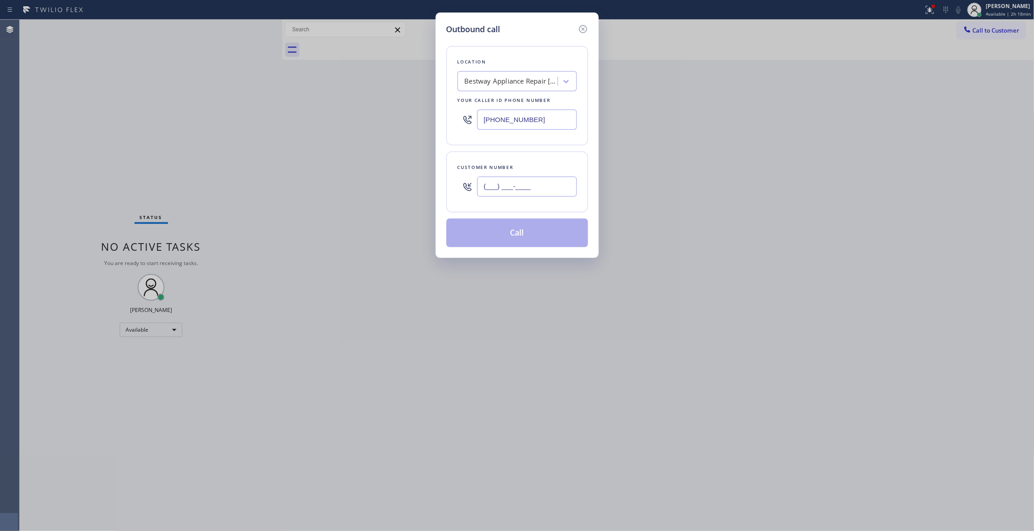
paste input "602) 377-2644"
type input "[PHONE_NUMBER]"
click at [518, 236] on button "Call" at bounding box center [517, 233] width 142 height 29
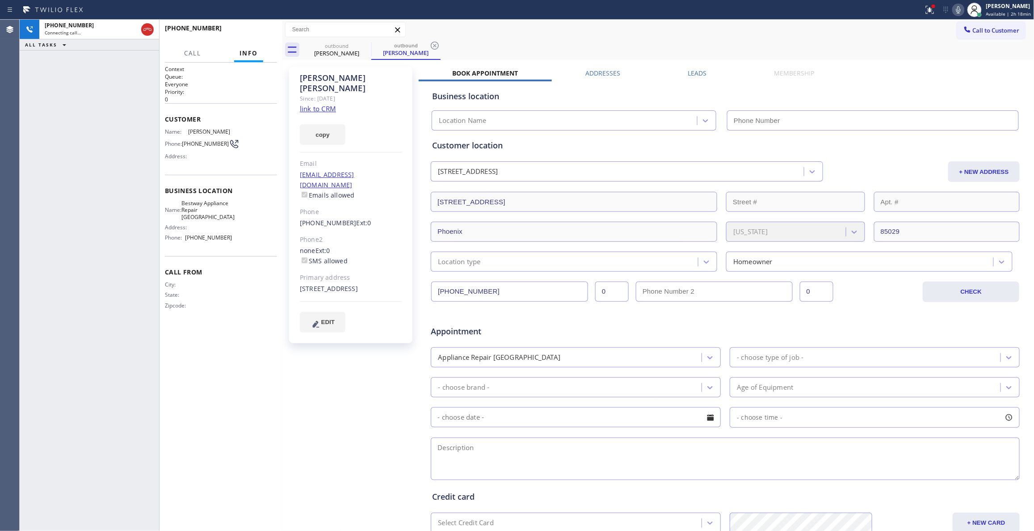
type input "[PHONE_NUMBER]"
click at [433, 46] on icon at bounding box center [434, 45] width 11 height 11
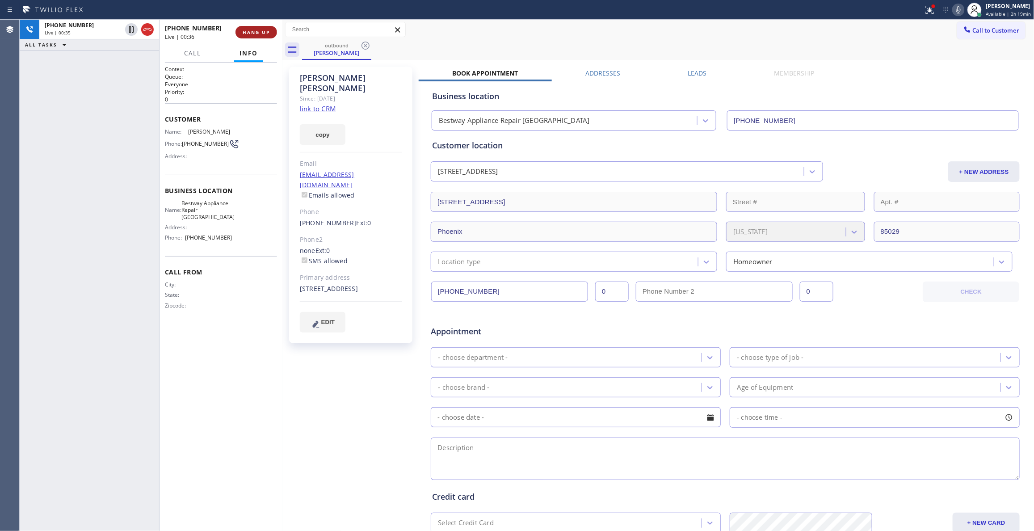
click at [258, 33] on span "HANG UP" at bounding box center [256, 32] width 27 height 6
click at [248, 30] on span "COMPLETE" at bounding box center [254, 32] width 31 height 6
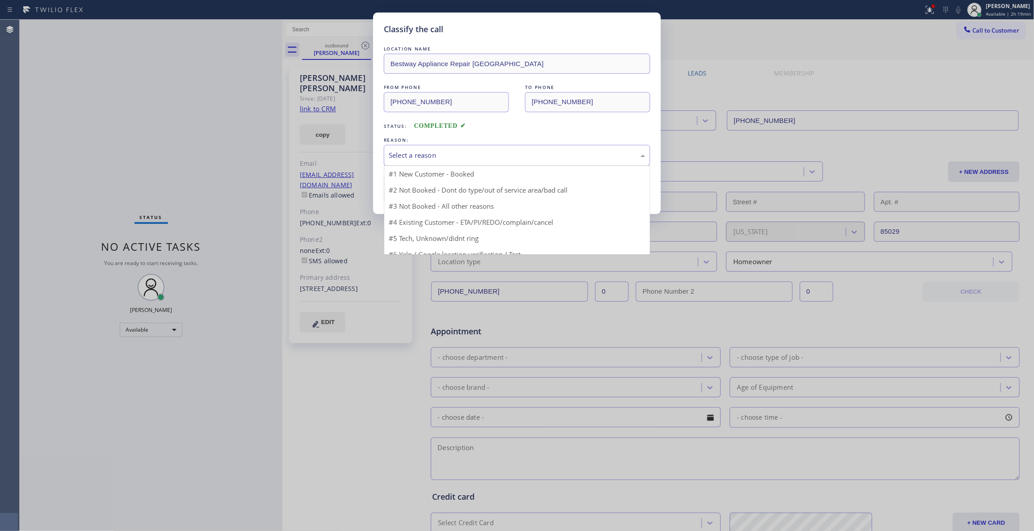
click at [404, 152] on div "Select a reason" at bounding box center [517, 155] width 257 height 10
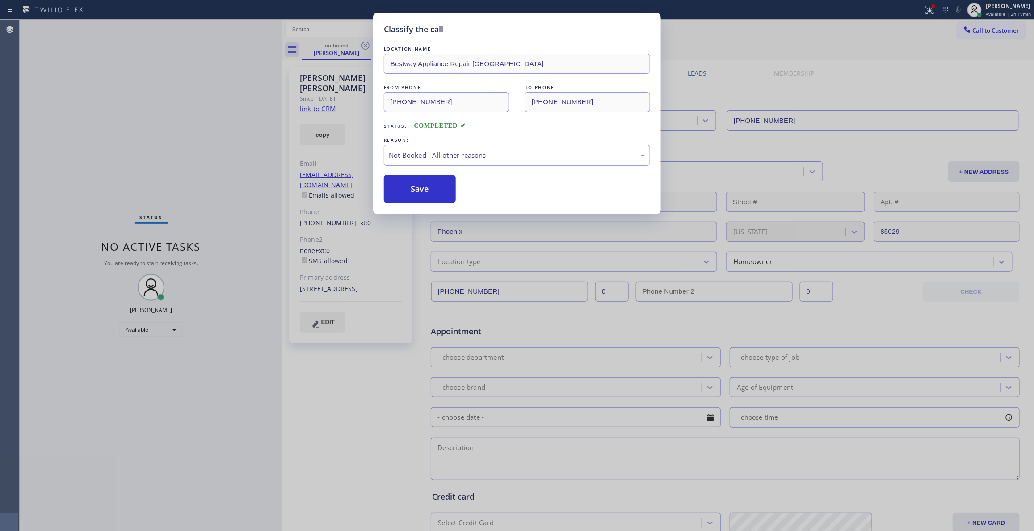
click at [410, 192] on button "Save" at bounding box center [420, 189] width 72 height 29
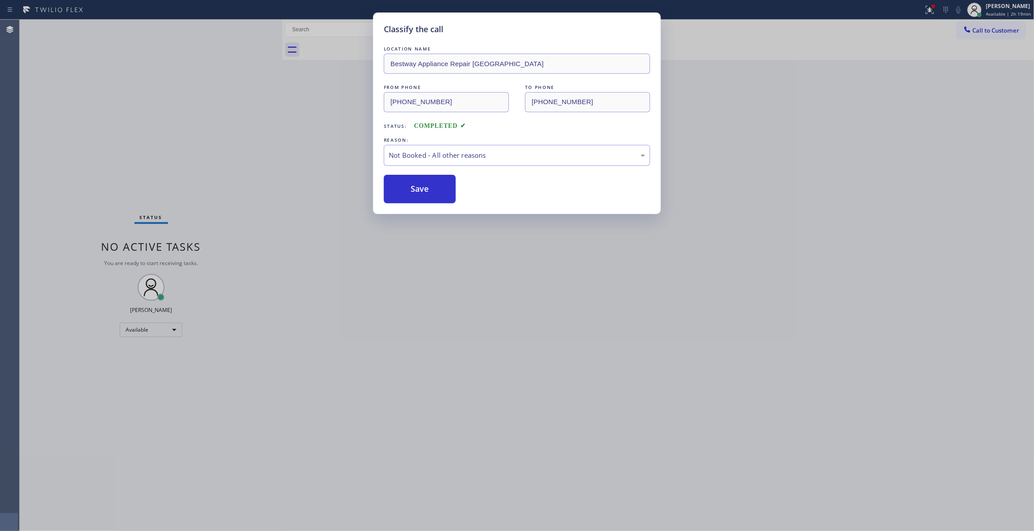
click at [410, 192] on button "Save" at bounding box center [420, 189] width 72 height 29
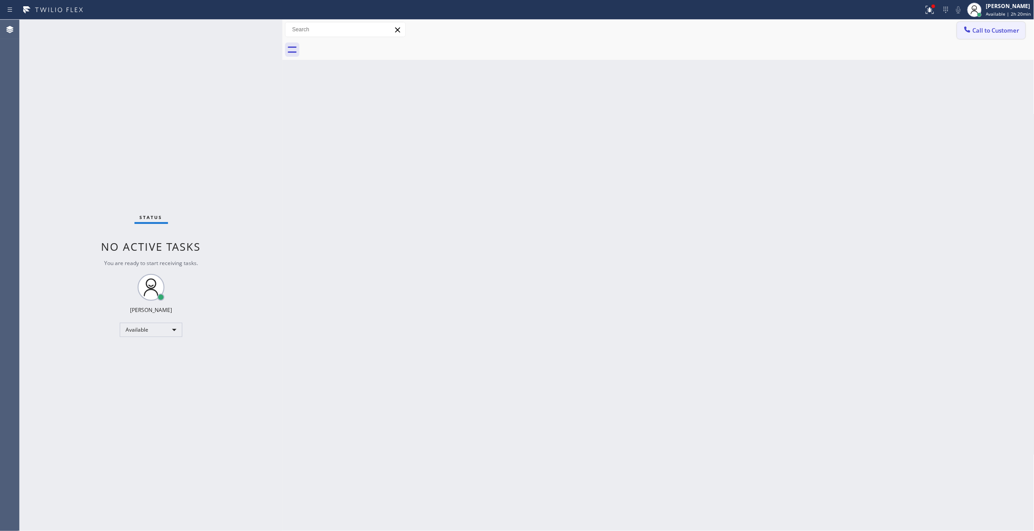
click at [994, 36] on button "Call to Customer" at bounding box center [991, 30] width 68 height 17
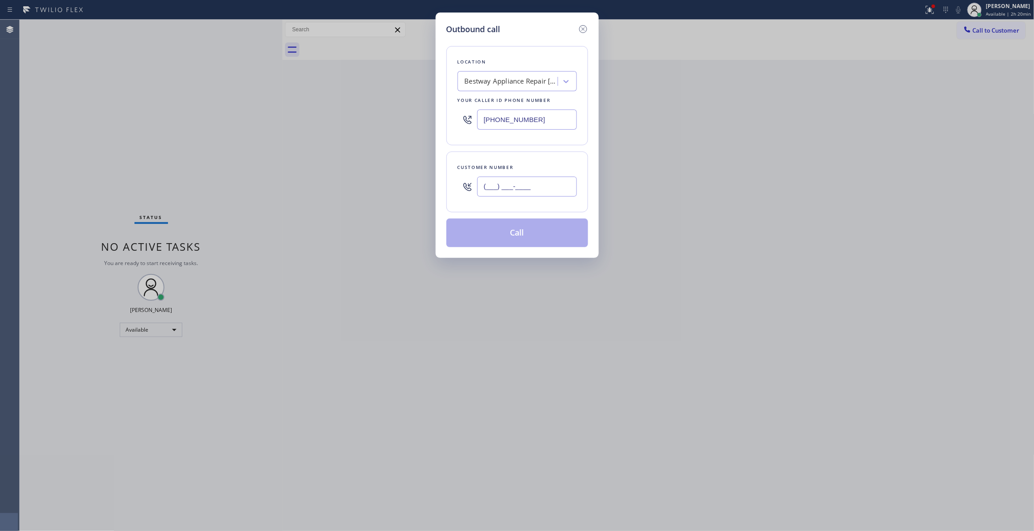
click at [517, 188] on input "(___) ___-____" at bounding box center [527, 187] width 100 height 20
paste input "858) 231-0629"
type input "[PHONE_NUMBER]"
click at [488, 88] on div "Bestway Appliance Repair [GEOGRAPHIC_DATA]" at bounding box center [508, 82] width 97 height 16
type input "Home Alliance"
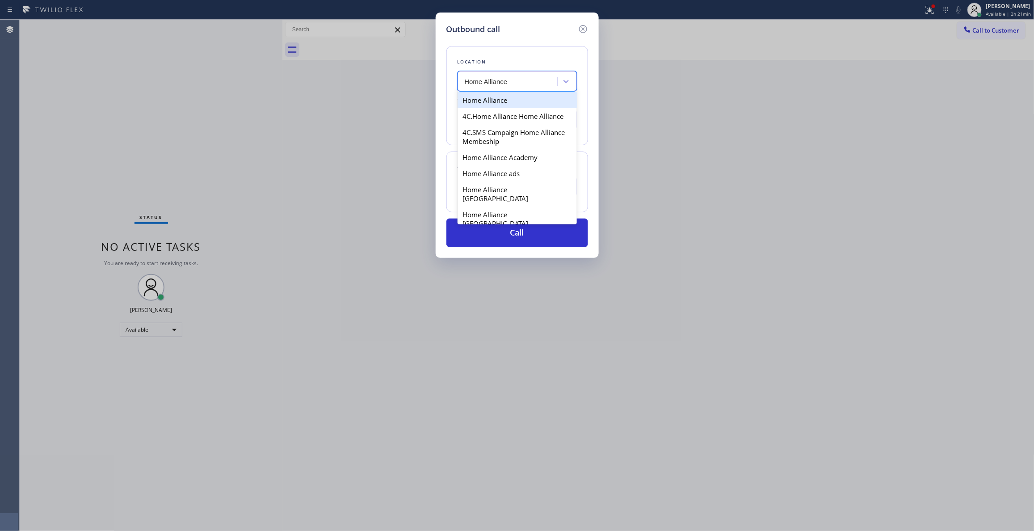
click at [513, 95] on div "Home Alliance" at bounding box center [517, 100] width 119 height 16
type input "[PHONE_NUMBER]"
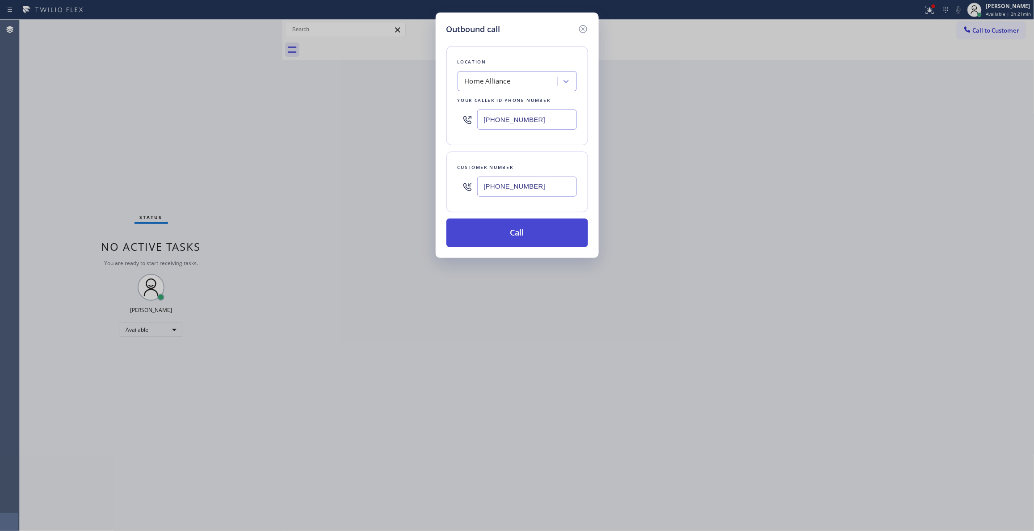
click at [544, 234] on button "Call" at bounding box center [517, 233] width 142 height 29
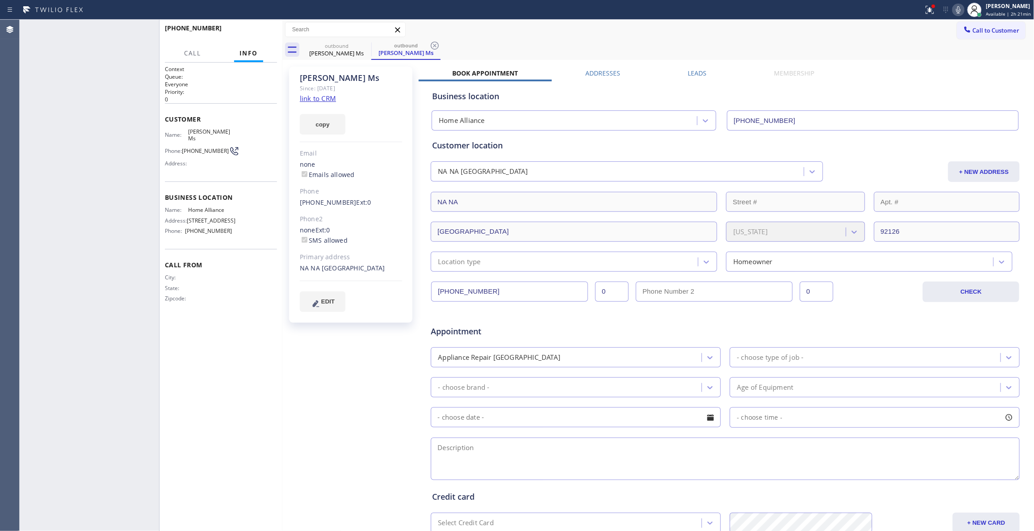
type input "[PHONE_NUMBER]"
click at [261, 30] on span "HANG UP" at bounding box center [256, 32] width 27 height 6
click at [261, 30] on span "COMPLETE" at bounding box center [254, 32] width 31 height 6
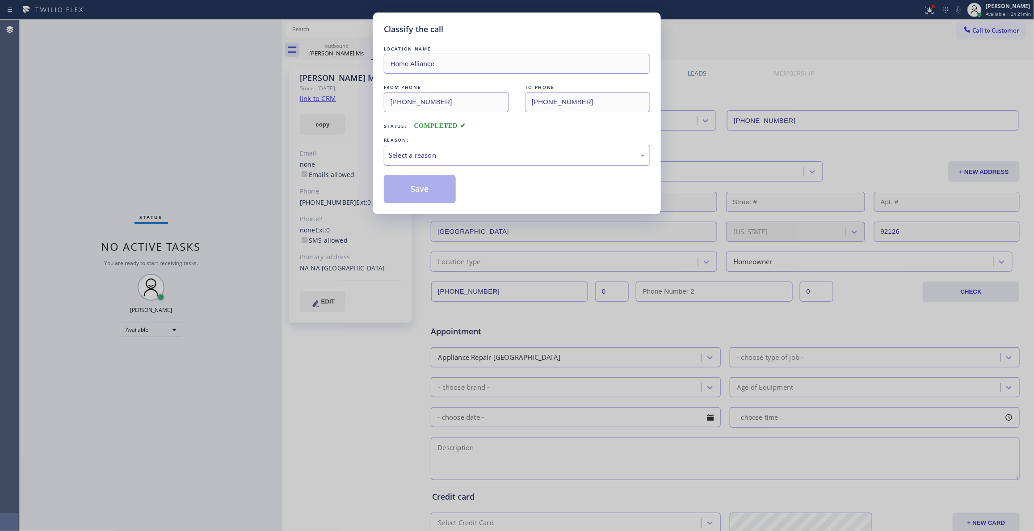
click at [423, 148] on div "Select a reason" at bounding box center [517, 155] width 266 height 21
click at [416, 191] on button "Save" at bounding box center [420, 189] width 72 height 29
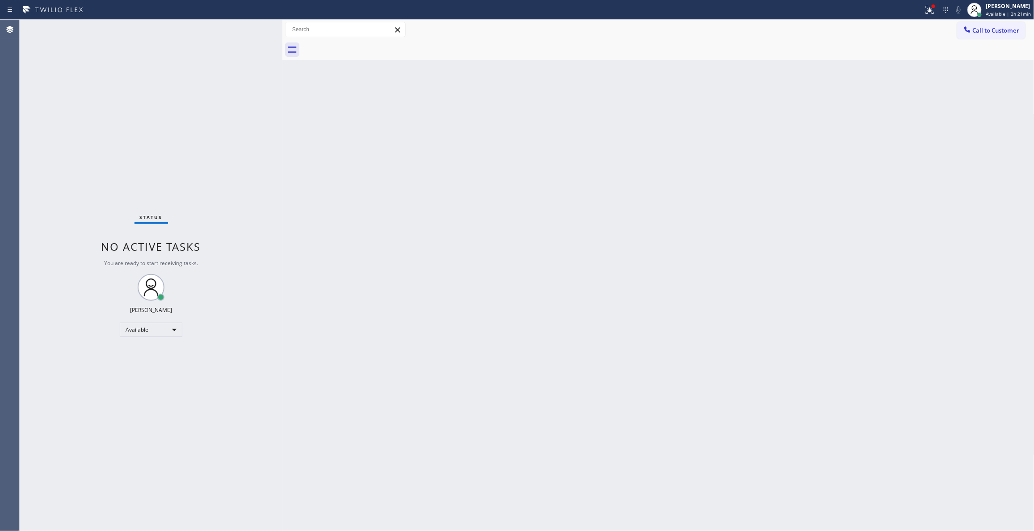
click at [360, 396] on div "Back to Dashboard Change Sender ID Customers Technicians Select a contact Outbo…" at bounding box center [658, 275] width 752 height 511
click at [181, 183] on div "Status No active tasks You are ready to start receiving tasks. [PERSON_NAME] Av…" at bounding box center [151, 275] width 263 height 511
click at [982, 27] on span "Call to Customer" at bounding box center [996, 30] width 47 height 8
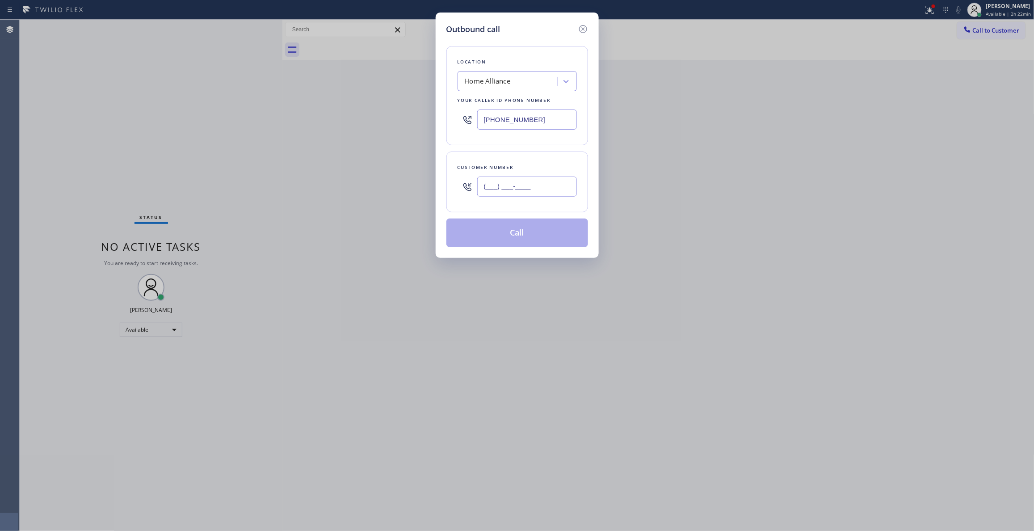
click at [543, 185] on input "(___) ___-____" at bounding box center [527, 187] width 100 height 20
paste input "760) 471-7970"
type input "[PHONE_NUMBER]"
click at [531, 240] on button "Call" at bounding box center [517, 233] width 142 height 29
click at [922, 8] on div "Outbound call Location Home Alliance Your caller id phone number [PHONE_NUMBER]…" at bounding box center [517, 265] width 1034 height 531
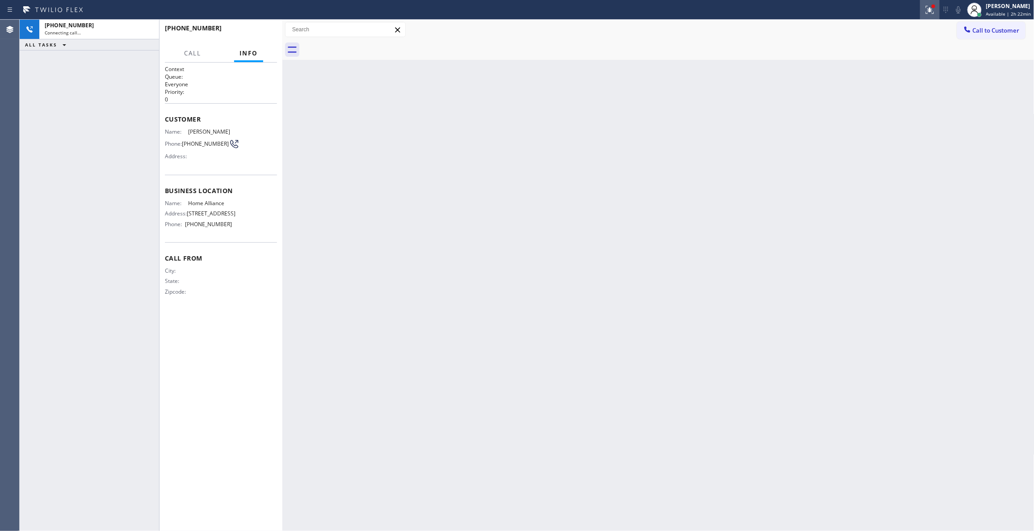
click at [925, 13] on icon at bounding box center [930, 9] width 11 height 11
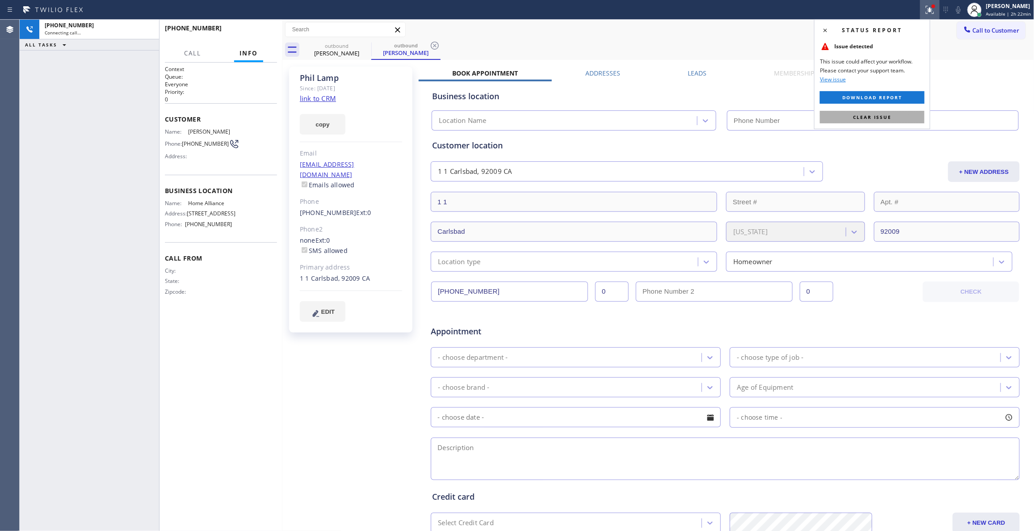
click at [900, 120] on button "Clear issue" at bounding box center [872, 117] width 105 height 13
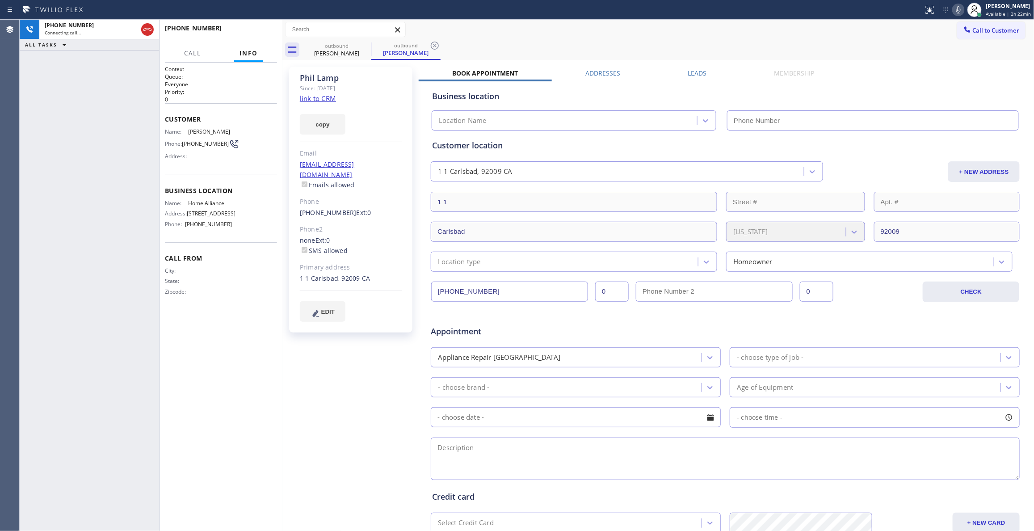
type input "[PHONE_NUMBER]"
click at [265, 31] on span "HANG UP" at bounding box center [256, 32] width 27 height 6
click at [436, 40] on icon at bounding box center [434, 45] width 11 height 11
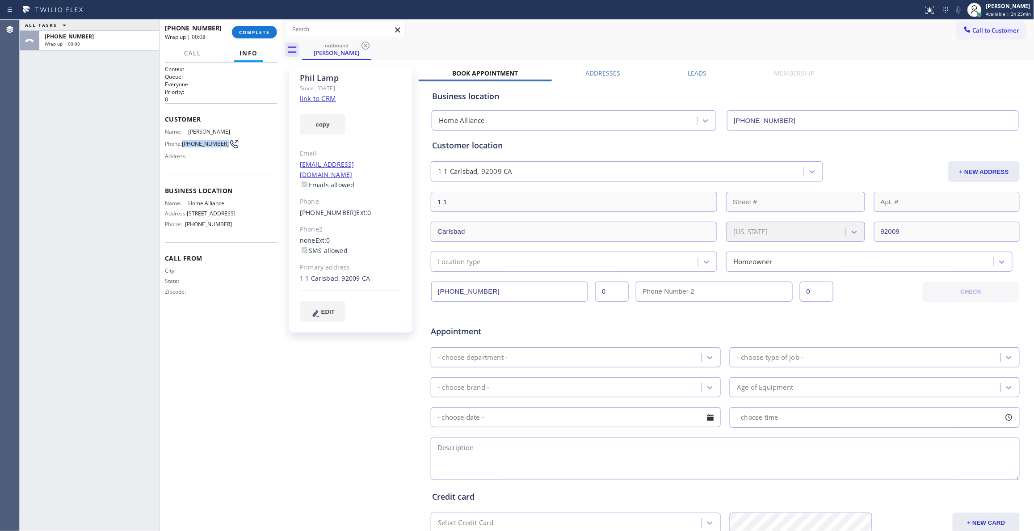
drag, startPoint x: 204, startPoint y: 149, endPoint x: 181, endPoint y: 142, distance: 23.8
click at [181, 142] on div "Phone: [PHONE_NUMBER]" at bounding box center [198, 144] width 67 height 11
copy div "[PHONE_NUMBER]"
drag, startPoint x: 263, startPoint y: 31, endPoint x: 313, endPoint y: 332, distance: 305.8
click at [313, 333] on div "[PERSON_NAME] Since: [DATE] link to CRM copy Email [EMAIL_ADDRESS][DOMAIN_NAME]…" at bounding box center [352, 351] width 134 height 579
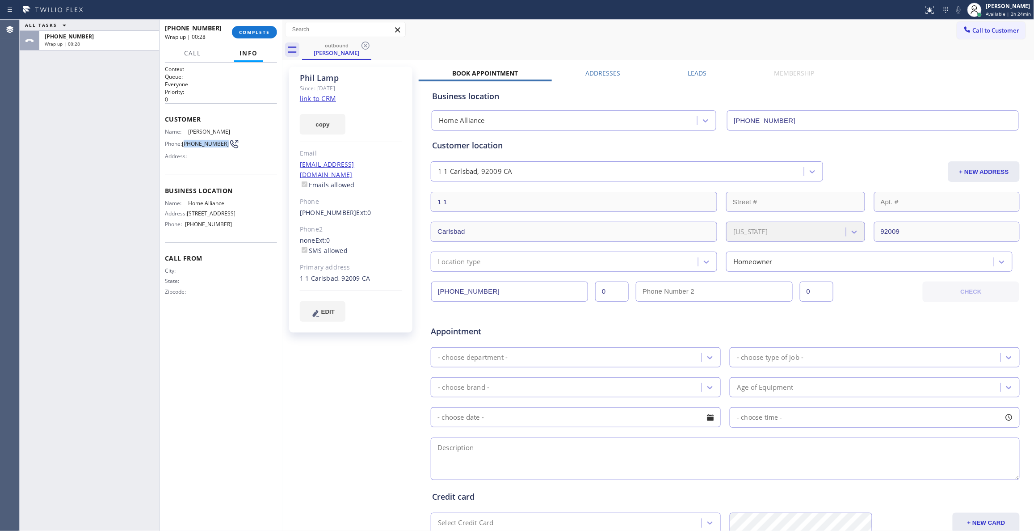
drag, startPoint x: 200, startPoint y: 151, endPoint x: 187, endPoint y: 146, distance: 14.3
click at [187, 146] on span "[PHONE_NUMBER]" at bounding box center [205, 143] width 47 height 7
copy span "760) 471-7970"
click at [266, 33] on span "COMPLETE" at bounding box center [254, 32] width 31 height 6
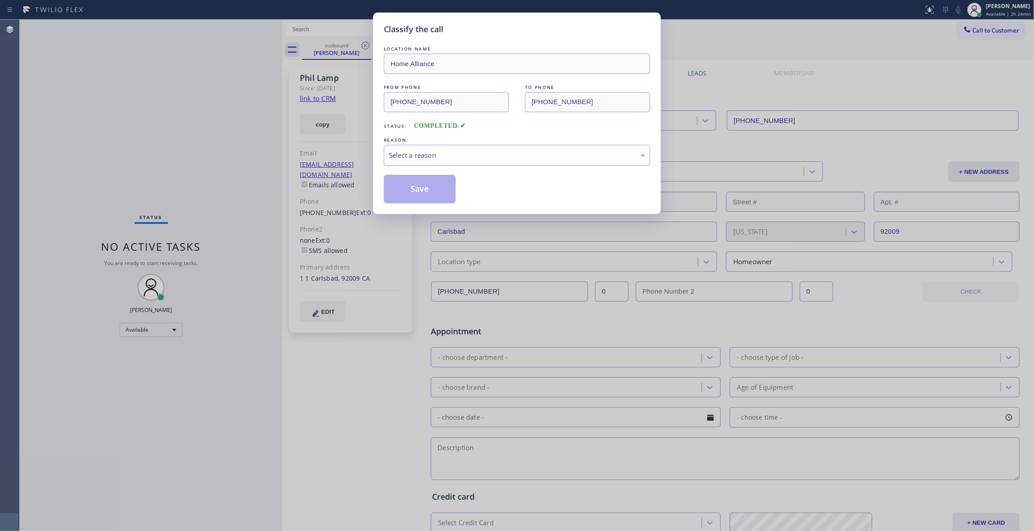
click at [480, 157] on div "Select a reason" at bounding box center [517, 155] width 257 height 10
click at [433, 189] on button "Save" at bounding box center [420, 189] width 72 height 29
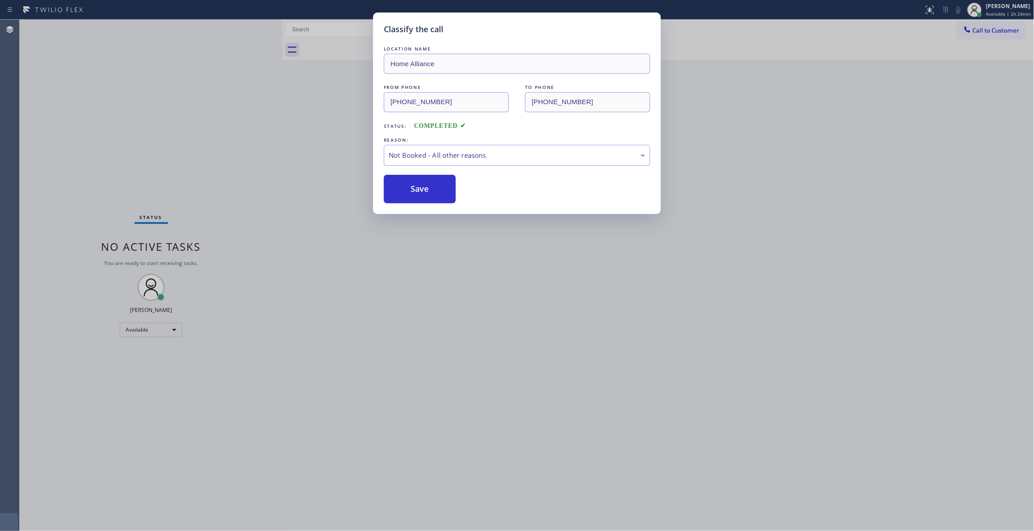
click at [433, 189] on button "Save" at bounding box center [420, 189] width 72 height 29
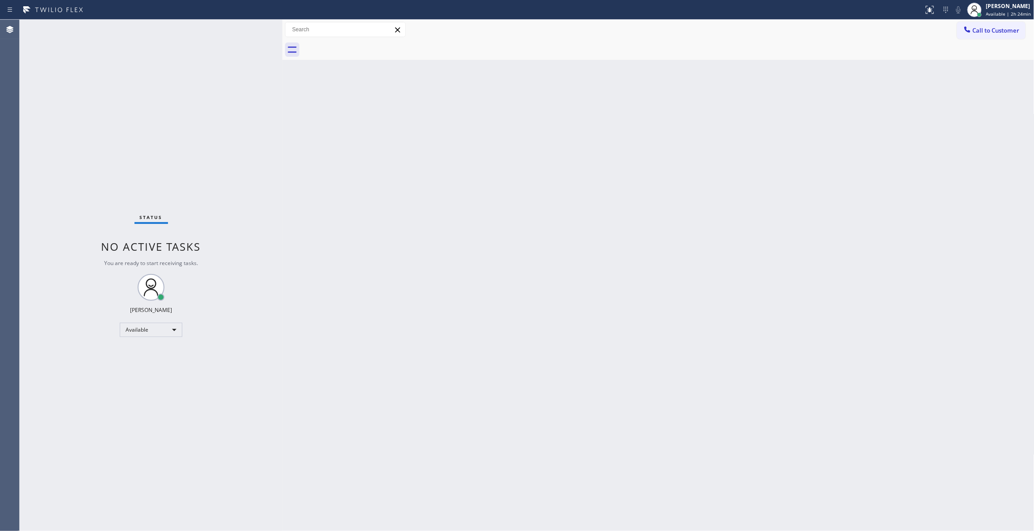
click at [1001, 30] on span "Call to Customer" at bounding box center [996, 30] width 47 height 8
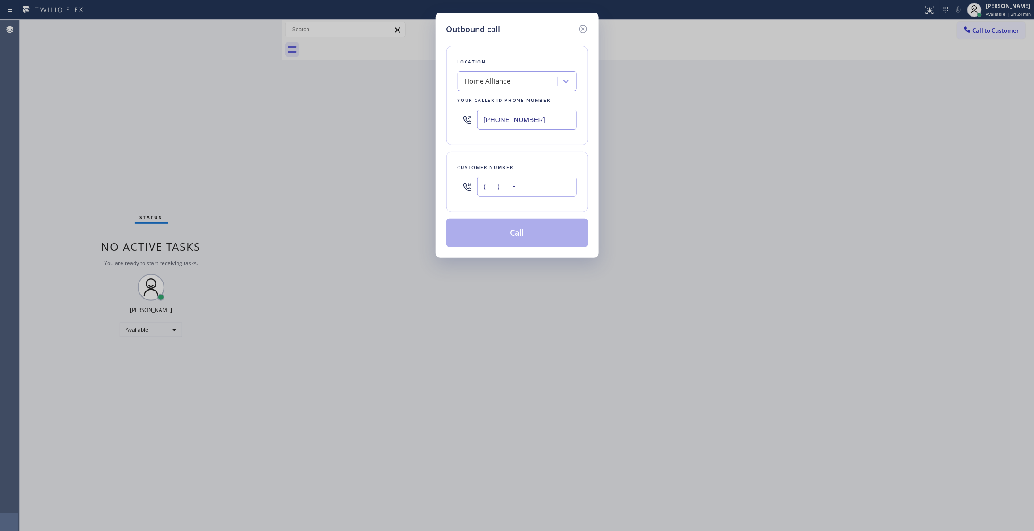
click at [544, 190] on input "(___) ___-____" at bounding box center [527, 187] width 100 height 20
paste input "760) 471-7970"
type input "[PHONE_NUMBER]"
click at [512, 236] on button "Call" at bounding box center [517, 233] width 142 height 29
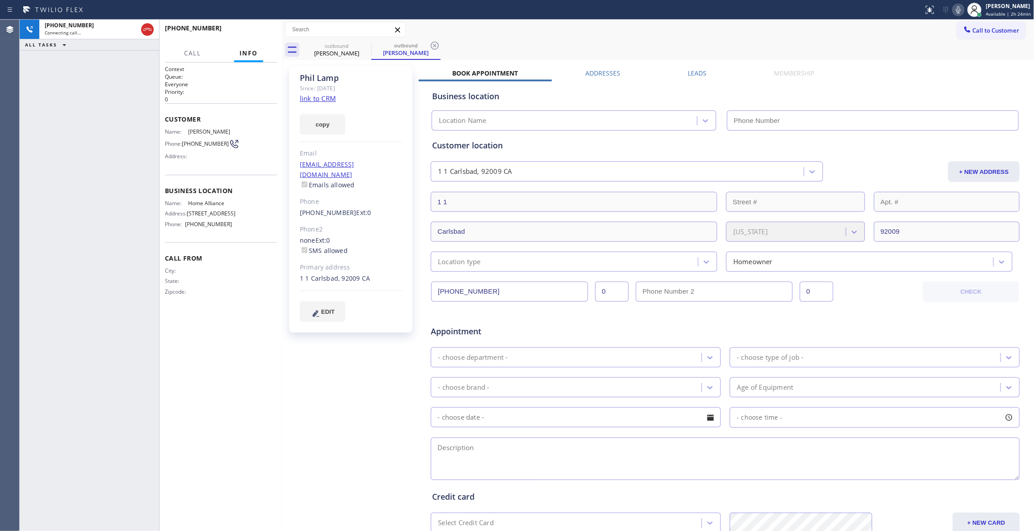
type input "[PHONE_NUMBER]"
click at [435, 44] on icon at bounding box center [434, 45] width 11 height 11
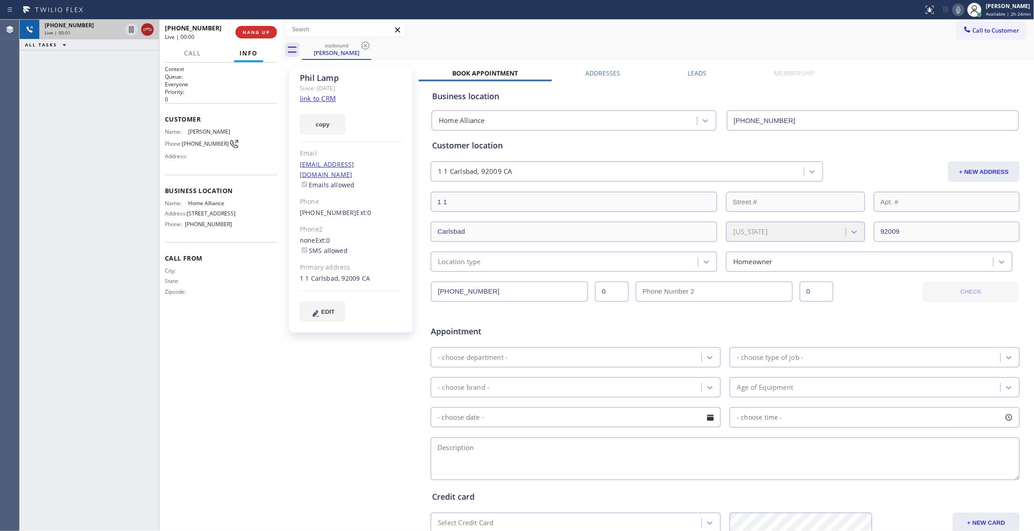
click at [149, 27] on icon at bounding box center [147, 29] width 11 height 11
click at [256, 31] on span "HANG UP" at bounding box center [256, 32] width 27 height 6
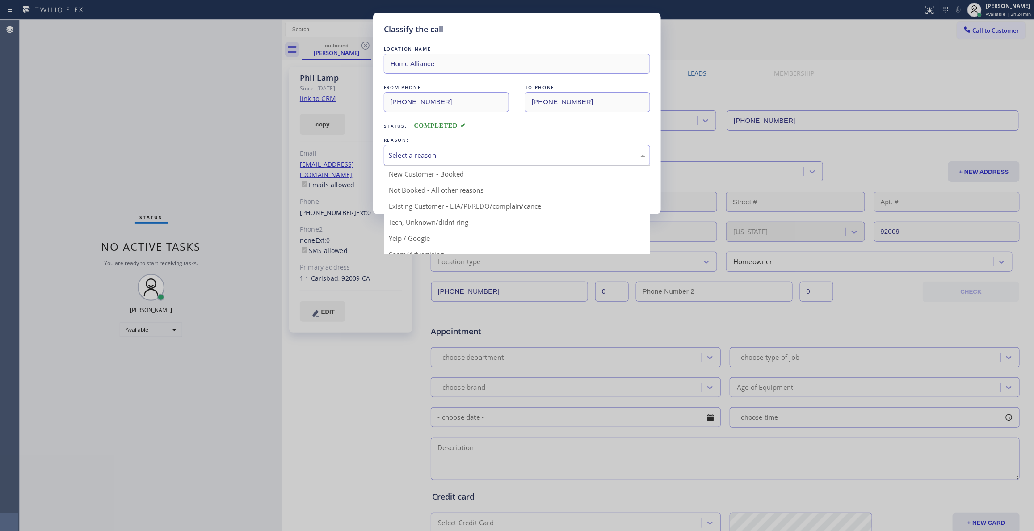
click at [413, 159] on div "Select a reason" at bounding box center [517, 155] width 257 height 10
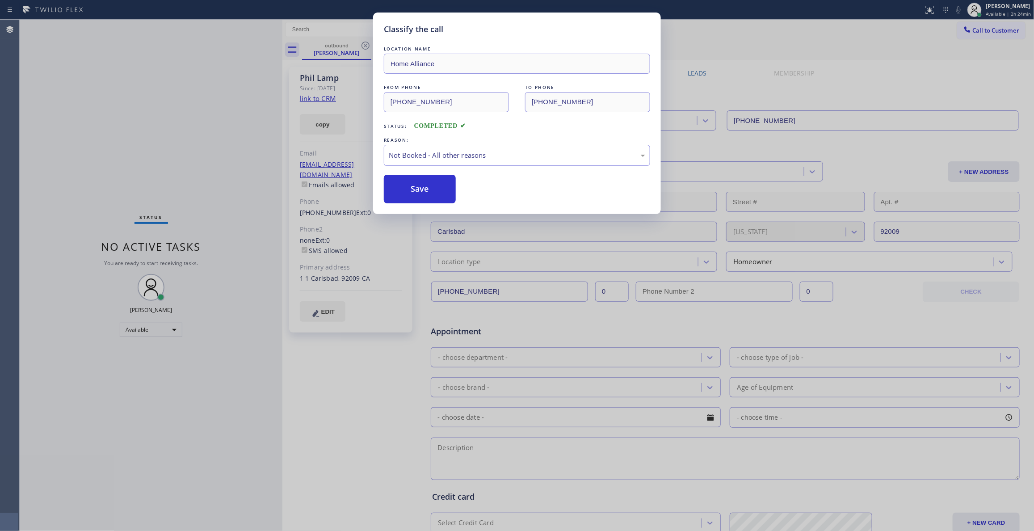
click at [413, 192] on button "Save" at bounding box center [420, 189] width 72 height 29
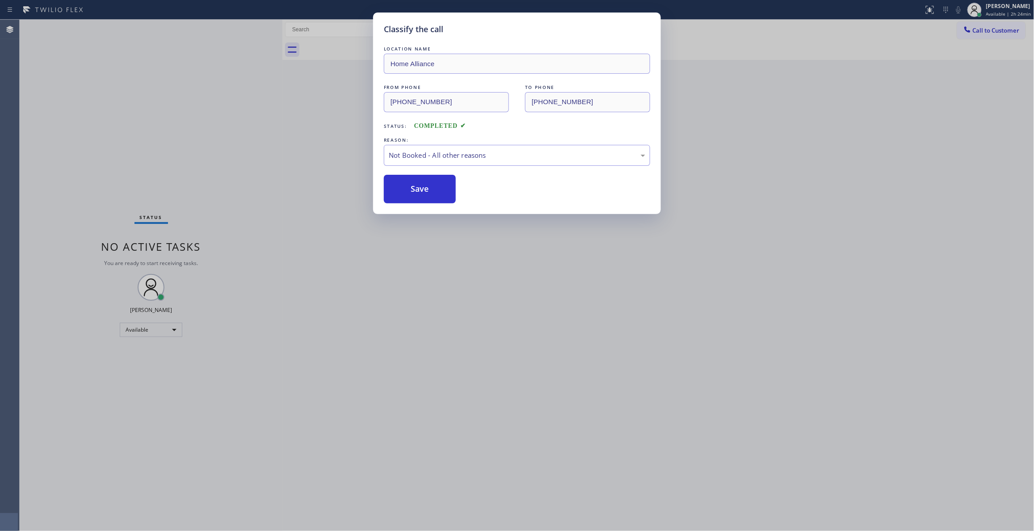
click at [413, 192] on button "Save" at bounding box center [420, 189] width 72 height 29
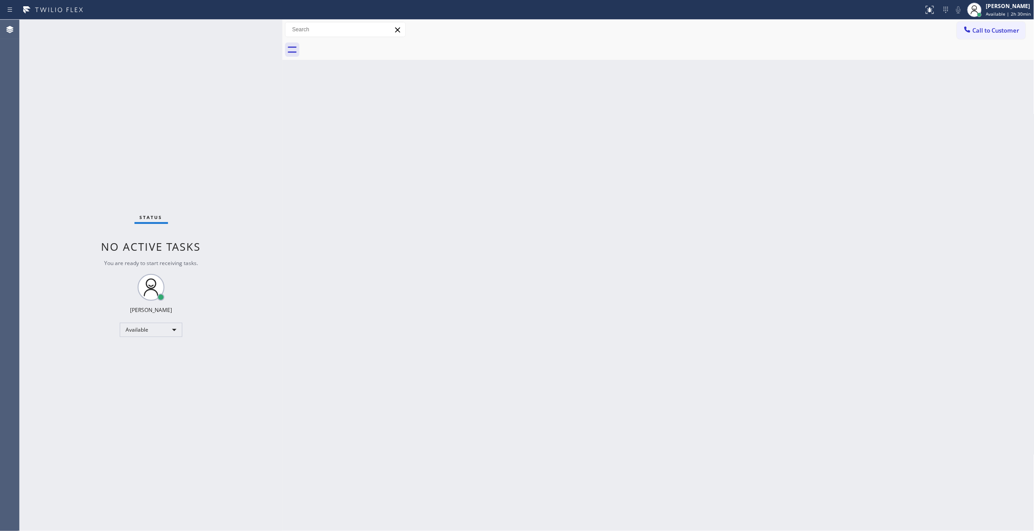
drag, startPoint x: 117, startPoint y: 127, endPoint x: 156, endPoint y: 127, distance: 38.9
click at [117, 127] on div "Status No active tasks You are ready to start receiving tasks. [PERSON_NAME] Av…" at bounding box center [151, 275] width 263 height 511
click at [73, 111] on div "Status No active tasks You are ready to start receiving tasks. [PERSON_NAME] Av…" at bounding box center [151, 275] width 263 height 511
click at [179, 99] on div "Status No active tasks You are ready to start receiving tasks. [PERSON_NAME] Av…" at bounding box center [151, 275] width 263 height 511
click at [1010, 30] on span "Call to Customer" at bounding box center [996, 30] width 47 height 8
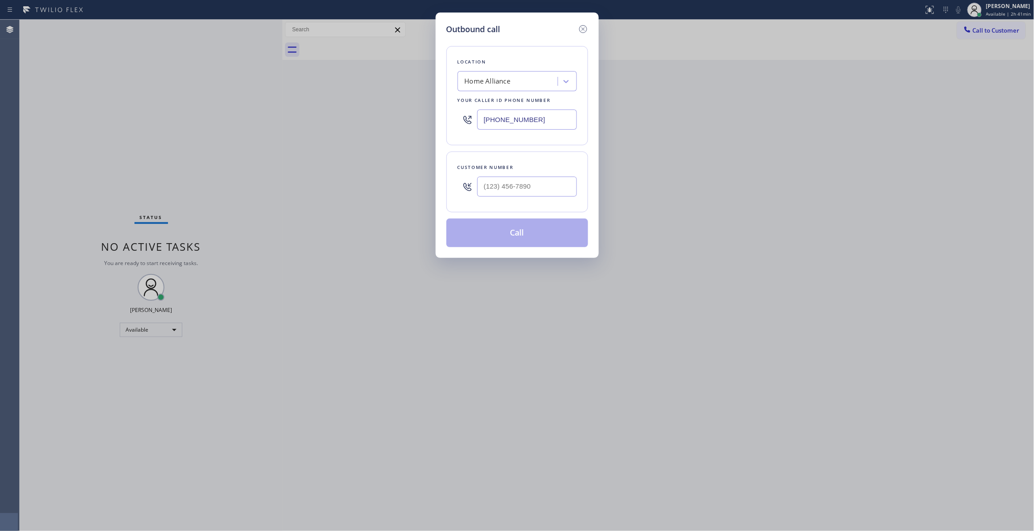
drag, startPoint x: 565, startPoint y: 122, endPoint x: 229, endPoint y: 95, distance: 337.2
click at [236, 98] on div "Outbound call Location Home Alliance Your caller id phone number [PHONE_NUMBER]…" at bounding box center [517, 265] width 1034 height 531
paste input "323) 940-1517"
type input "[PHONE_NUMBER]"
click at [504, 184] on input "(___) ___-____" at bounding box center [527, 187] width 100 height 20
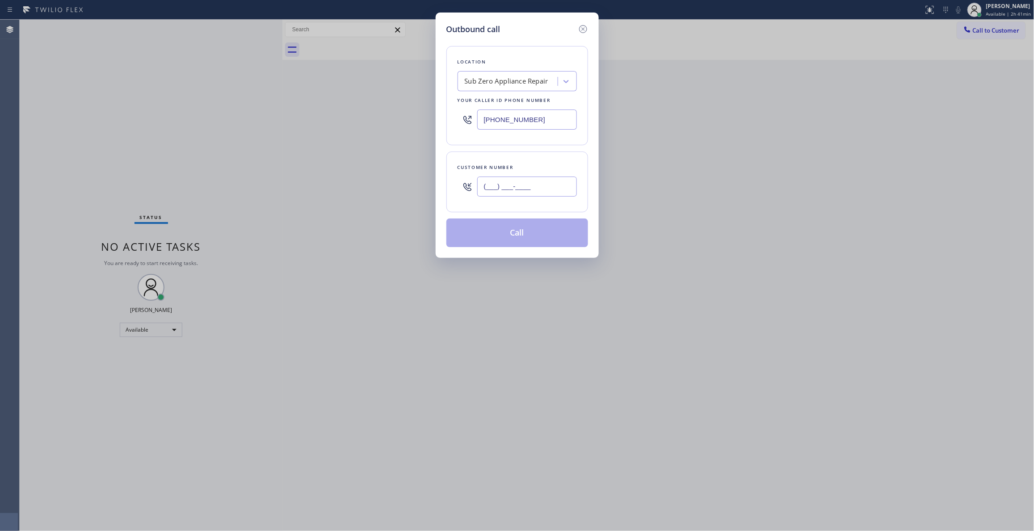
paste input "562) 572-7421"
type input "[PHONE_NUMBER]"
click at [509, 238] on button "Call" at bounding box center [517, 233] width 142 height 29
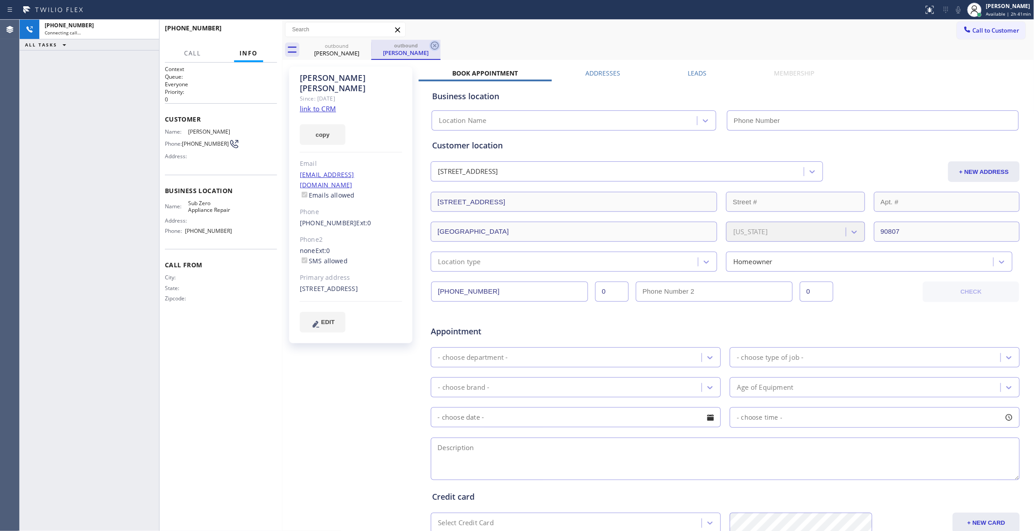
click at [437, 43] on icon at bounding box center [435, 46] width 8 height 8
type input "[PHONE_NUMBER]"
click at [324, 104] on link "link to CRM" at bounding box center [318, 108] width 36 height 9
click at [311, 104] on link "link to CRM" at bounding box center [318, 108] width 36 height 9
click at [249, 33] on span "HANG UP" at bounding box center [256, 32] width 27 height 6
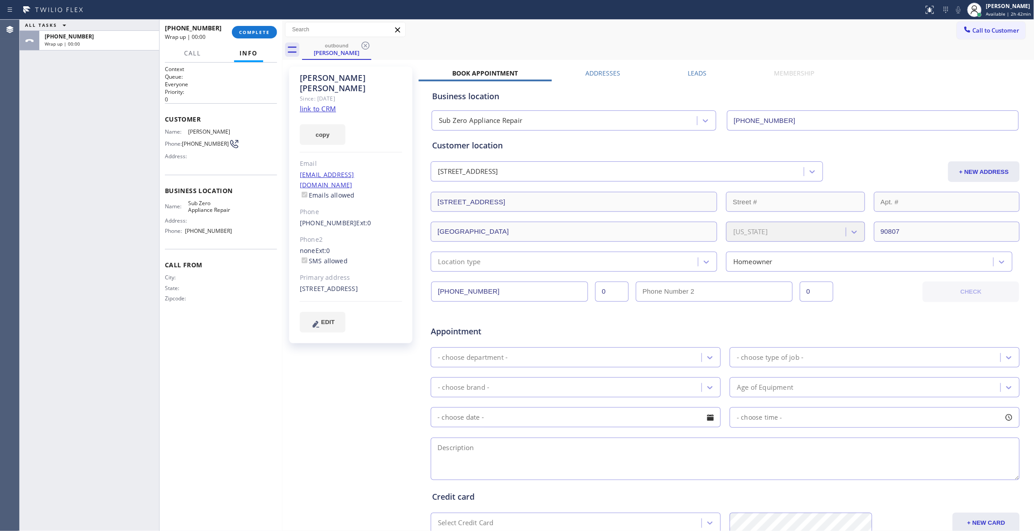
click at [190, 147] on span "[PHONE_NUMBER]" at bounding box center [205, 143] width 47 height 7
copy div "[PHONE_NUMBER]"
click at [256, 30] on span "COMPLETE" at bounding box center [254, 32] width 31 height 6
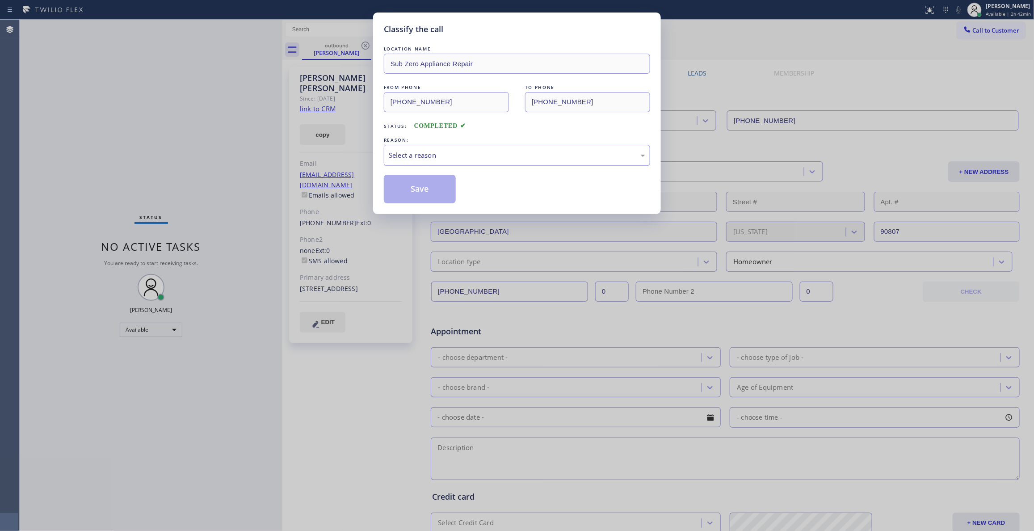
click at [440, 156] on div "Select a reason" at bounding box center [517, 155] width 257 height 10
click at [433, 186] on button "Save" at bounding box center [420, 189] width 72 height 29
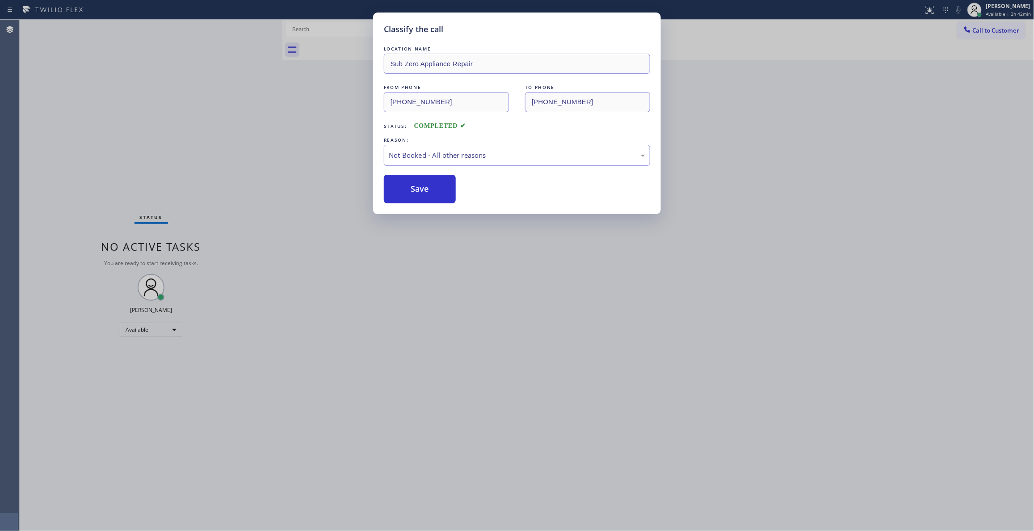
click at [433, 186] on button "Save" at bounding box center [420, 189] width 72 height 29
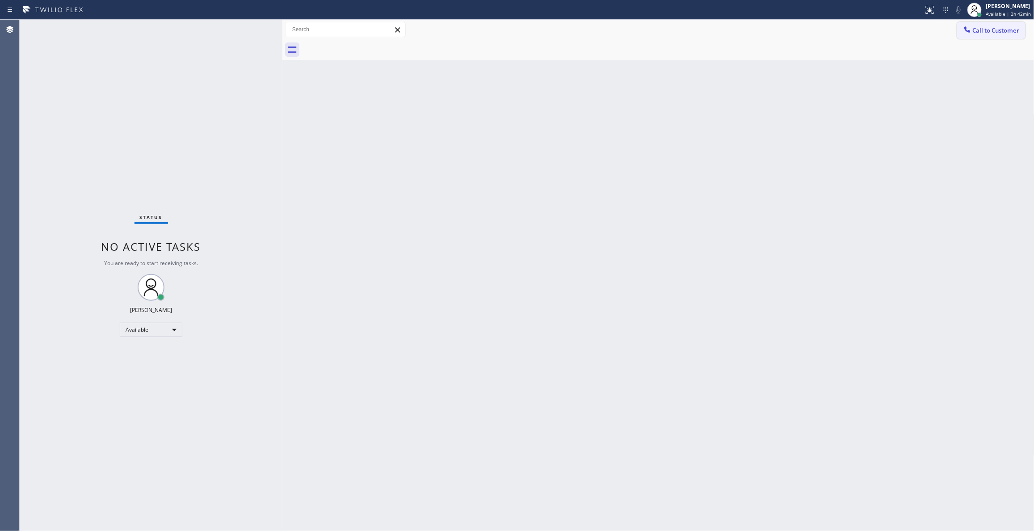
click at [992, 29] on span "Call to Customer" at bounding box center [996, 30] width 47 height 8
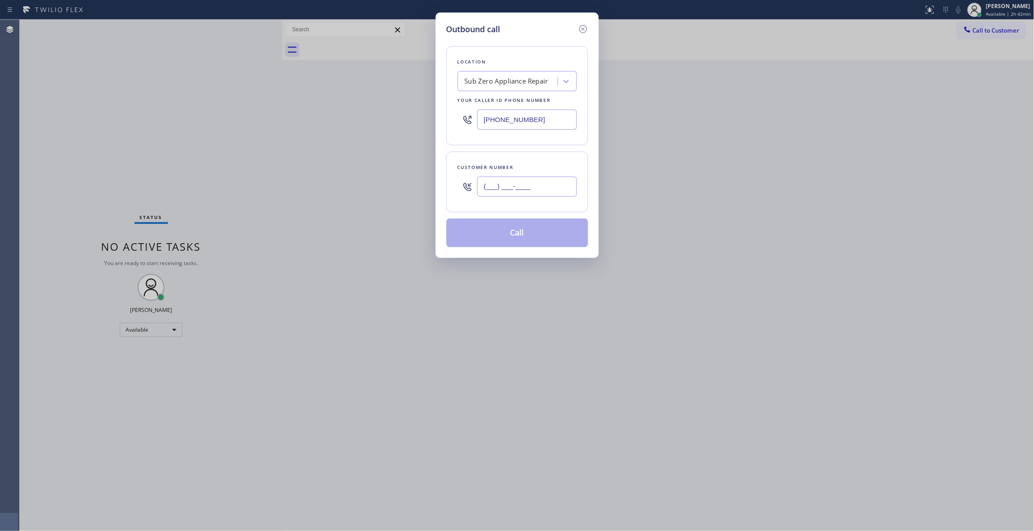
click at [515, 184] on input "(___) ___-____" at bounding box center [527, 187] width 100 height 20
paste input "562) 572-7421"
type input "[PHONE_NUMBER]"
click at [520, 240] on button "Call" at bounding box center [517, 233] width 142 height 29
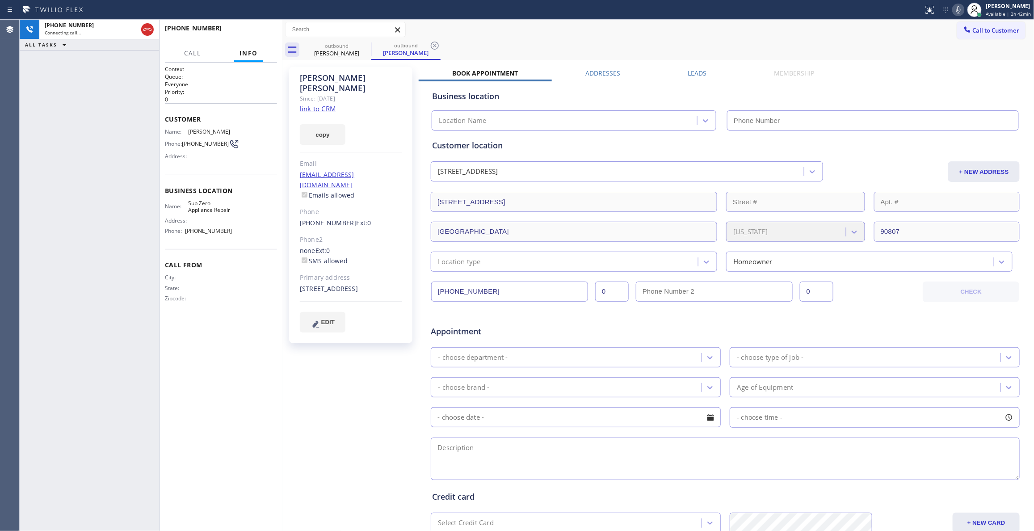
type input "[PHONE_NUMBER]"
click at [433, 45] on icon at bounding box center [434, 45] width 11 height 11
click at [264, 31] on span "HANG UP" at bounding box center [256, 32] width 27 height 6
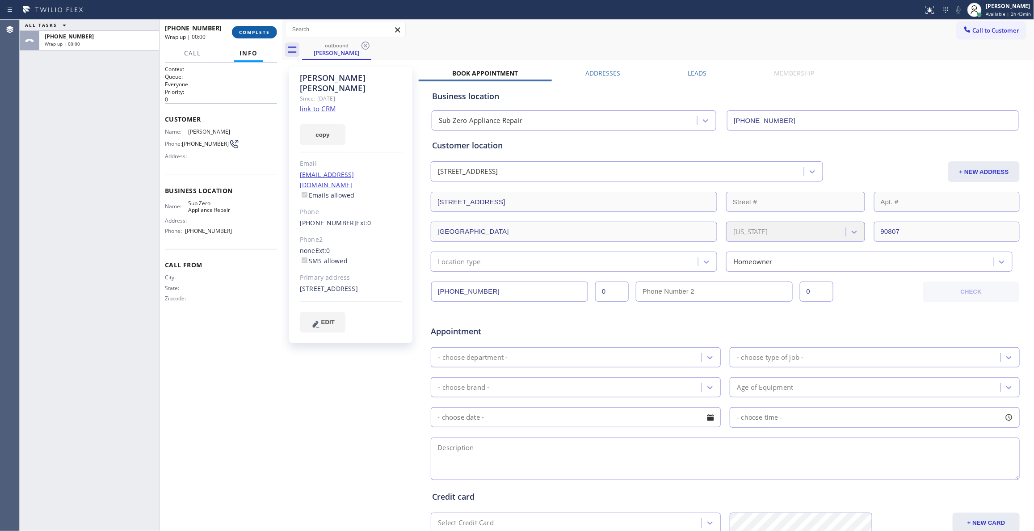
click at [259, 34] on span "COMPLETE" at bounding box center [254, 32] width 31 height 6
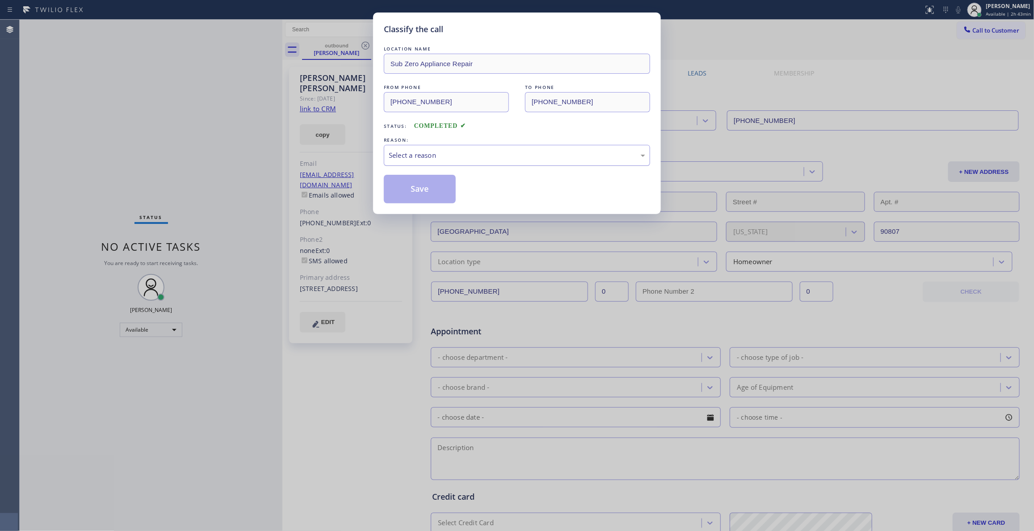
click at [396, 163] on div "Select a reason" at bounding box center [517, 155] width 266 height 21
click at [408, 195] on button "Save" at bounding box center [420, 189] width 72 height 29
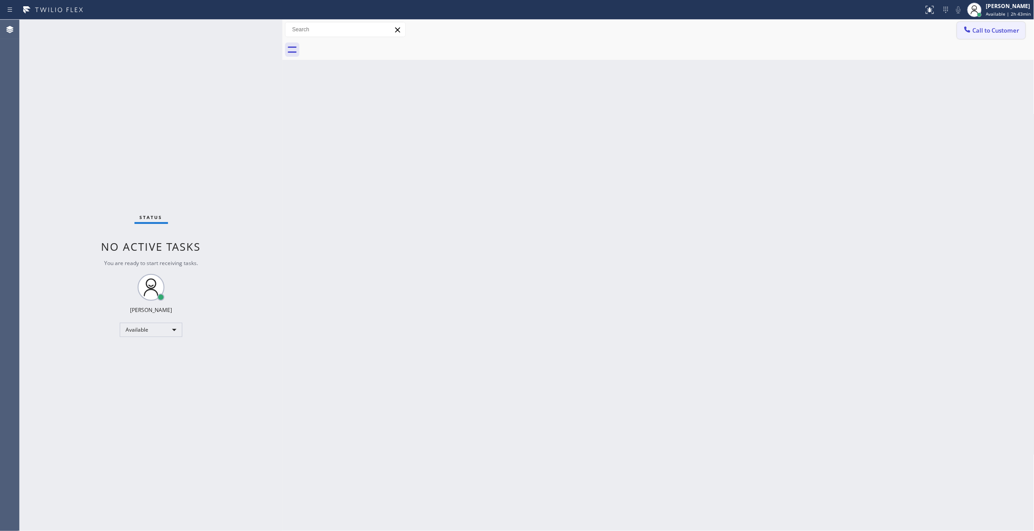
click at [993, 28] on span "Call to Customer" at bounding box center [996, 30] width 47 height 8
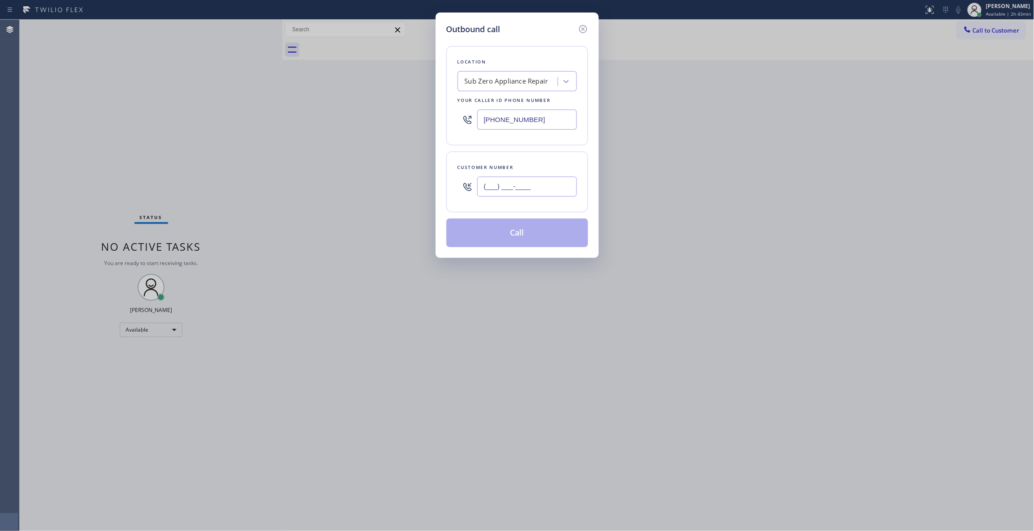
drag, startPoint x: 554, startPoint y: 189, endPoint x: 549, endPoint y: 190, distance: 5.2
click at [549, 190] on input "(___) ___-____" at bounding box center [527, 187] width 100 height 20
paste input "text"
type input "(___) ___-____"
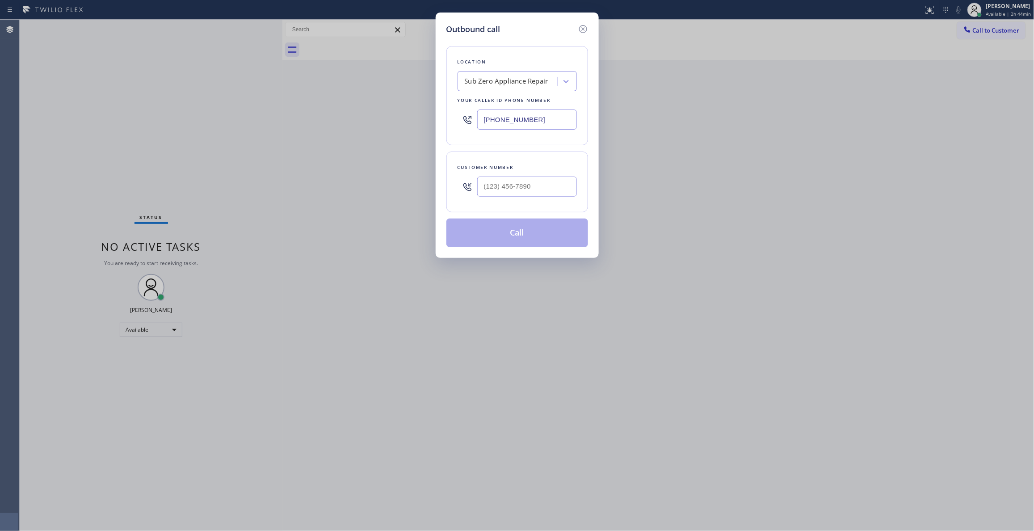
drag, startPoint x: 545, startPoint y: 123, endPoint x: 350, endPoint y: 99, distance: 196.3
click at [357, 101] on div "Outbound call Location Sub Zero Appliance Repair Your caller id phone number [P…" at bounding box center [517, 265] width 1034 height 531
paste input "510) 640-898"
type input "[PHONE_NUMBER]"
click at [501, 185] on input "(___) ___-____" at bounding box center [527, 187] width 100 height 20
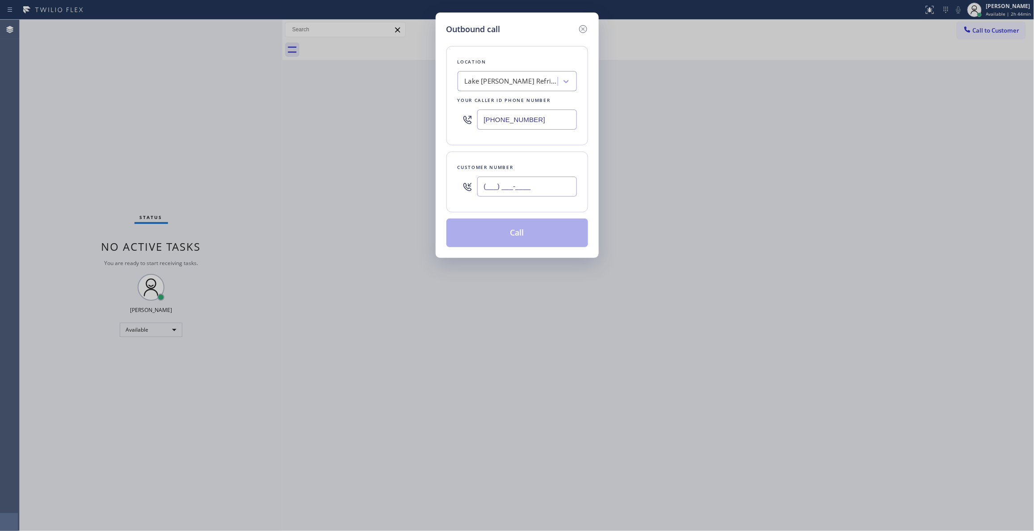
paste input "510) 915-2706"
type input "[PHONE_NUMBER]"
click at [501, 235] on button "Call" at bounding box center [517, 233] width 142 height 29
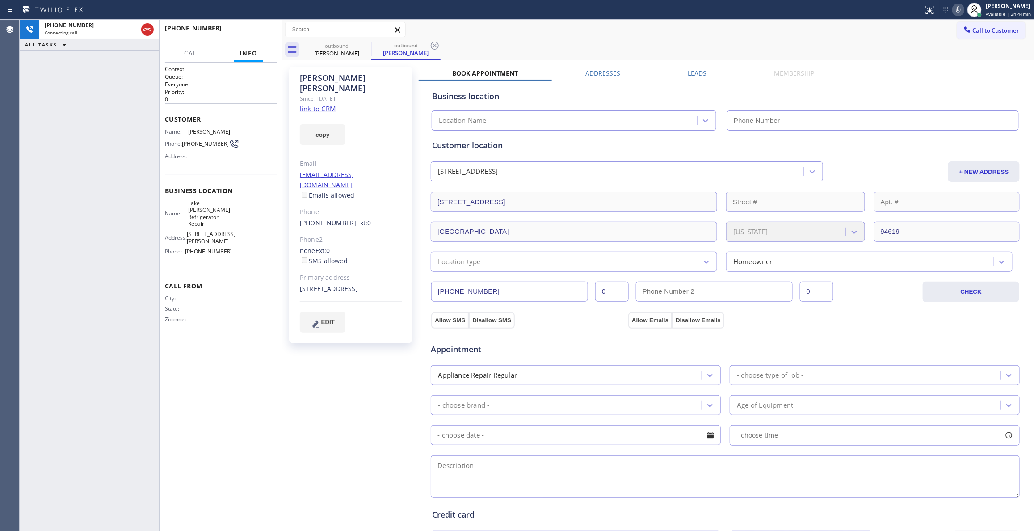
type input "[PHONE_NUMBER]"
click at [437, 44] on icon at bounding box center [434, 45] width 11 height 11
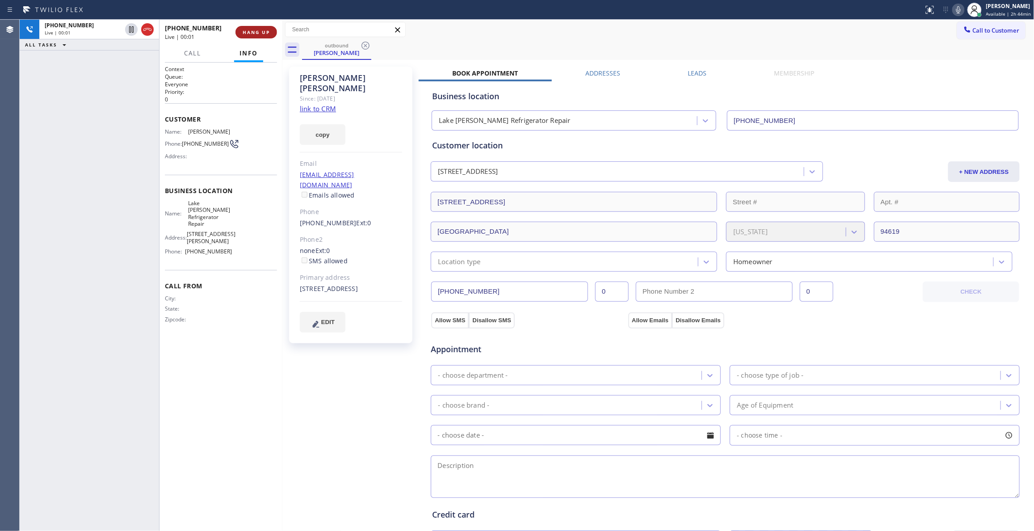
click at [251, 35] on button "HANG UP" at bounding box center [257, 32] width 42 height 13
click at [264, 35] on button "COMPLETE" at bounding box center [254, 32] width 45 height 13
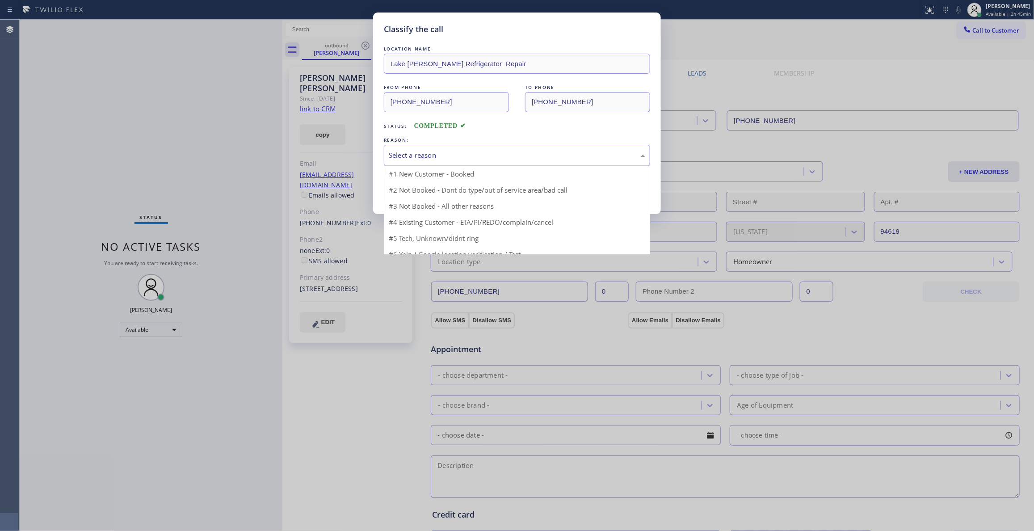
click at [394, 151] on div "Select a reason" at bounding box center [517, 155] width 257 height 10
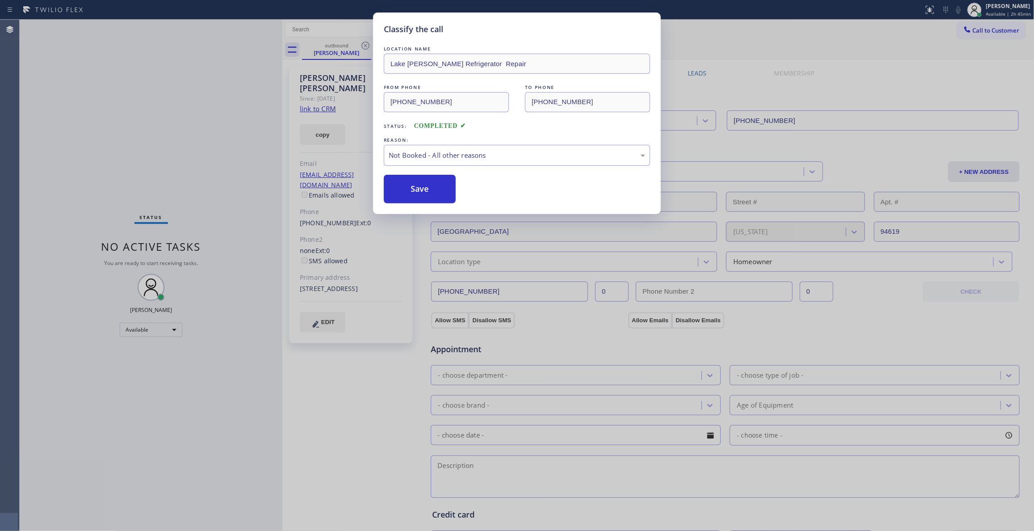
click at [416, 186] on button "Save" at bounding box center [420, 189] width 72 height 29
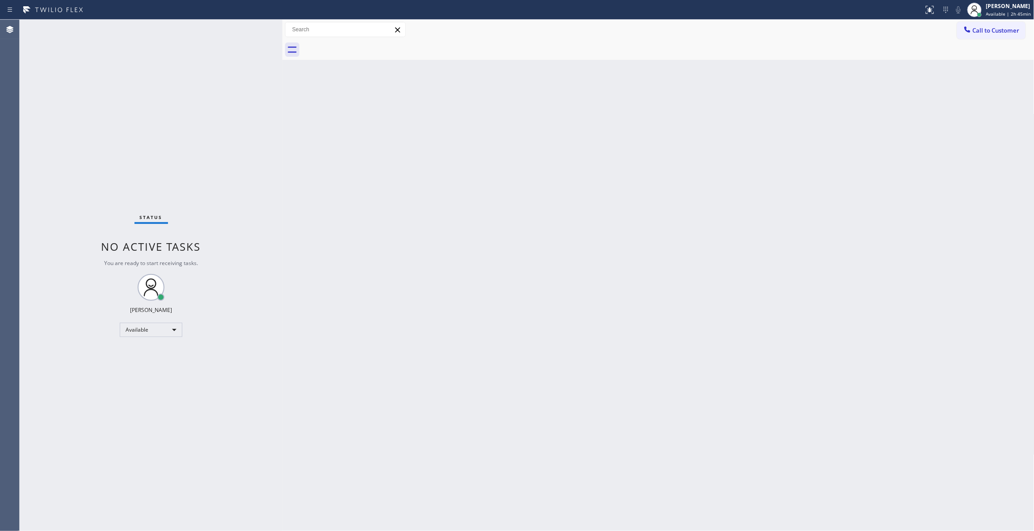
click at [1001, 33] on span "Call to Customer" at bounding box center [996, 30] width 47 height 8
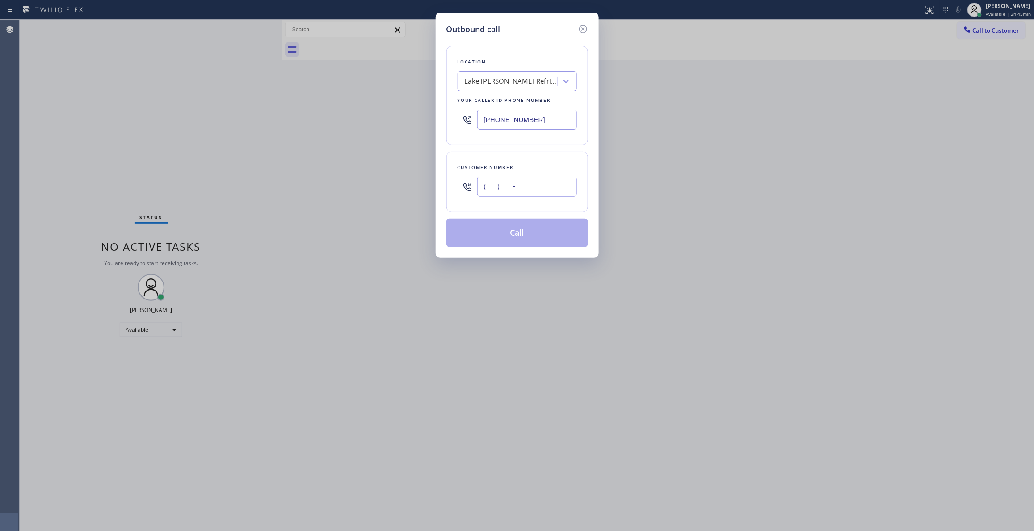
click at [531, 185] on input "(___) ___-____" at bounding box center [527, 187] width 100 height 20
paste input "510) 915-2706"
type input "[PHONE_NUMBER]"
click at [506, 237] on button "Call" at bounding box center [517, 233] width 142 height 29
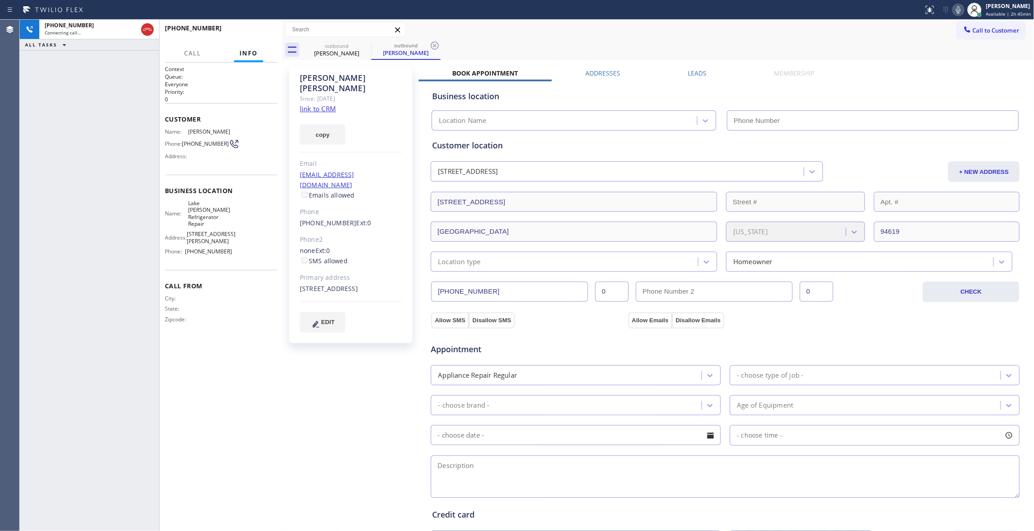
type input "[PHONE_NUMBER]"
click at [432, 46] on icon at bounding box center [434, 45] width 11 height 11
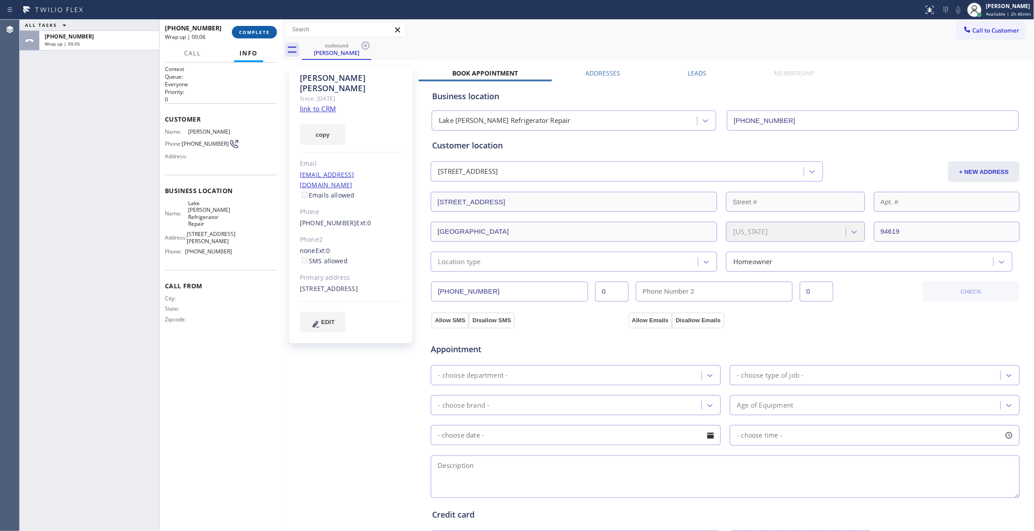
click at [240, 34] on span "COMPLETE" at bounding box center [254, 32] width 31 height 6
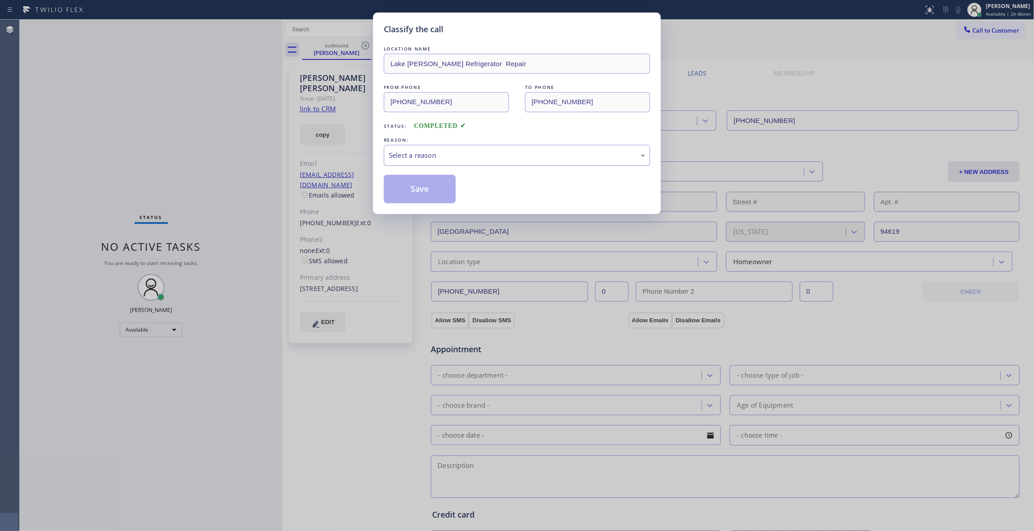
click at [452, 151] on div "Select a reason" at bounding box center [517, 155] width 257 height 10
click at [429, 191] on button "Save" at bounding box center [420, 189] width 72 height 29
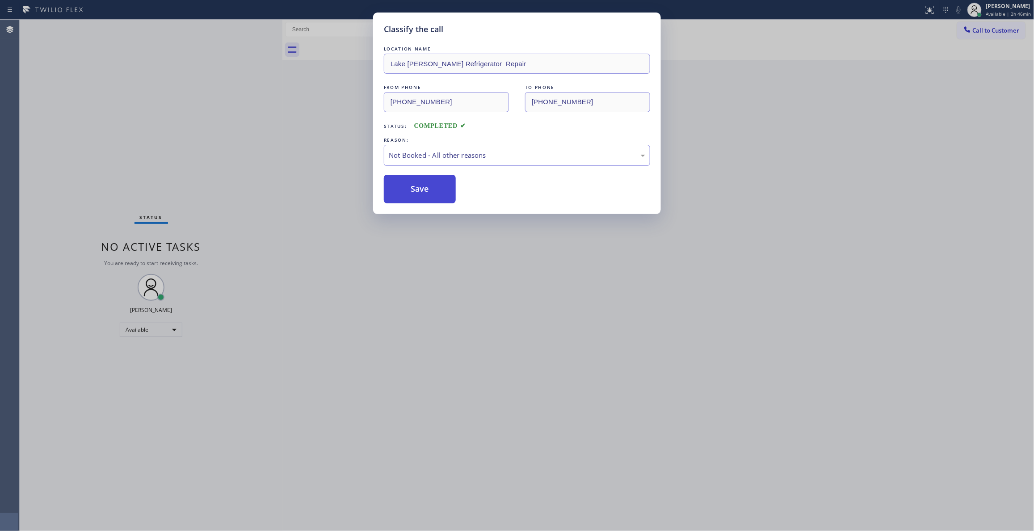
click at [428, 191] on button "Save" at bounding box center [420, 189] width 72 height 29
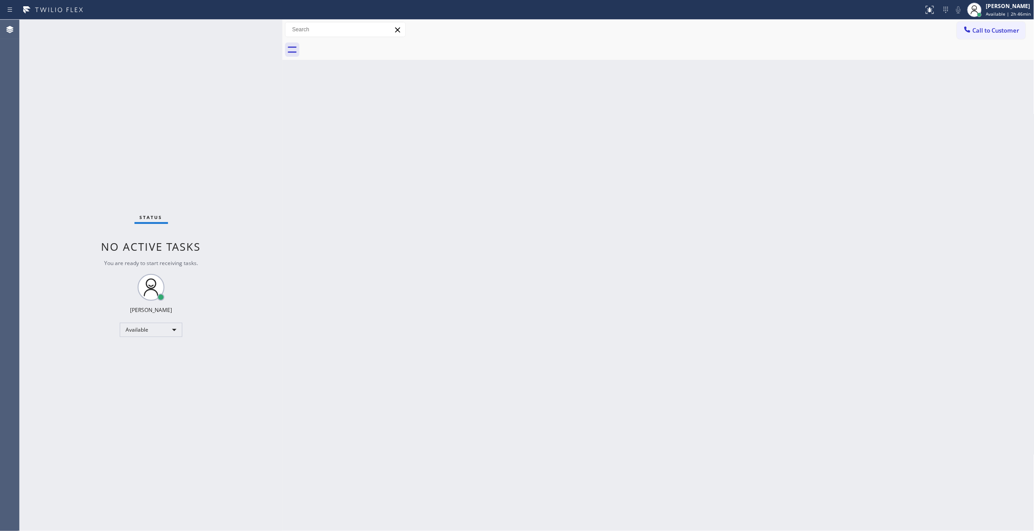
click at [122, 150] on div "Status No active tasks You are ready to start receiving tasks. [PERSON_NAME] Av…" at bounding box center [151, 275] width 263 height 511
click at [771, 261] on div "Back to Dashboard Change Sender ID Customers Technicians Select a contact Outbo…" at bounding box center [658, 275] width 752 height 511
click at [692, 236] on div "Back to Dashboard Change Sender ID Customers Technicians Select a contact Outbo…" at bounding box center [658, 275] width 752 height 511
click at [571, 280] on div "Back to Dashboard Change Sender ID Customers Technicians Select a contact Outbo…" at bounding box center [658, 275] width 752 height 511
drag, startPoint x: 41, startPoint y: 116, endPoint x: 108, endPoint y: 2, distance: 132.2
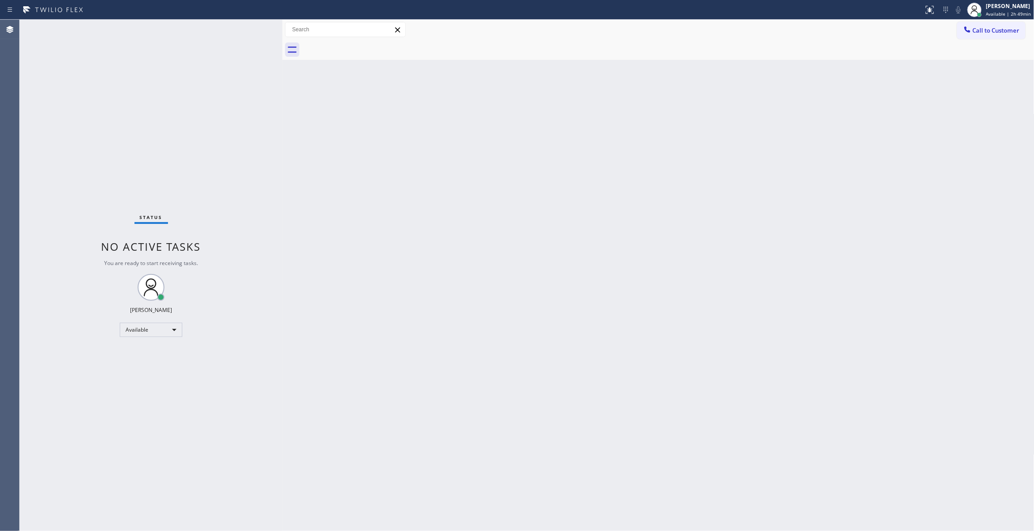
click at [42, 115] on div "Status No active tasks You are ready to start receiving tasks. [PERSON_NAME] Av…" at bounding box center [151, 275] width 263 height 511
click at [992, 27] on span "Call to Customer" at bounding box center [996, 30] width 47 height 8
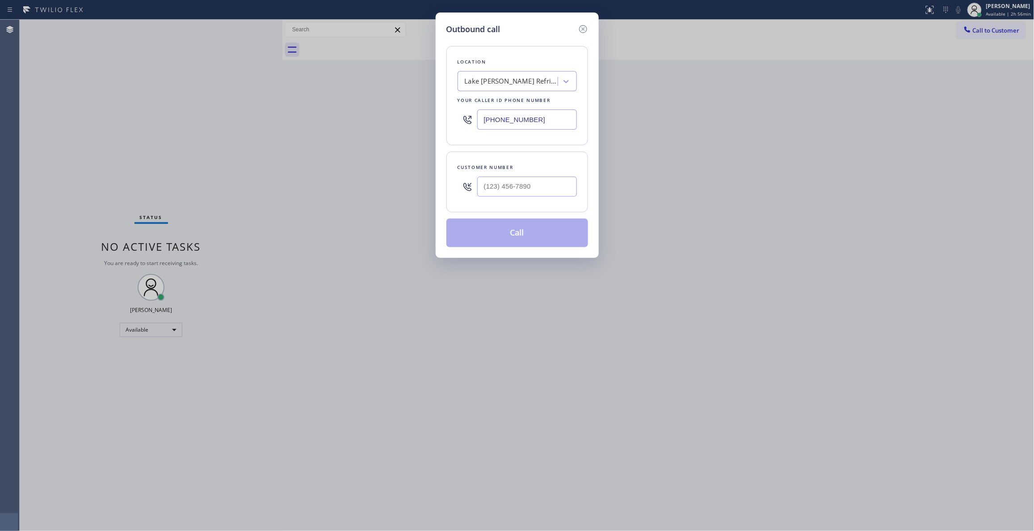
drag, startPoint x: 533, startPoint y: 123, endPoint x: 201, endPoint y: 0, distance: 354.2
click at [110, 97] on div "Outbound call Location [GEOGRAPHIC_DATA][PERSON_NAME] Refrigerator Repair Your …" at bounding box center [517, 265] width 1034 height 531
paste input "909) 965-1056"
drag, startPoint x: 467, startPoint y: 108, endPoint x: 269, endPoint y: 88, distance: 199.9
click at [269, 88] on div "Outbound call Location [GEOGRAPHIC_DATA][PERSON_NAME] Refrigerator Repair Your …" at bounding box center [517, 265] width 1034 height 531
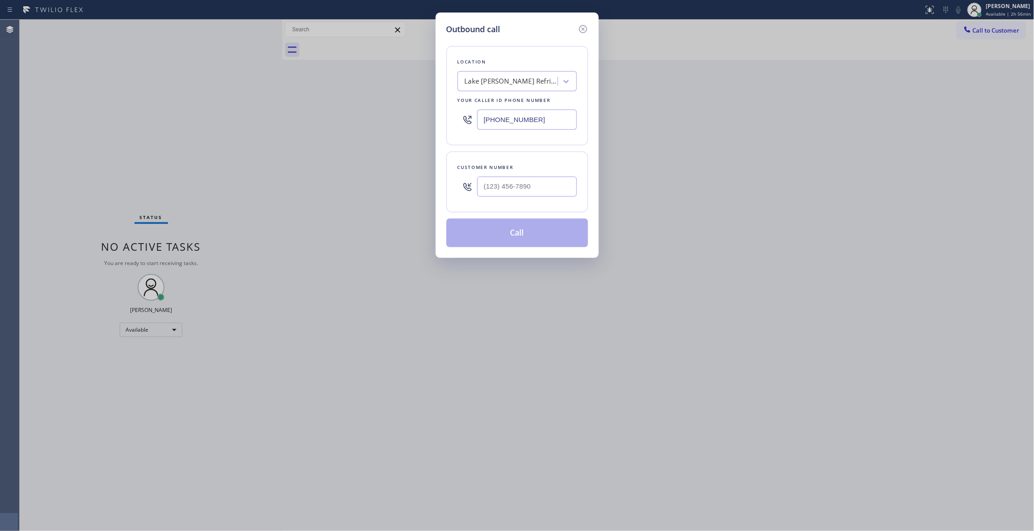
paste input "760) 452-3788"
type input "[PHONE_NUMBER]"
click at [522, 185] on input "(___) ___-____" at bounding box center [527, 187] width 100 height 20
paste input "909) 965-1056"
type input "[PHONE_NUMBER]"
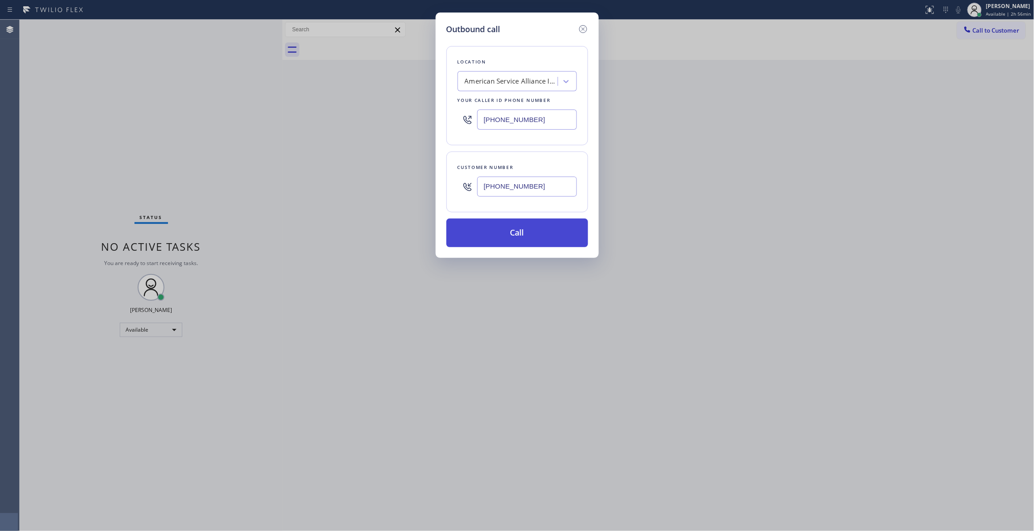
click at [515, 237] on button "Call" at bounding box center [517, 233] width 142 height 29
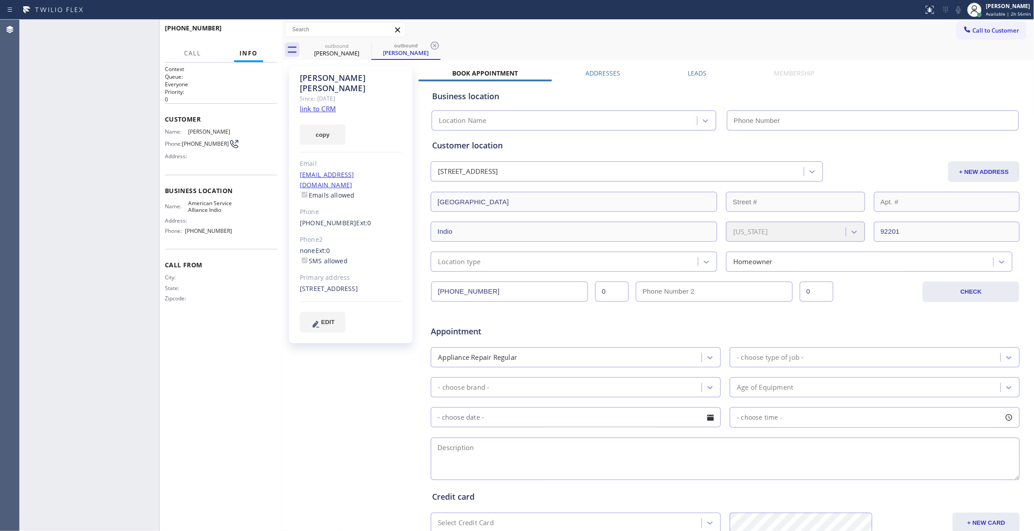
type input "[PHONE_NUMBER]"
click at [254, 31] on span "HANG UP" at bounding box center [256, 32] width 27 height 6
drag, startPoint x: 197, startPoint y: 151, endPoint x: 183, endPoint y: 139, distance: 19.0
click at [183, 139] on div "Name: [PERSON_NAME] Phone: [PHONE_NUMBER] Address:" at bounding box center [198, 145] width 67 height 35
click at [257, 26] on button "COMPLETE" at bounding box center [254, 32] width 45 height 13
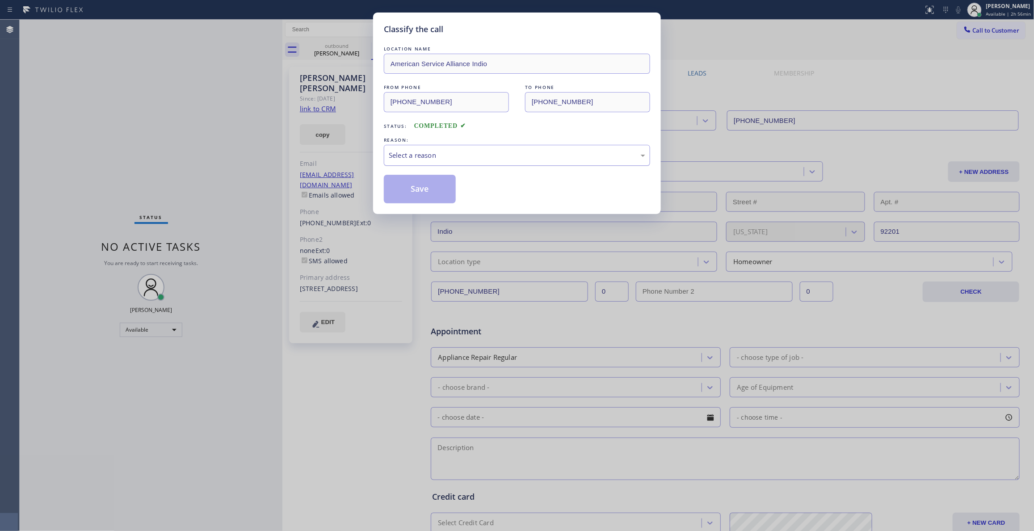
click at [425, 147] on div "Select a reason" at bounding box center [517, 155] width 266 height 21
click at [412, 187] on button "Save" at bounding box center [420, 189] width 72 height 29
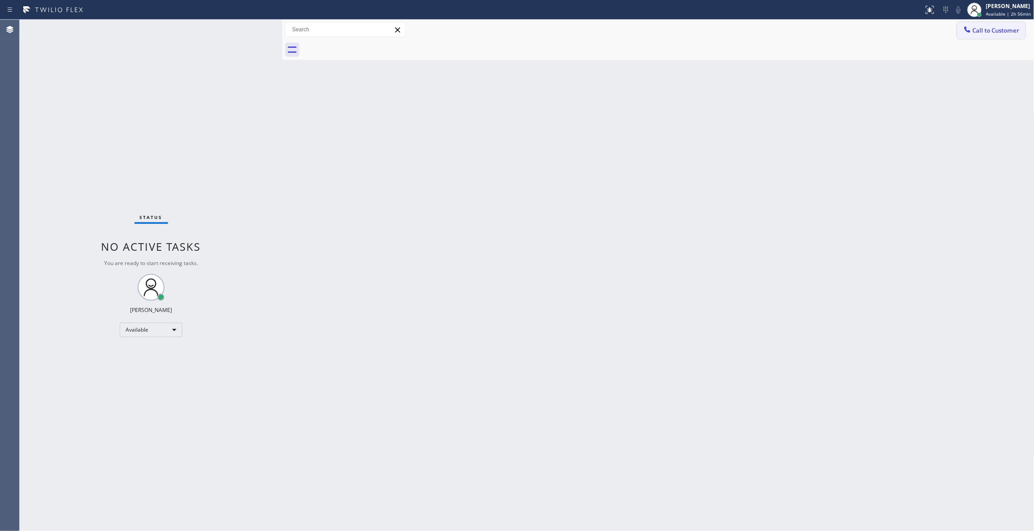
click at [1010, 29] on span "Call to Customer" at bounding box center [996, 30] width 47 height 8
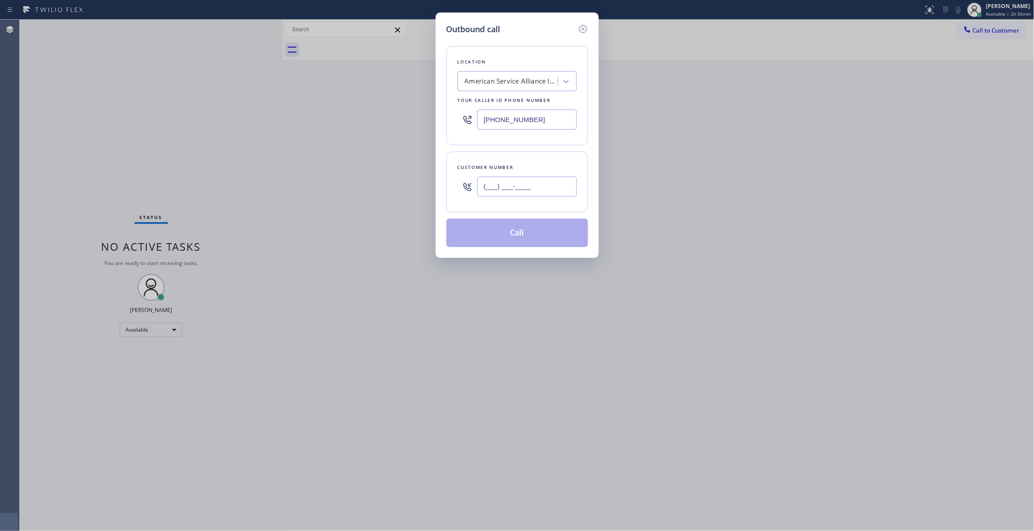
click at [551, 182] on input "(___) ___-____" at bounding box center [527, 187] width 100 height 20
paste input "909) 965-1056"
type input "[PHONE_NUMBER]"
click at [515, 233] on button "Call" at bounding box center [517, 233] width 142 height 29
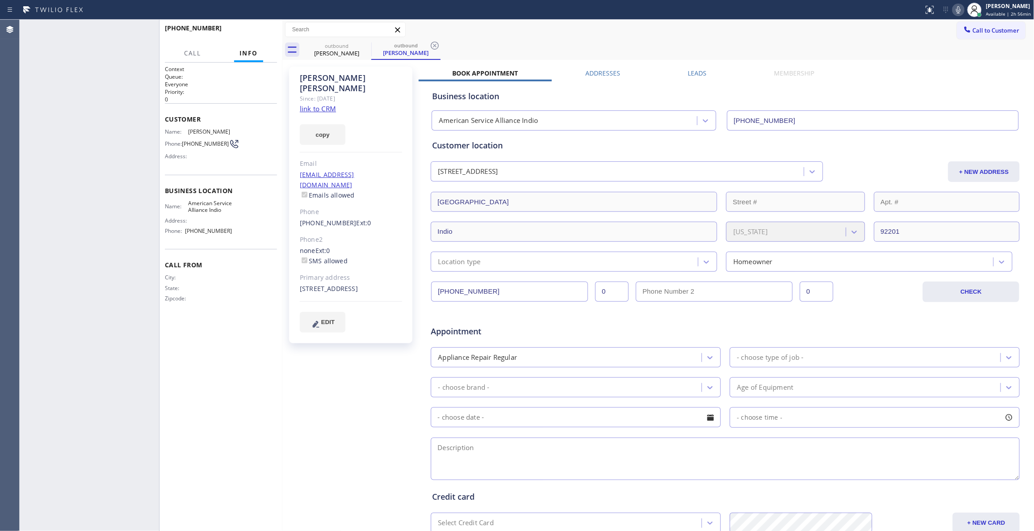
type input "[PHONE_NUMBER]"
click at [253, 35] on button "HANG UP" at bounding box center [257, 32] width 42 height 13
drag, startPoint x: 197, startPoint y: 149, endPoint x: 183, endPoint y: 143, distance: 15.6
click at [183, 143] on div "Phone: [PHONE_NUMBER]" at bounding box center [198, 144] width 67 height 11
drag, startPoint x: 363, startPoint y: 77, endPoint x: 301, endPoint y: 77, distance: 62.6
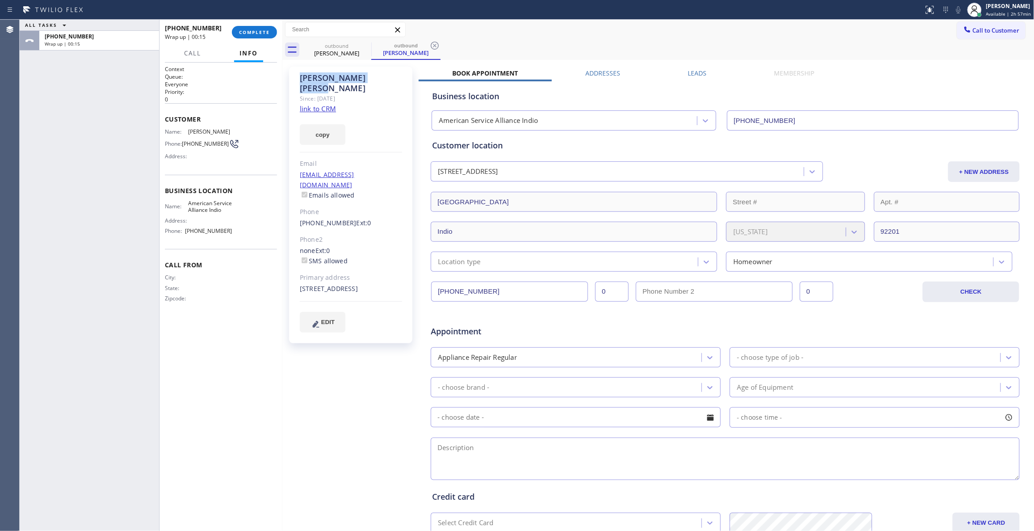
click at [301, 77] on div "[PERSON_NAME]" at bounding box center [351, 83] width 102 height 21
drag, startPoint x: 233, startPoint y: 235, endPoint x: 188, endPoint y: 204, distance: 54.4
click at [188, 204] on div "Name: American Service Alliance Indio Address: Phone: [PHONE_NUMBER]" at bounding box center [221, 219] width 112 height 38
drag, startPoint x: 341, startPoint y: 371, endPoint x: 341, endPoint y: 240, distance: 130.5
click at [341, 371] on div "[PERSON_NAME] Since: [DATE] link to CRM copy Email [EMAIL_ADDRESS][DOMAIN_NAME]…" at bounding box center [352, 351] width 134 height 579
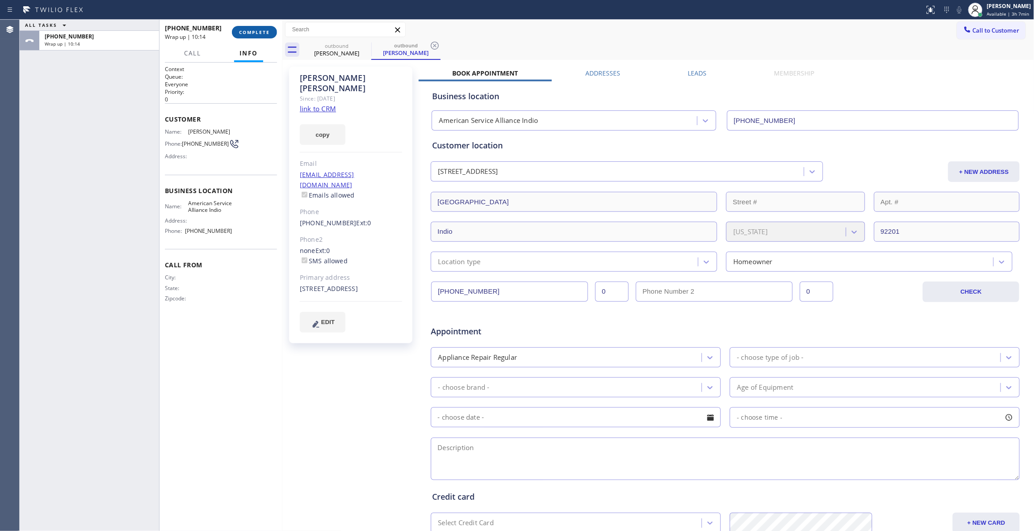
click at [259, 32] on span "COMPLETE" at bounding box center [254, 32] width 31 height 6
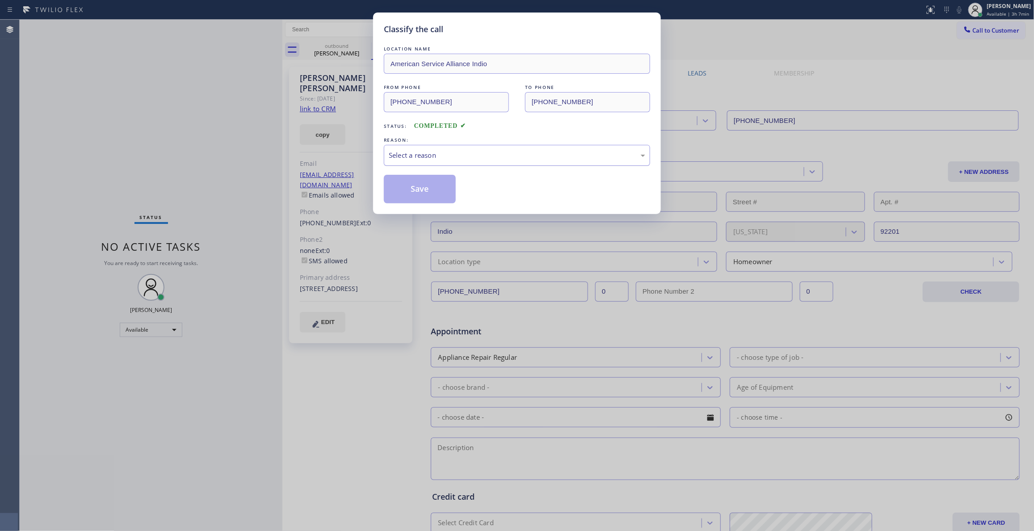
click at [417, 160] on div "Select a reason" at bounding box center [517, 155] width 257 height 10
click at [417, 186] on button "Save" at bounding box center [420, 189] width 72 height 29
click at [418, 186] on button "Save" at bounding box center [420, 189] width 72 height 29
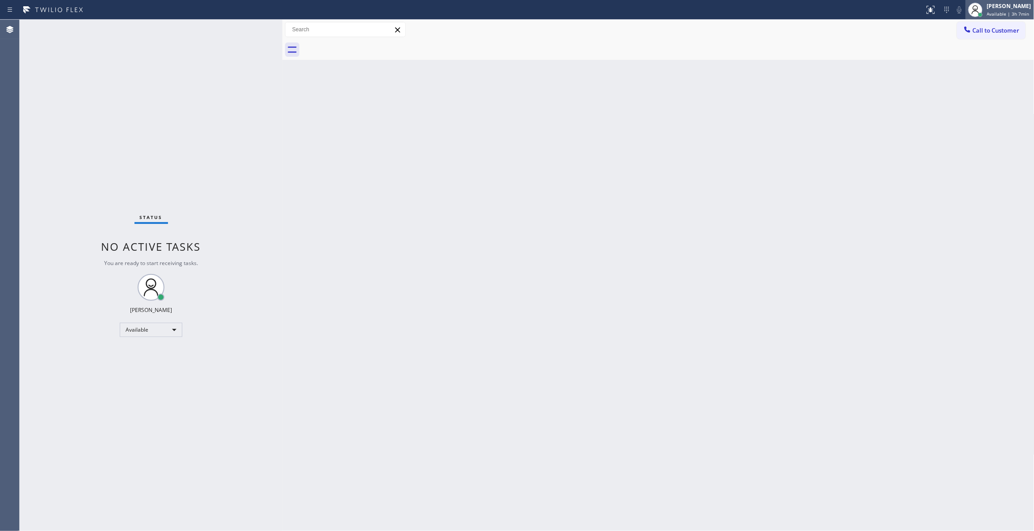
click at [991, 11] on span "Available | 3h 7min" at bounding box center [1008, 14] width 42 height 6
click at [975, 83] on button "Log out" at bounding box center [989, 87] width 89 height 20
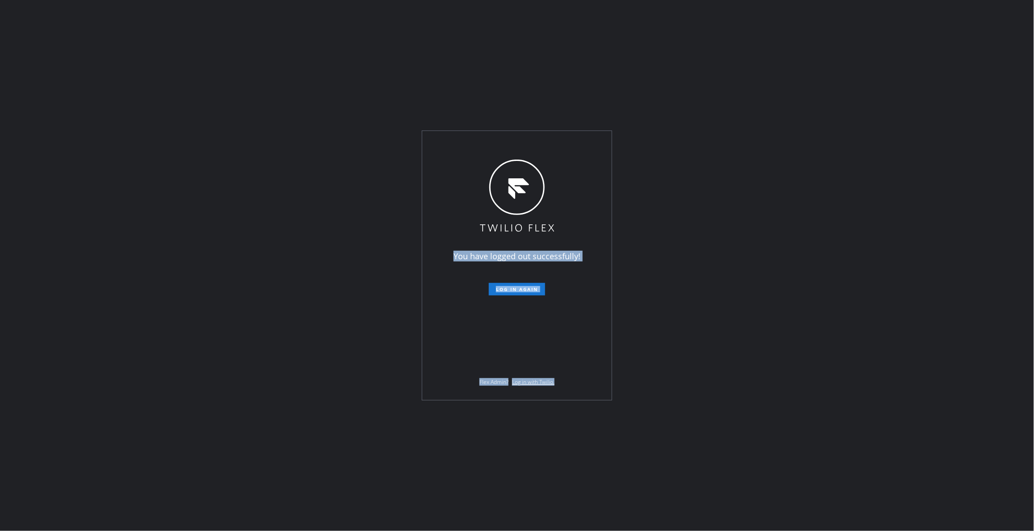
drag, startPoint x: 673, startPoint y: 161, endPoint x: 871, endPoint y: 551, distance: 436.7
click at [871, 530] on html "You have logged out successfully! Log in again Flex Admin? Log in with Twilio." at bounding box center [517, 265] width 1034 height 531
